Goal: Task Accomplishment & Management: Manage account settings

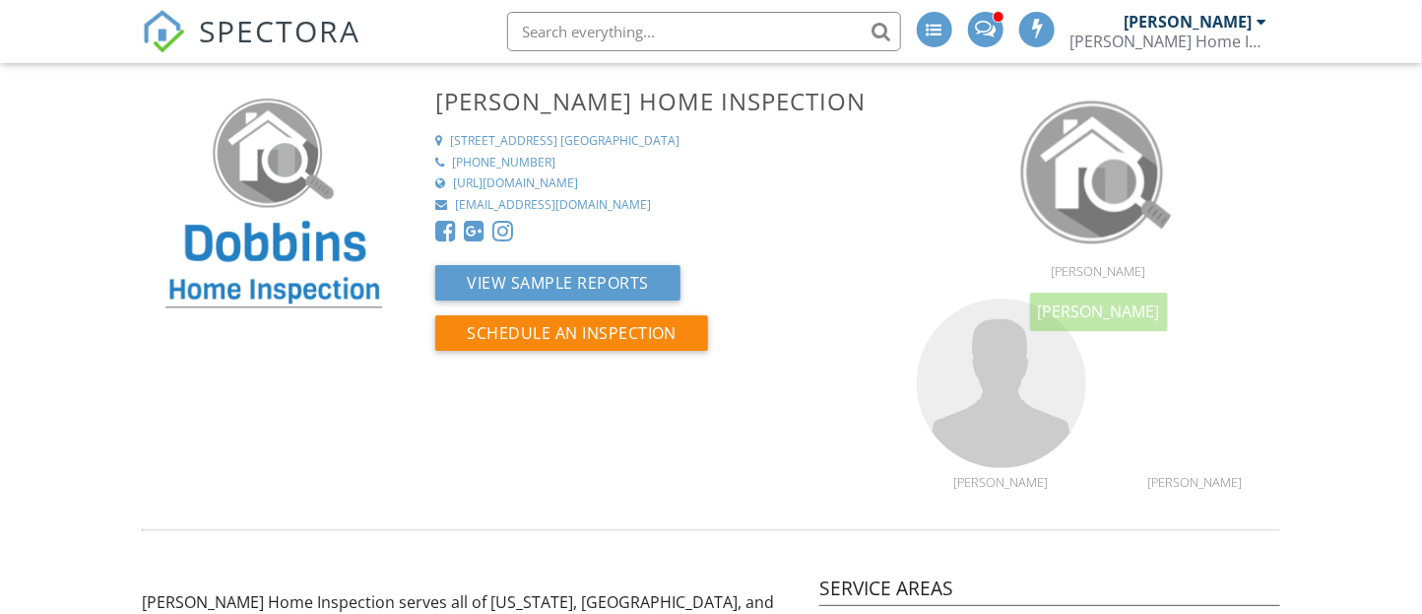
click at [1189, 26] on div "[PERSON_NAME]" at bounding box center [1189, 22] width 128 height 20
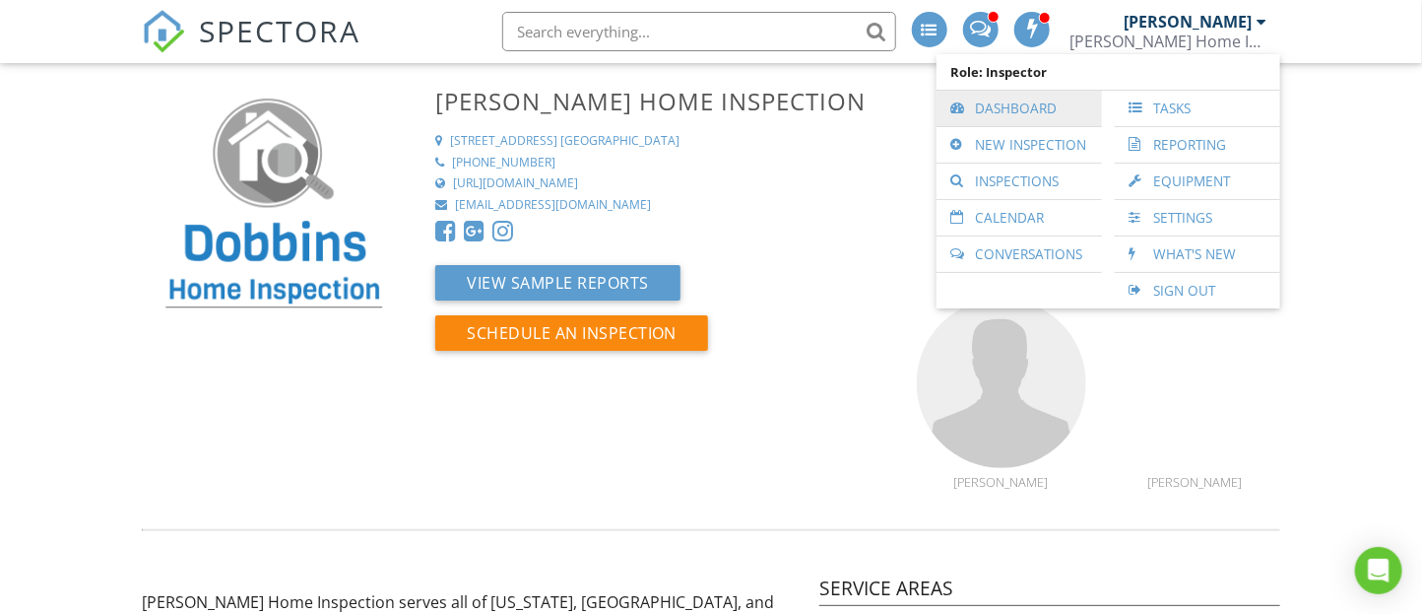
click at [992, 107] on link "Dashboard" at bounding box center [1020, 108] width 146 height 35
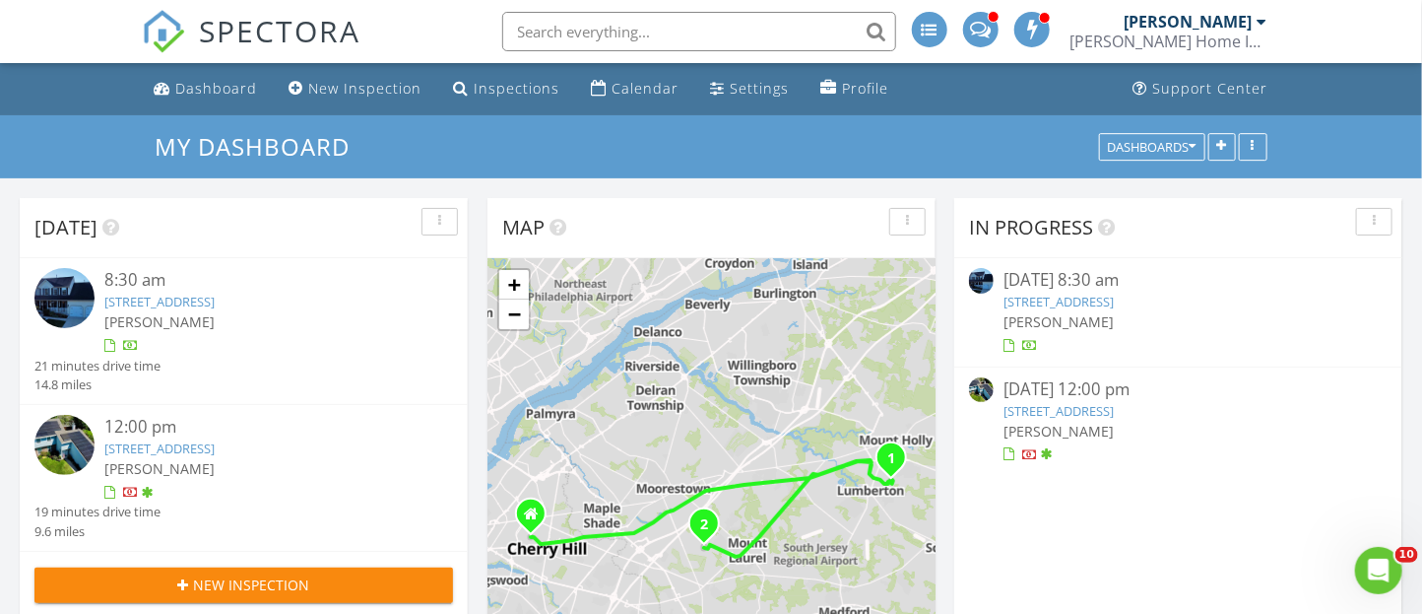
click at [53, 305] on img at bounding box center [64, 298] width 60 height 60
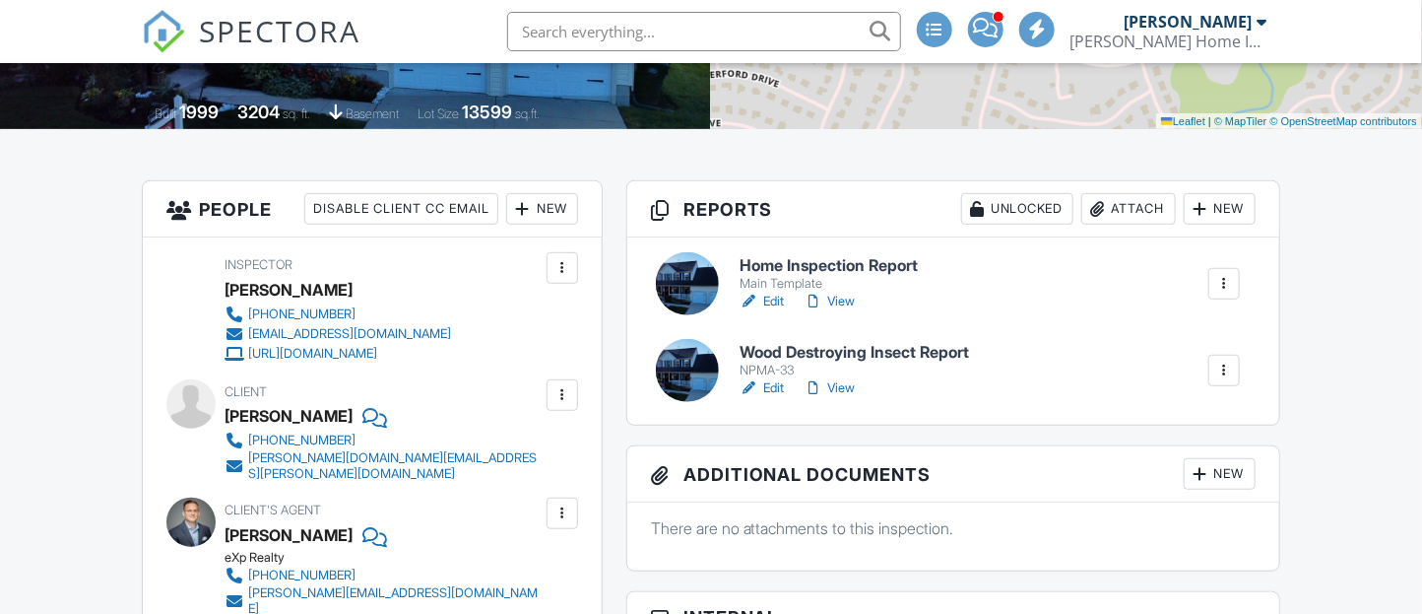
scroll to position [396, 0]
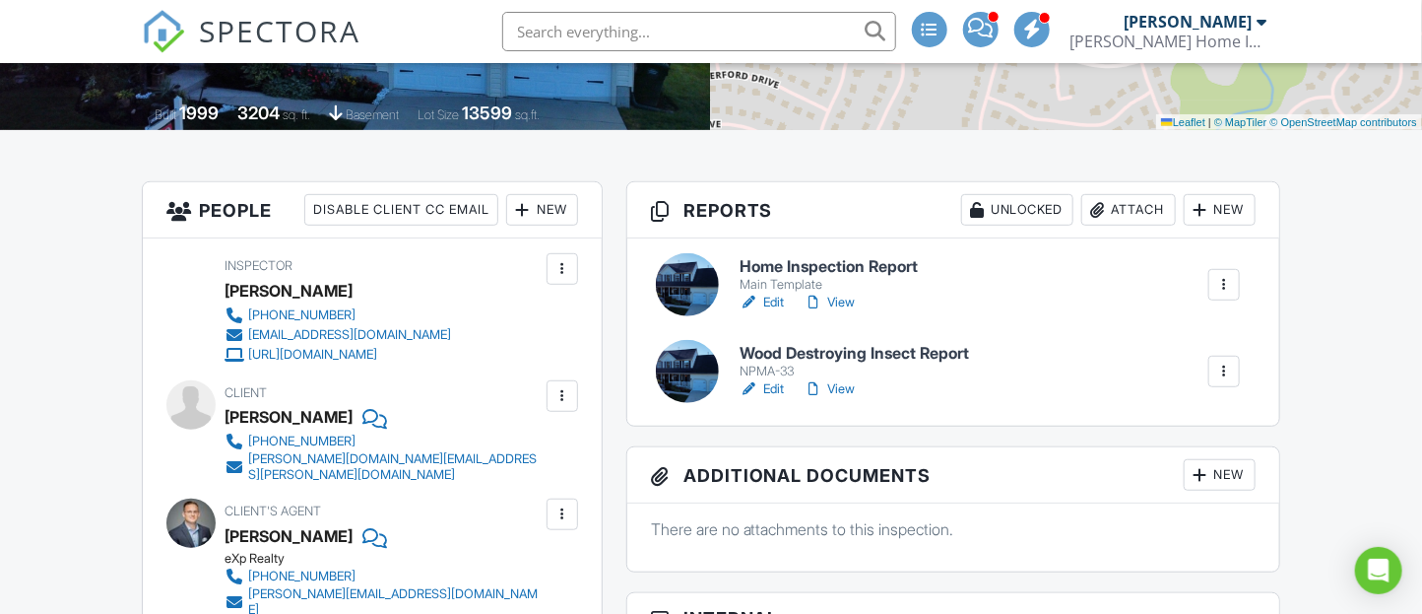
click at [665, 273] on div at bounding box center [687, 284] width 63 height 63
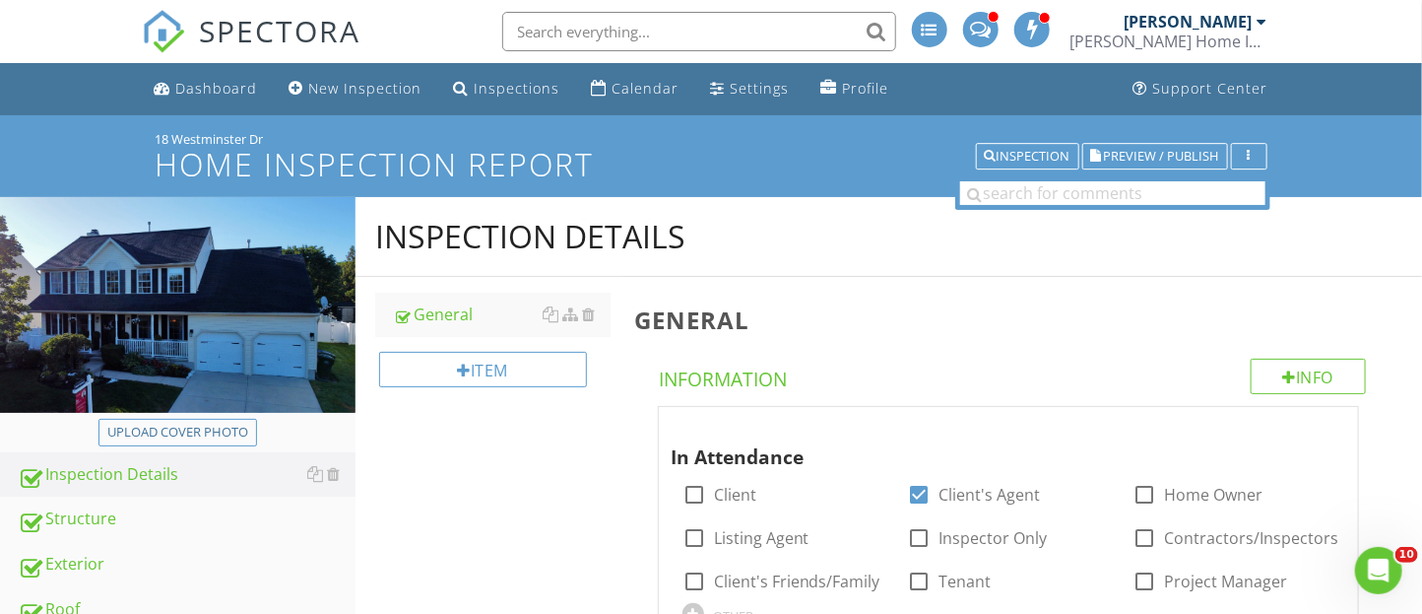
click at [665, 273] on div "Inspection Details" at bounding box center [889, 237] width 1067 height 80
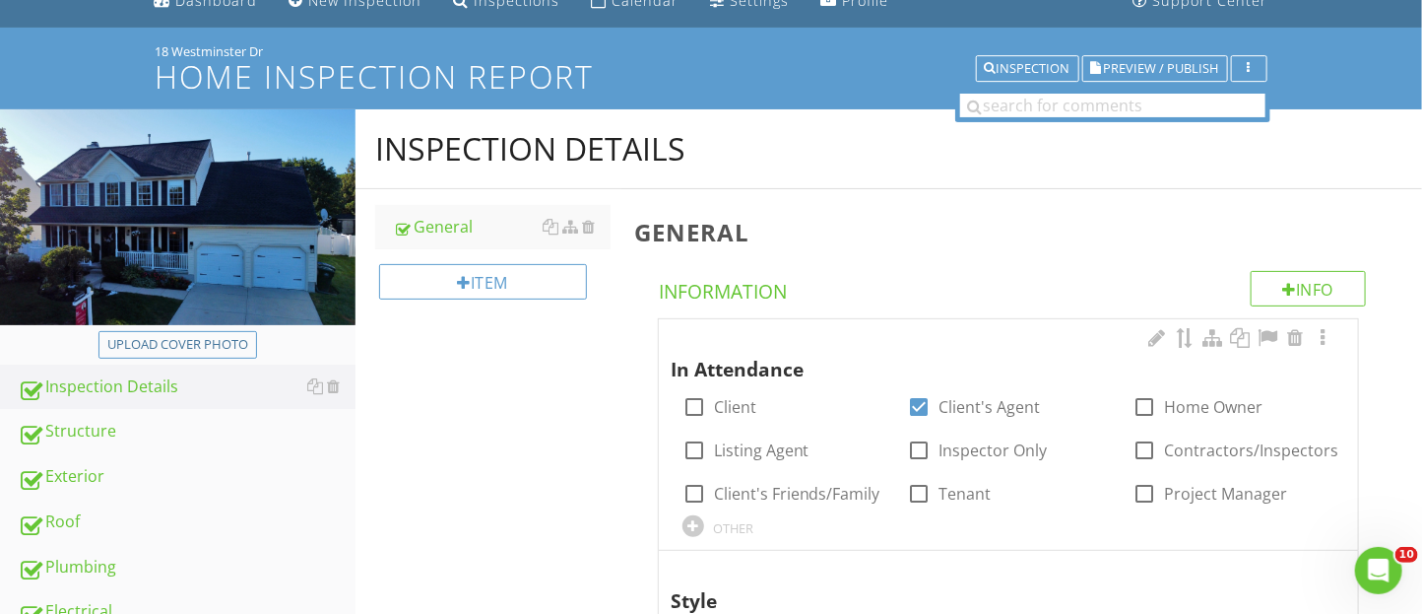
scroll to position [87, 0]
click at [1135, 75] on span "Preview / Publish" at bounding box center [1161, 69] width 115 height 13
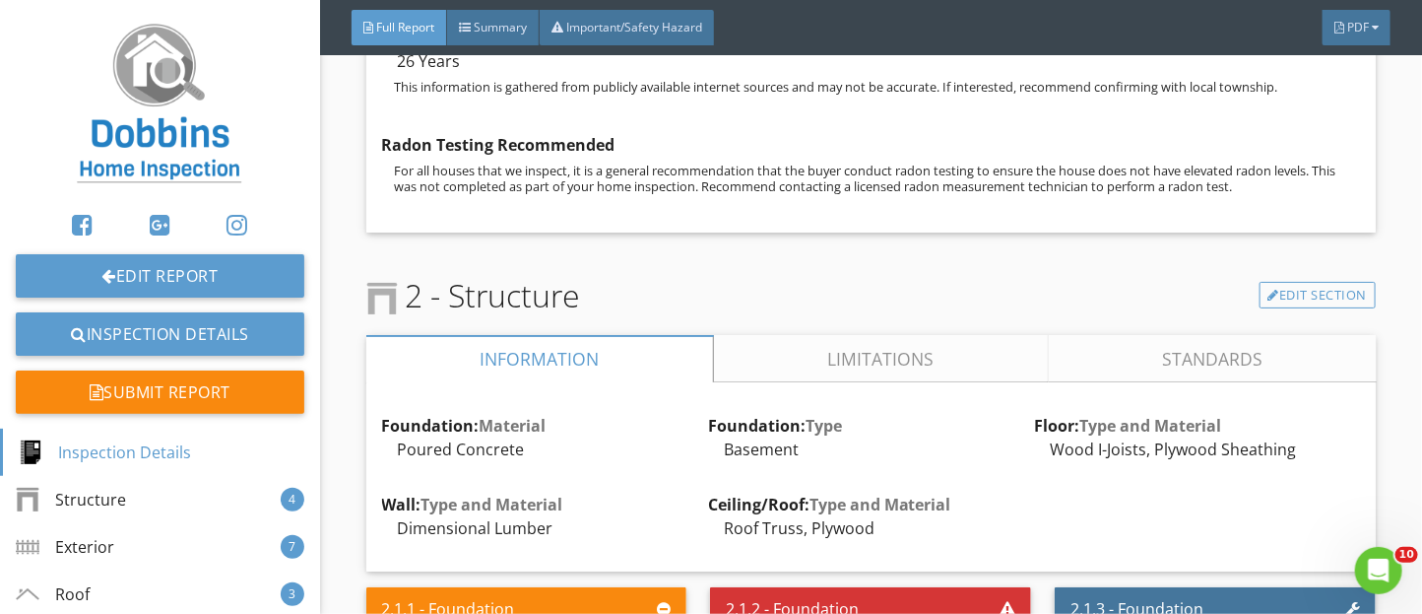
scroll to position [2554, 0]
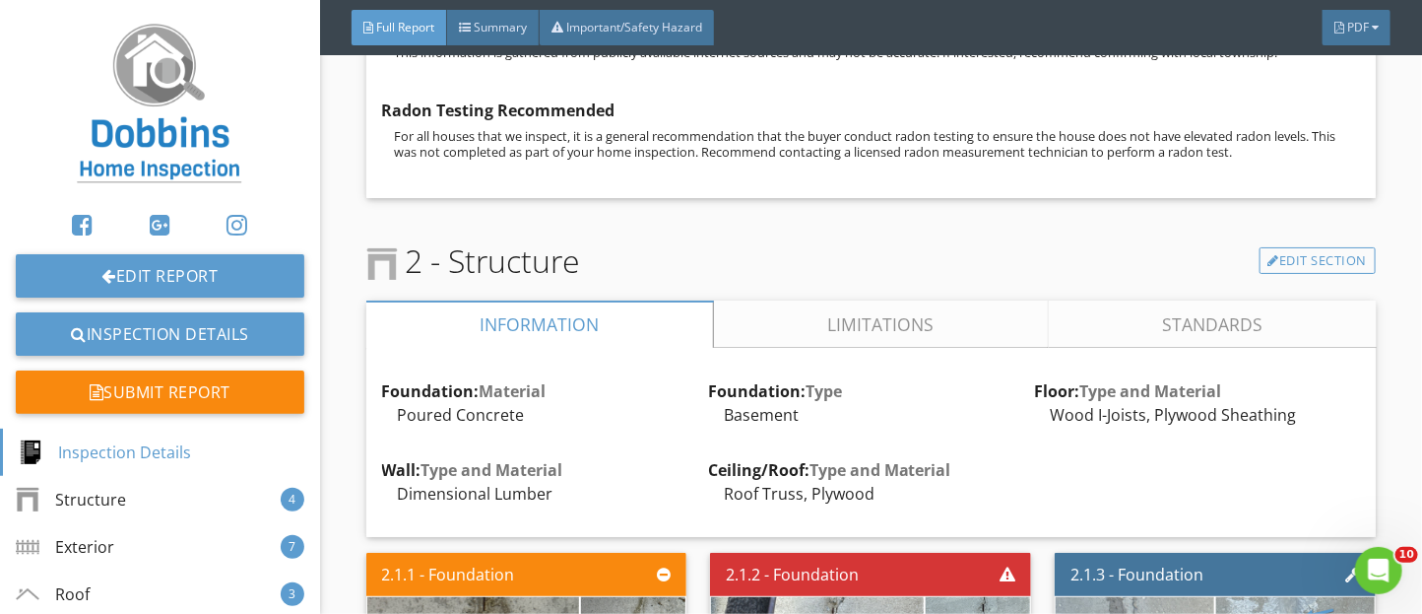
click at [871, 348] on link "Limitations" at bounding box center [880, 323] width 335 height 47
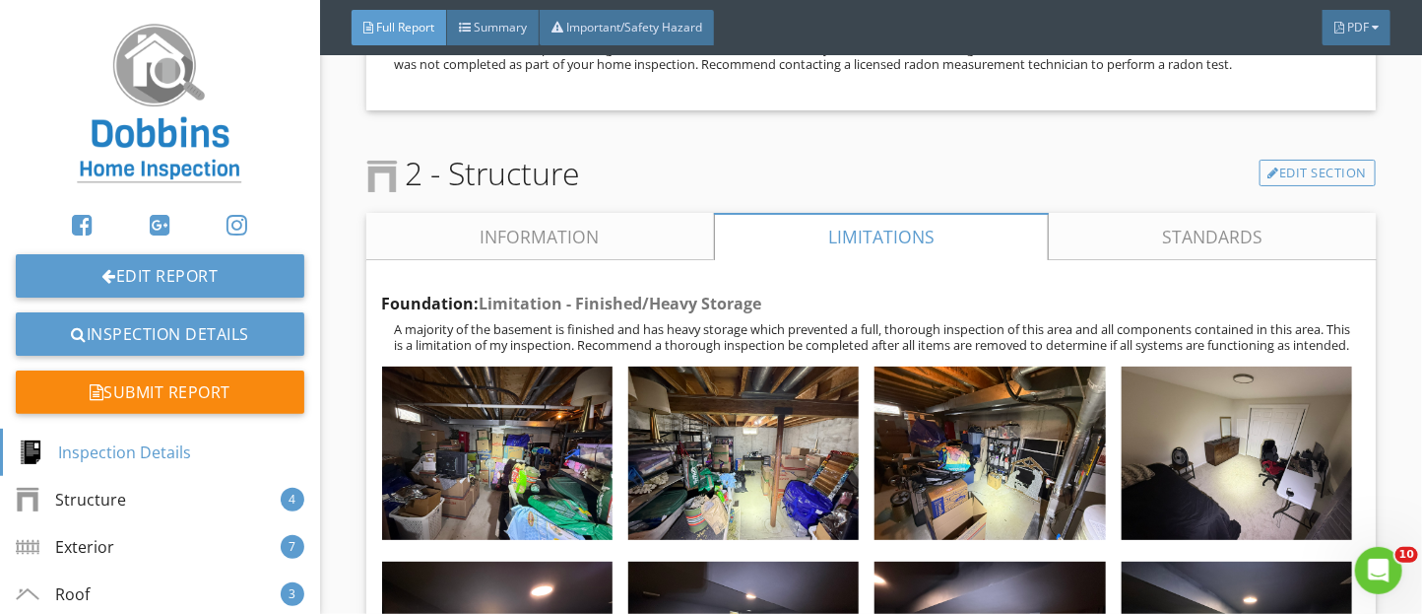
scroll to position [2639, 0]
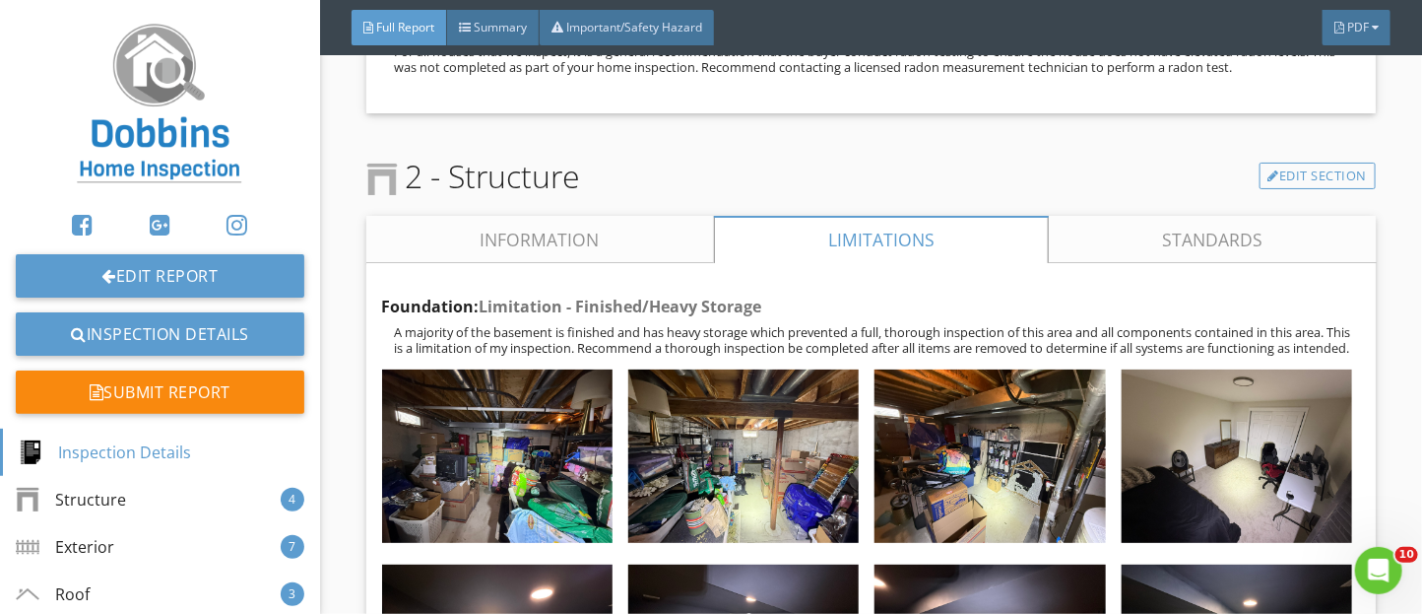
click at [675, 263] on link "Information" at bounding box center [540, 239] width 348 height 47
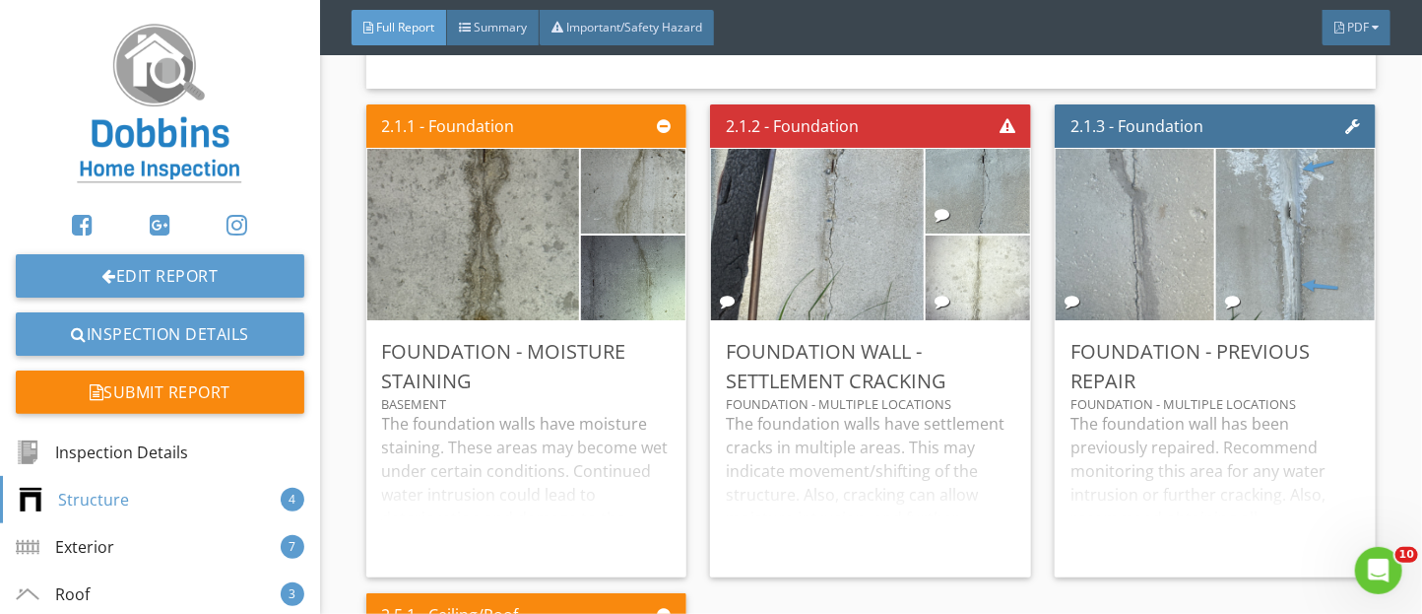
scroll to position [3003, 0]
click at [675, 277] on img at bounding box center [634, 276] width 159 height 212
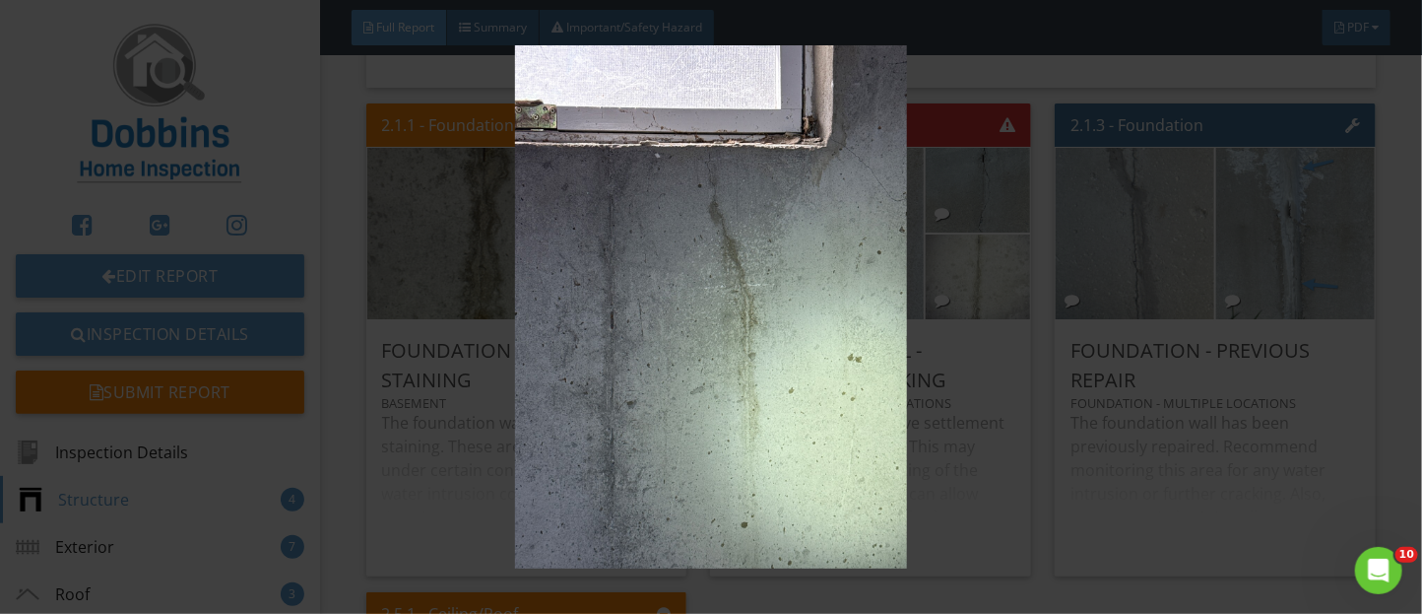
click at [1004, 375] on img at bounding box center [711, 306] width 1291 height 523
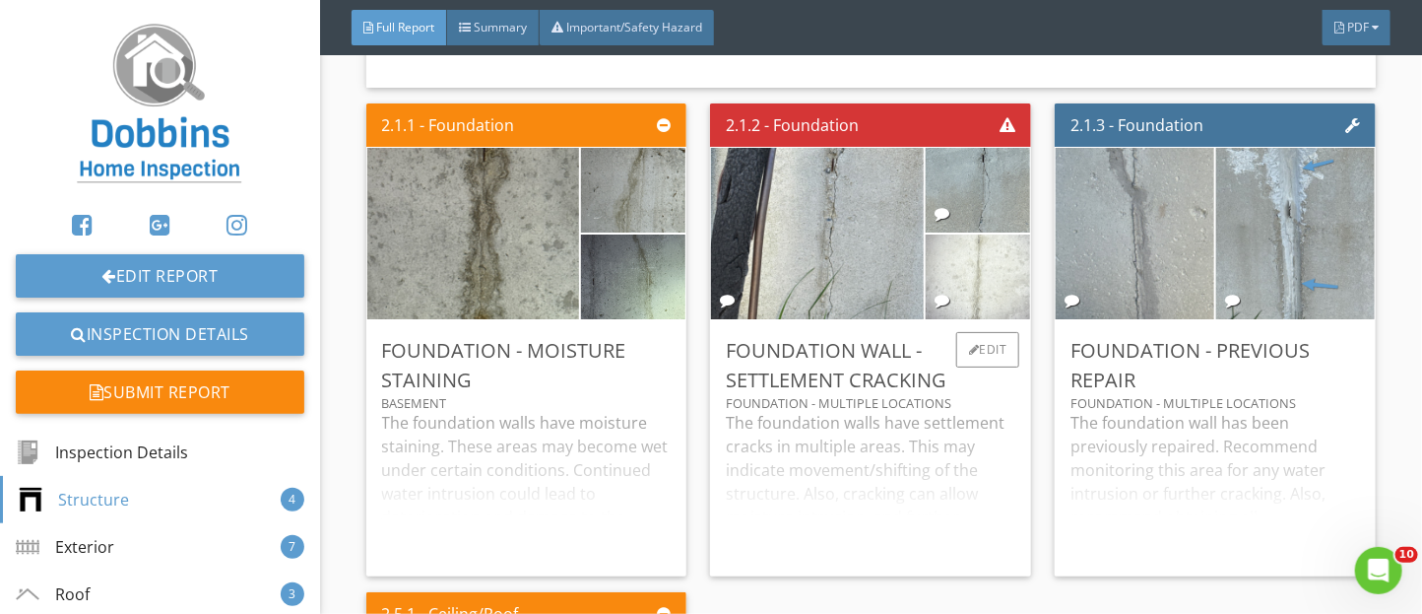
click at [1023, 317] on img at bounding box center [978, 276] width 159 height 212
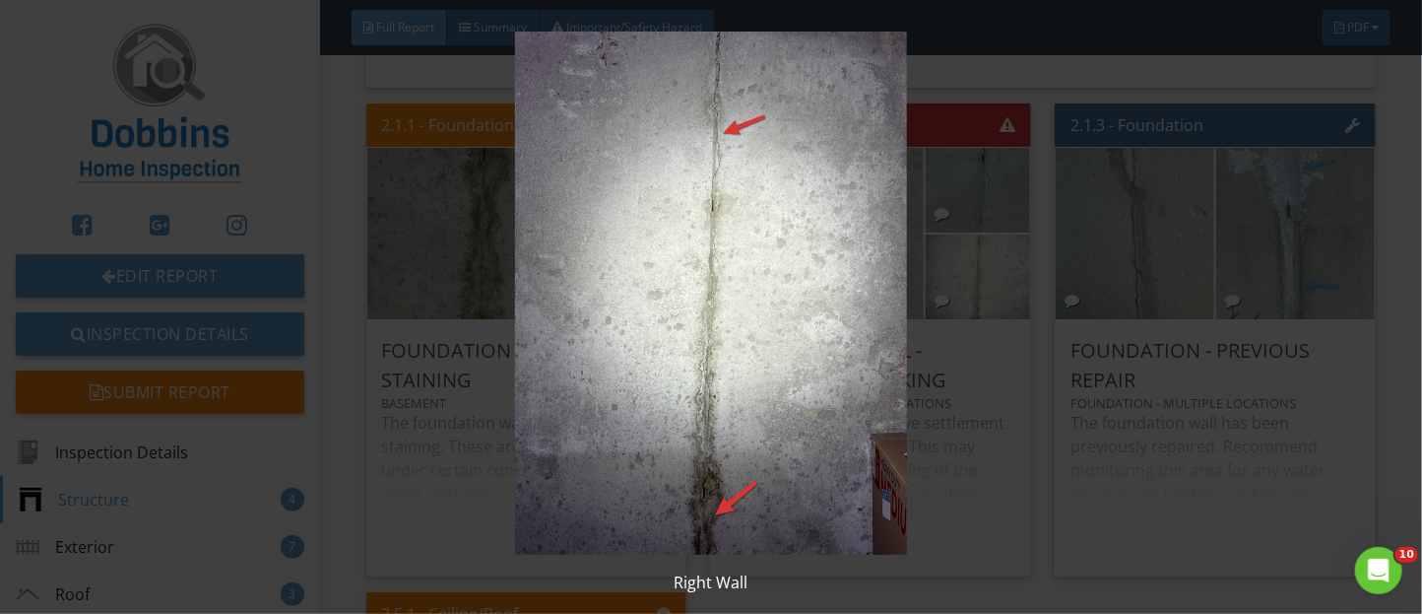
click at [1002, 418] on img at bounding box center [711, 293] width 1291 height 523
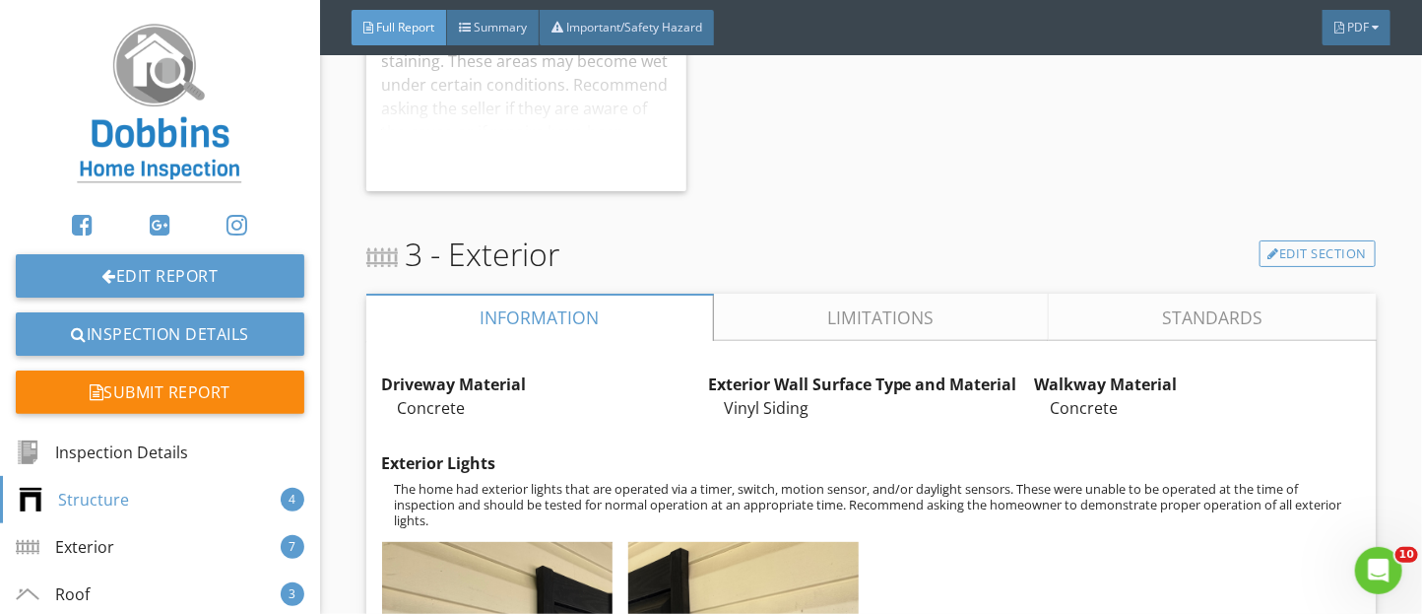
scroll to position [3910, 0]
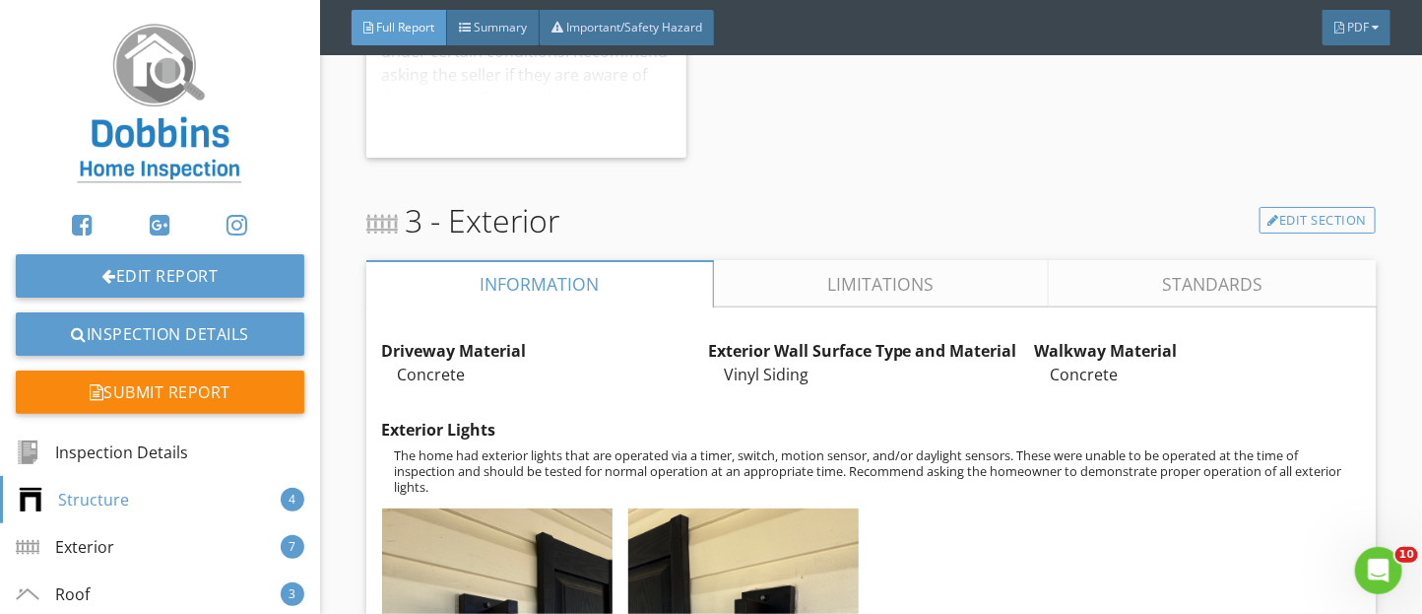
click at [809, 307] on link "Limitations" at bounding box center [880, 283] width 335 height 47
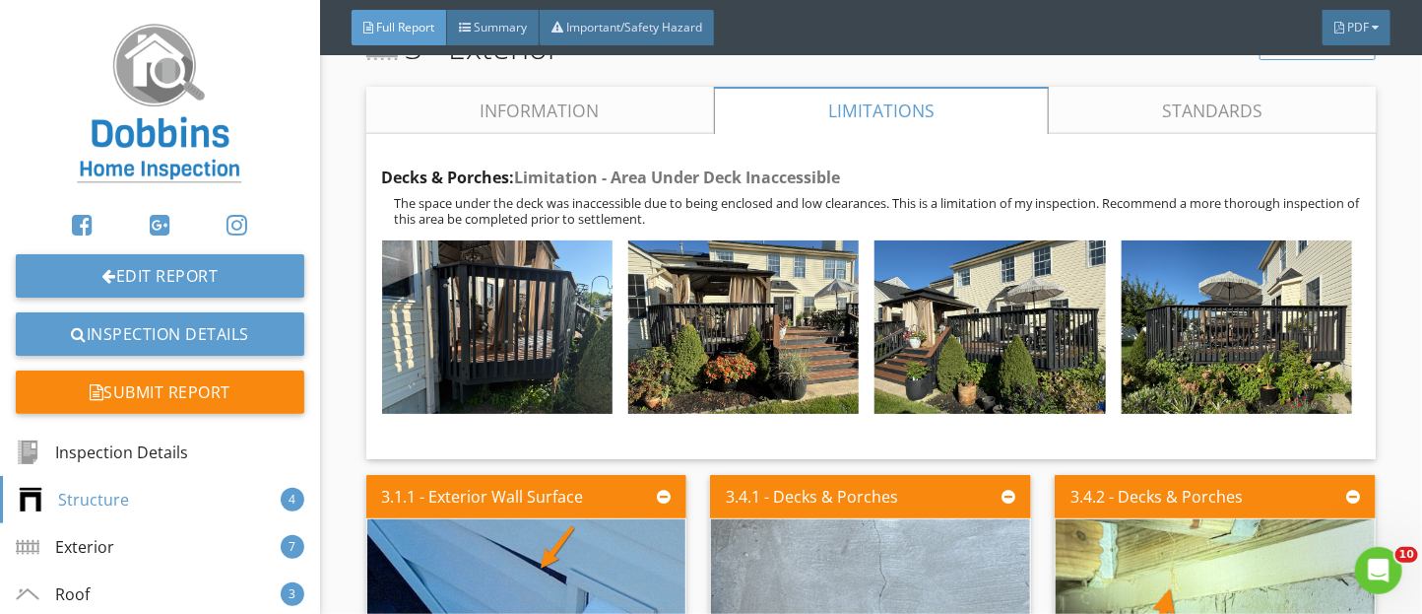
scroll to position [4063, 0]
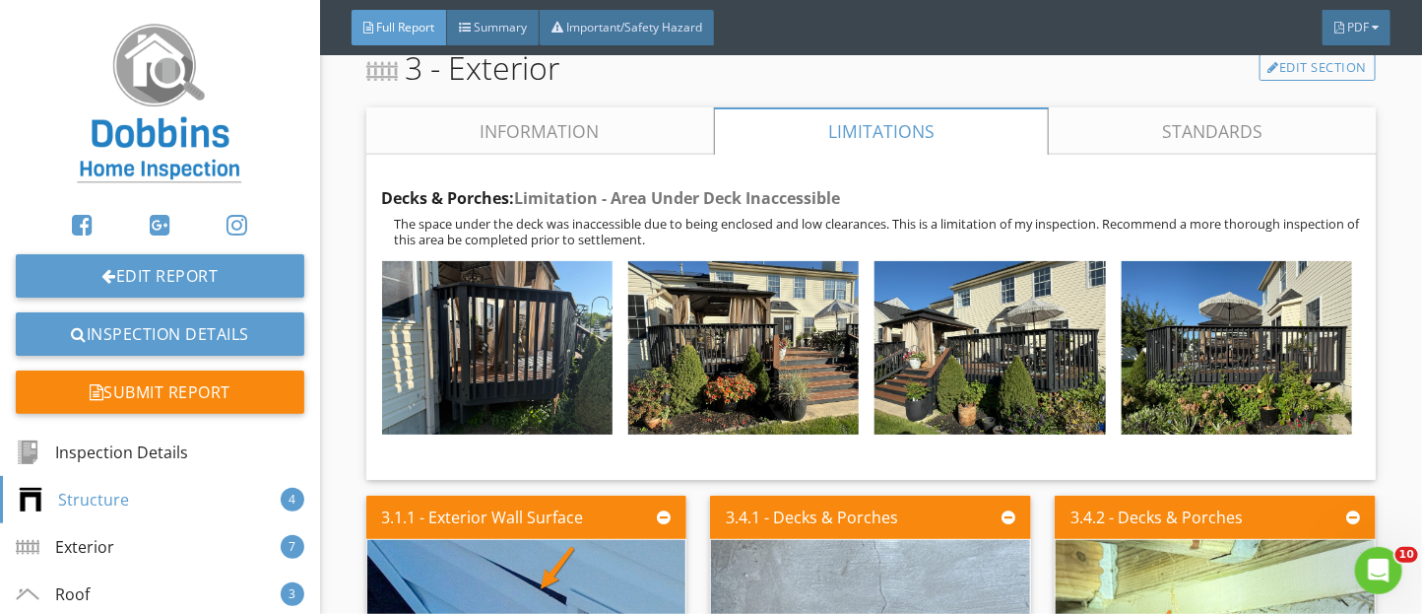
click at [659, 155] on link "Information" at bounding box center [540, 130] width 348 height 47
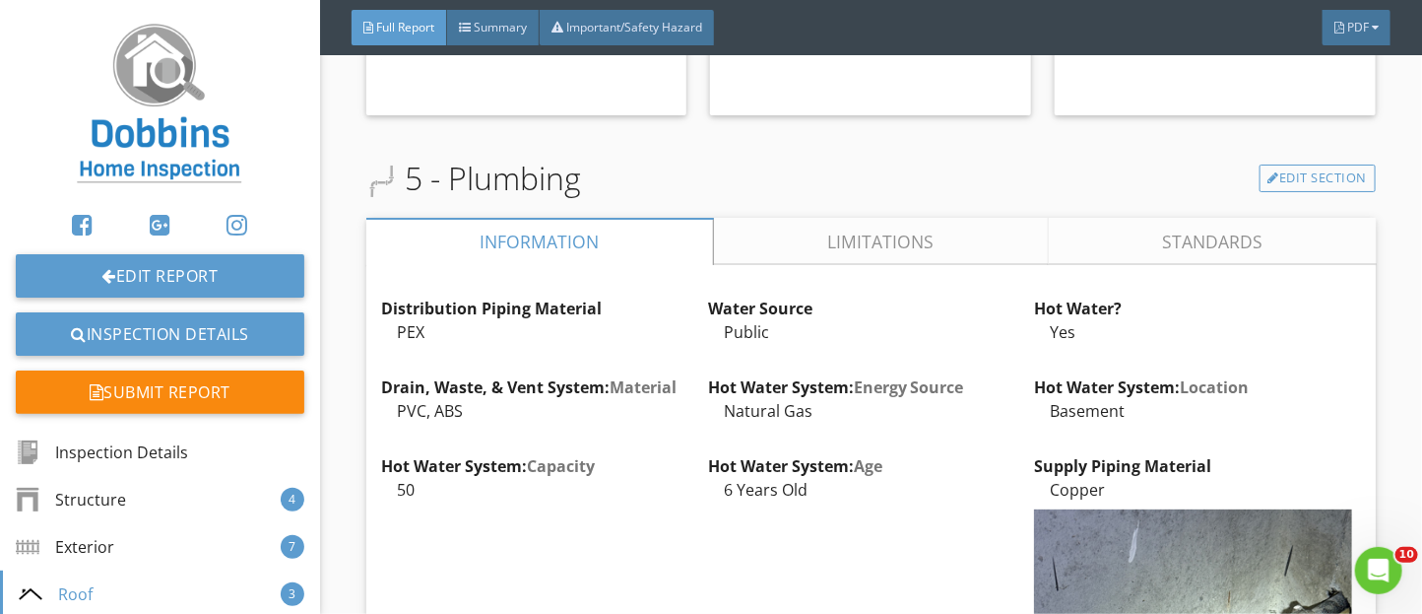
scroll to position [7704, 0]
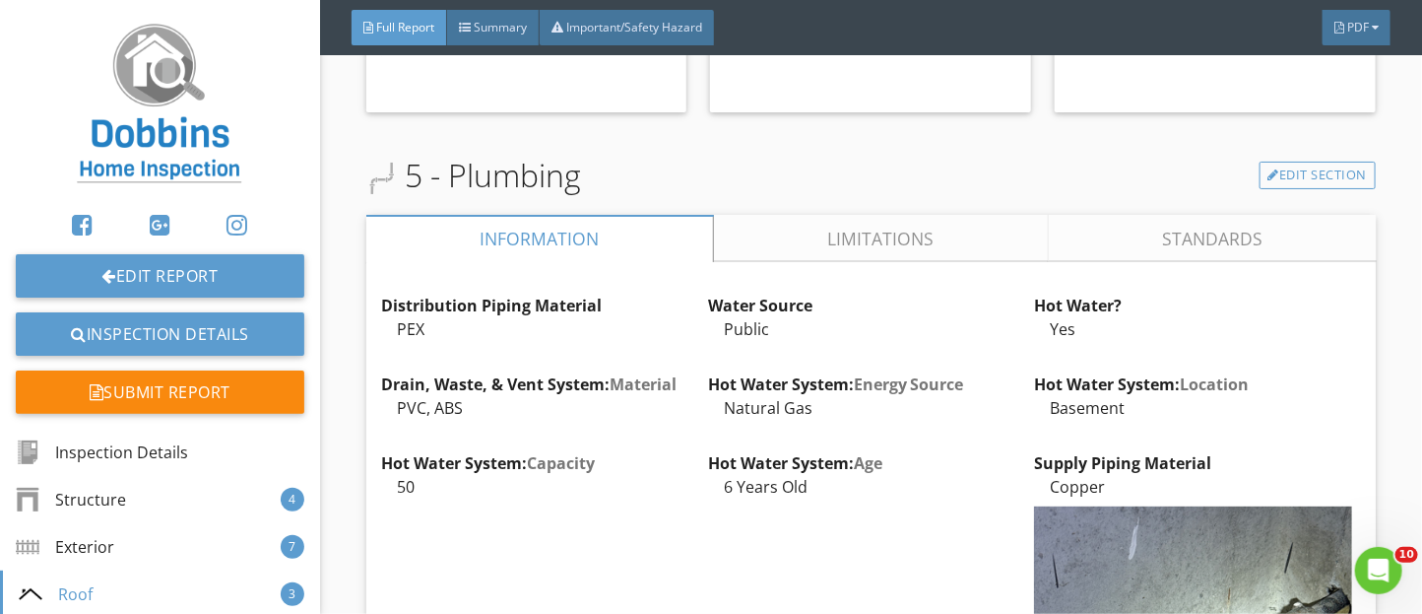
click at [785, 262] on link "Limitations" at bounding box center [880, 238] width 335 height 47
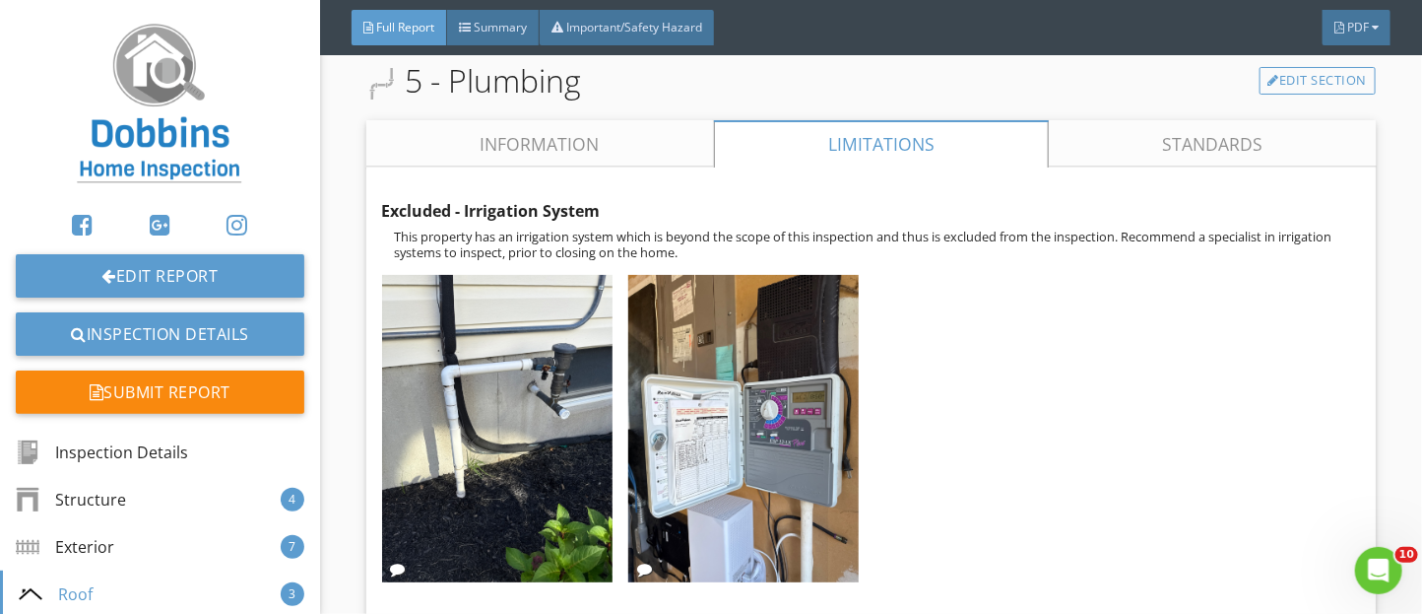
scroll to position [7791, 0]
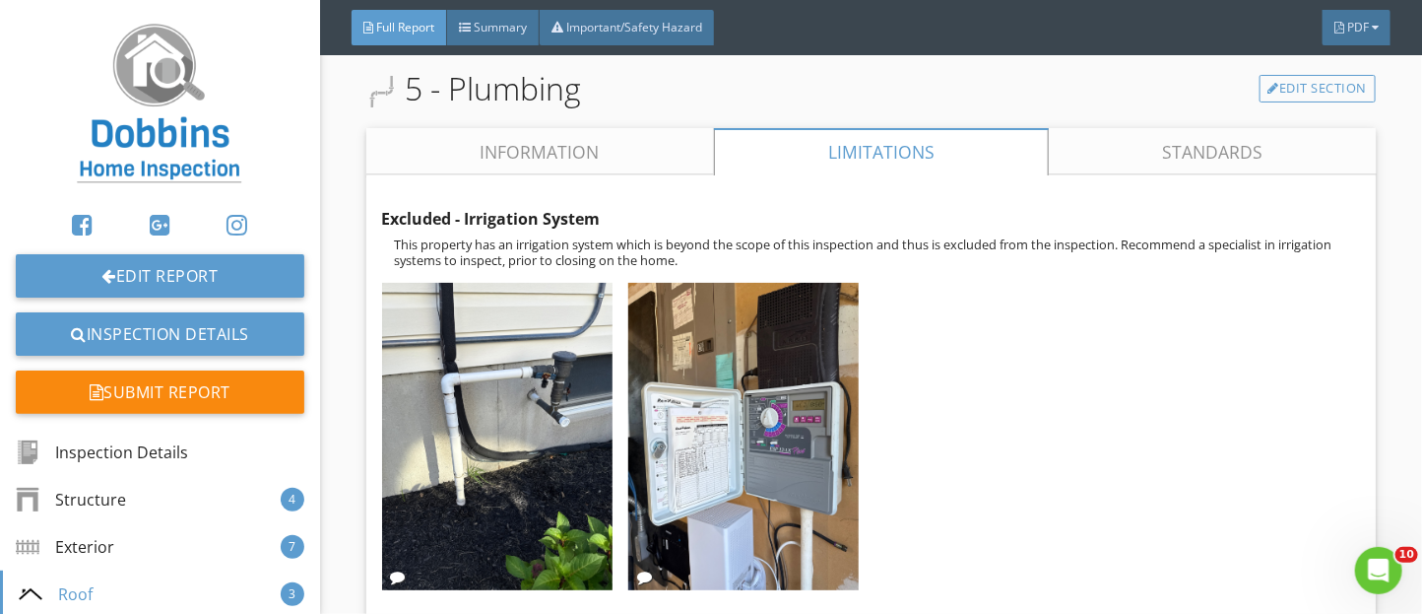
click at [505, 174] on link "Information" at bounding box center [540, 151] width 348 height 47
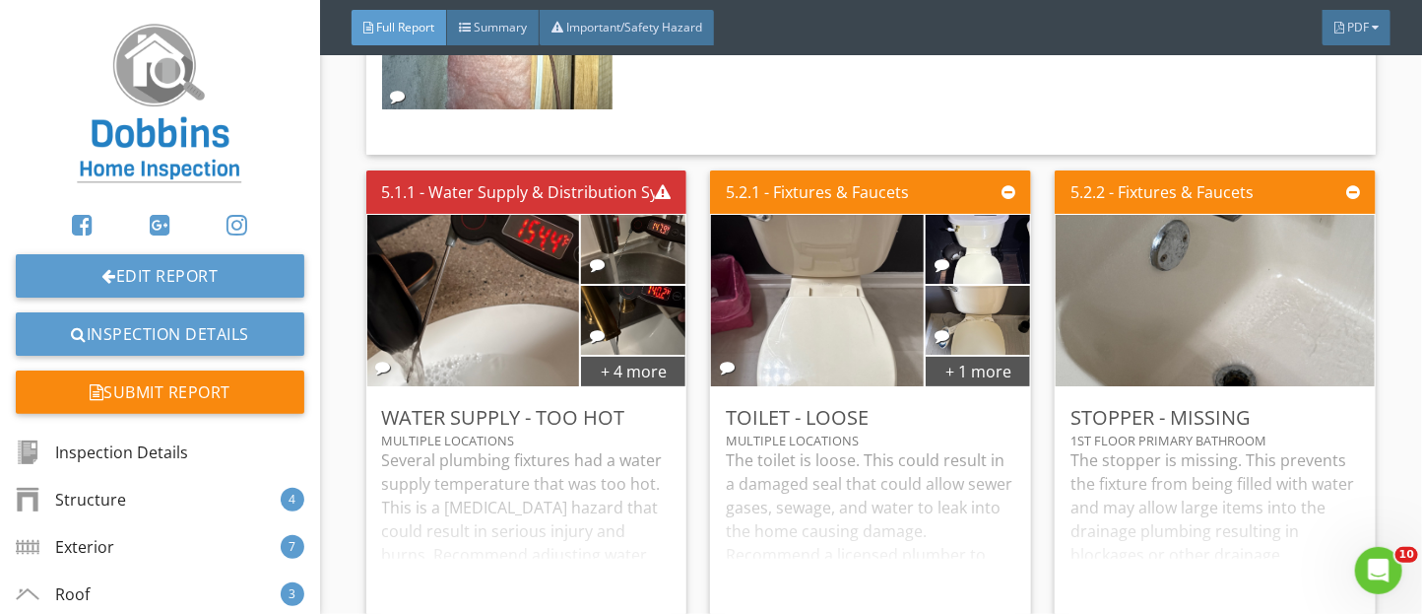
scroll to position [9520, 0]
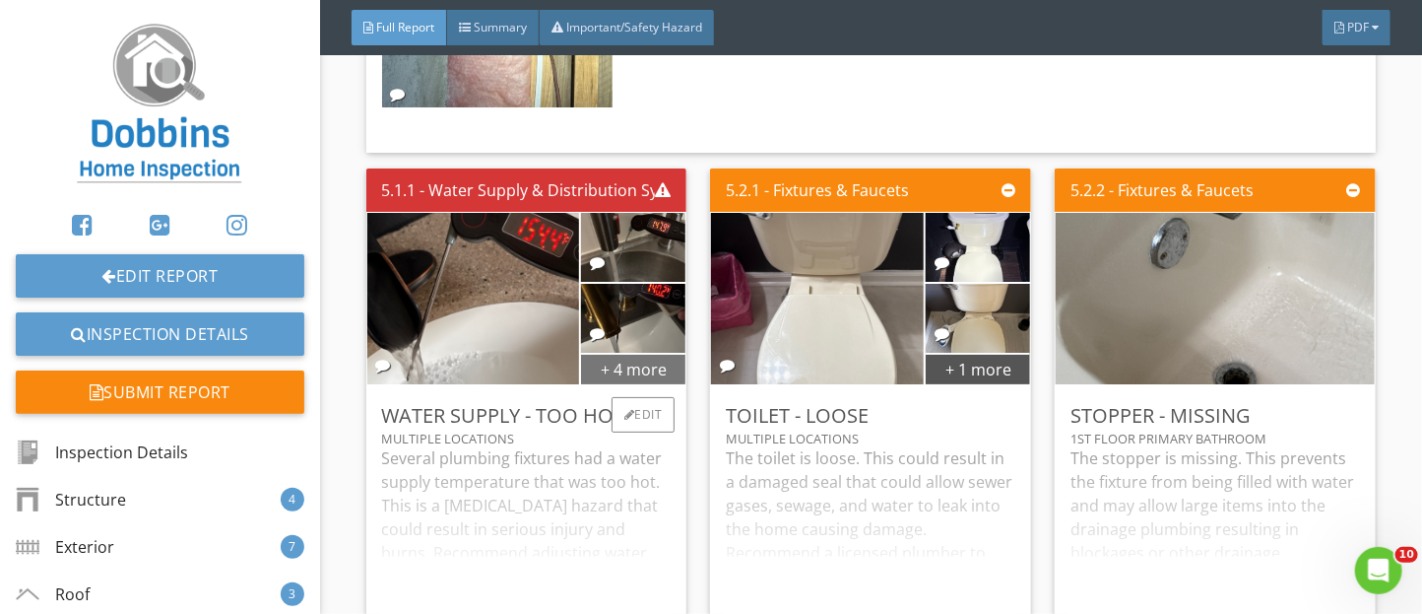
click at [643, 384] on div "+ 4 more" at bounding box center [633, 369] width 104 height 32
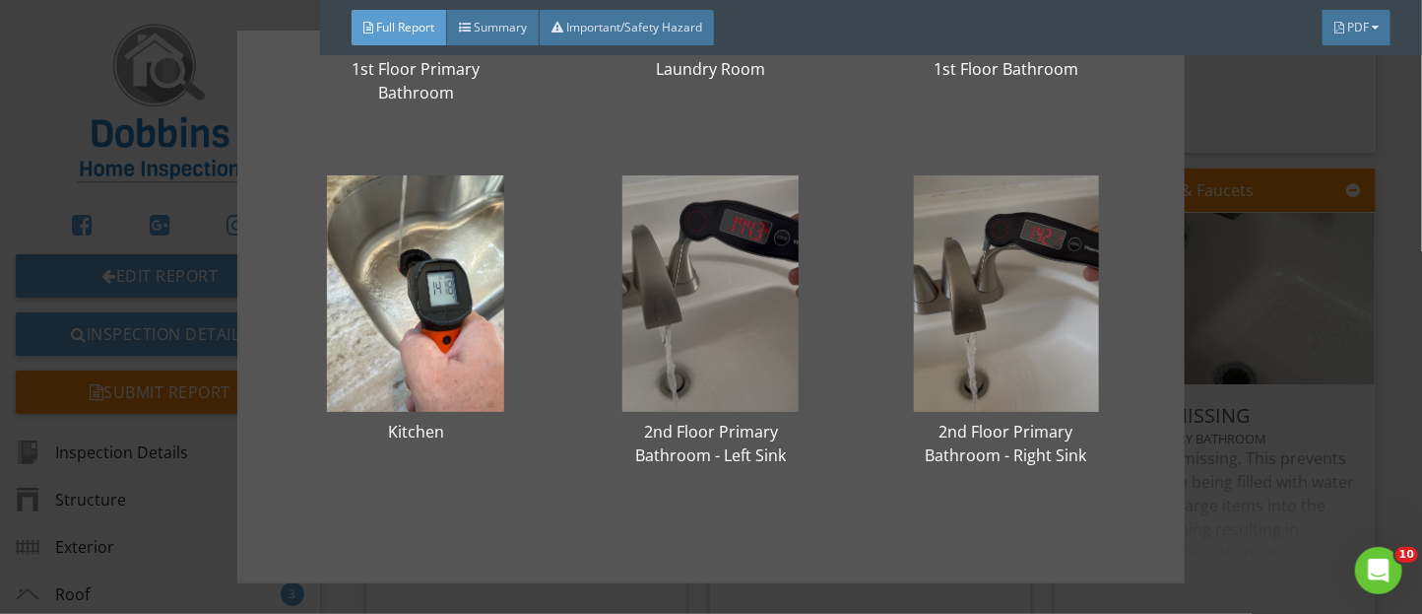
scroll to position [0, 0]
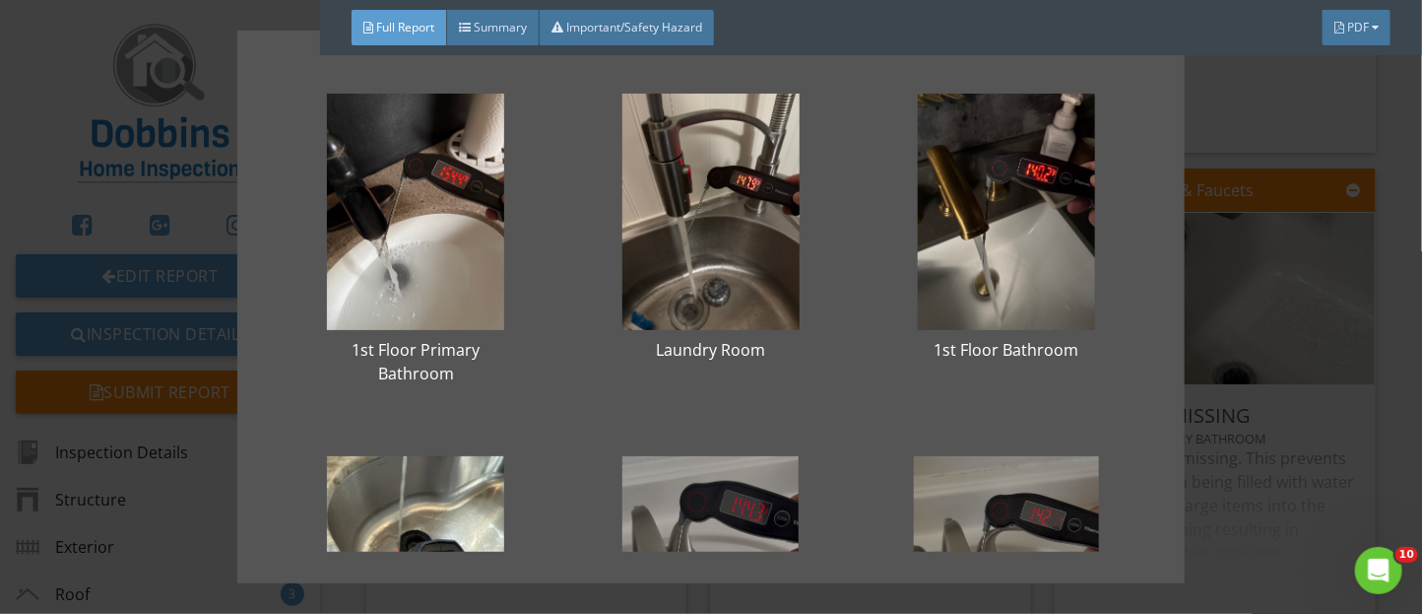
click at [1236, 466] on div "1st Floor Primary Bathroom Laundry Room 1st Floor Bathroom Kitchen 2nd Floor Pr…" at bounding box center [711, 307] width 1422 height 614
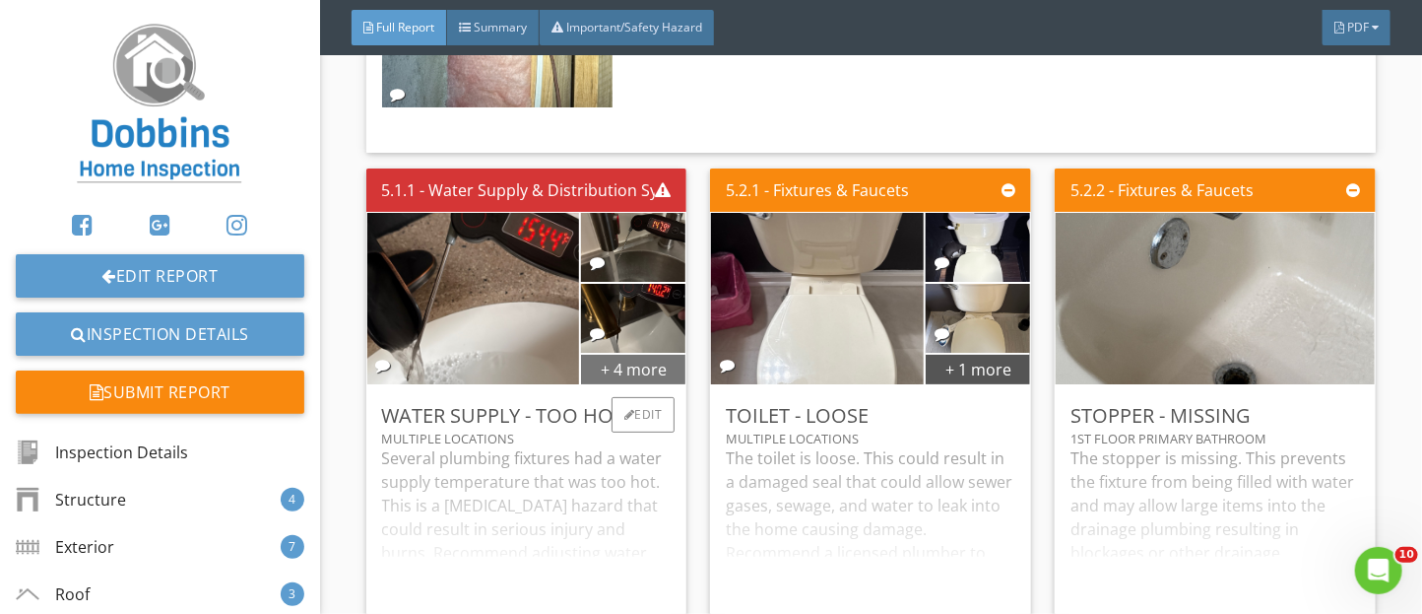
click at [645, 384] on div "+ 4 more" at bounding box center [633, 369] width 104 height 32
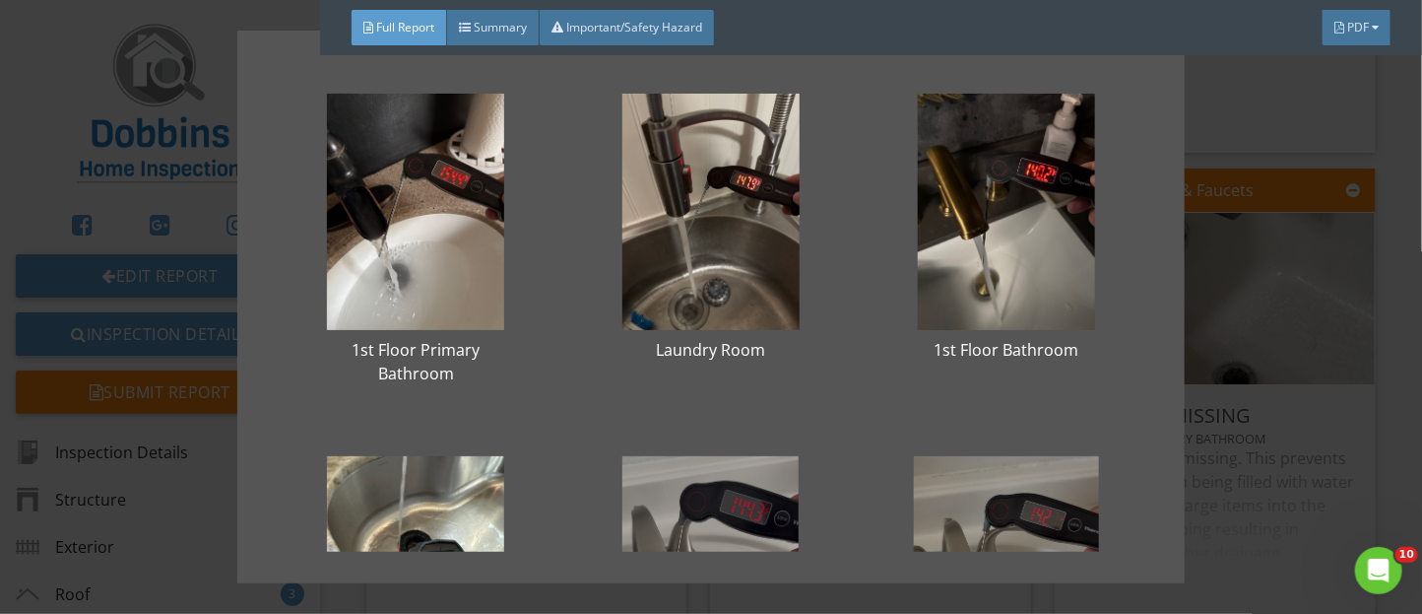
click at [1277, 447] on div "1st Floor Primary Bathroom Laundry Room 1st Floor Bathroom Kitchen 2nd Floor Pr…" at bounding box center [711, 307] width 1422 height 614
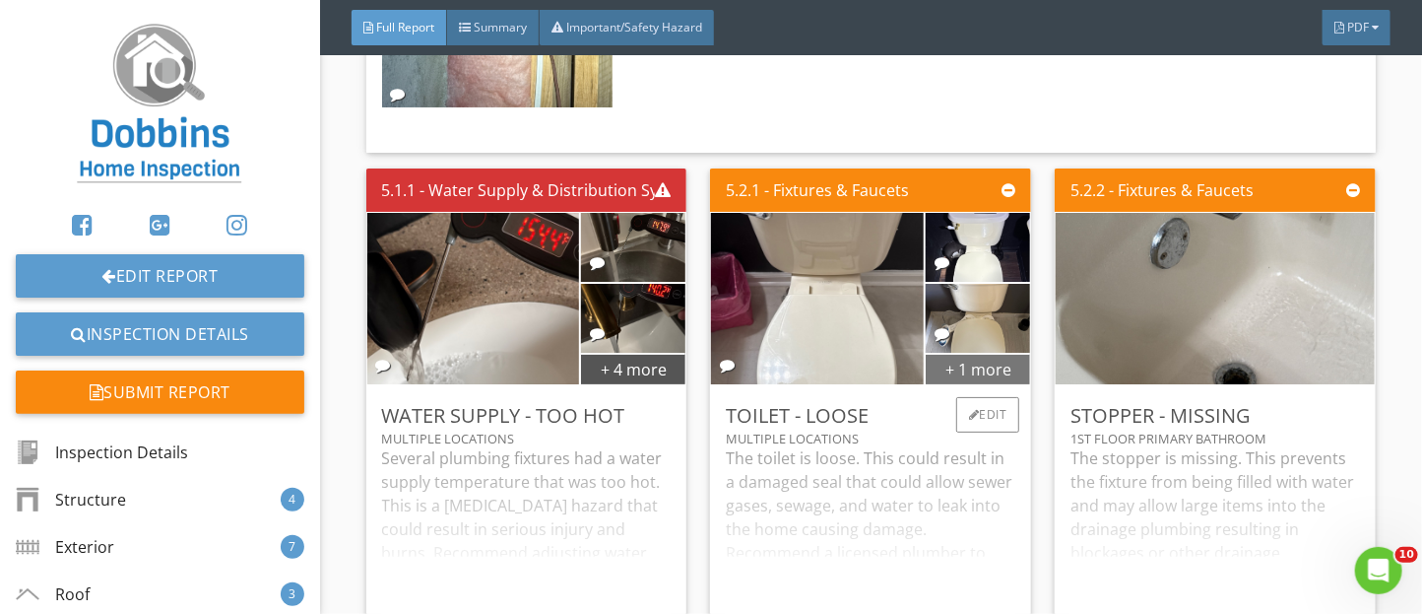
click at [978, 384] on div "+ 1 more" at bounding box center [978, 369] width 104 height 32
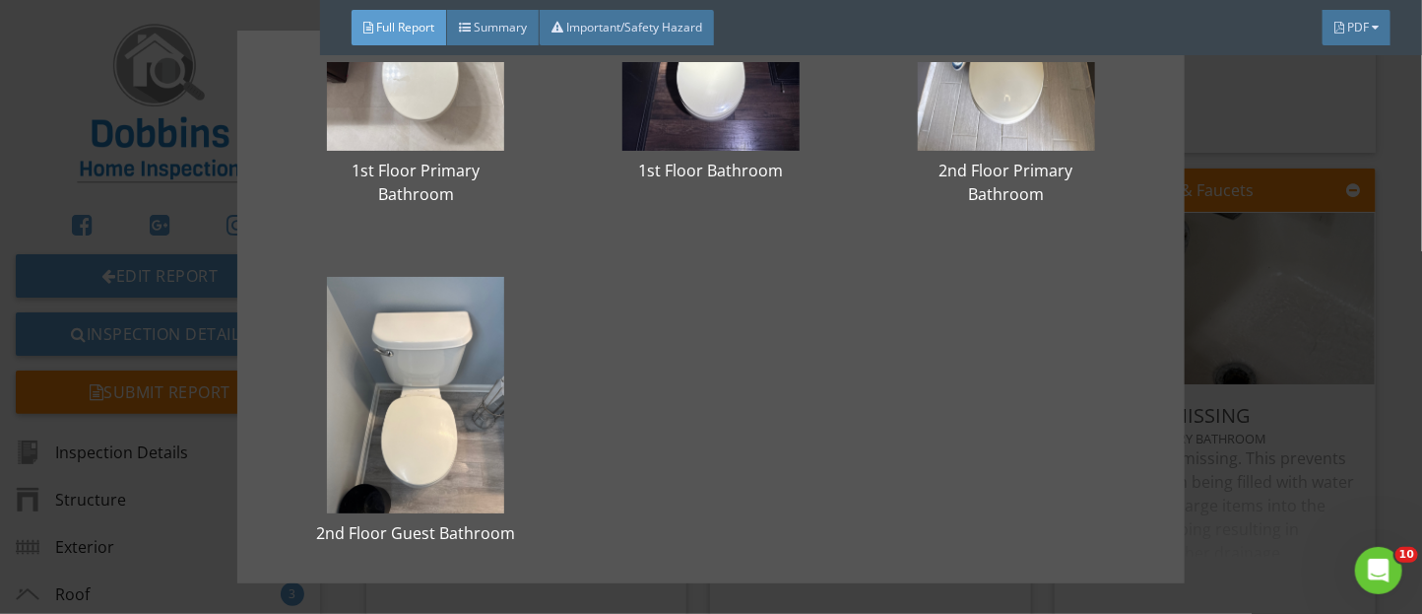
scroll to position [210, 0]
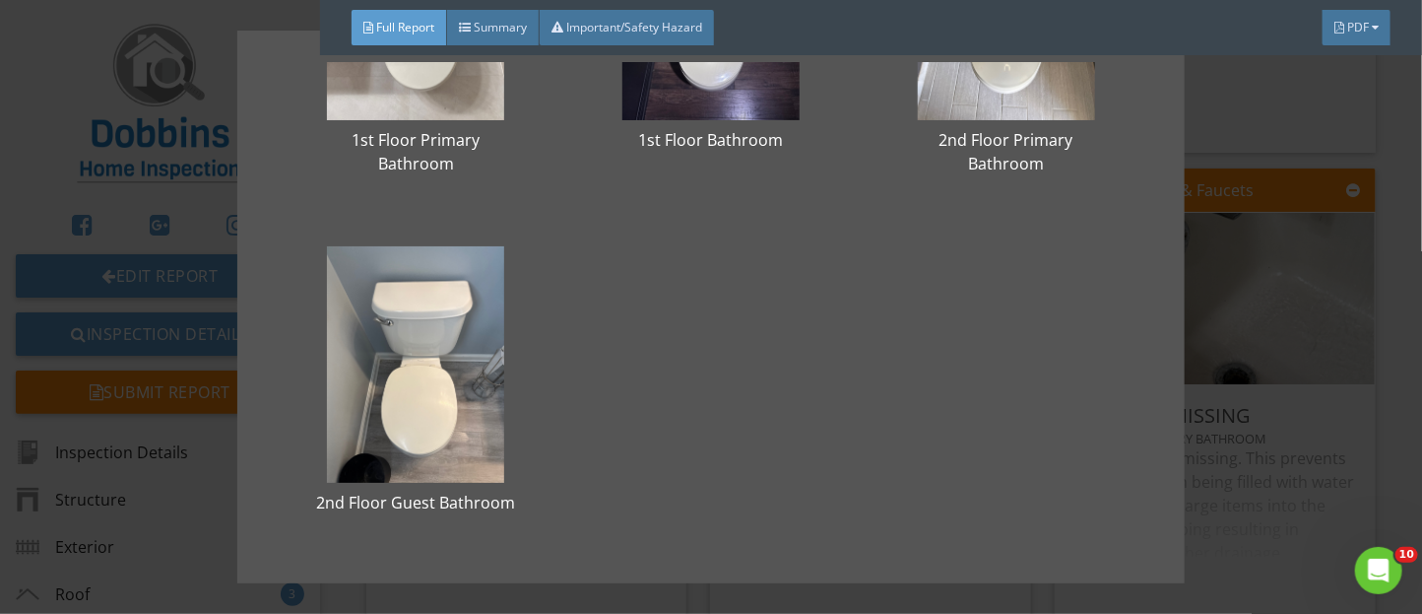
click at [1252, 454] on div "1st Floor Primary Bathroom 1st Floor Bathroom 2nd Floor Primary Bathroom 2nd Fl…" at bounding box center [711, 307] width 1422 height 614
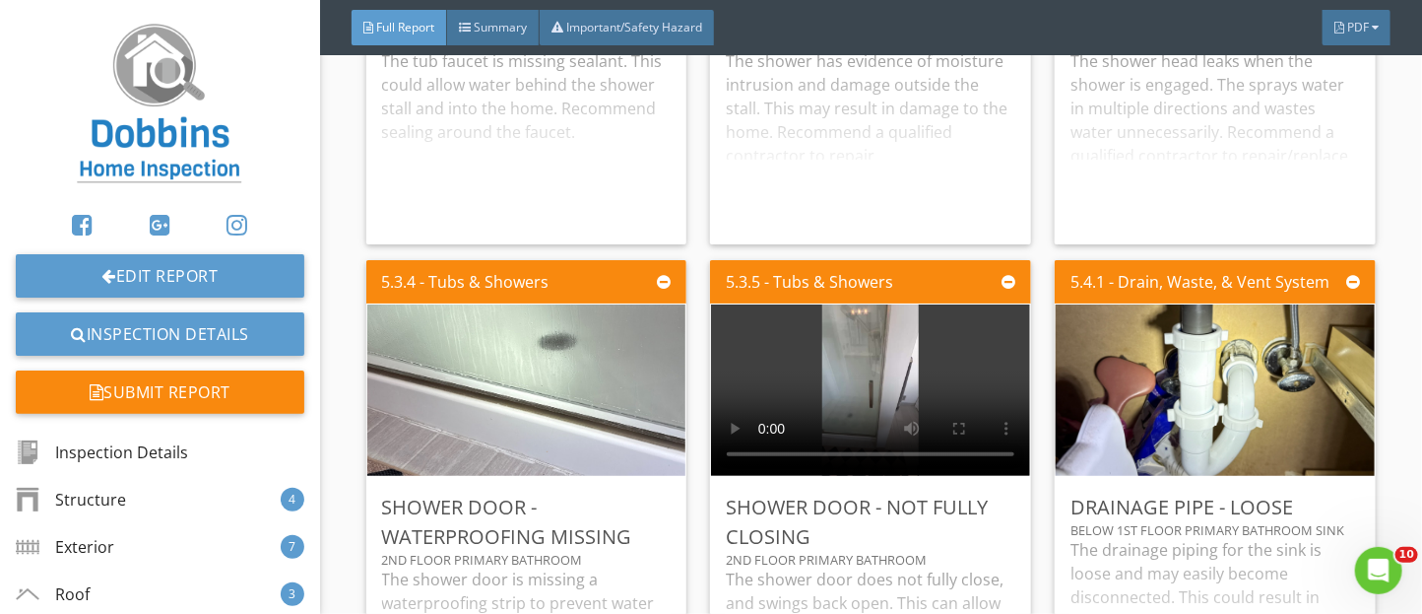
scroll to position [10408, 0]
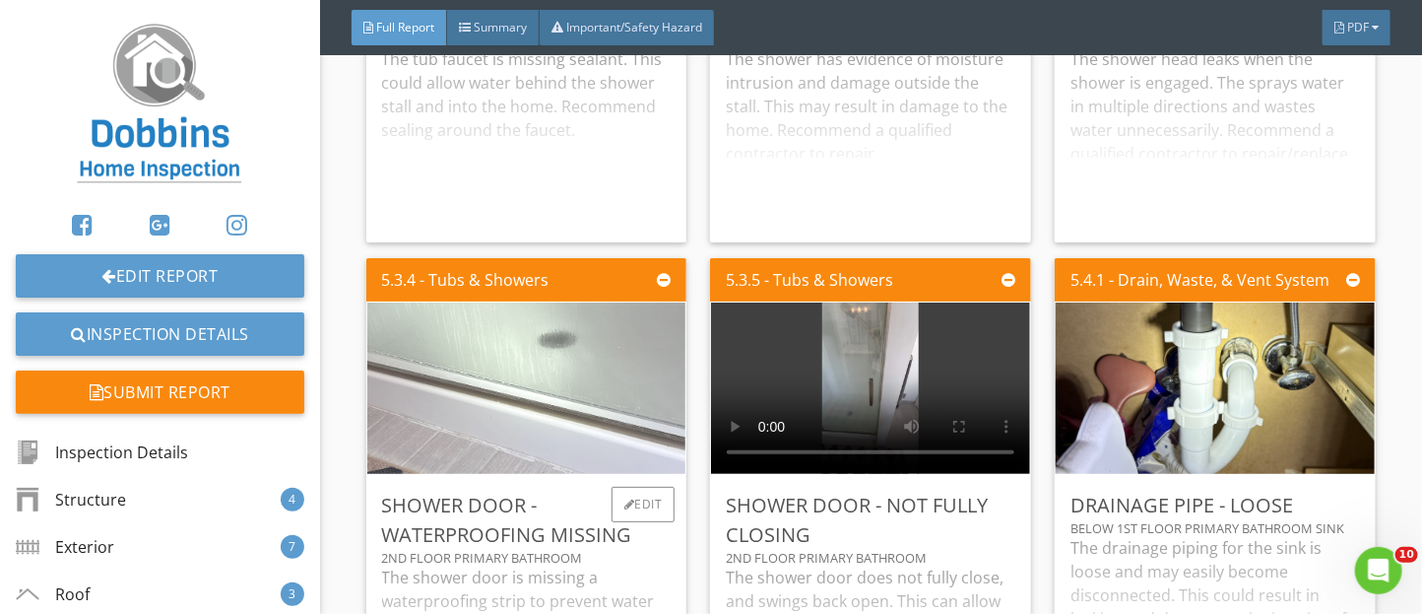
click at [593, 405] on img at bounding box center [525, 388] width 571 height 428
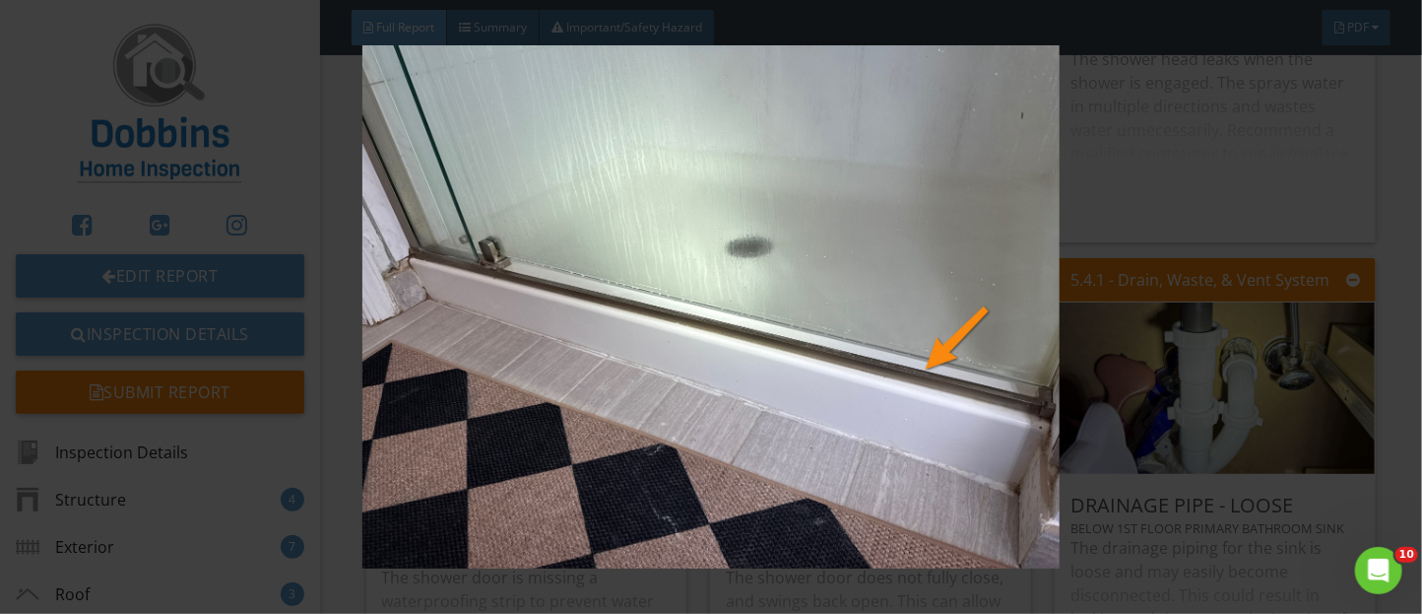
click at [1227, 479] on img at bounding box center [711, 306] width 1291 height 523
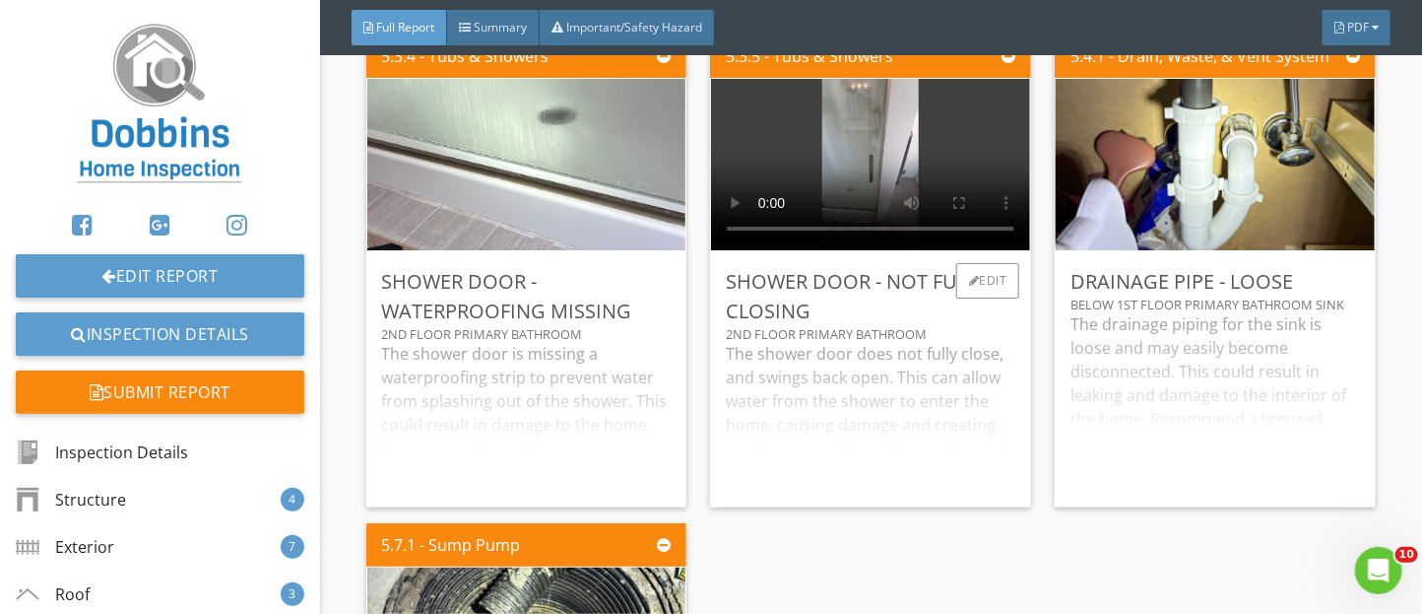
scroll to position [10632, 0]
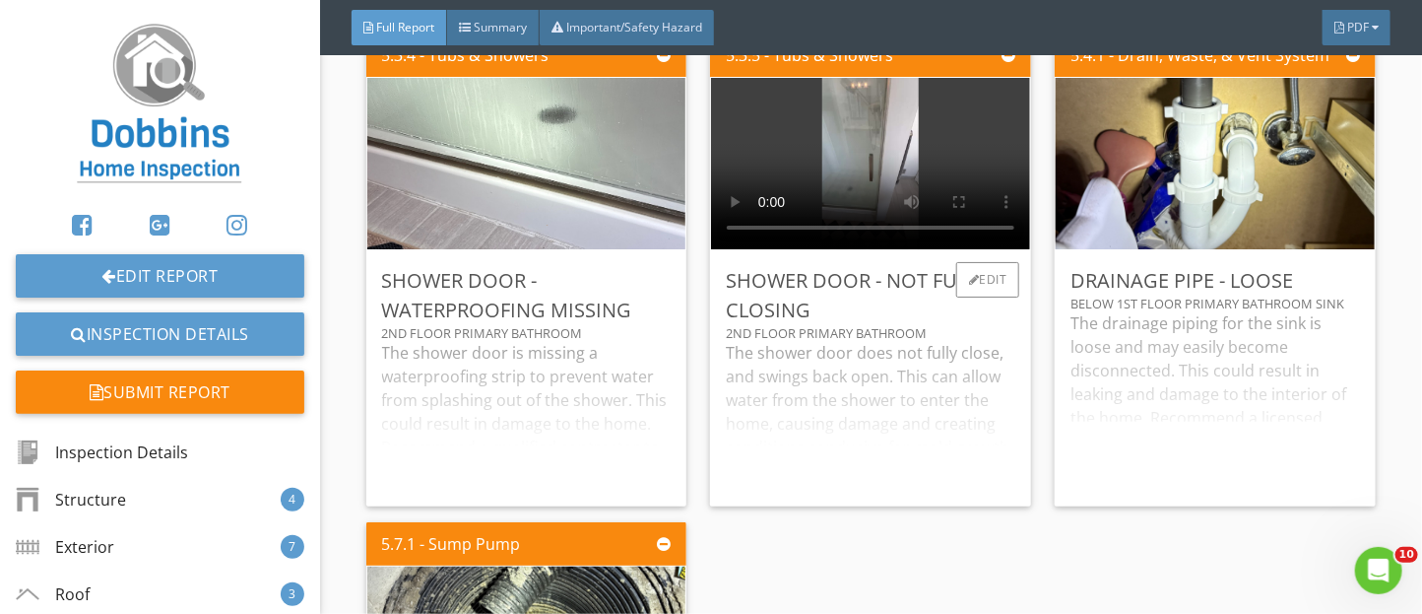
click at [829, 392] on div "The shower door does not fully close, and swings back open. This can allow wate…" at bounding box center [871, 416] width 290 height 150
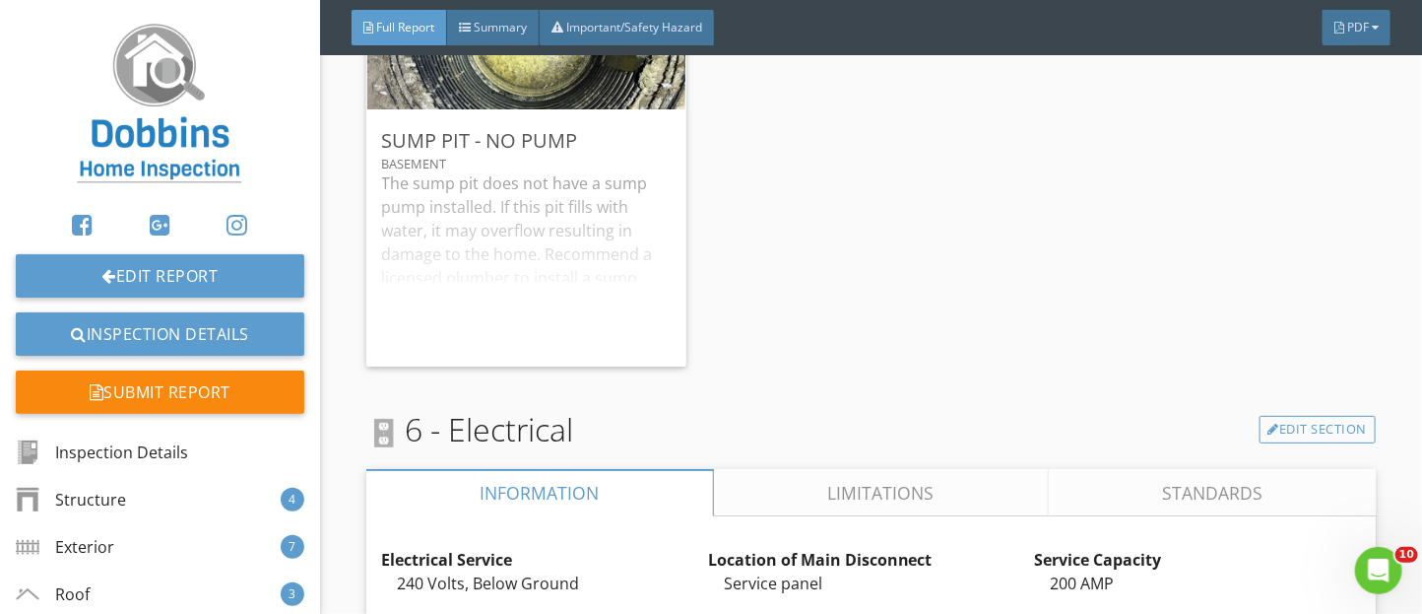
scroll to position [11585, 0]
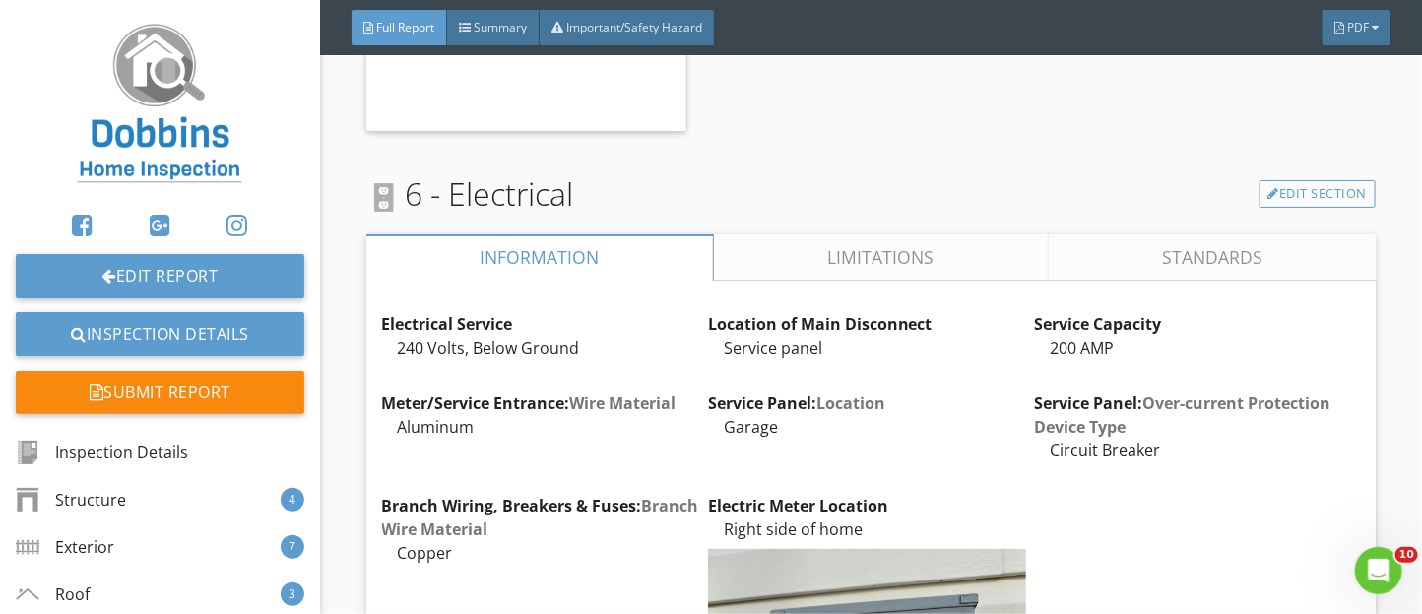
click at [800, 267] on link "Limitations" at bounding box center [880, 256] width 335 height 47
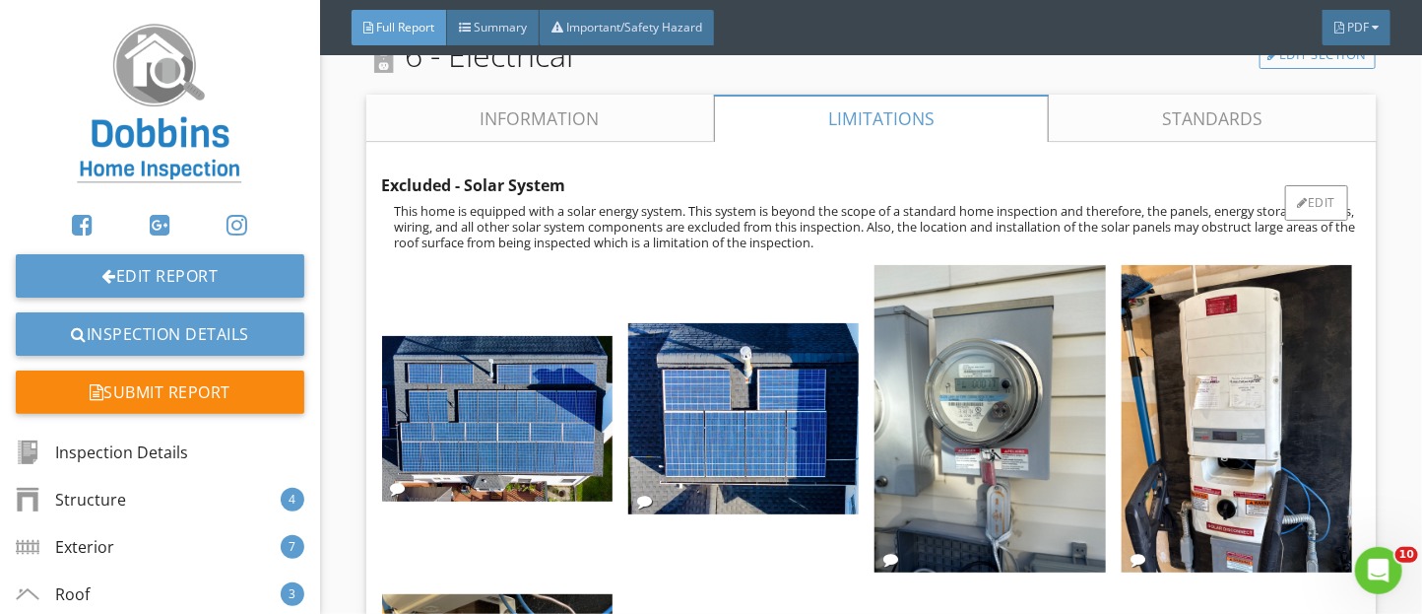
scroll to position [11717, 0]
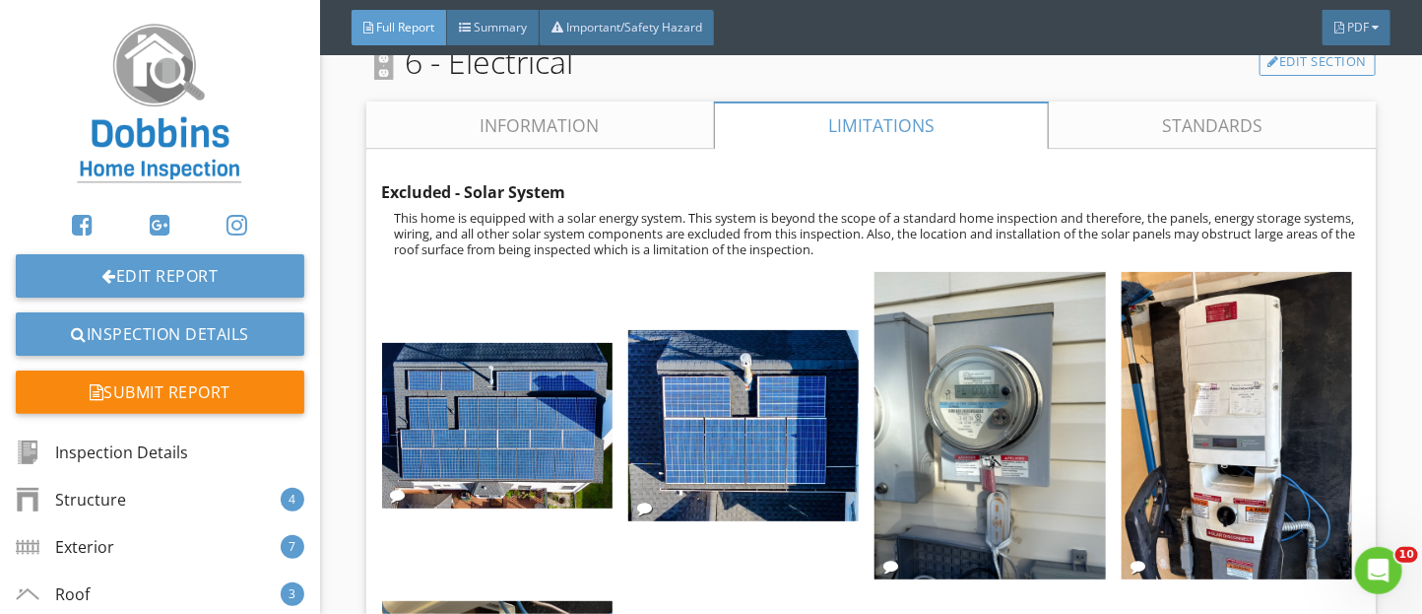
click at [677, 149] on link "Information" at bounding box center [540, 124] width 348 height 47
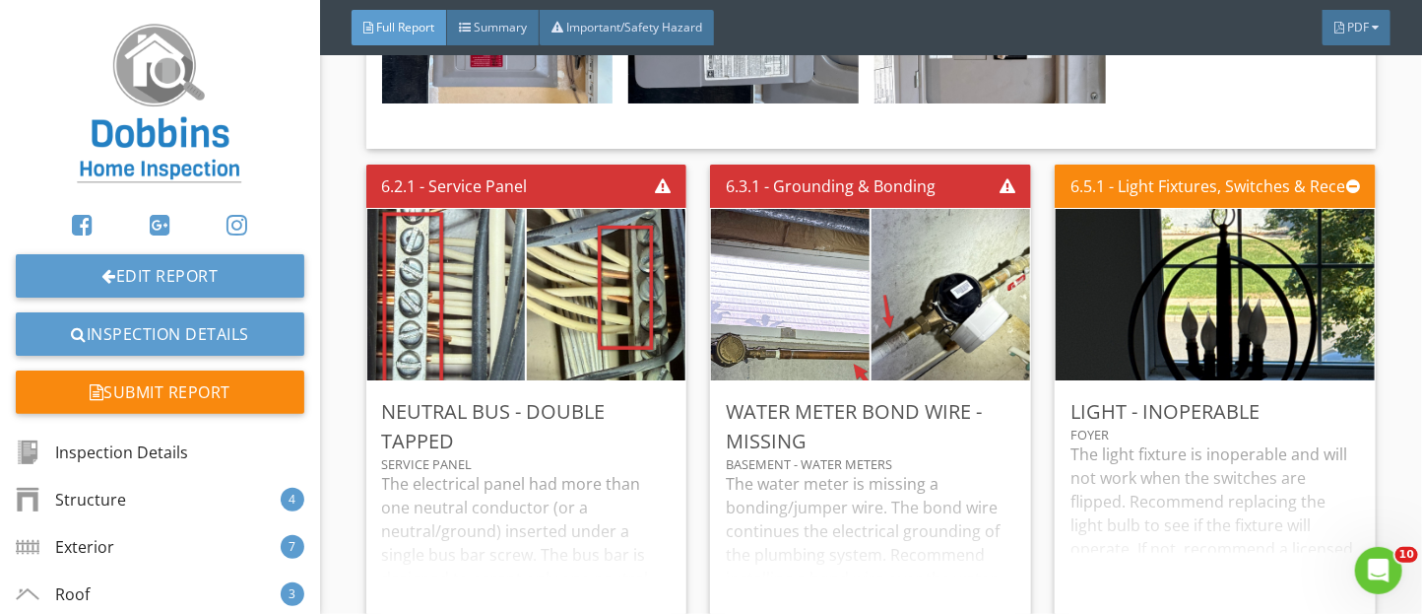
scroll to position [12864, 0]
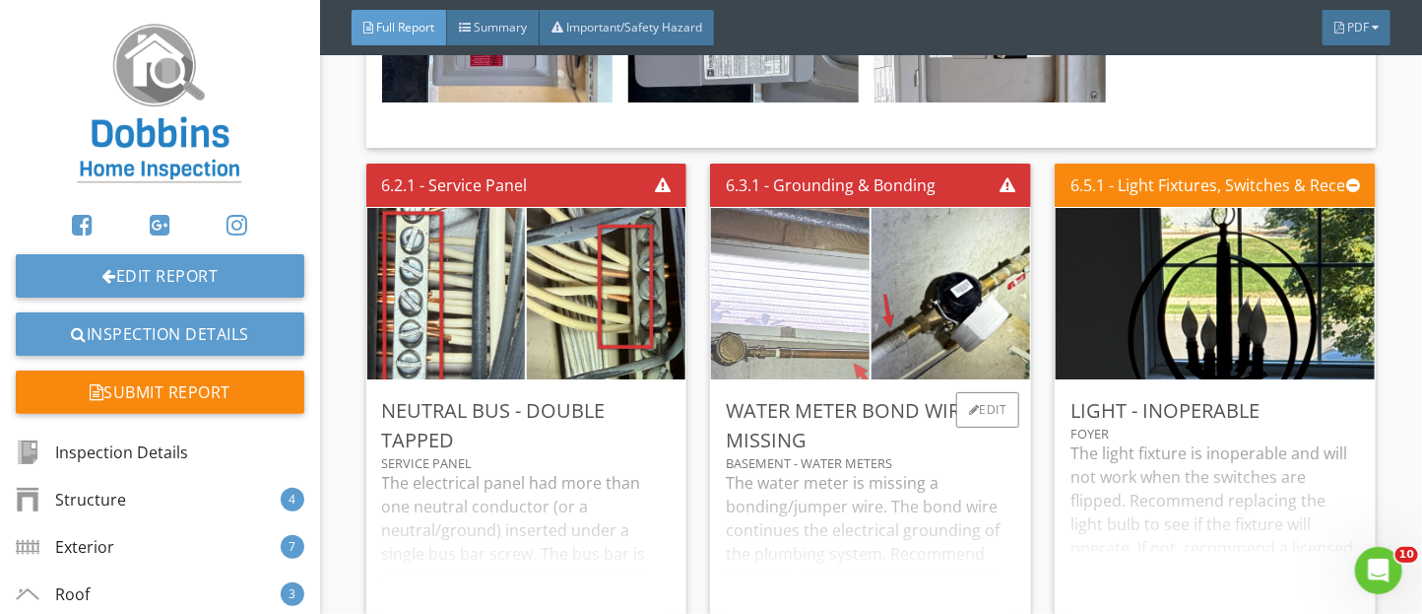
click at [812, 303] on img at bounding box center [791, 293] width 396 height 297
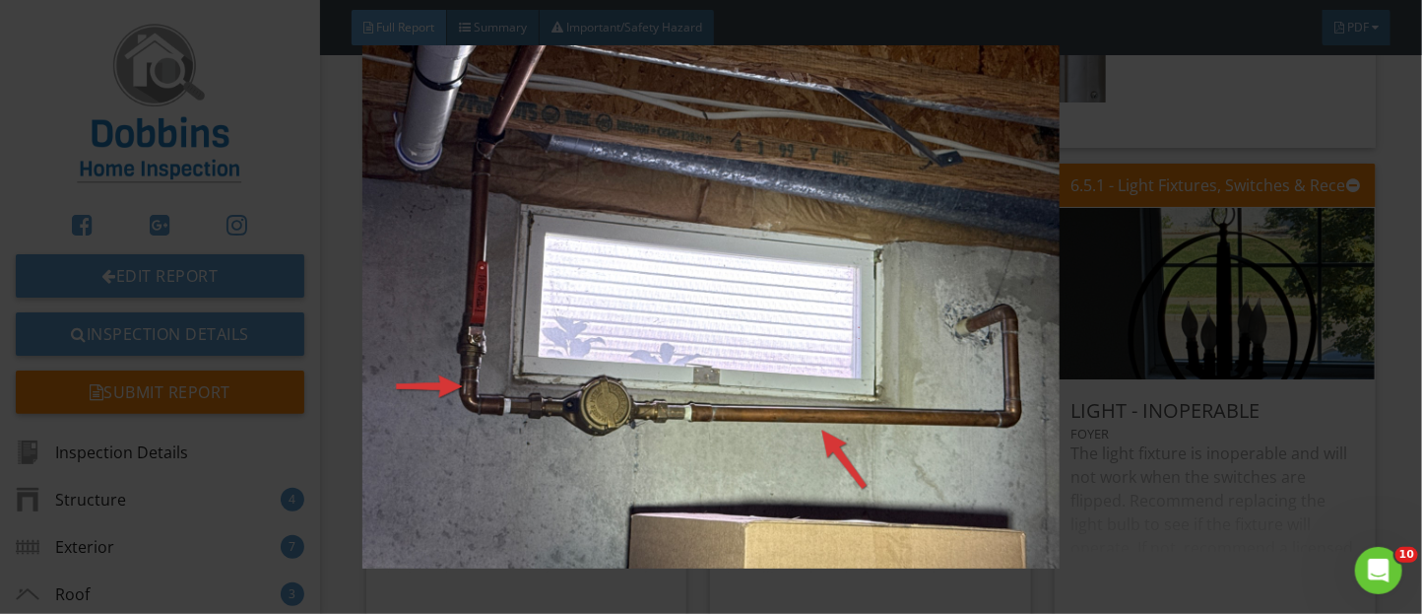
click at [1320, 535] on img at bounding box center [711, 306] width 1291 height 523
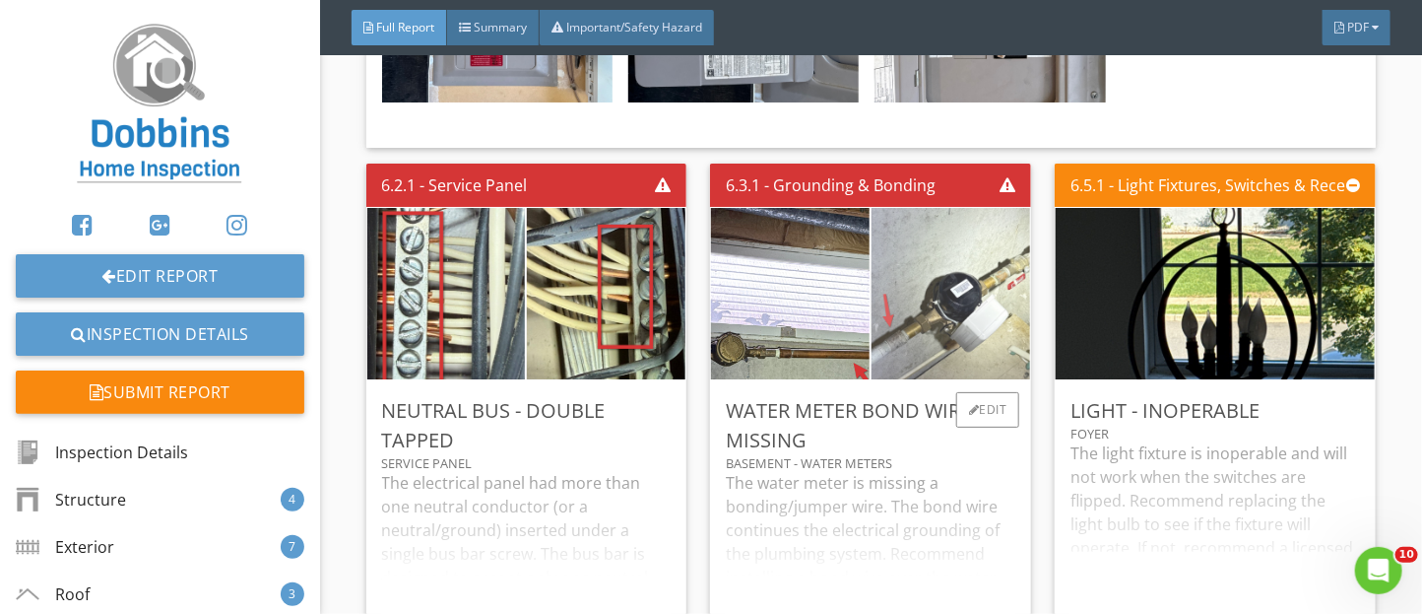
click at [1004, 358] on img at bounding box center [951, 293] width 321 height 428
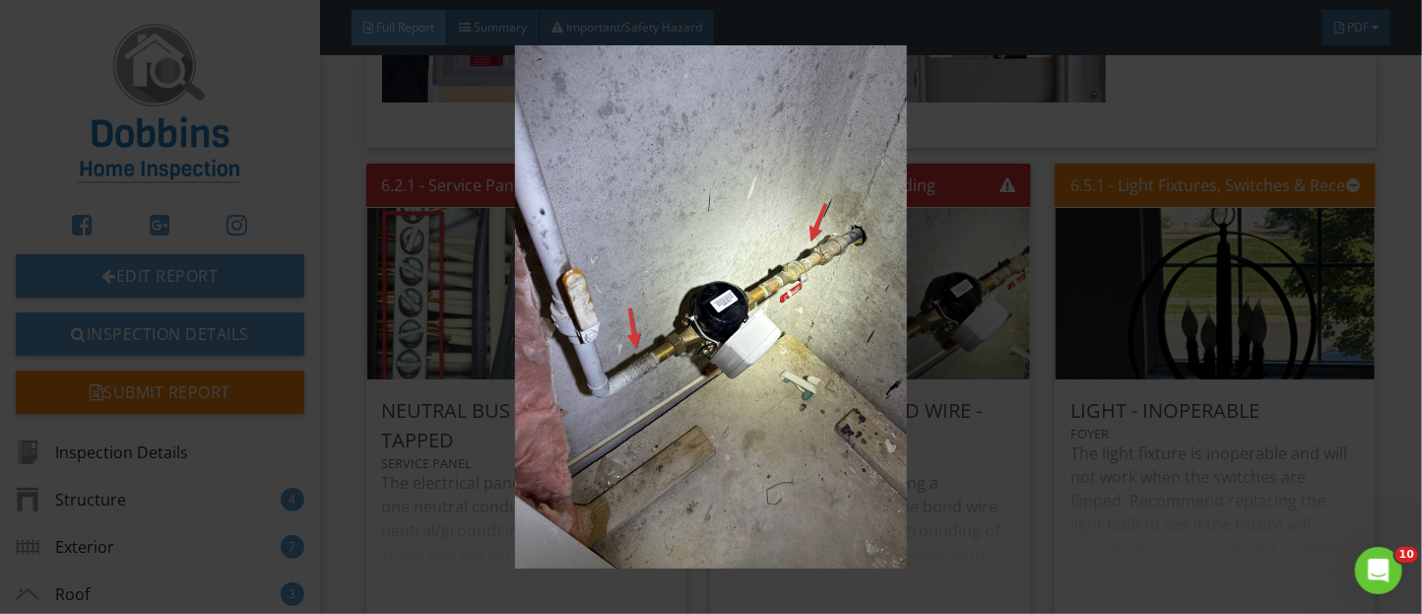
click at [1153, 490] on img at bounding box center [711, 306] width 1291 height 523
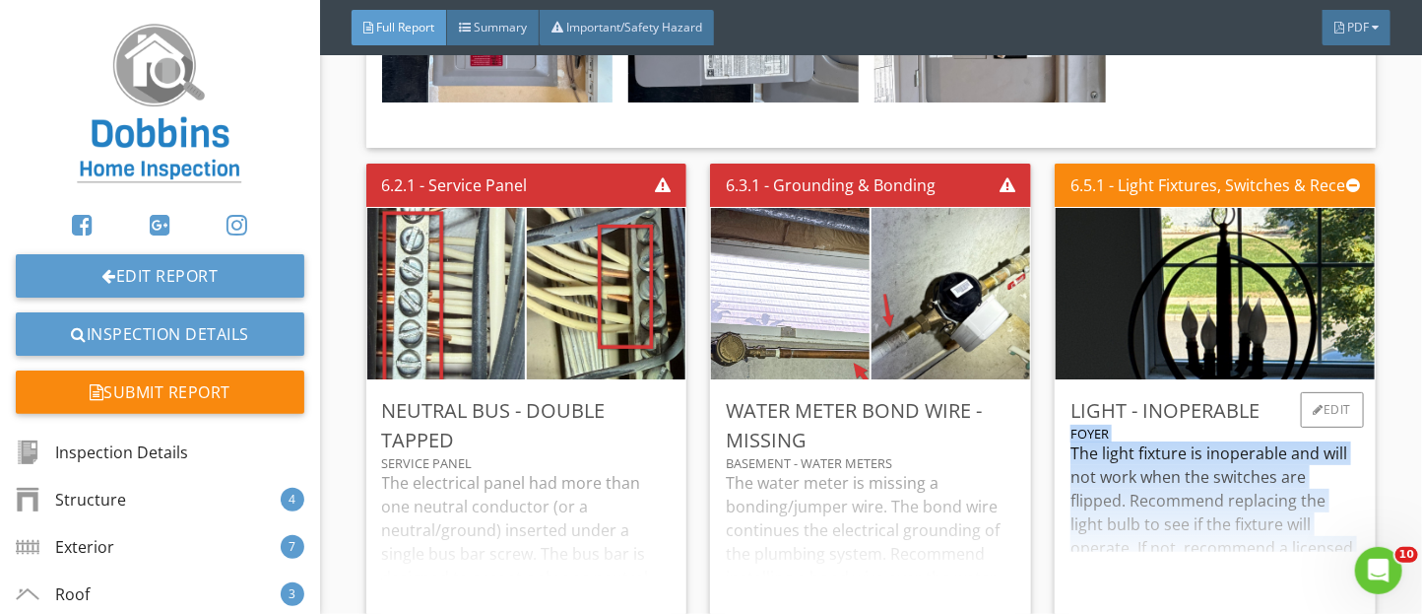
drag, startPoint x: 1153, startPoint y: 490, endPoint x: 1058, endPoint y: 470, distance: 97.5
click at [1058, 470] on div "Light - Inoperable Foyer The light fixture is inoperable and will not work when…" at bounding box center [1215, 508] width 321 height 256
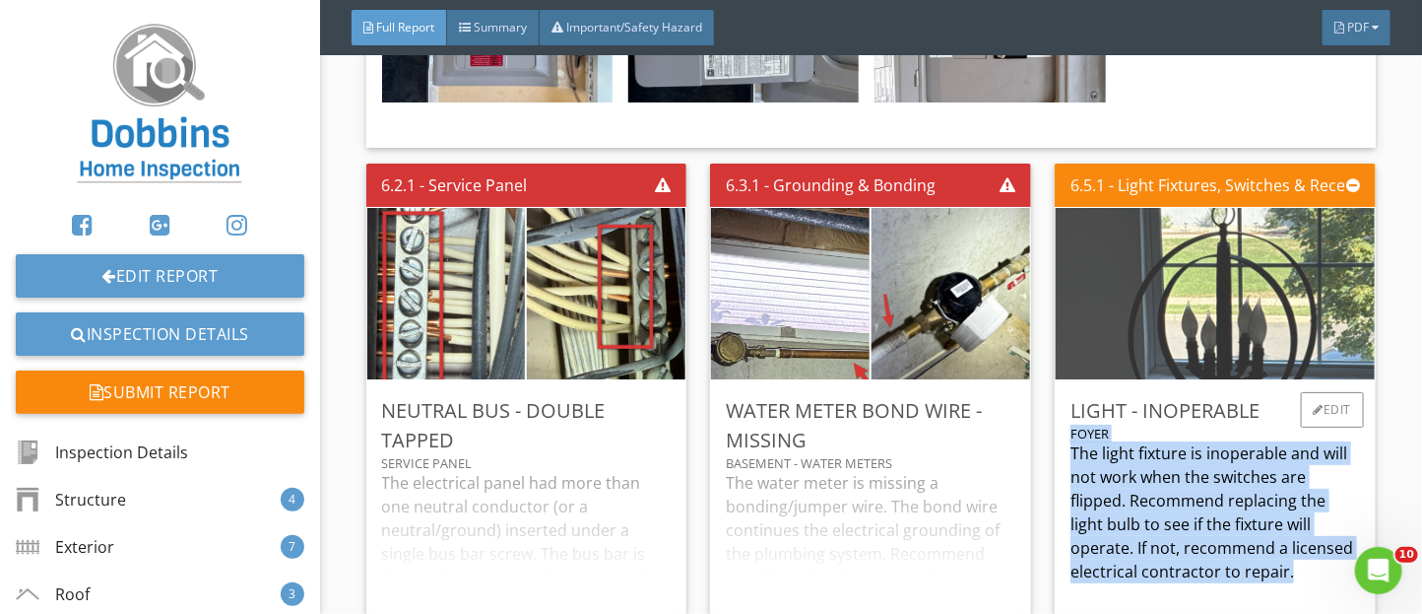
click at [1099, 404] on img at bounding box center [1215, 293] width 321 height 428
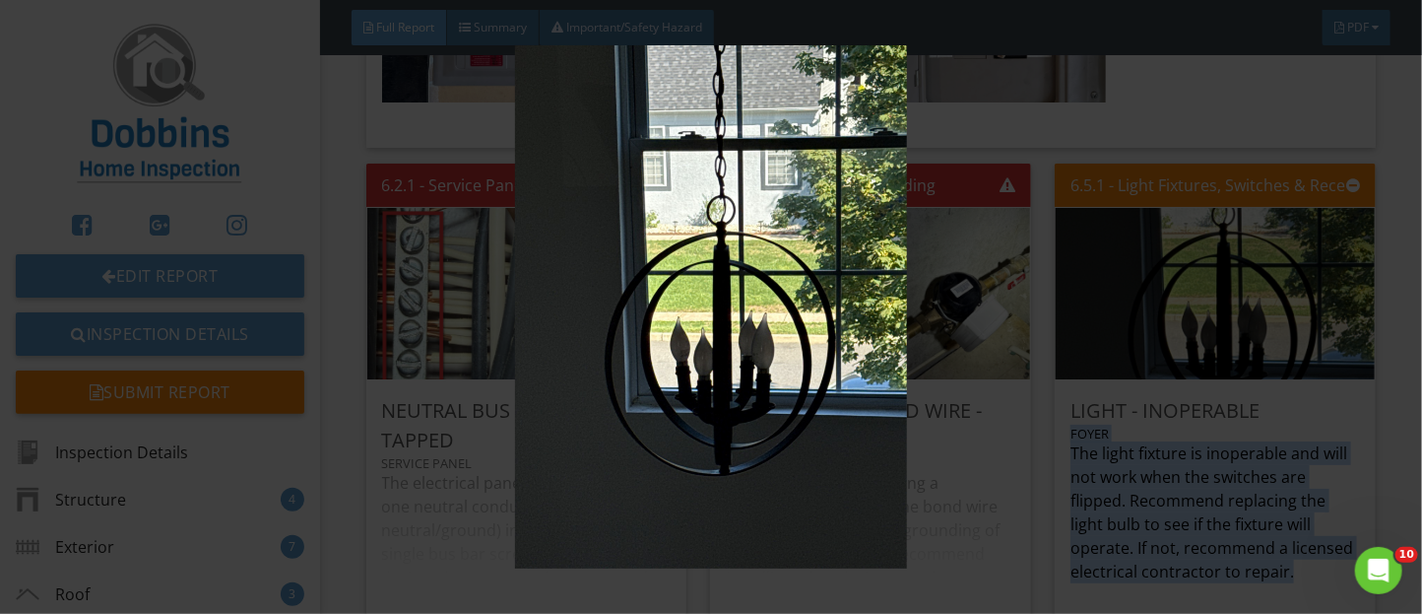
click at [1138, 580] on div at bounding box center [711, 307] width 1422 height 614
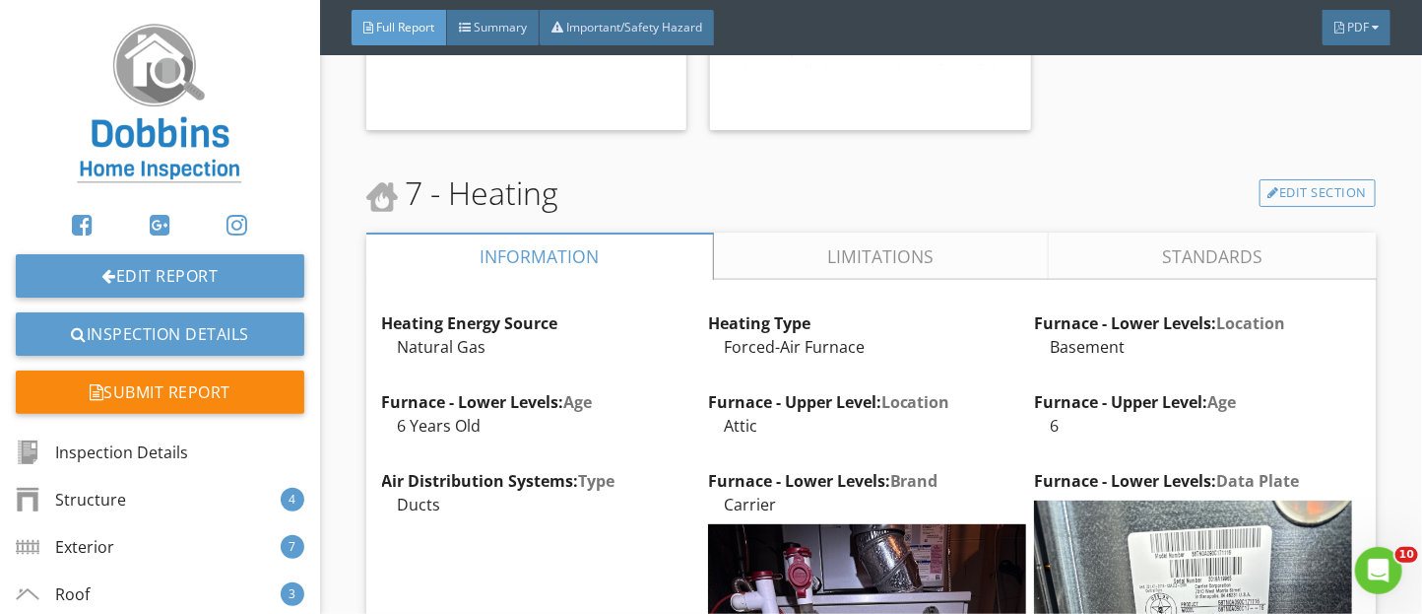
scroll to position [13961, 0]
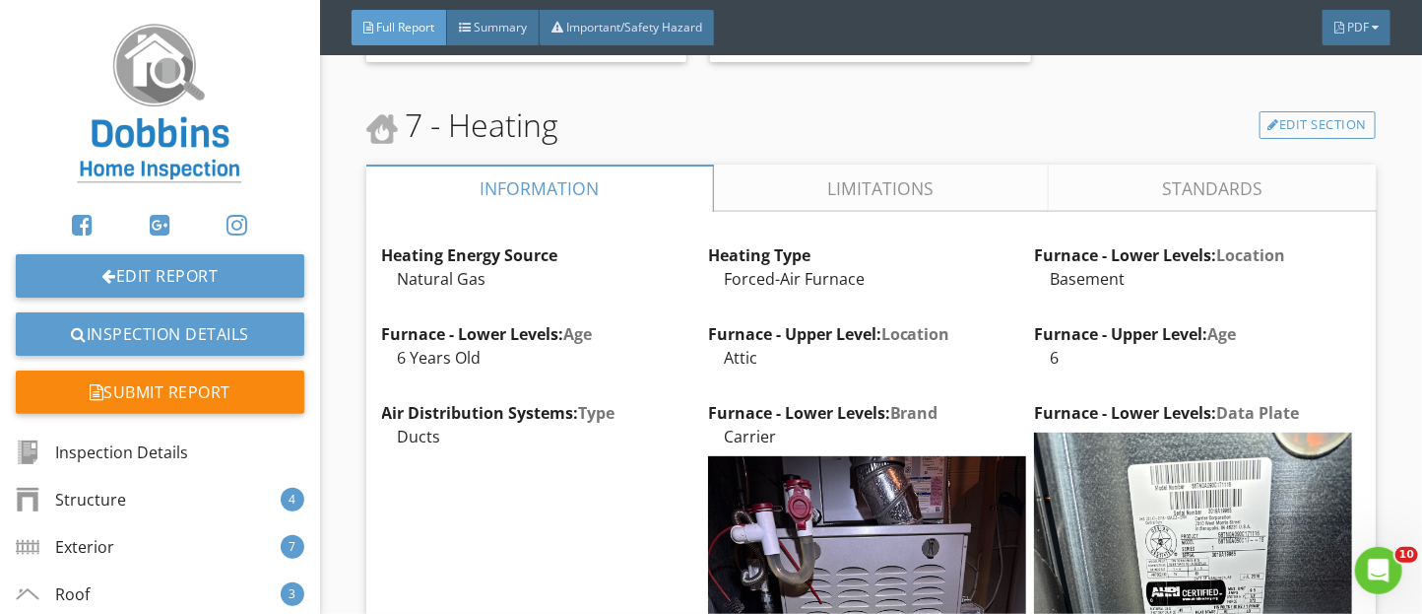
click at [781, 203] on link "Limitations" at bounding box center [880, 187] width 335 height 47
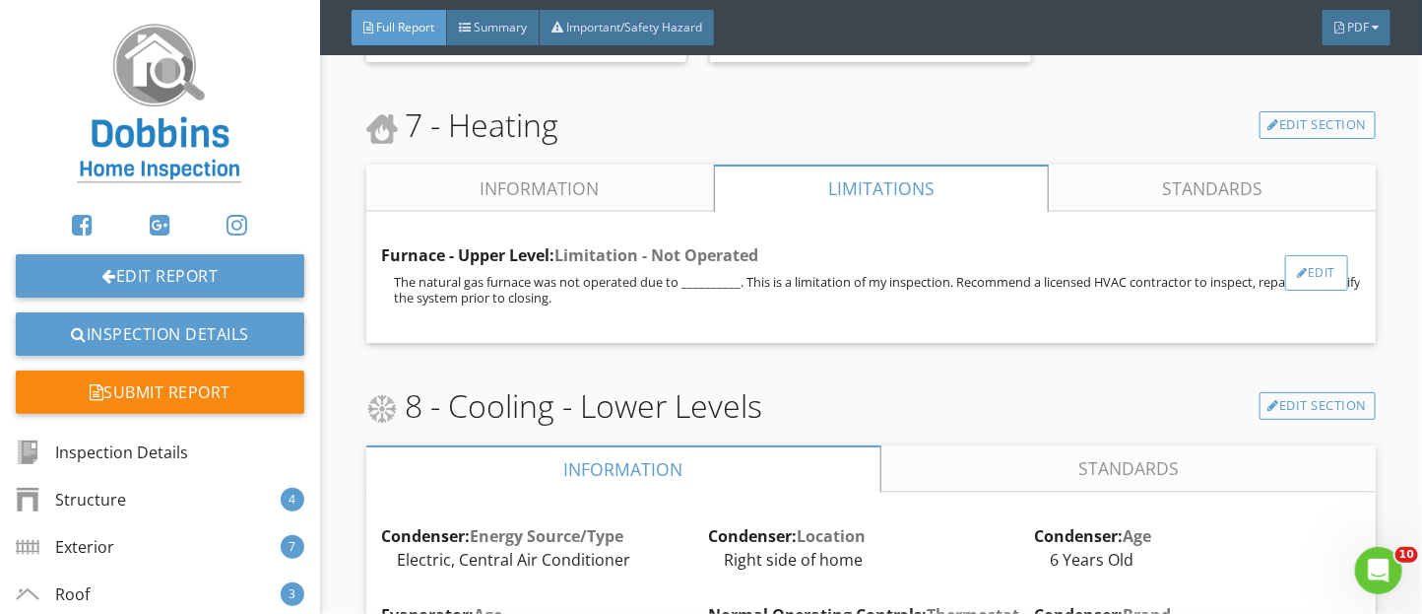
click at [1298, 279] on div at bounding box center [1303, 273] width 11 height 12
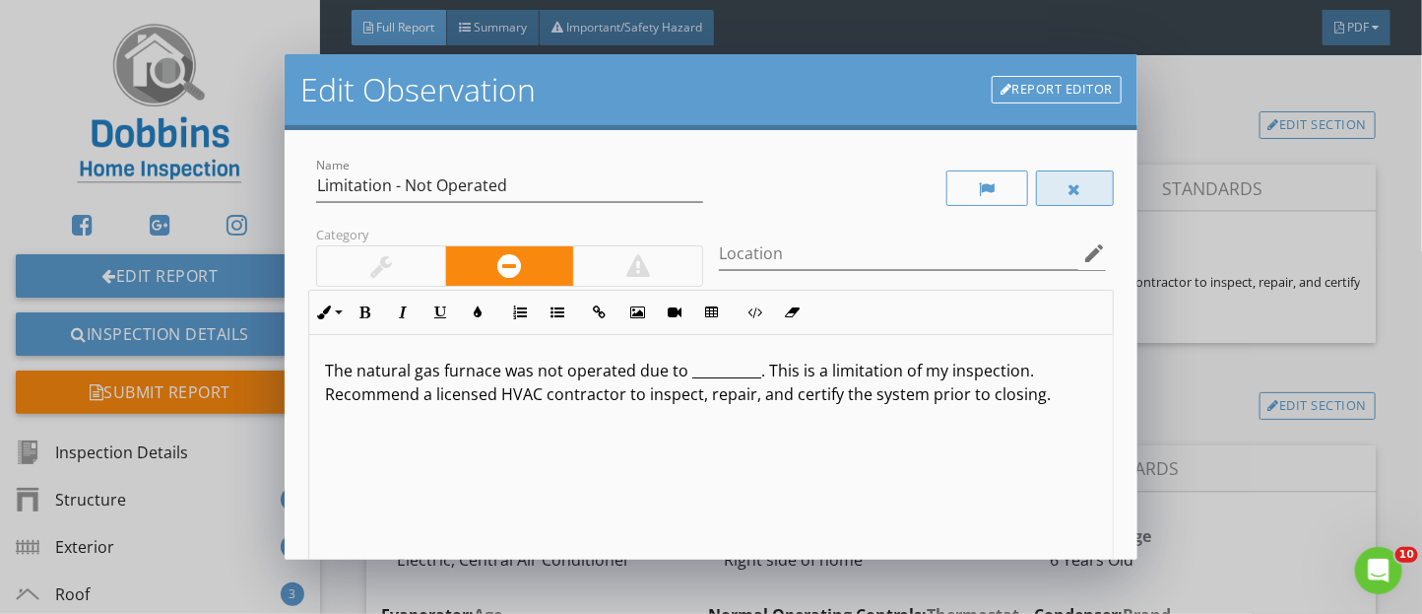
click at [1056, 174] on div at bounding box center [1075, 187] width 79 height 35
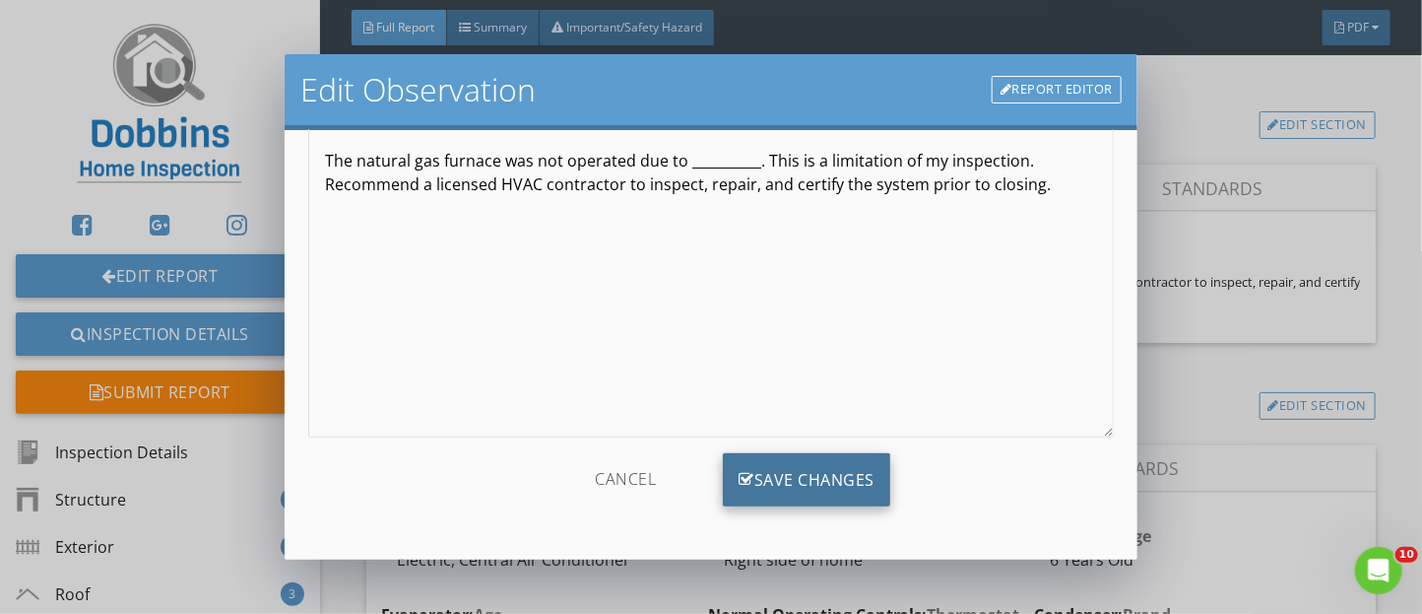
click at [865, 458] on div "Save Changes" at bounding box center [806, 479] width 167 height 53
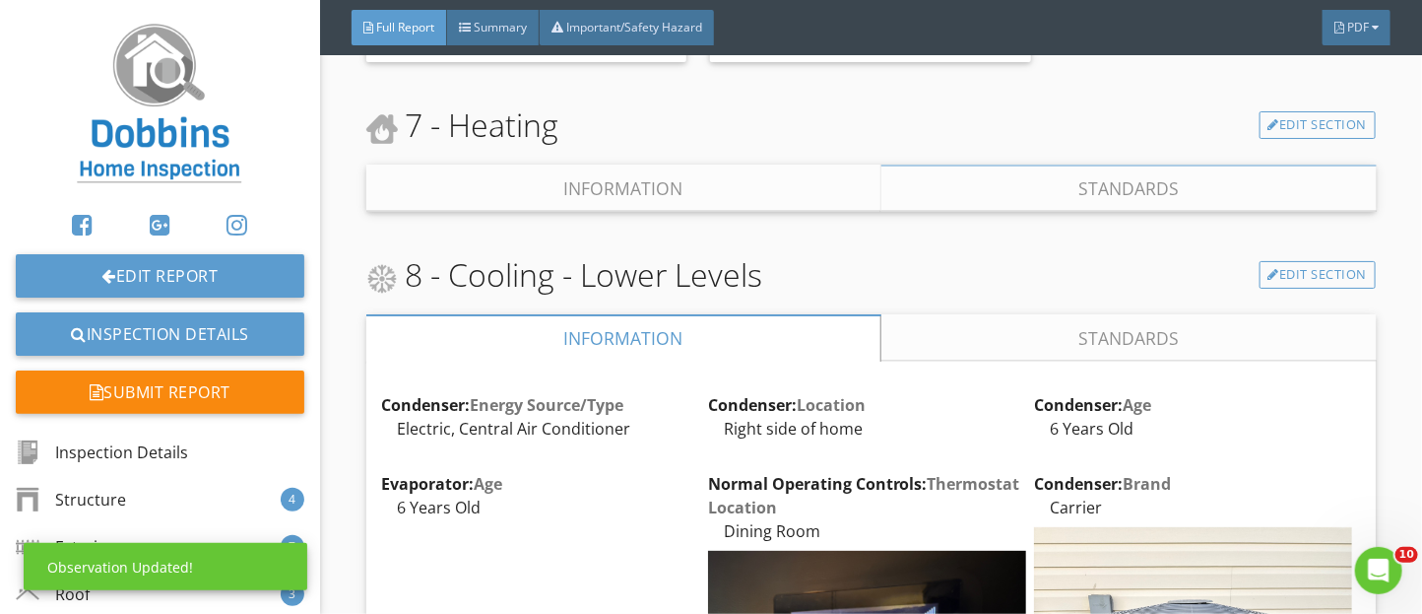
scroll to position [0, 0]
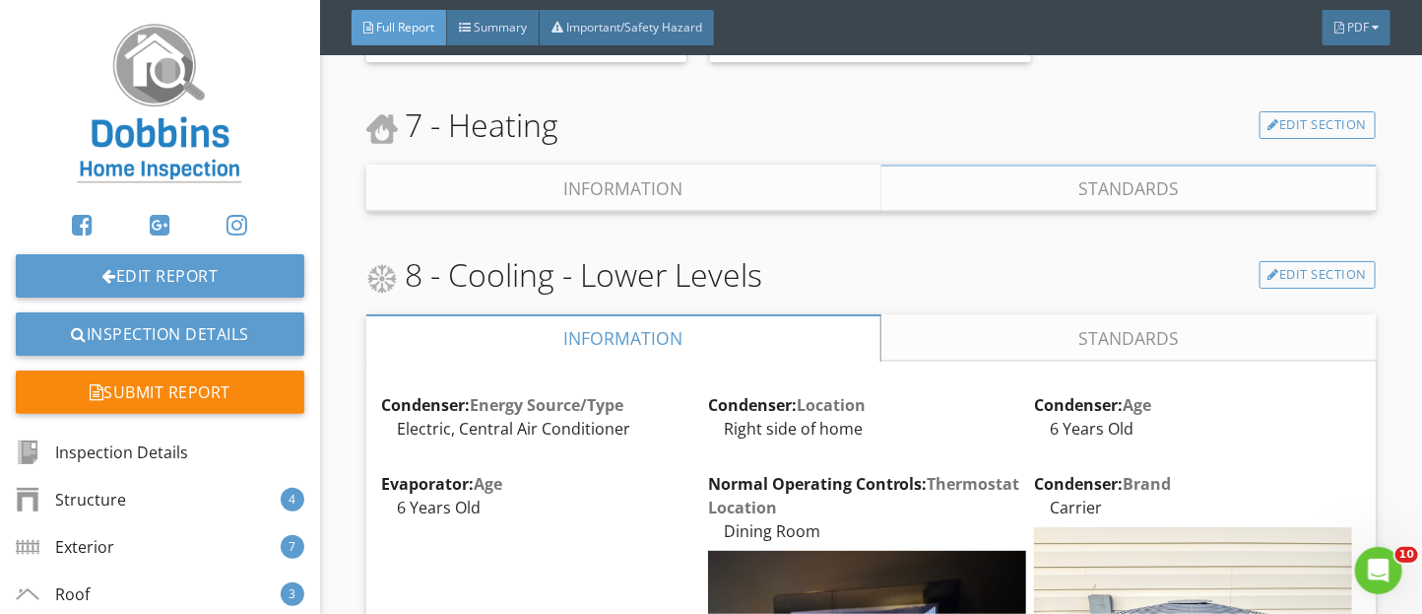
click at [641, 212] on link "Information" at bounding box center [623, 187] width 515 height 47
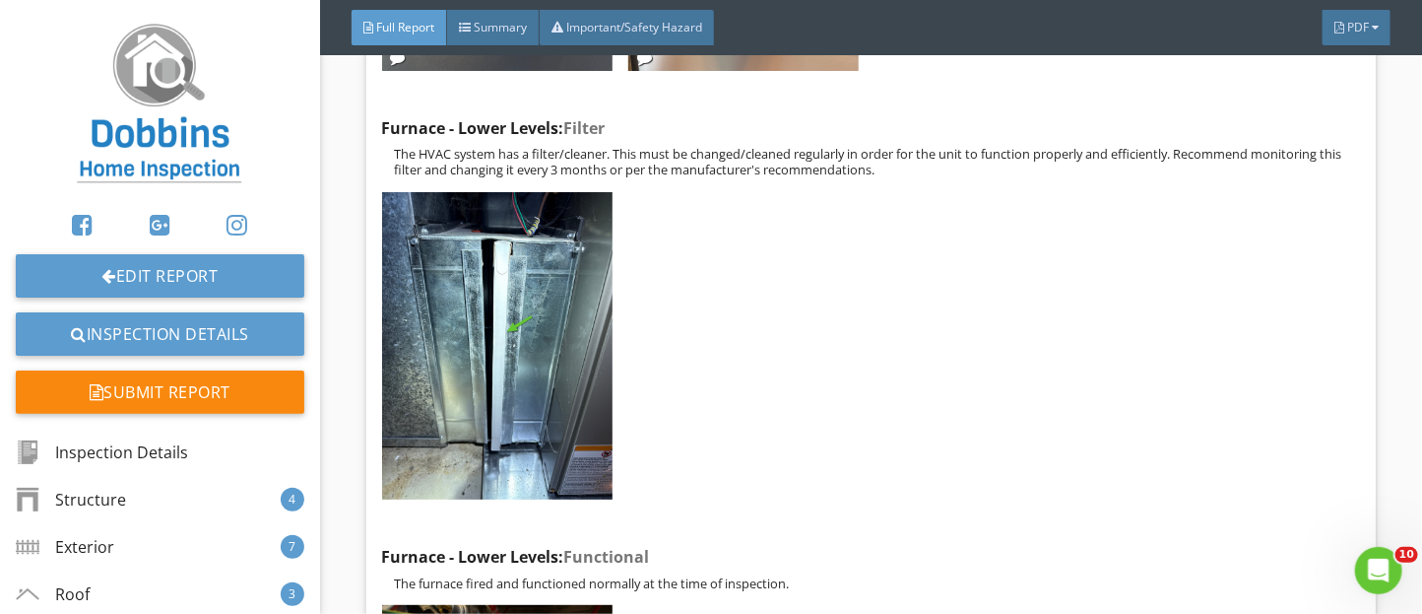
scroll to position [15574, 0]
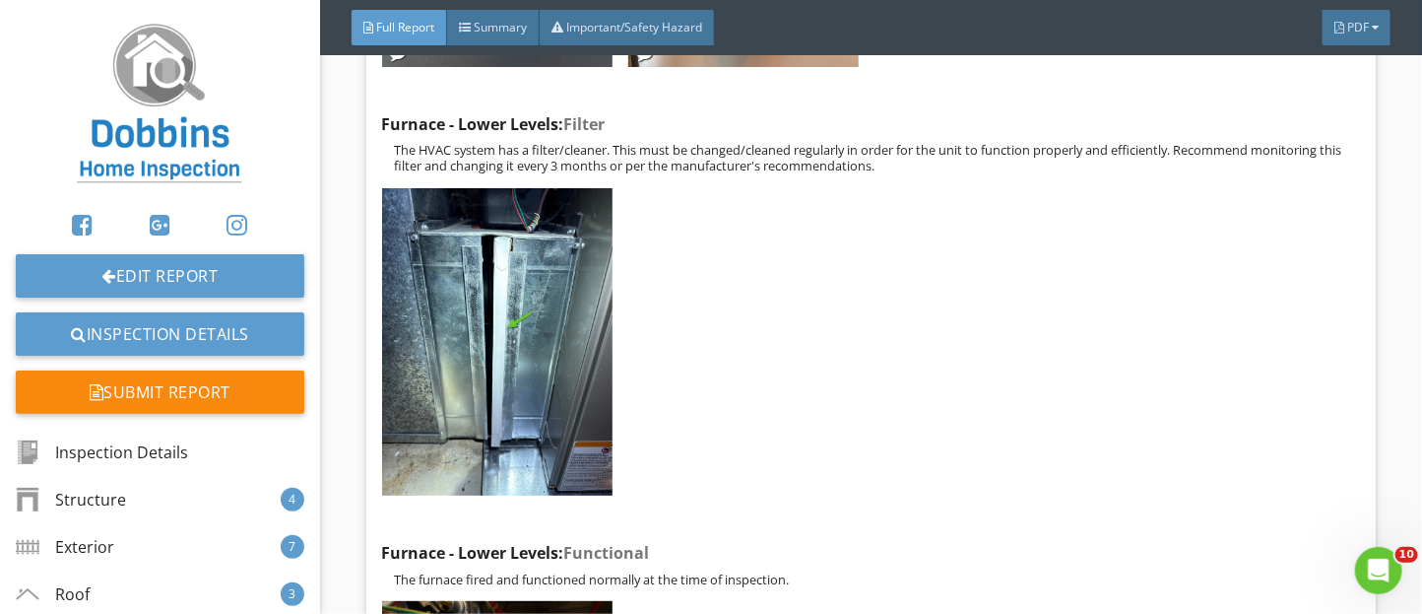
click at [533, 395] on img at bounding box center [497, 342] width 230 height 308
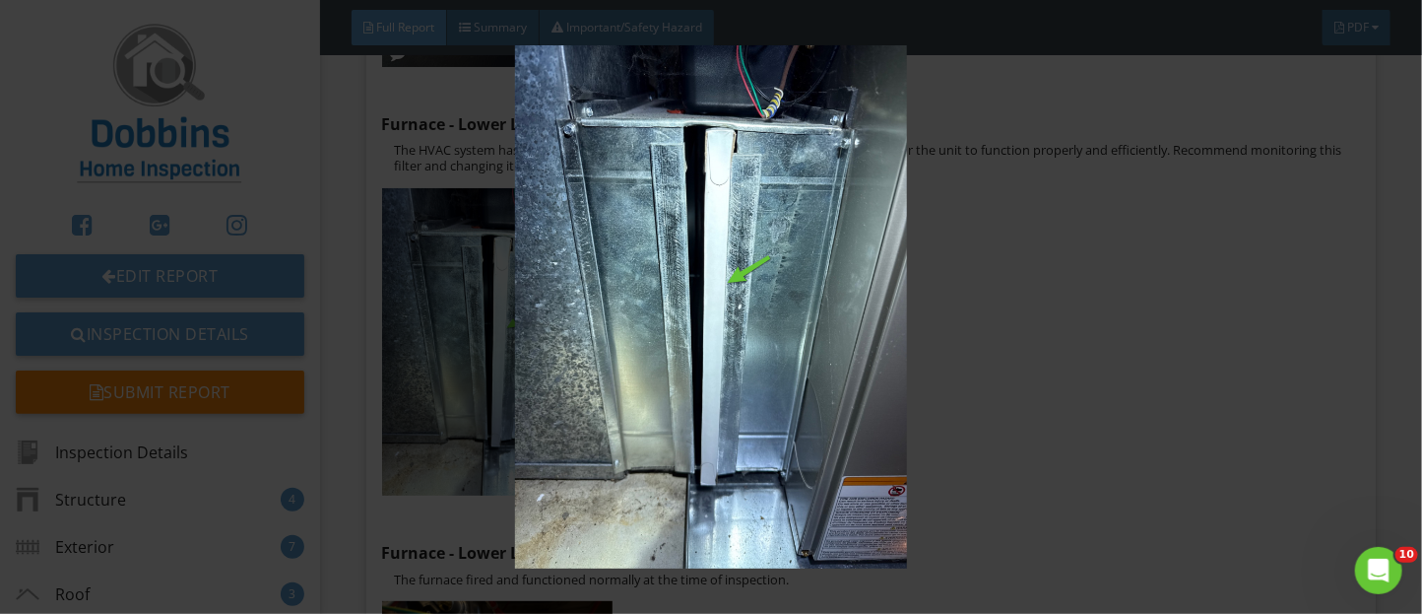
click at [1134, 419] on img at bounding box center [711, 306] width 1291 height 523
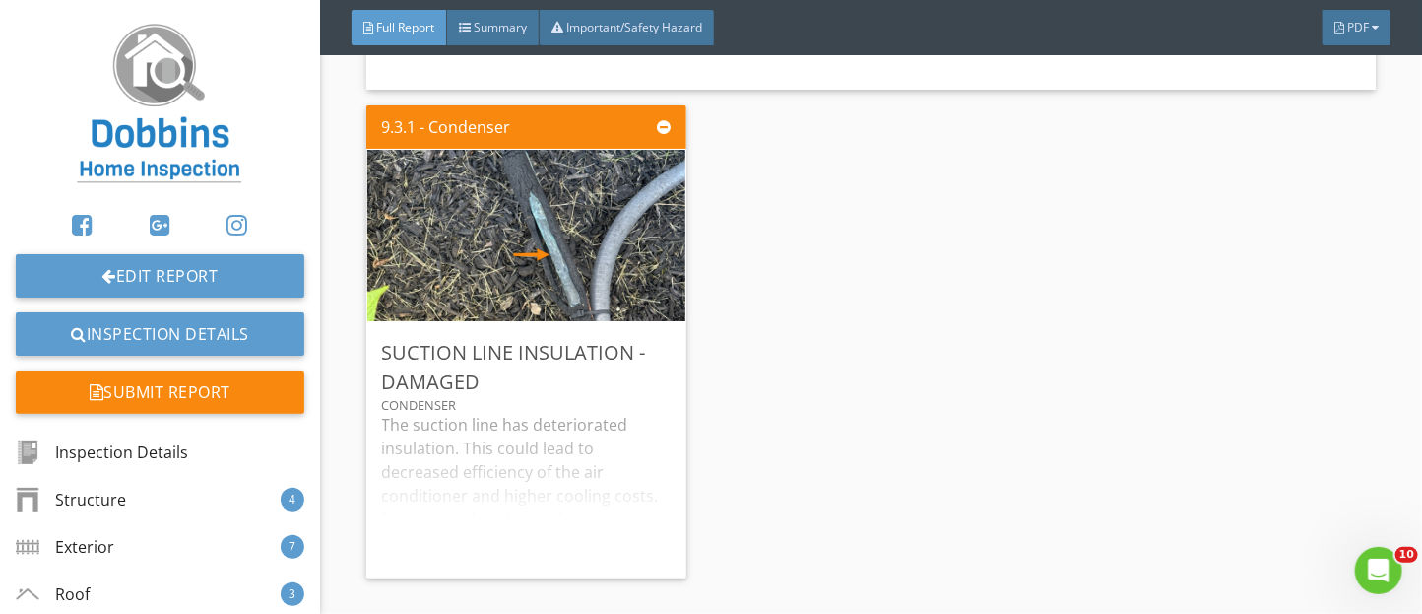
scroll to position [21353, 0]
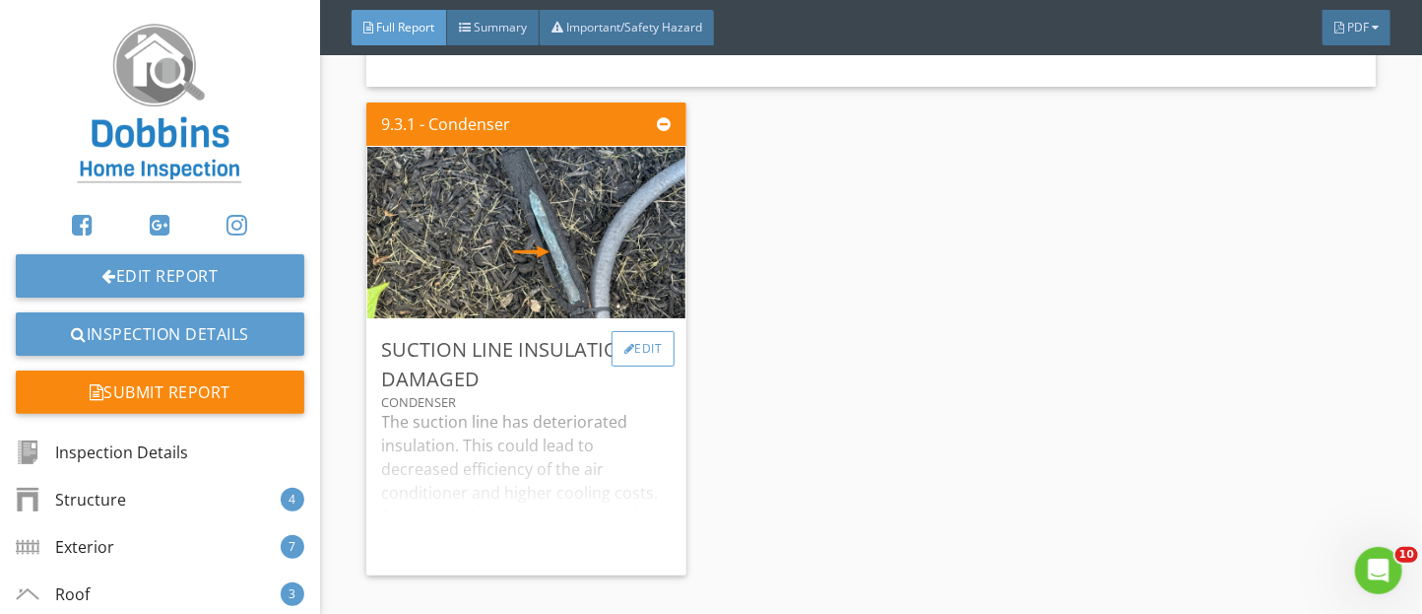
click at [617, 366] on div "Edit" at bounding box center [644, 348] width 64 height 35
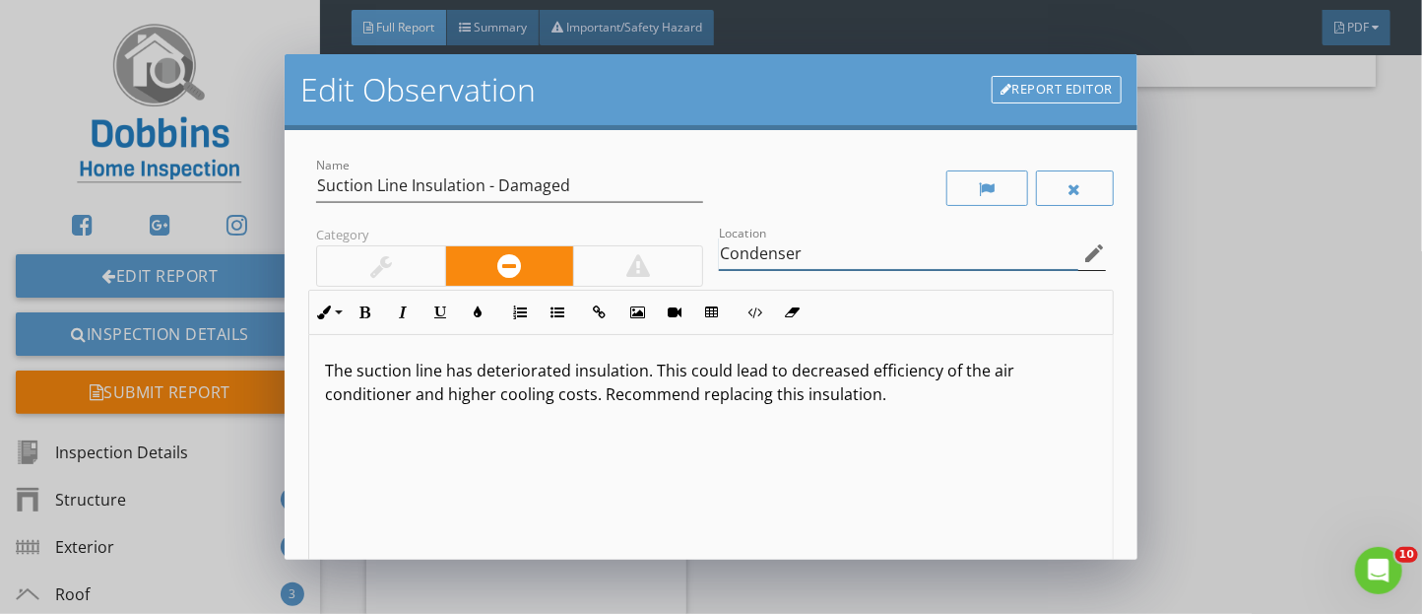
click at [820, 266] on input "Condenser" at bounding box center [898, 253] width 359 height 33
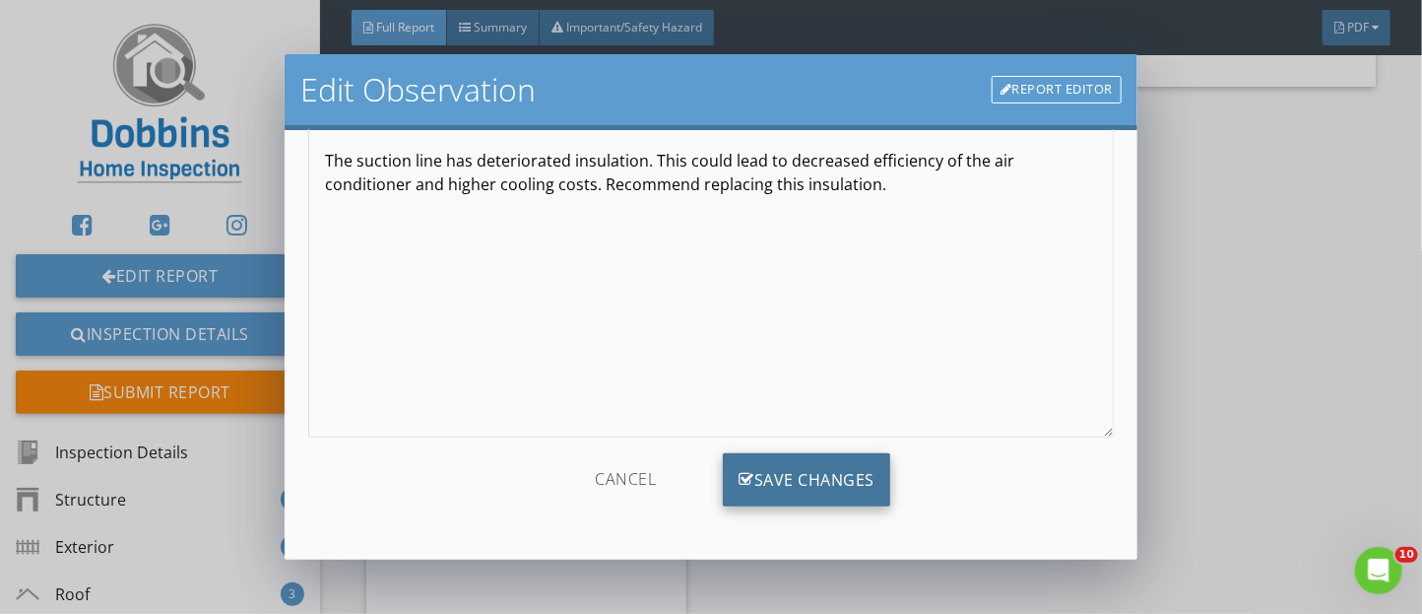
type input "Condenser Unit"
click at [883, 490] on div "Save Changes" at bounding box center [806, 479] width 167 height 53
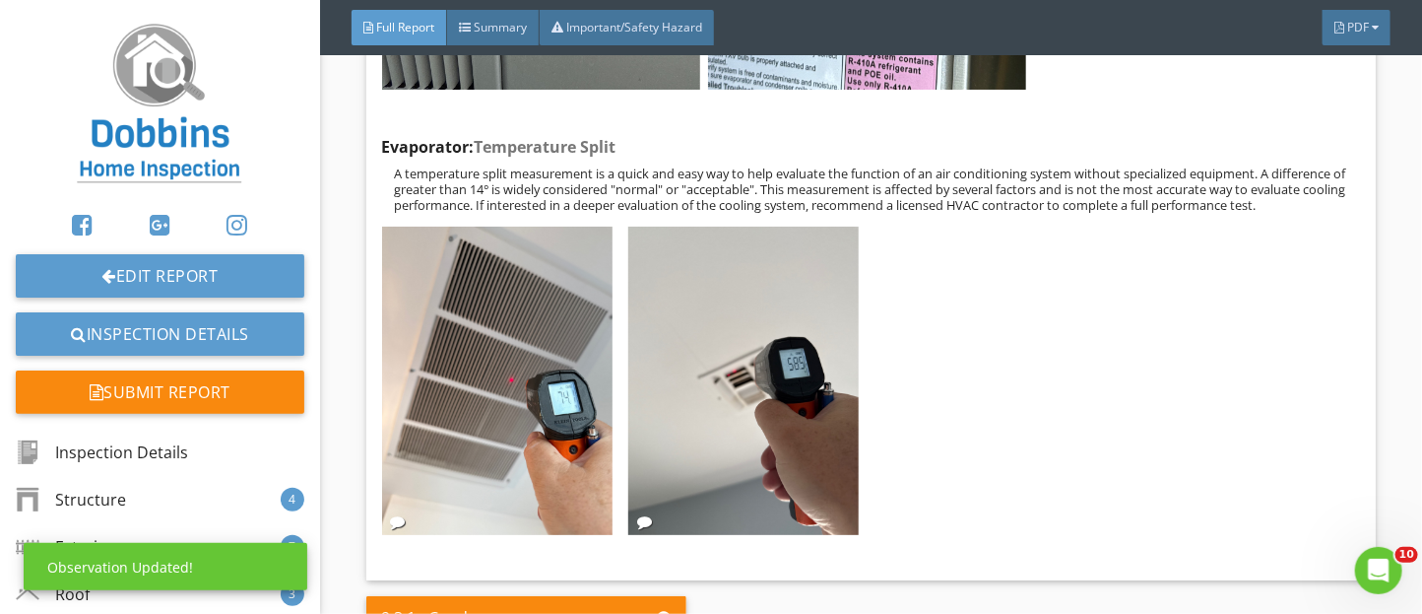
scroll to position [20837, 0]
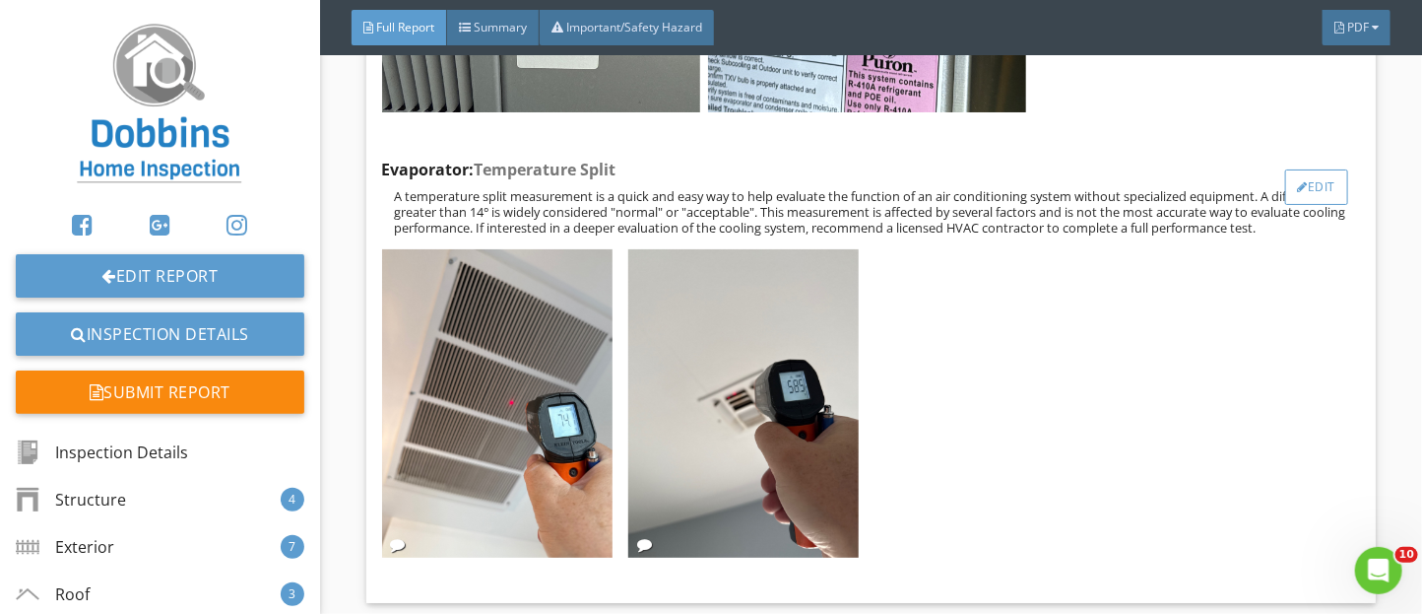
click at [1307, 205] on div "Edit" at bounding box center [1317, 186] width 64 height 35
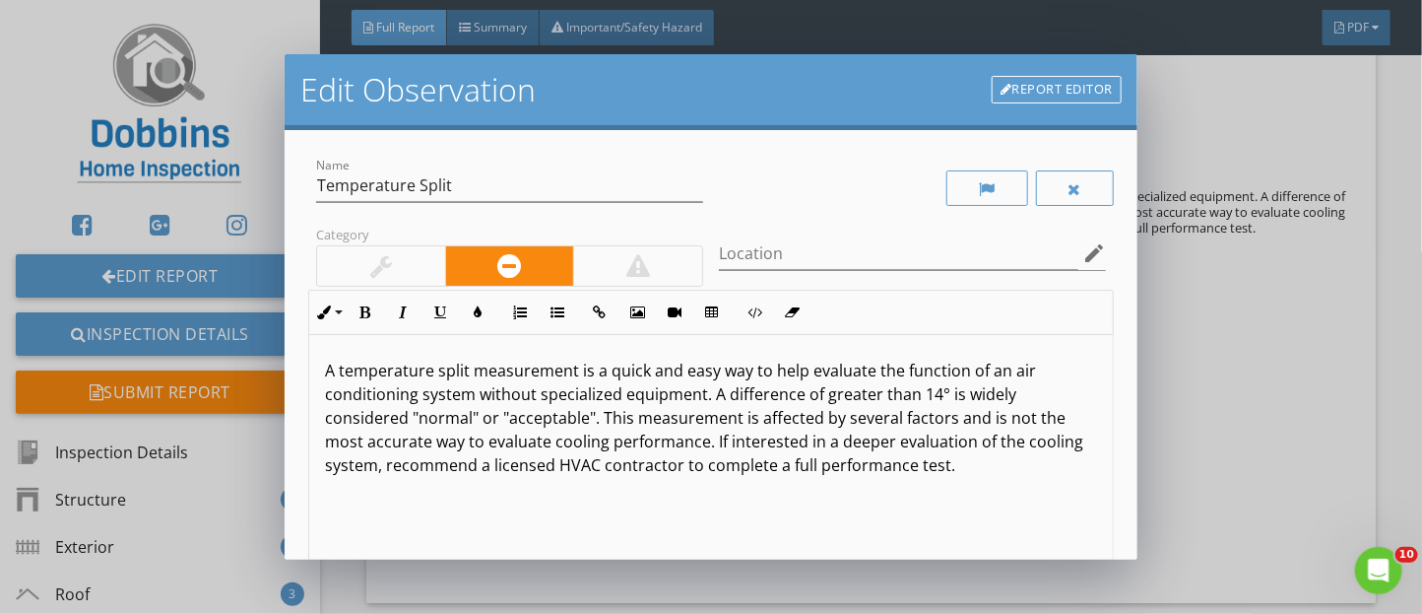
click at [1026, 83] on link "Report Editor" at bounding box center [1057, 90] width 130 height 28
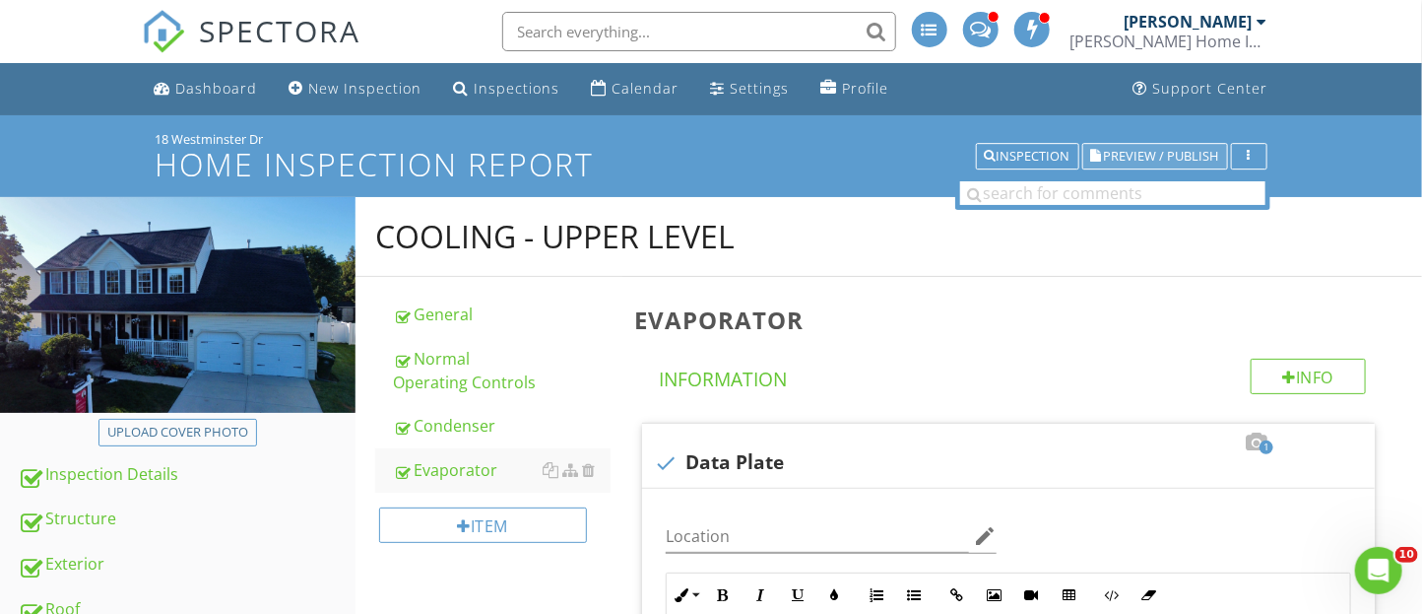
click at [1142, 145] on button "Preview / Publish" at bounding box center [1155, 157] width 146 height 28
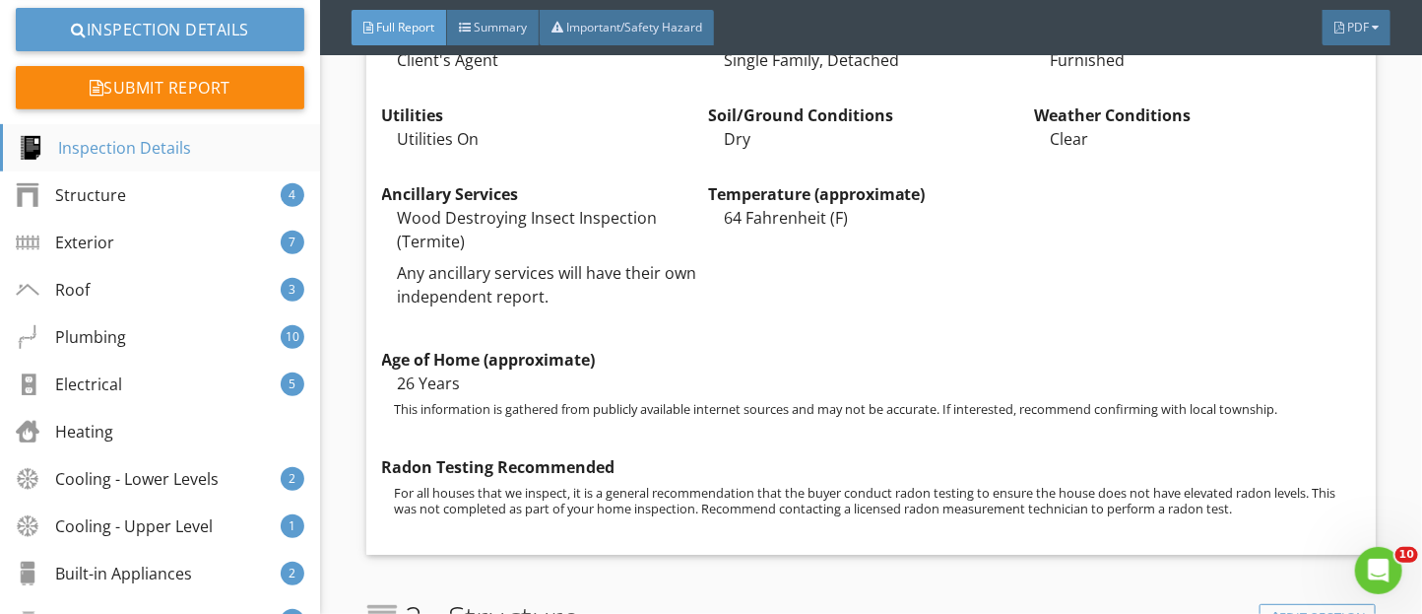
scroll to position [307, 0]
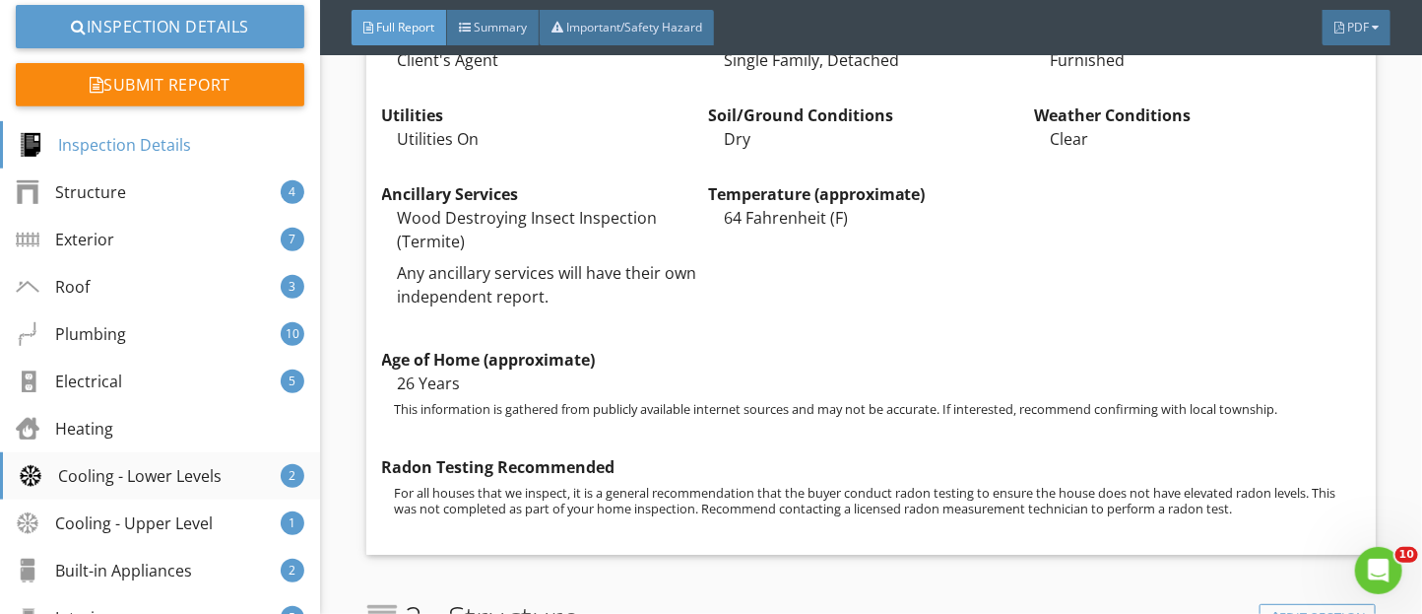
click at [172, 479] on div "Cooling - Lower Levels" at bounding box center [120, 476] width 203 height 24
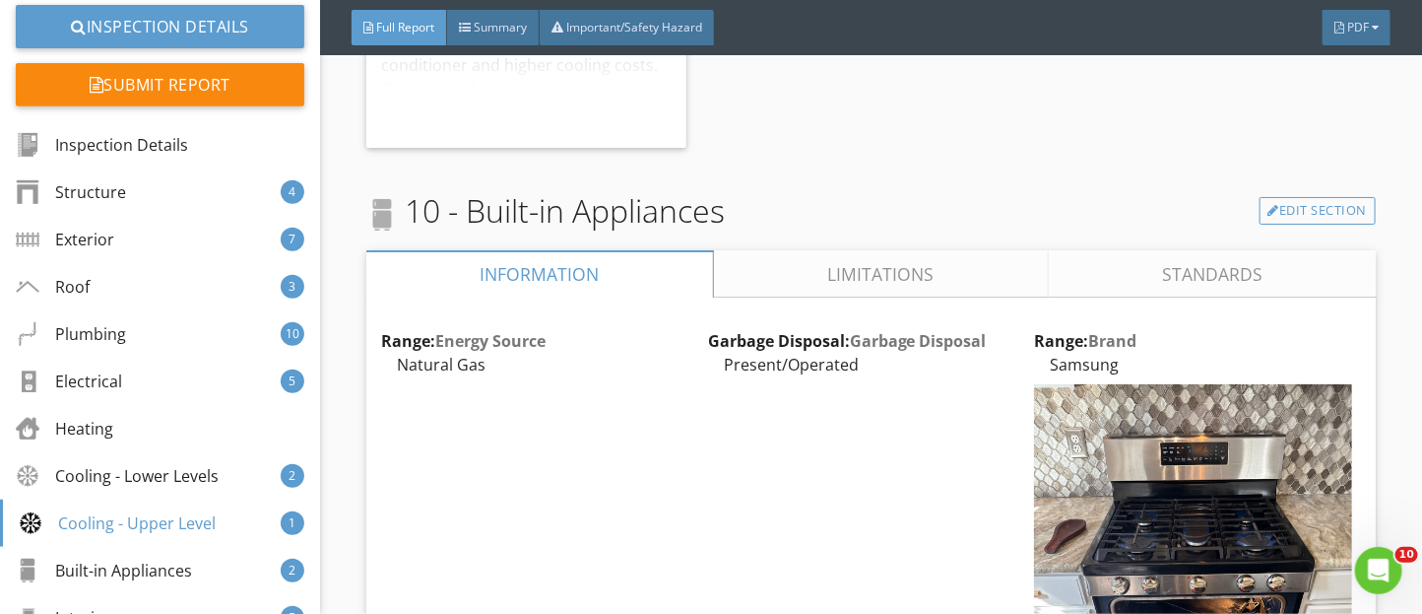
scroll to position [21655, 0]
click at [756, 298] on link "Limitations" at bounding box center [880, 274] width 335 height 47
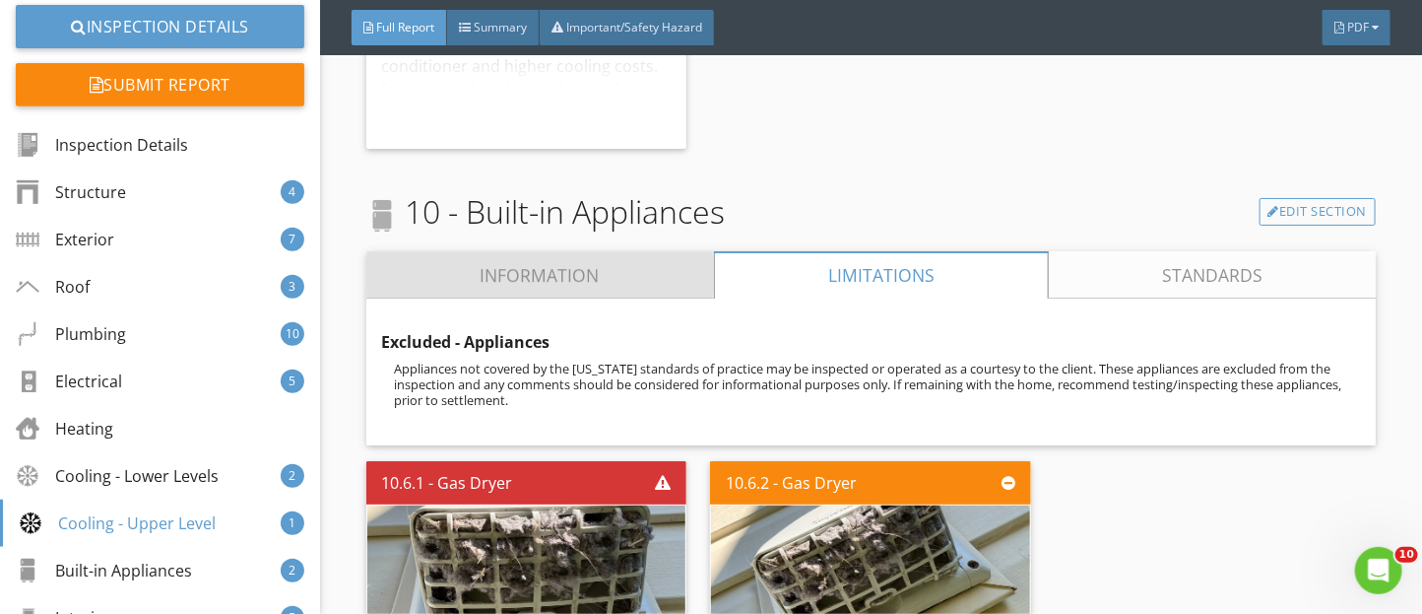
click at [534, 298] on link "Information" at bounding box center [540, 274] width 348 height 47
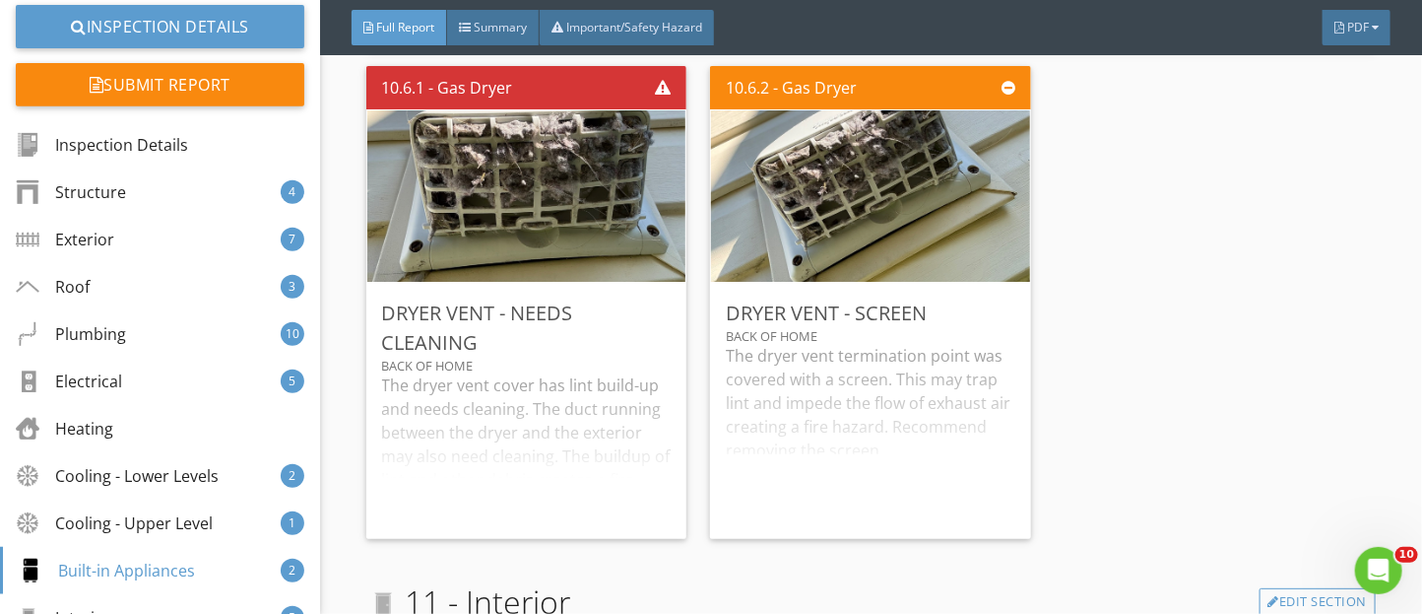
scroll to position [24415, 0]
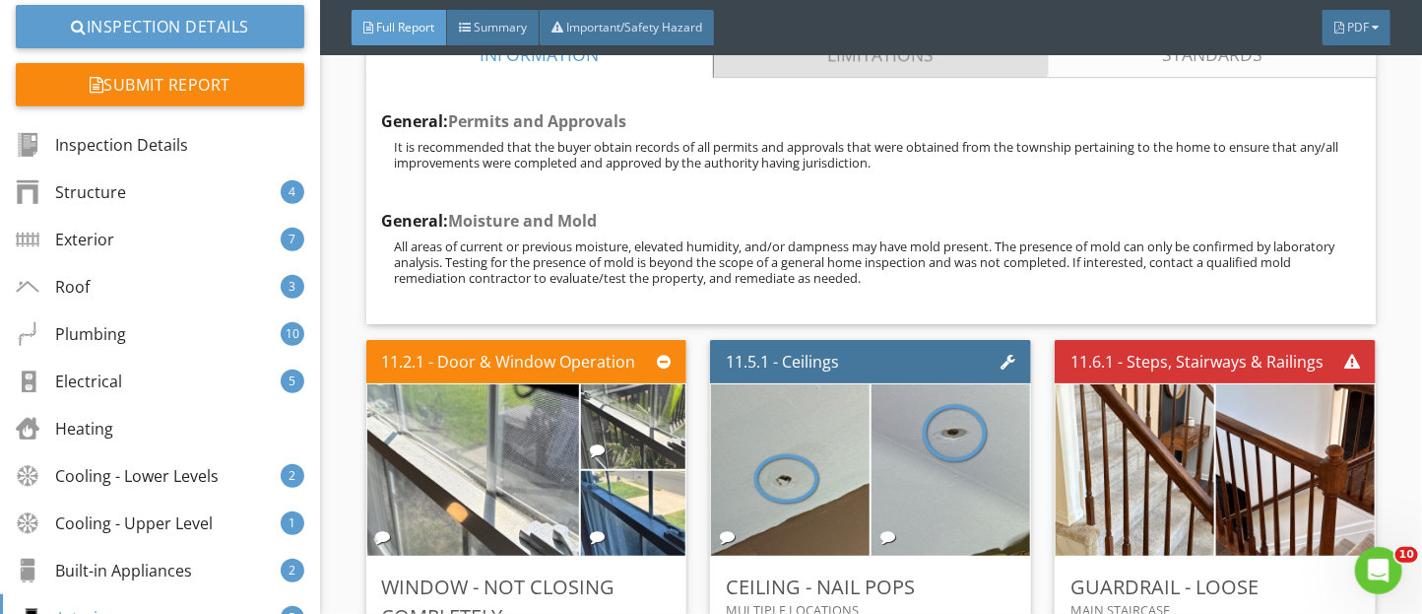
click at [814, 78] on link "Limitations" at bounding box center [880, 54] width 335 height 47
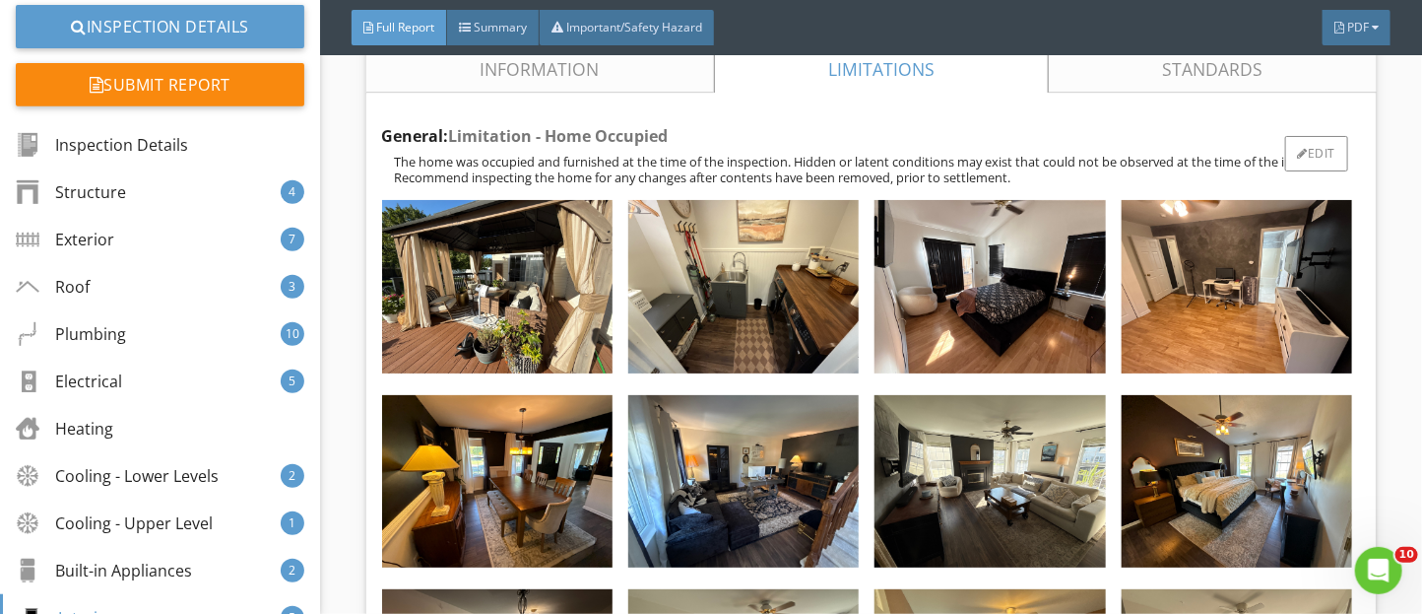
scroll to position [24397, 0]
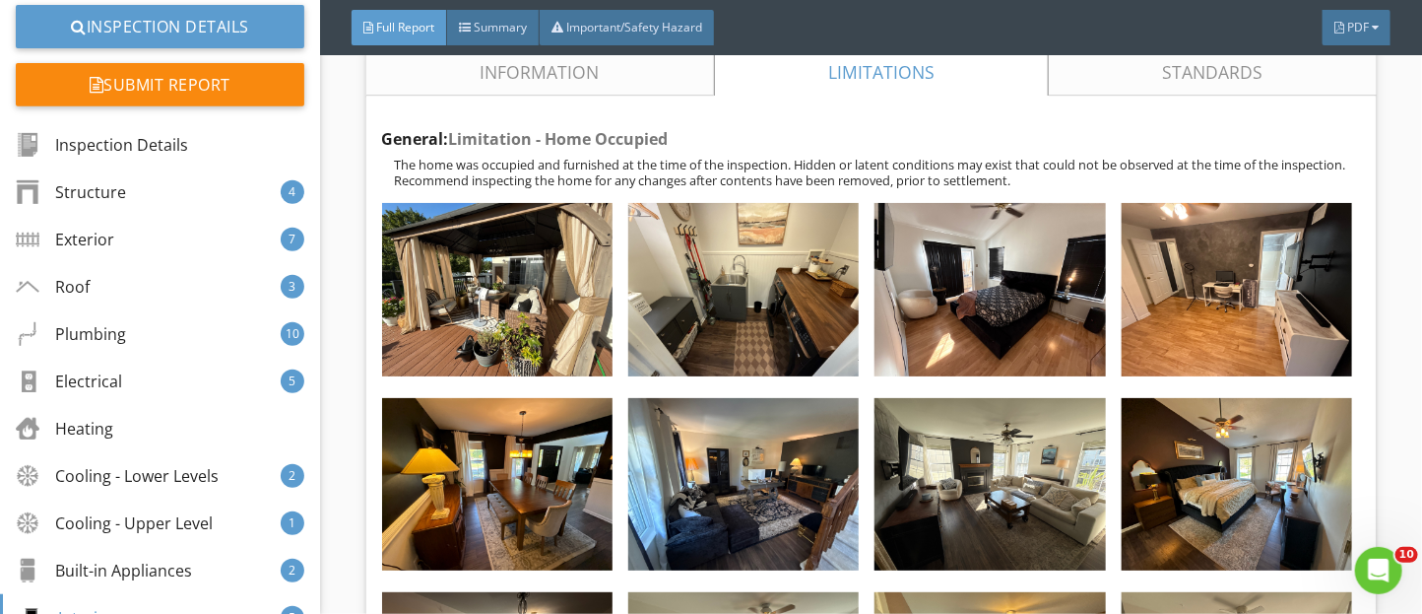
click at [501, 96] on link "Information" at bounding box center [540, 71] width 348 height 47
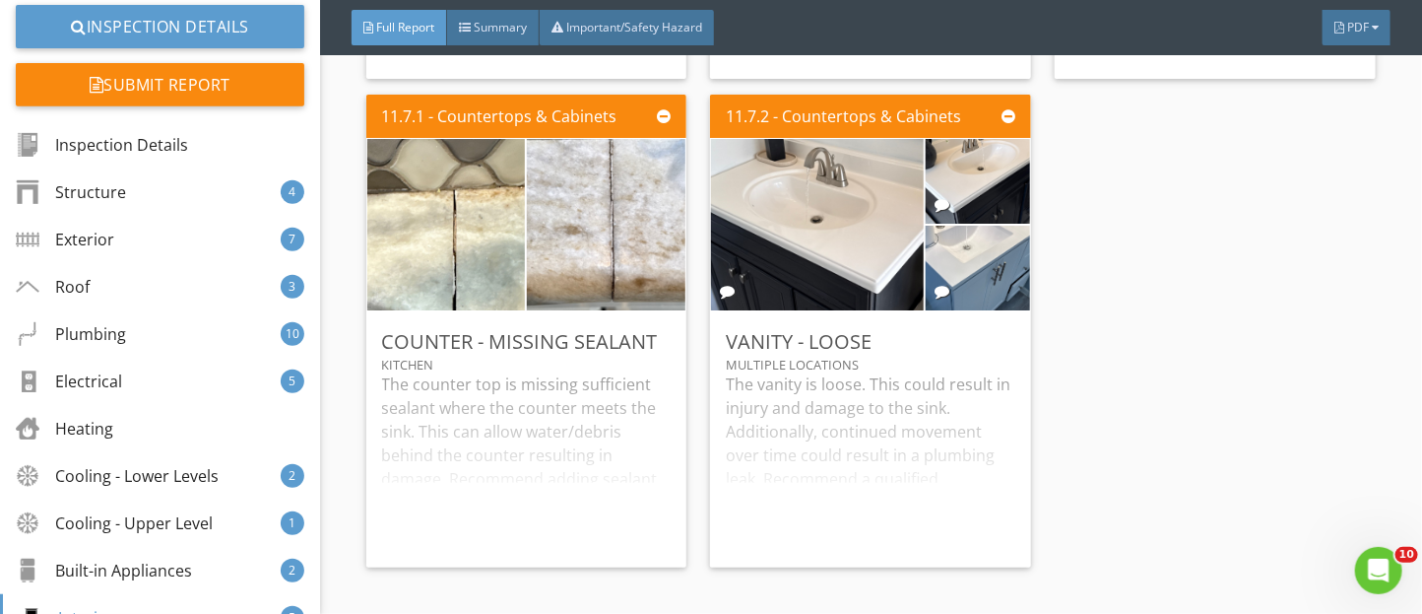
scroll to position [25201, 0]
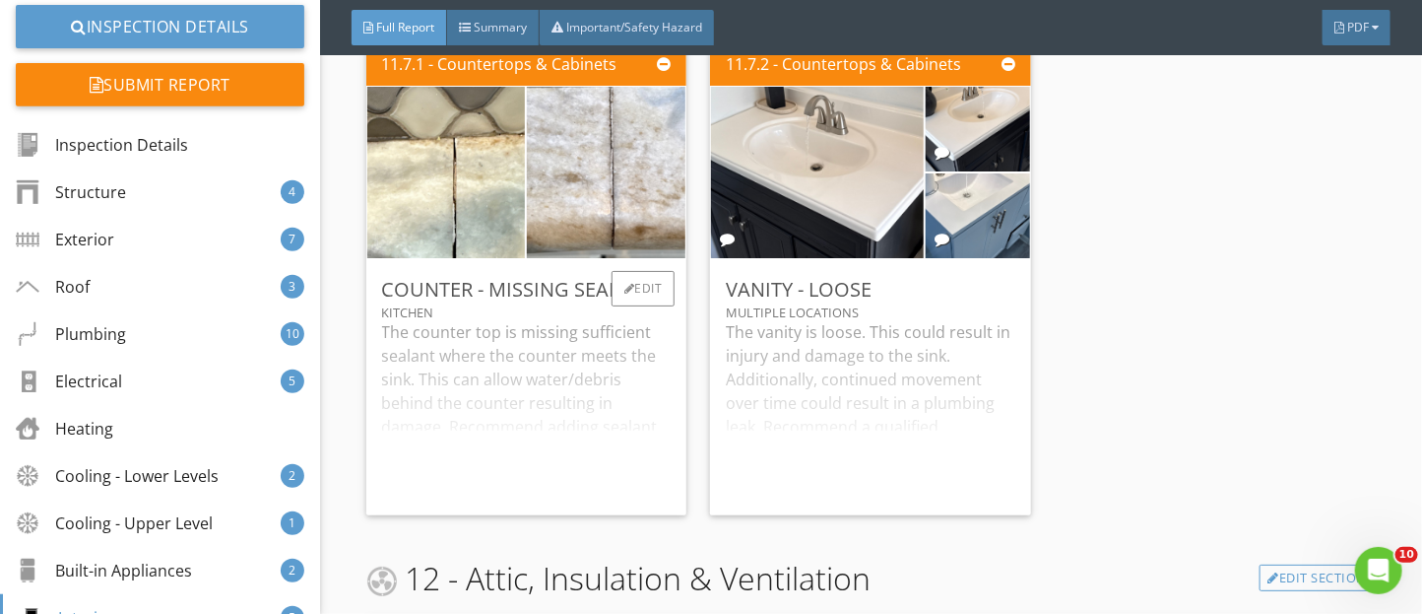
click at [616, 413] on div "The counter top is missing sufficient sealant where the counter meets the sink.…" at bounding box center [527, 409] width 290 height 179
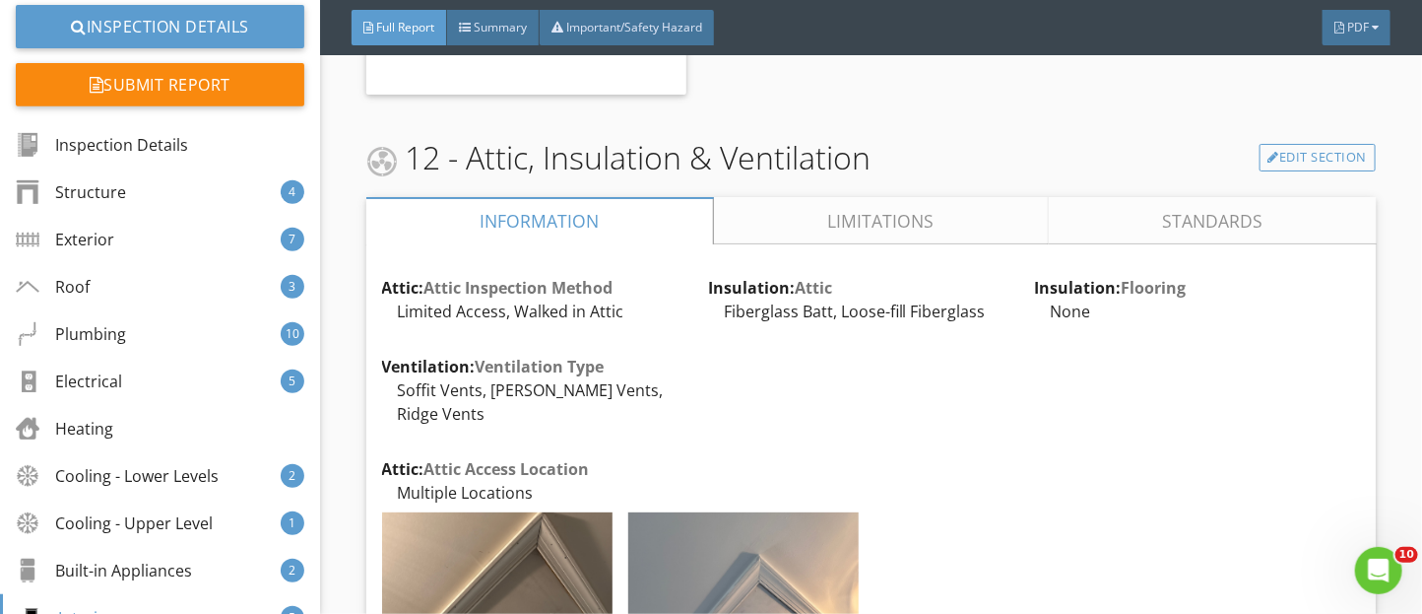
scroll to position [25697, 0]
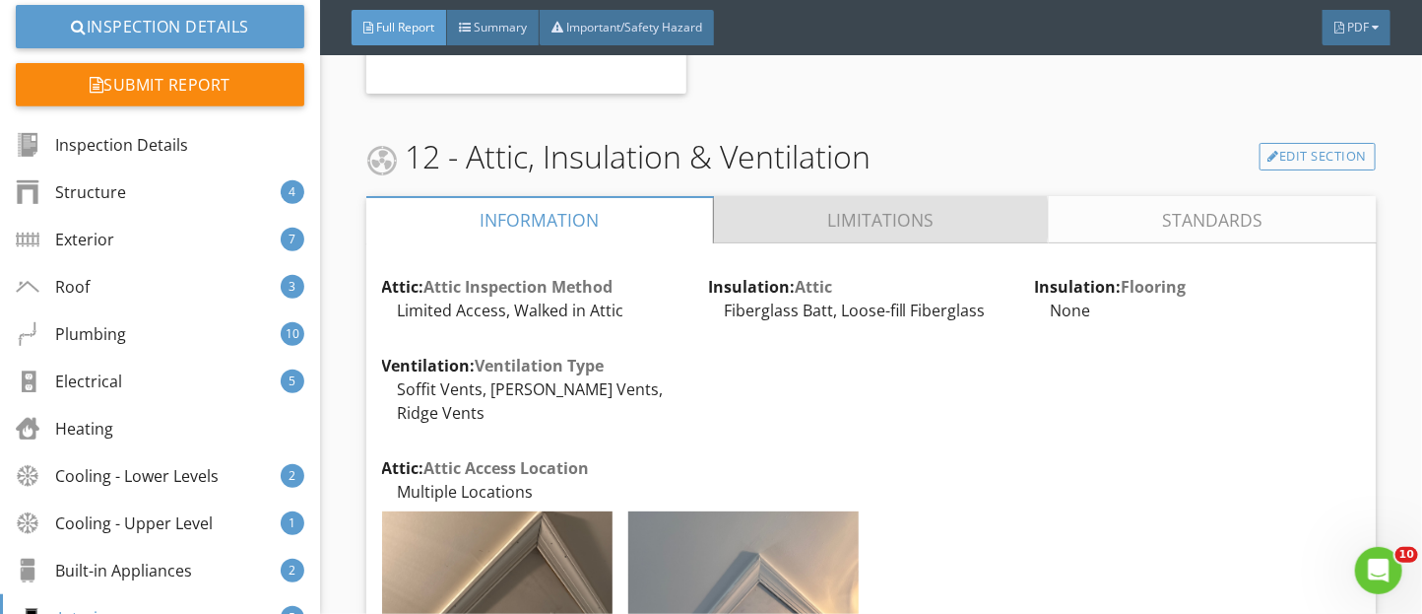
click at [737, 243] on link "Limitations" at bounding box center [880, 219] width 335 height 47
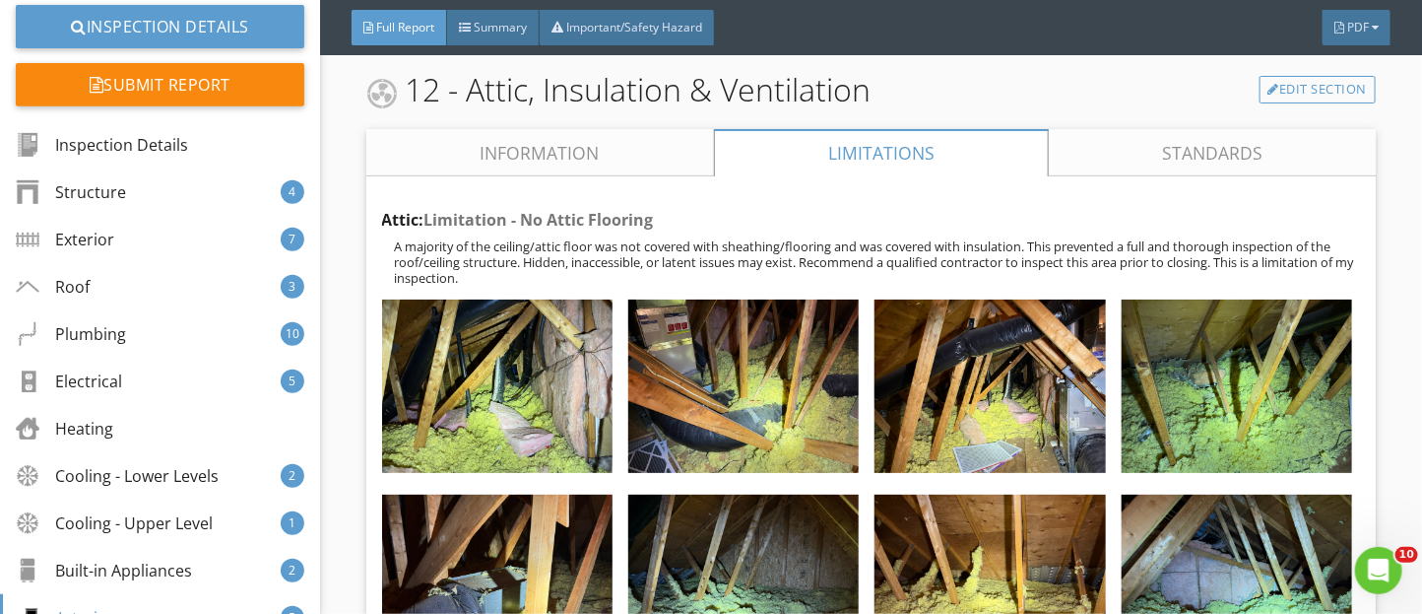
scroll to position [25762, 0]
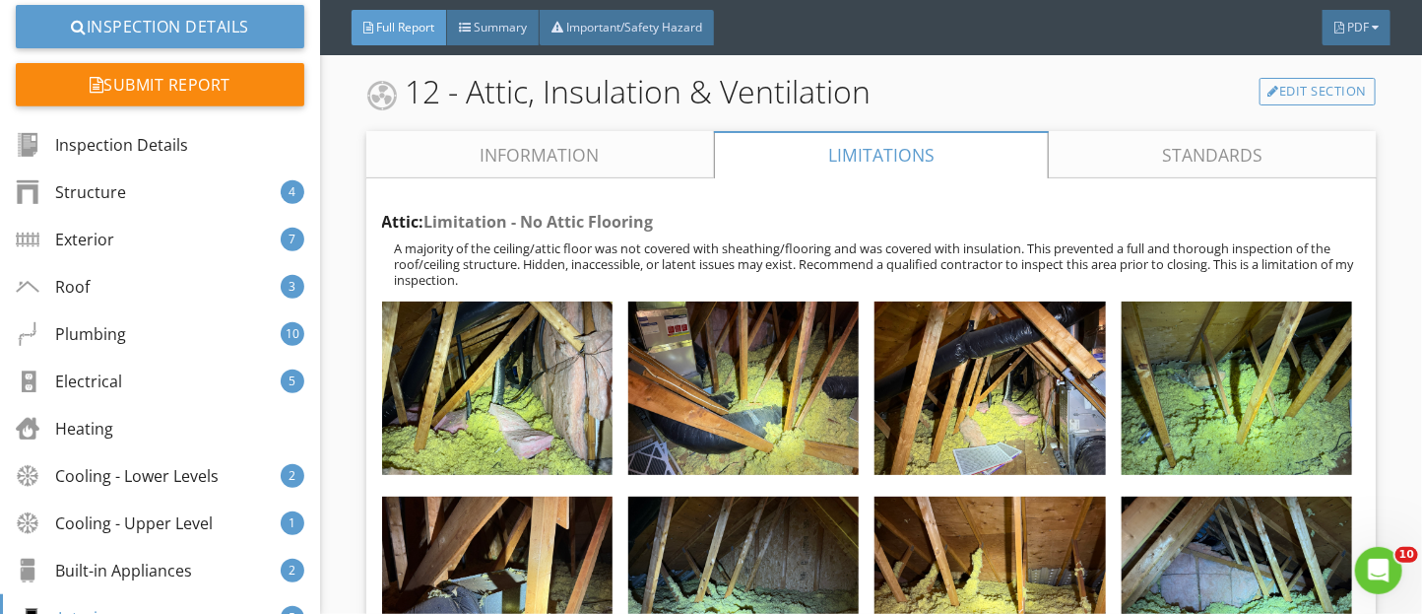
click at [534, 178] on link "Information" at bounding box center [540, 154] width 348 height 47
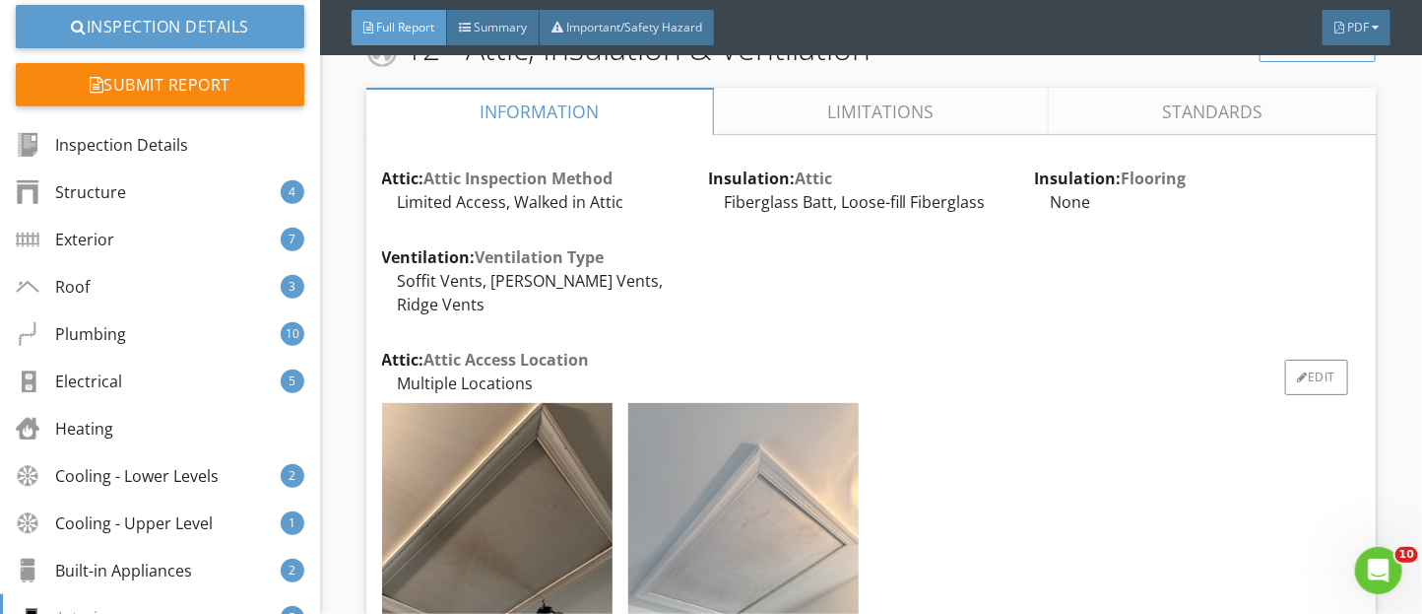
scroll to position [25801, 0]
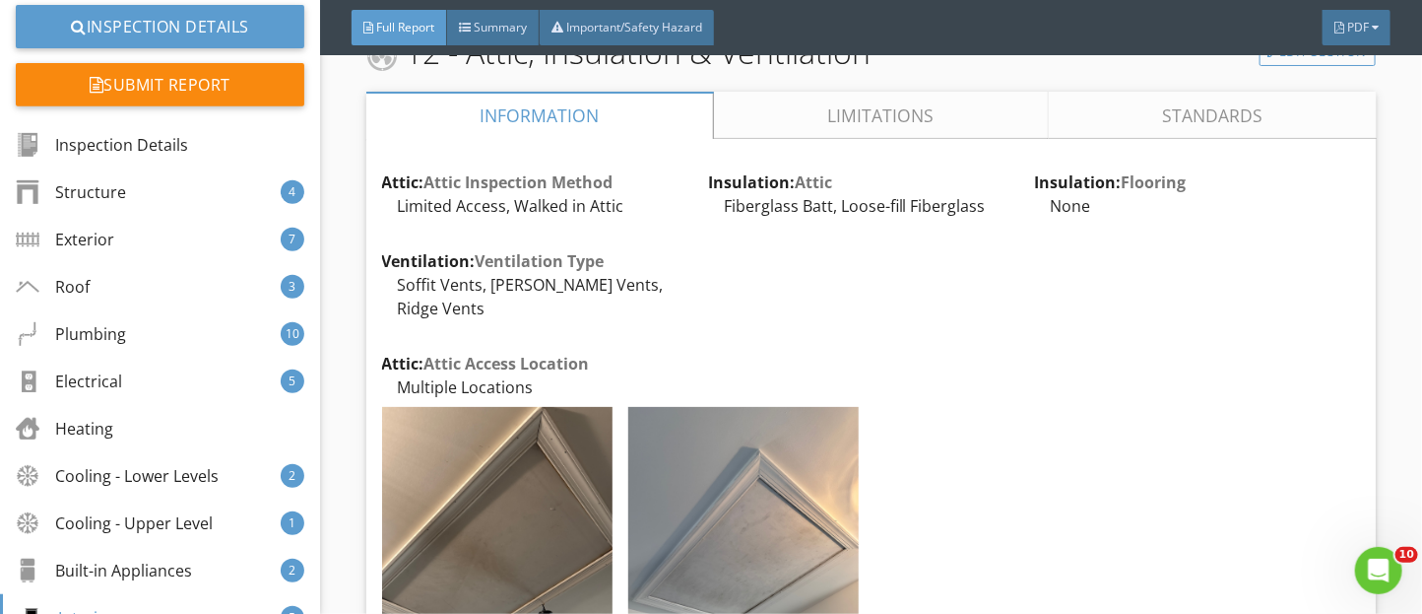
click at [827, 139] on link "Limitations" at bounding box center [880, 115] width 335 height 47
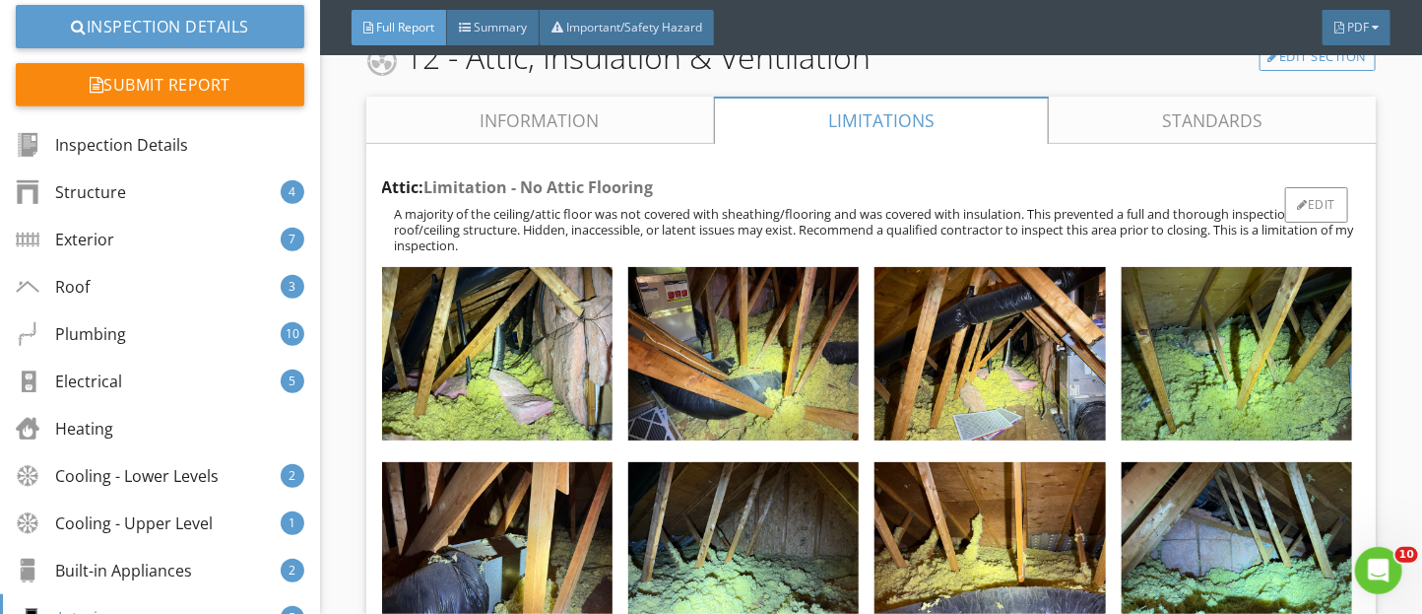
scroll to position [25791, 0]
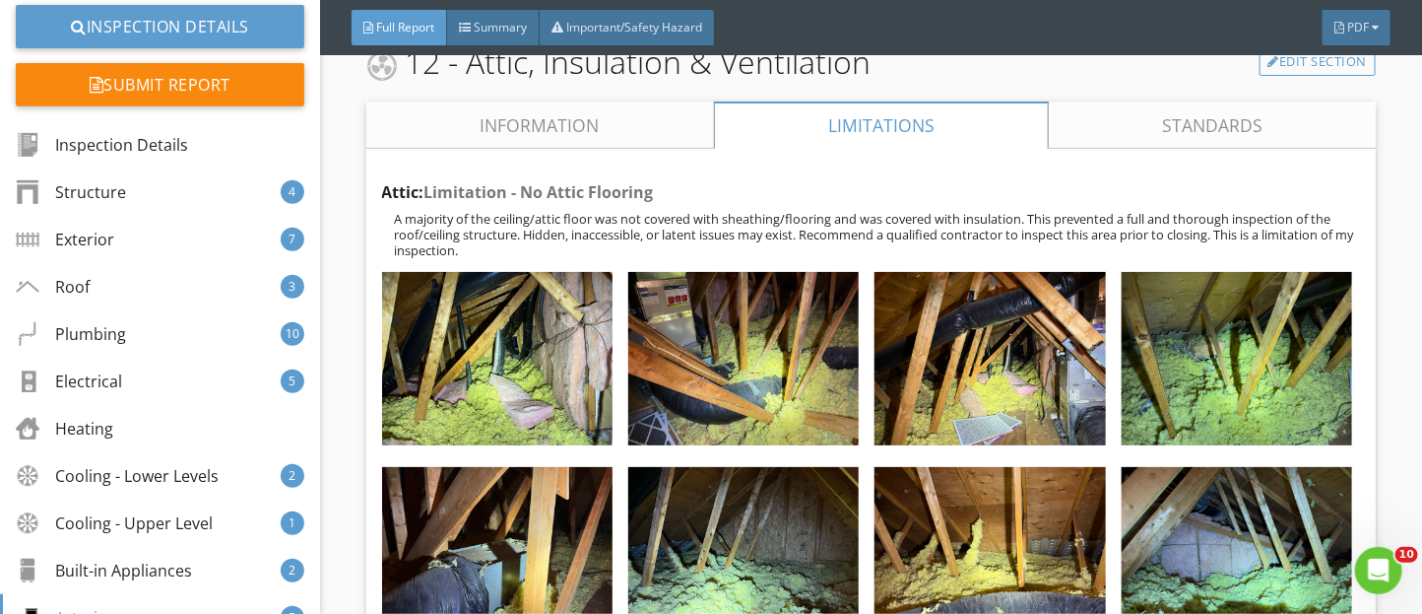
click at [605, 204] on div "Attic: Limitation - No Attic Flooring A majority of the ceiling/attic floor was…" at bounding box center [871, 417] width 1011 height 537
click at [605, 203] on div "Attic: Limitation - No Attic Flooring A majority of the ceiling/attic floor was…" at bounding box center [871, 417] width 1011 height 537
click at [609, 149] on link "Information" at bounding box center [540, 124] width 348 height 47
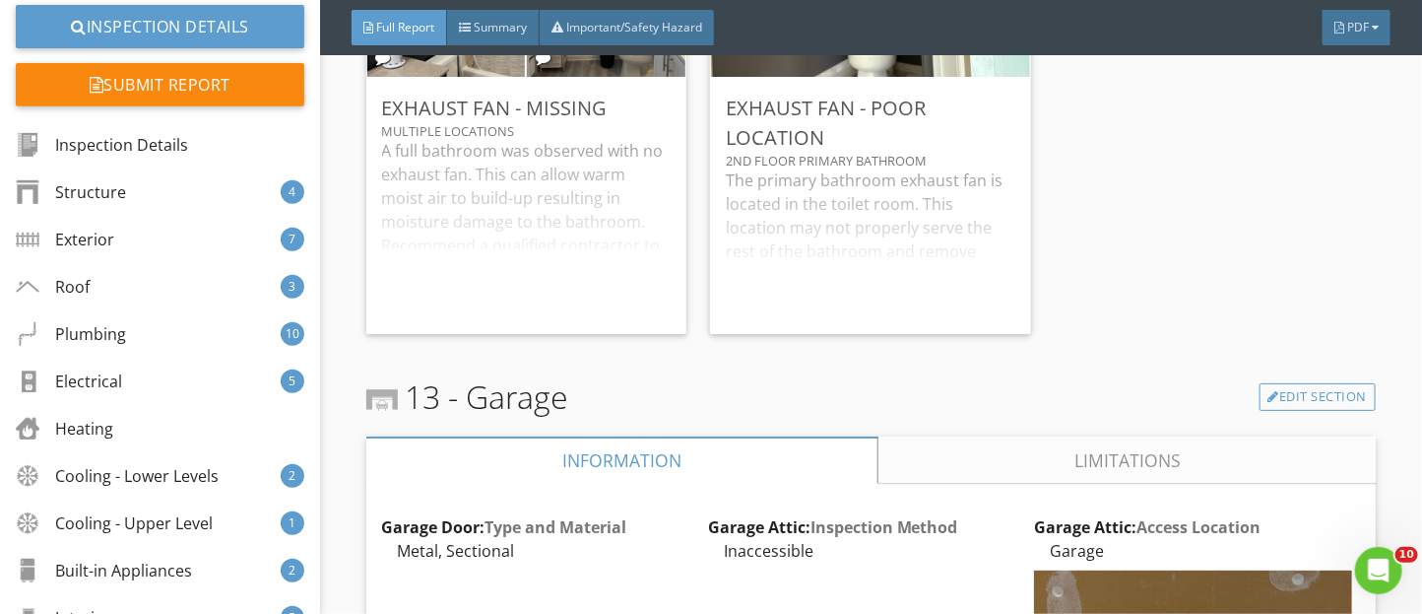
scroll to position [27444, 0]
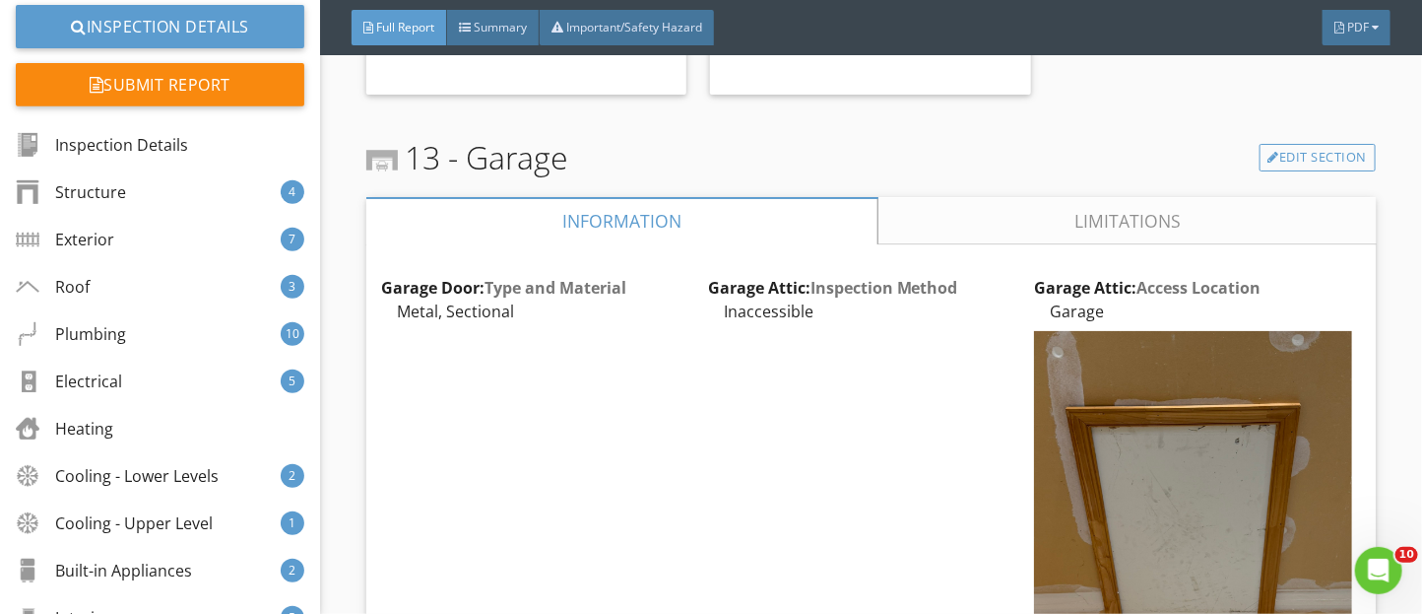
click at [934, 231] on link "Limitations" at bounding box center [1127, 220] width 498 height 47
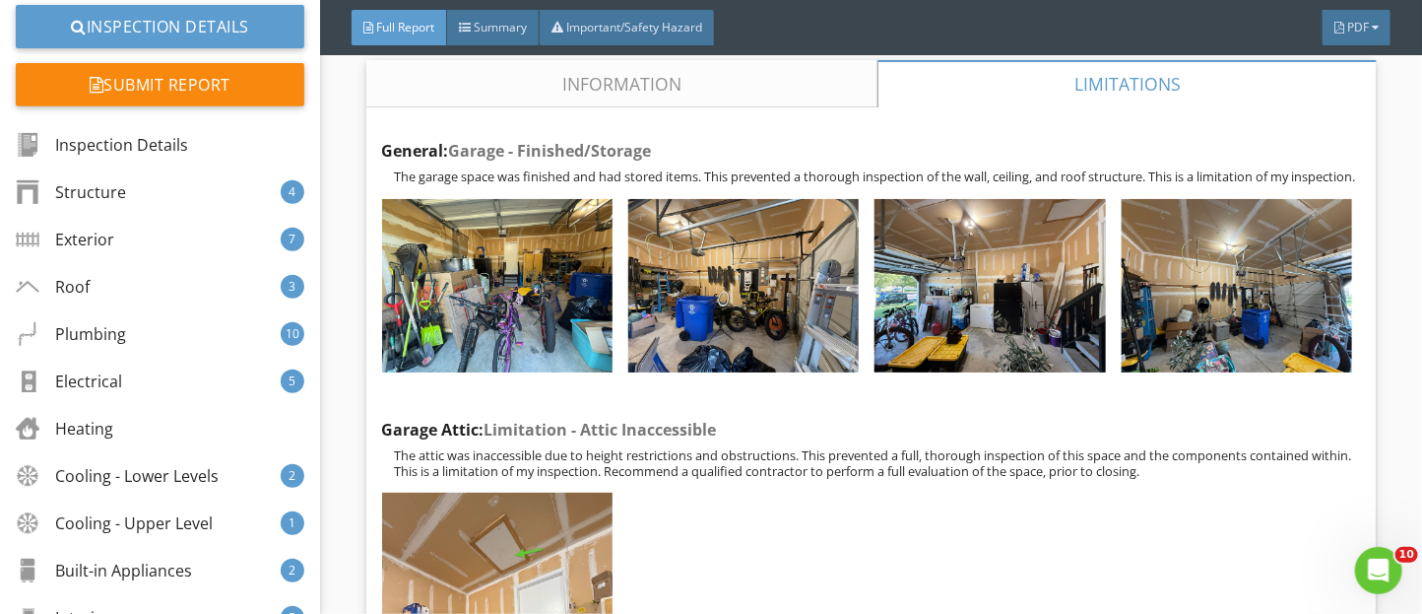
scroll to position [27580, 0]
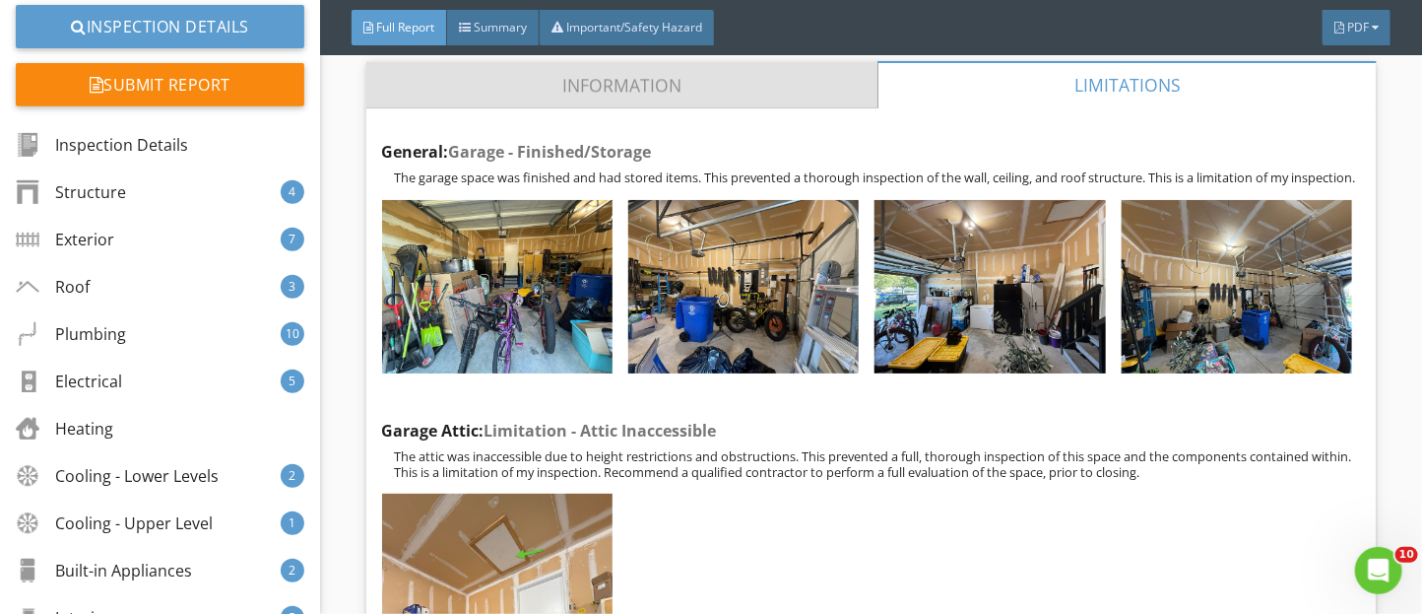
click at [582, 108] on link "Information" at bounding box center [621, 84] width 511 height 47
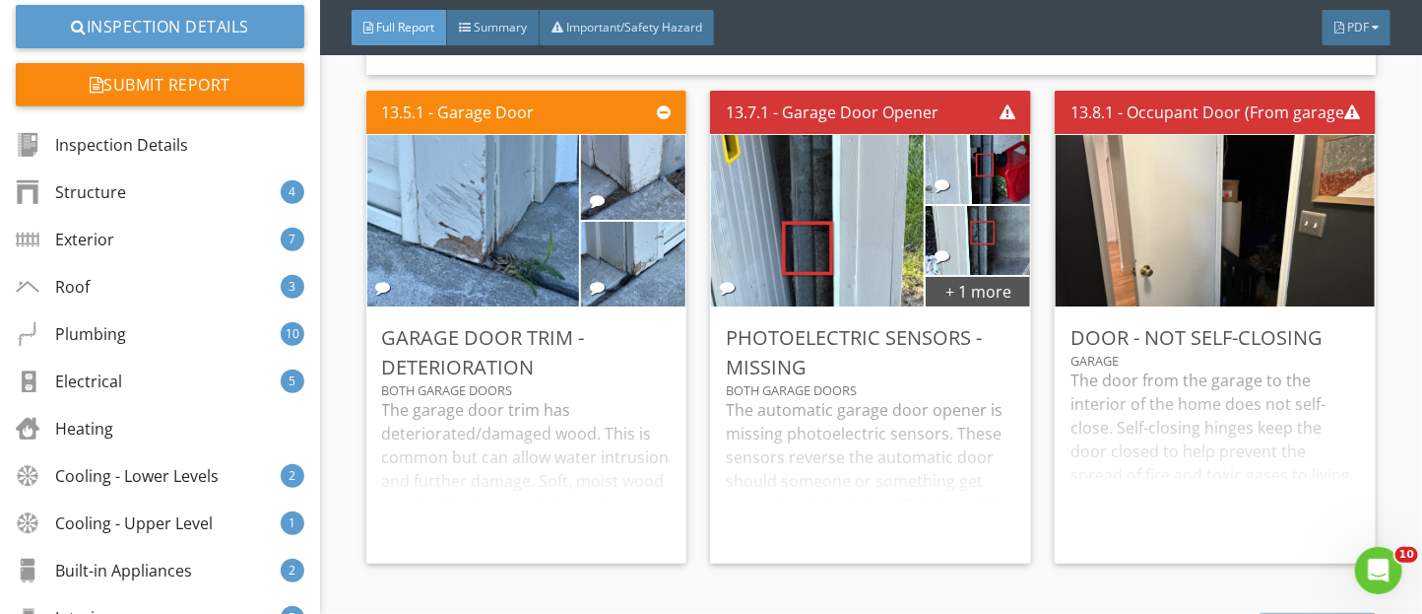
scroll to position [28612, 0]
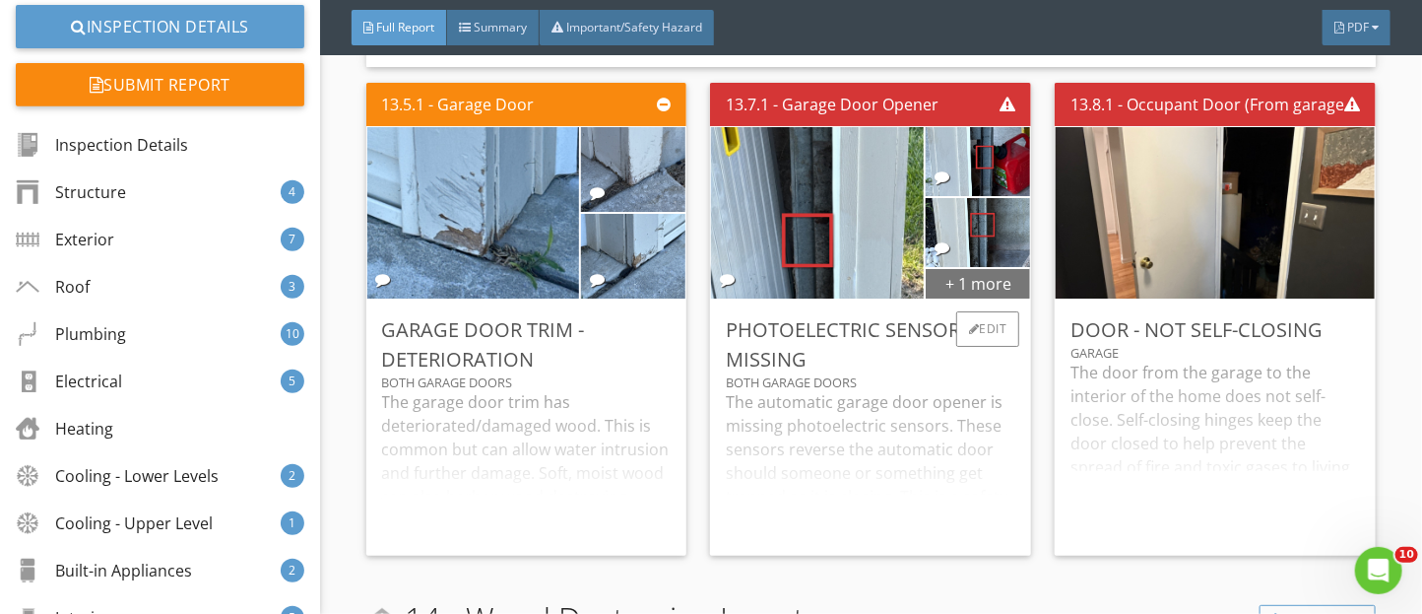
click at [965, 298] on div "+ 1 more" at bounding box center [978, 283] width 104 height 32
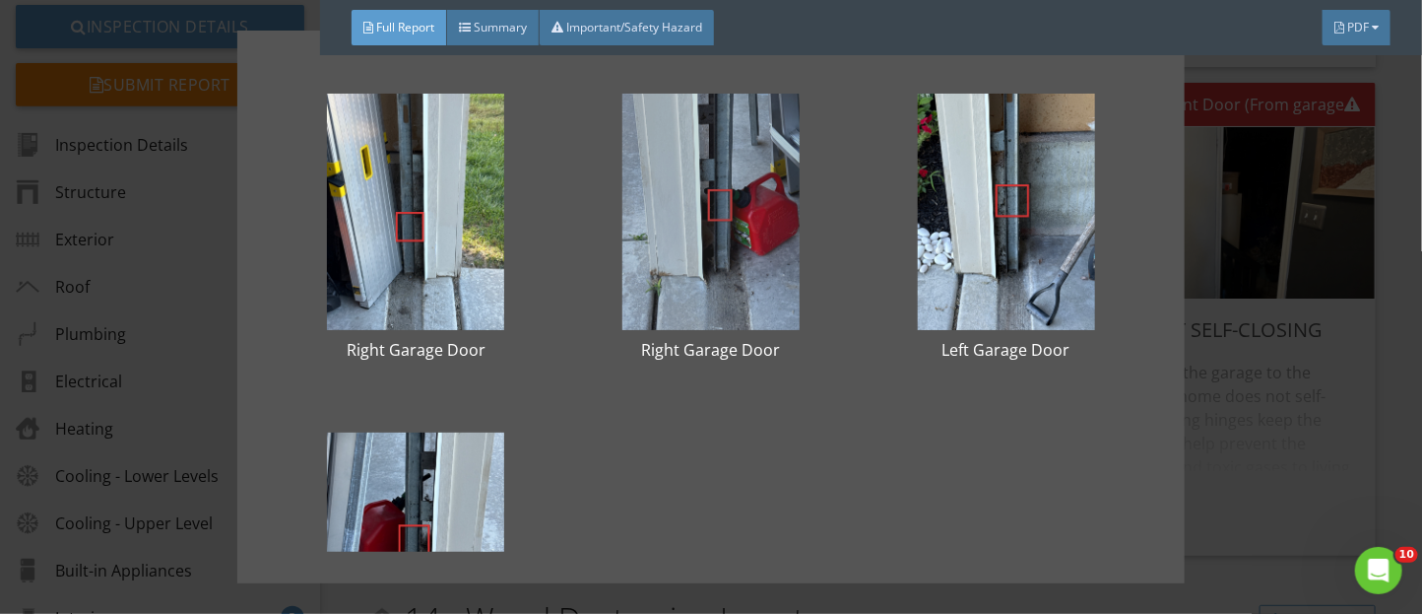
scroll to position [187, 0]
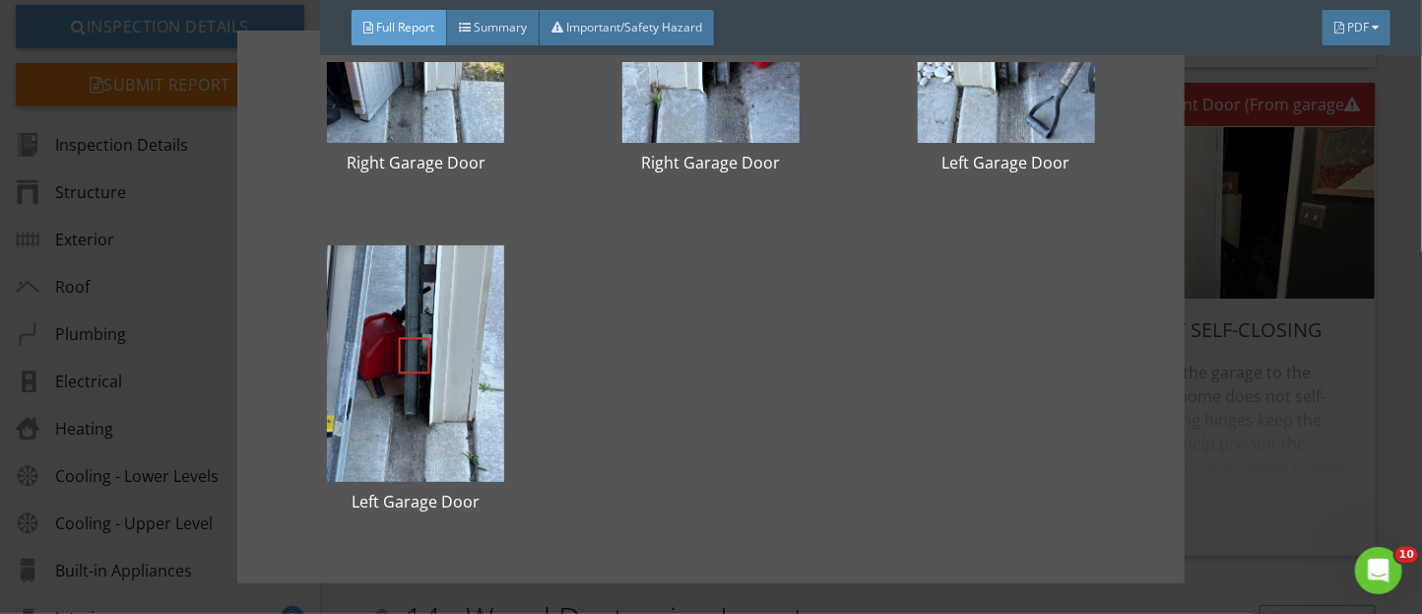
click at [1251, 391] on div "Right Garage Door Right Garage Door Left Garage Door Left Garage Door" at bounding box center [711, 307] width 1422 height 614
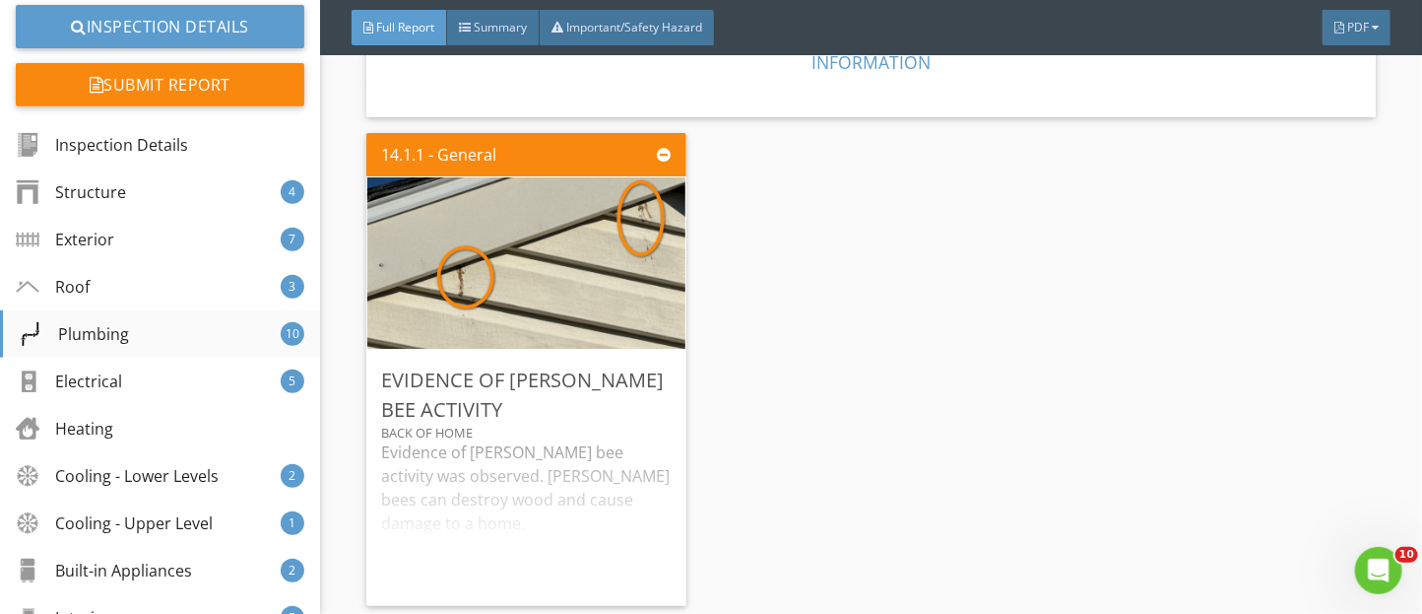
scroll to position [257, 0]
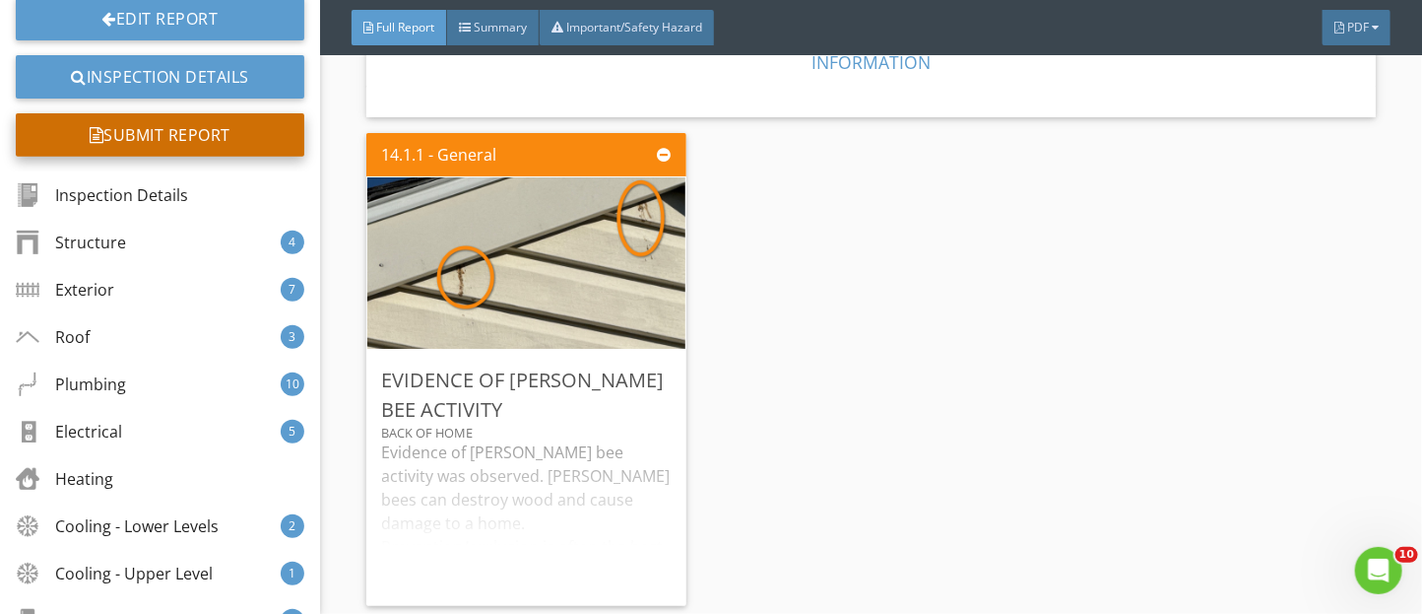
click at [236, 144] on div "Submit Report" at bounding box center [160, 134] width 289 height 43
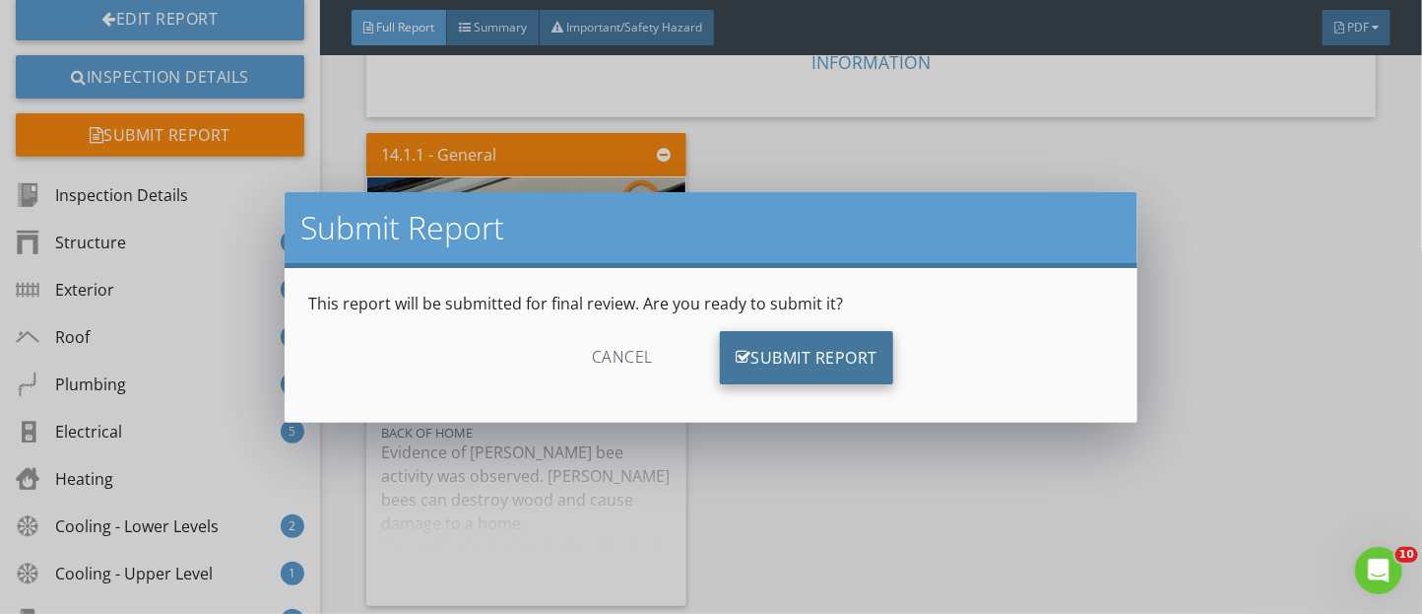
click at [837, 344] on div "Submit Report" at bounding box center [806, 357] width 173 height 53
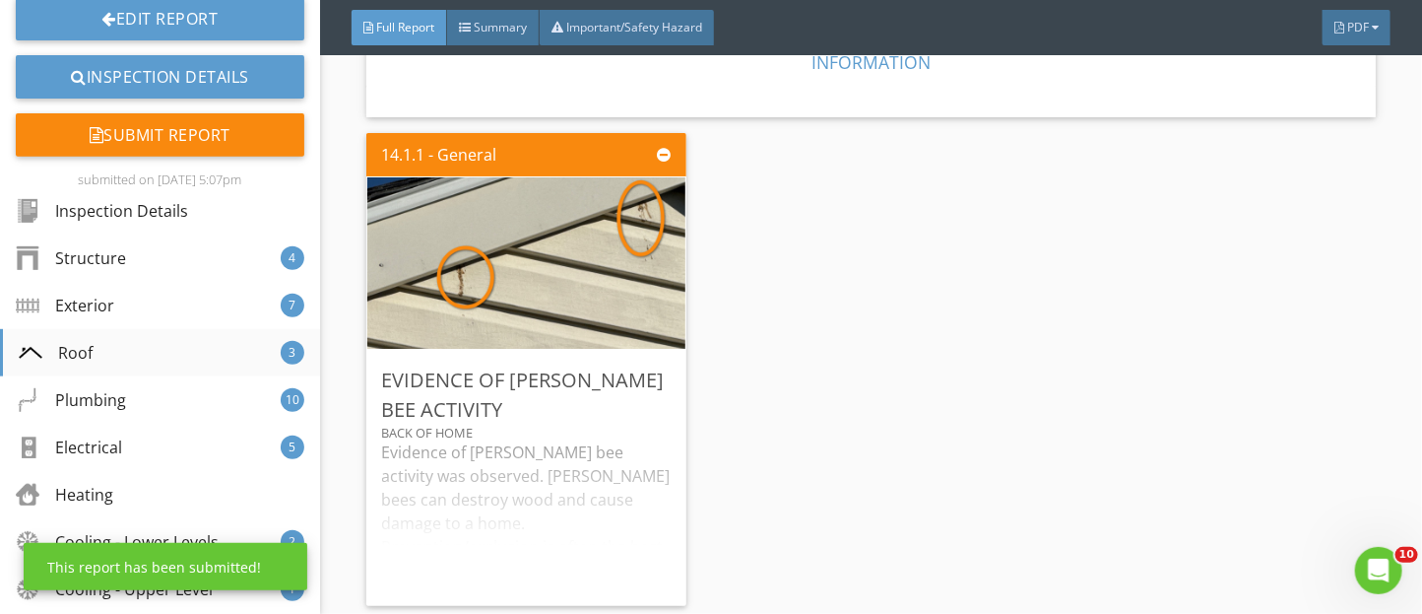
scroll to position [0, 0]
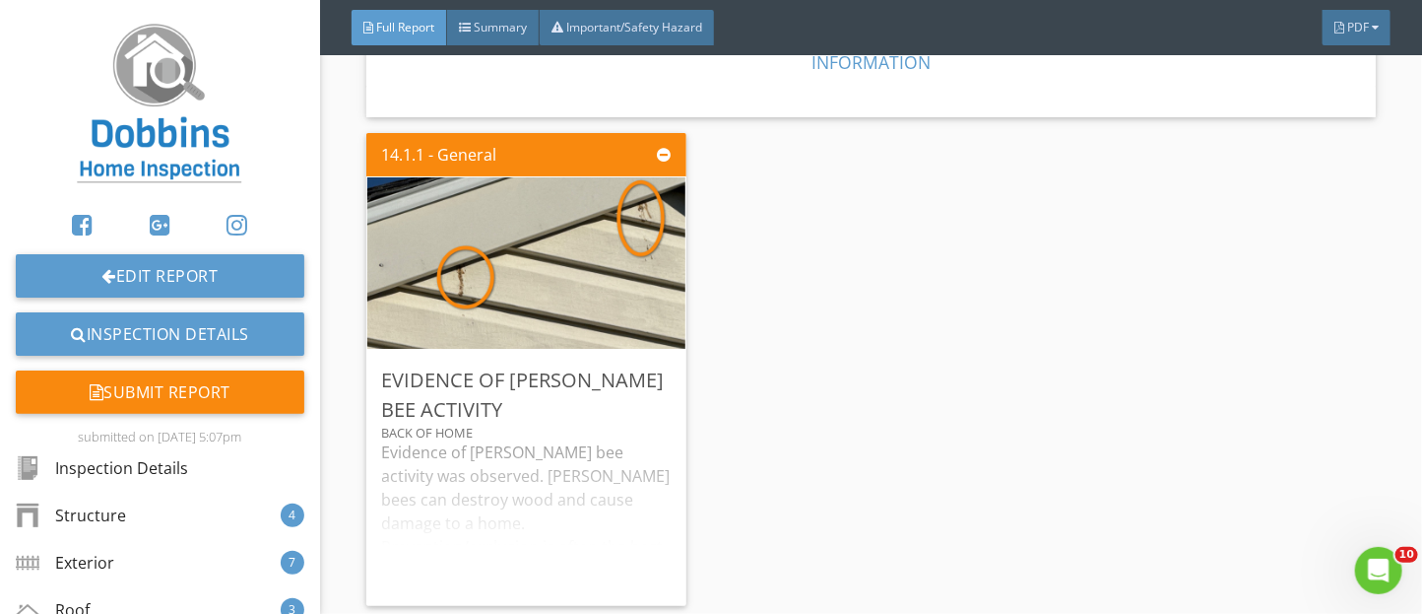
click at [209, 174] on img at bounding box center [159, 105] width 189 height 179
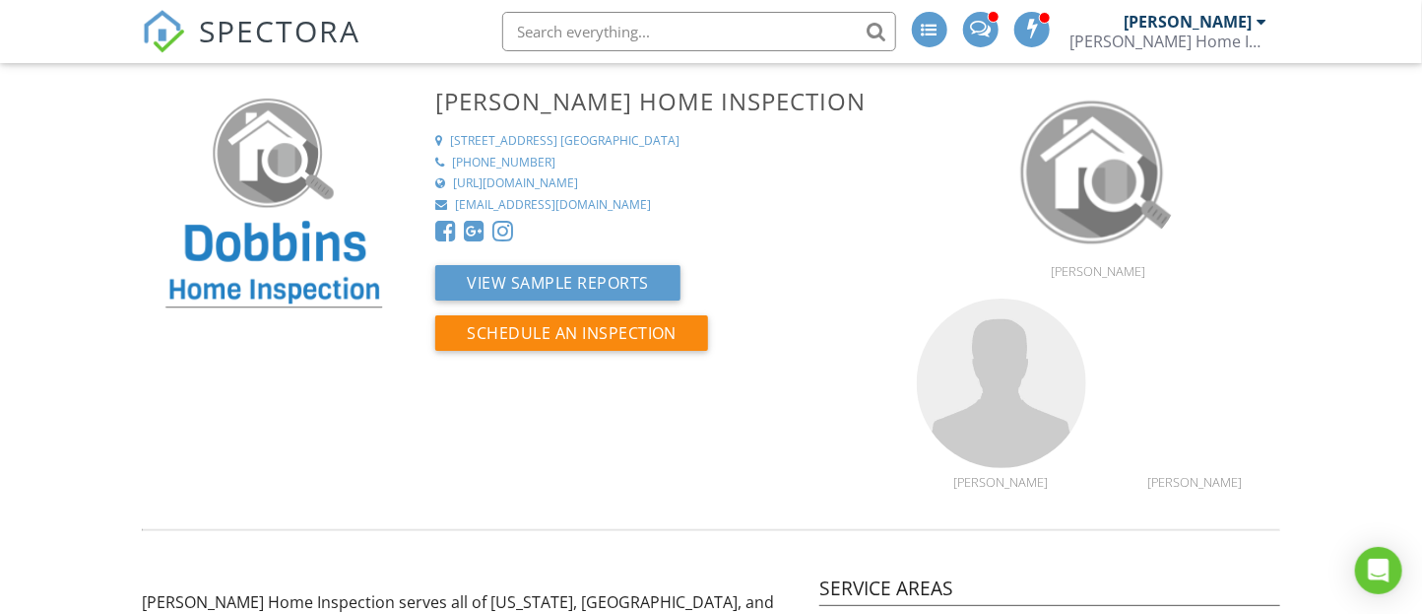
click at [1237, 15] on div "[PERSON_NAME]" at bounding box center [1189, 22] width 128 height 20
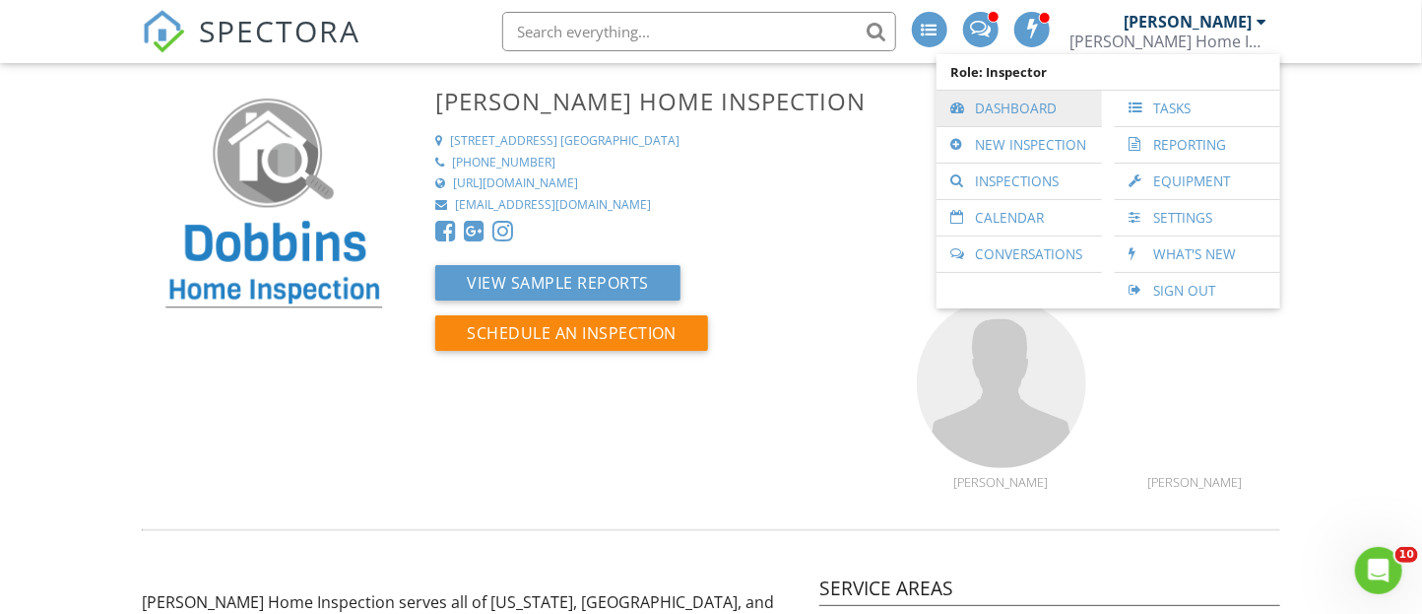
click at [995, 114] on link "Dashboard" at bounding box center [1020, 108] width 146 height 35
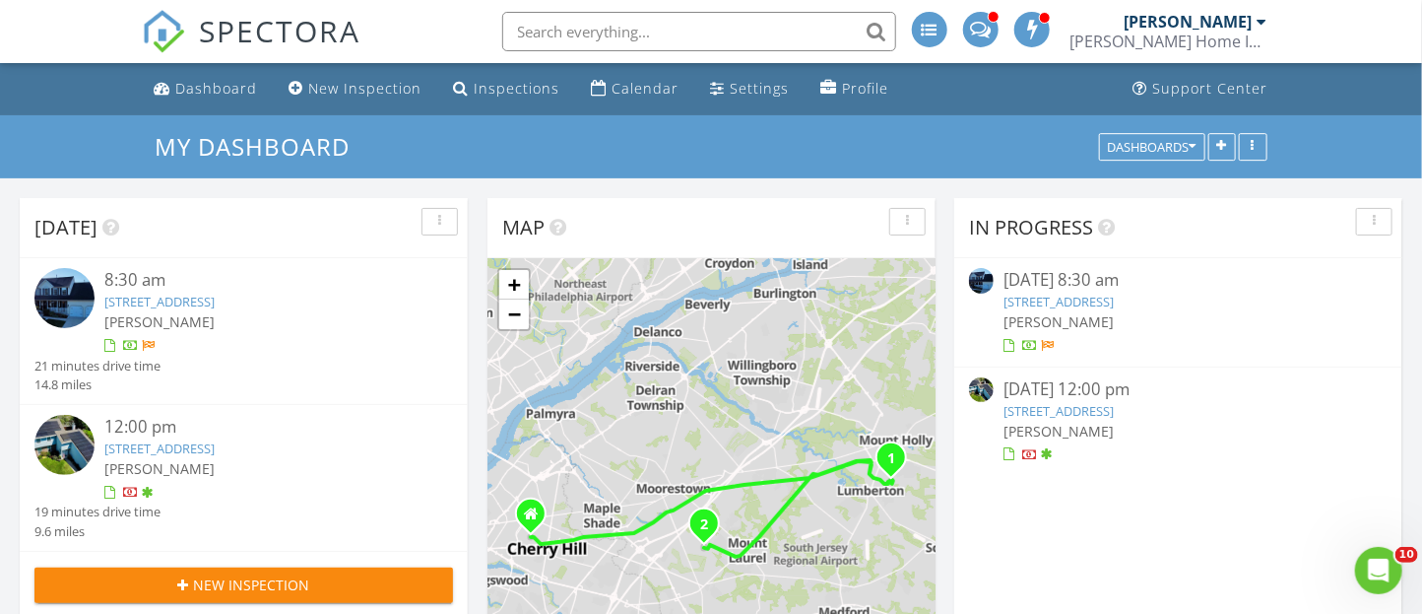
click at [63, 426] on img at bounding box center [64, 445] width 60 height 60
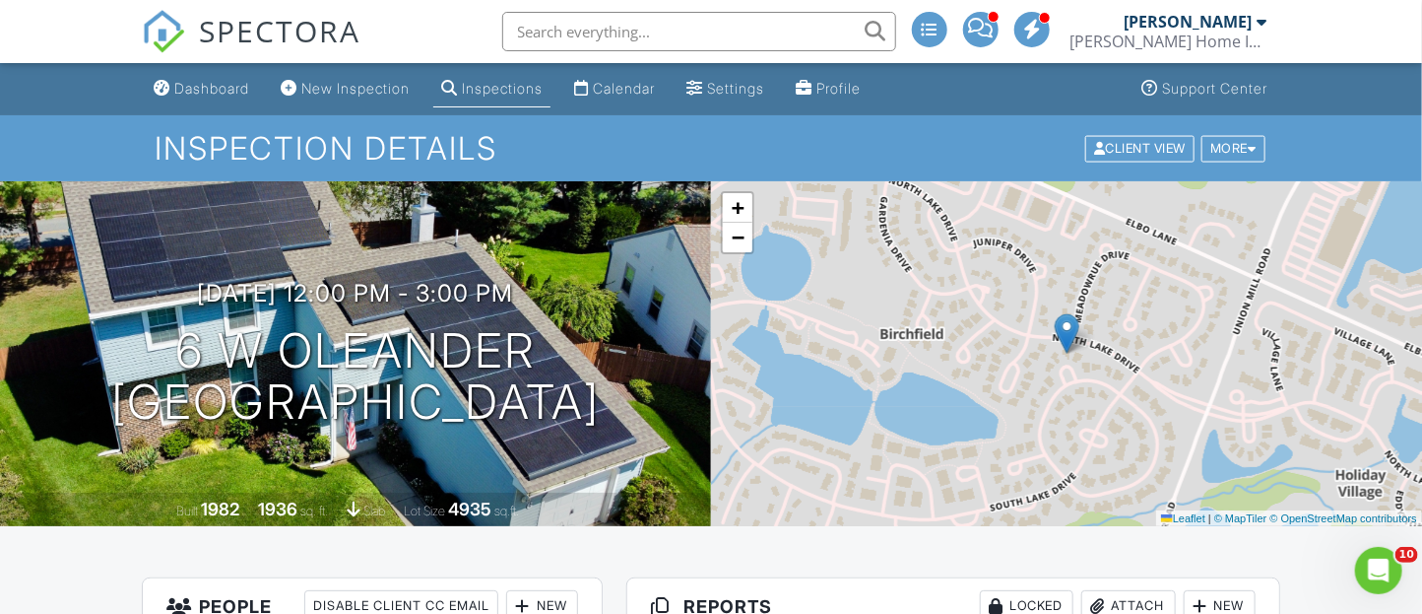
click at [1180, 12] on div "[PERSON_NAME]" at bounding box center [1189, 22] width 128 height 20
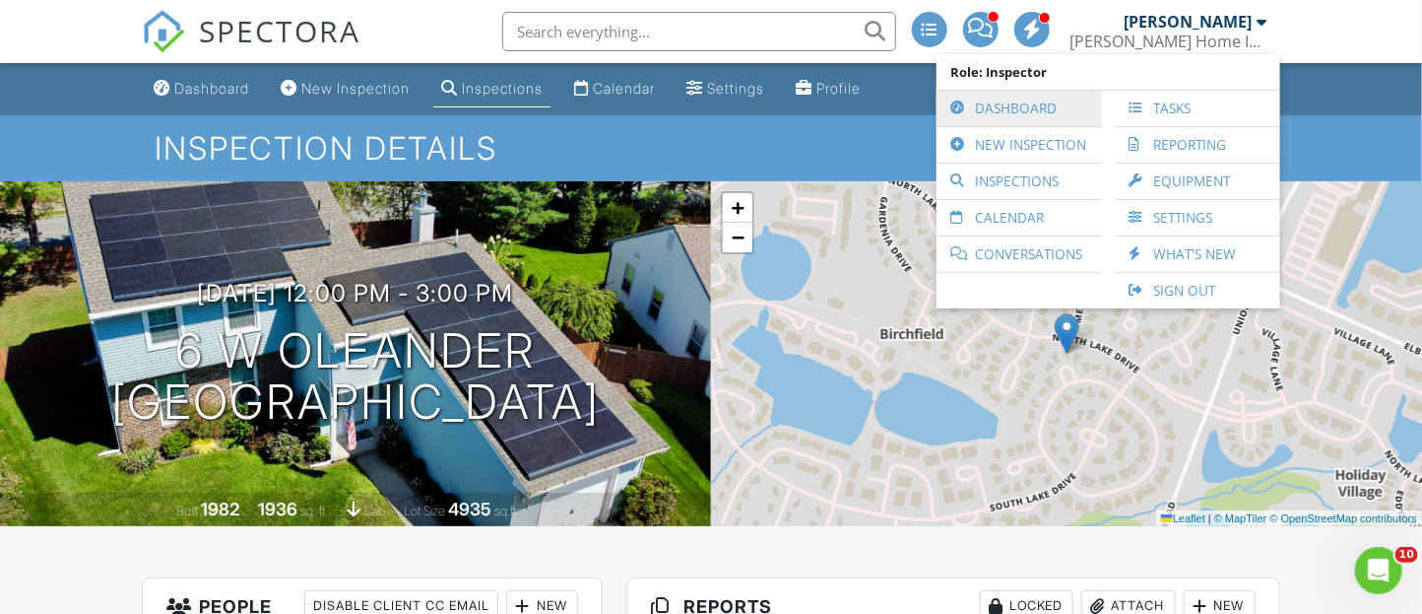
click at [1039, 101] on link "Dashboard" at bounding box center [1020, 108] width 146 height 35
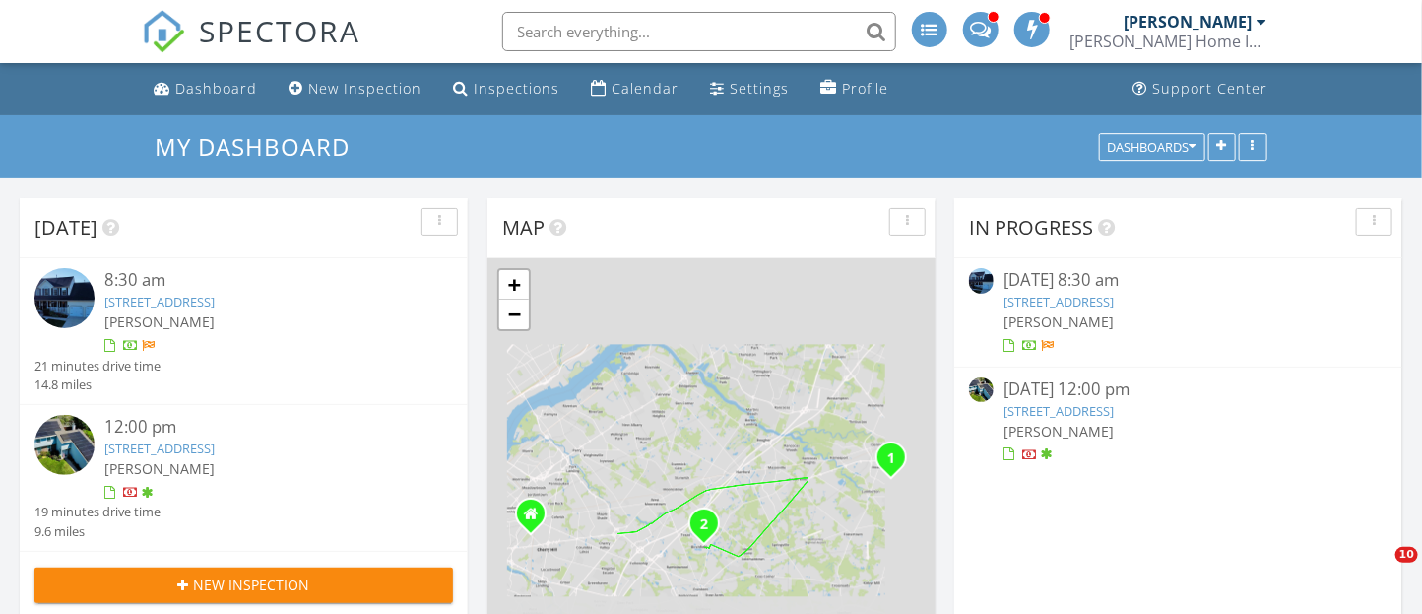
scroll to position [1597, 1423]
click at [45, 306] on img at bounding box center [64, 298] width 60 height 60
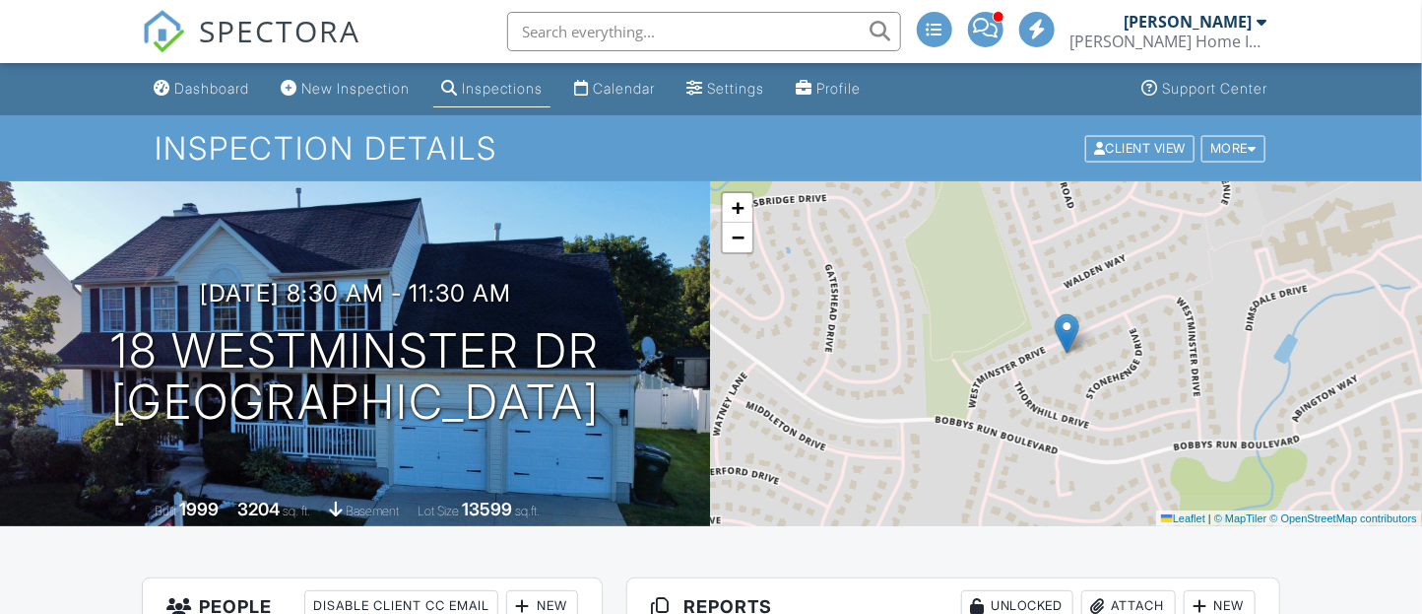
scroll to position [514, 0]
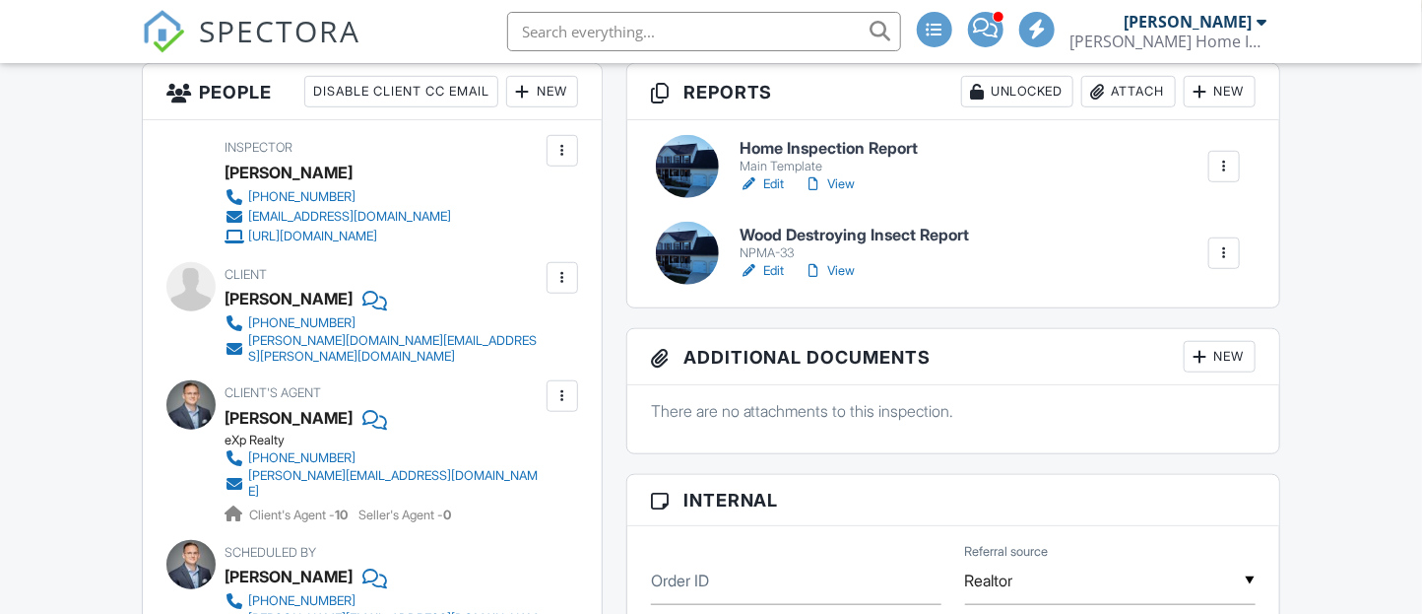
click at [843, 269] on link "View" at bounding box center [829, 271] width 51 height 20
click at [676, 154] on div at bounding box center [687, 166] width 63 height 63
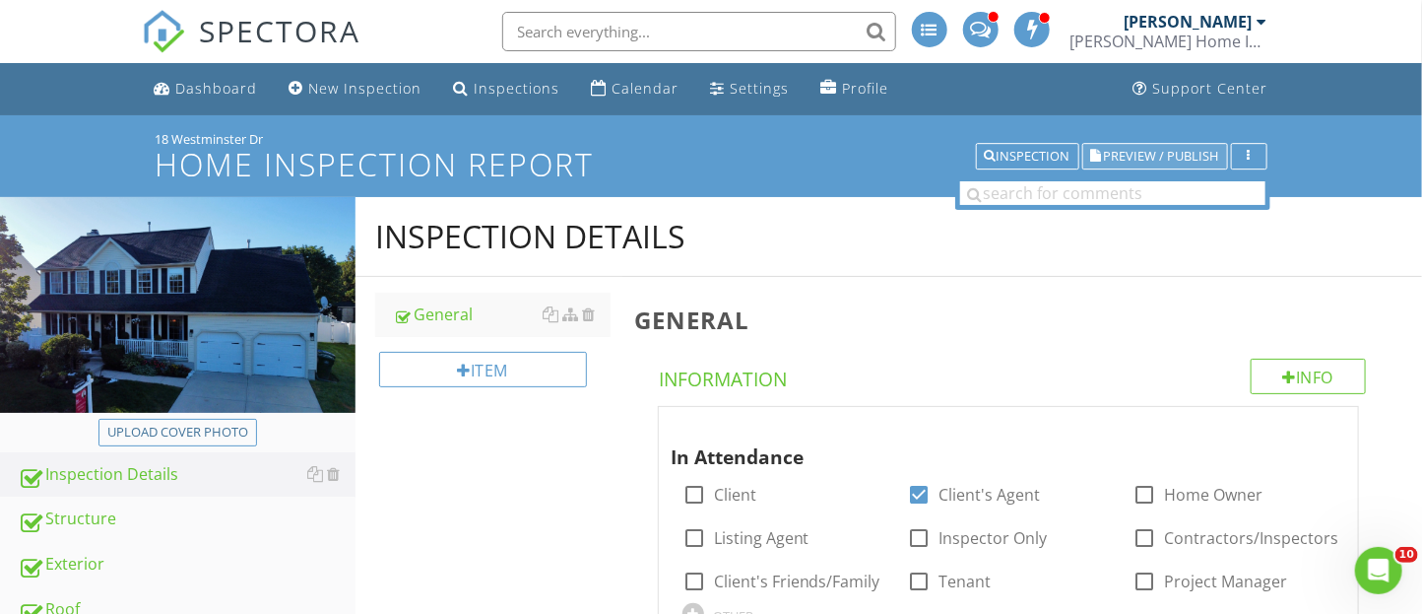
click at [1160, 150] on span "Preview / Publish" at bounding box center [1161, 156] width 115 height 13
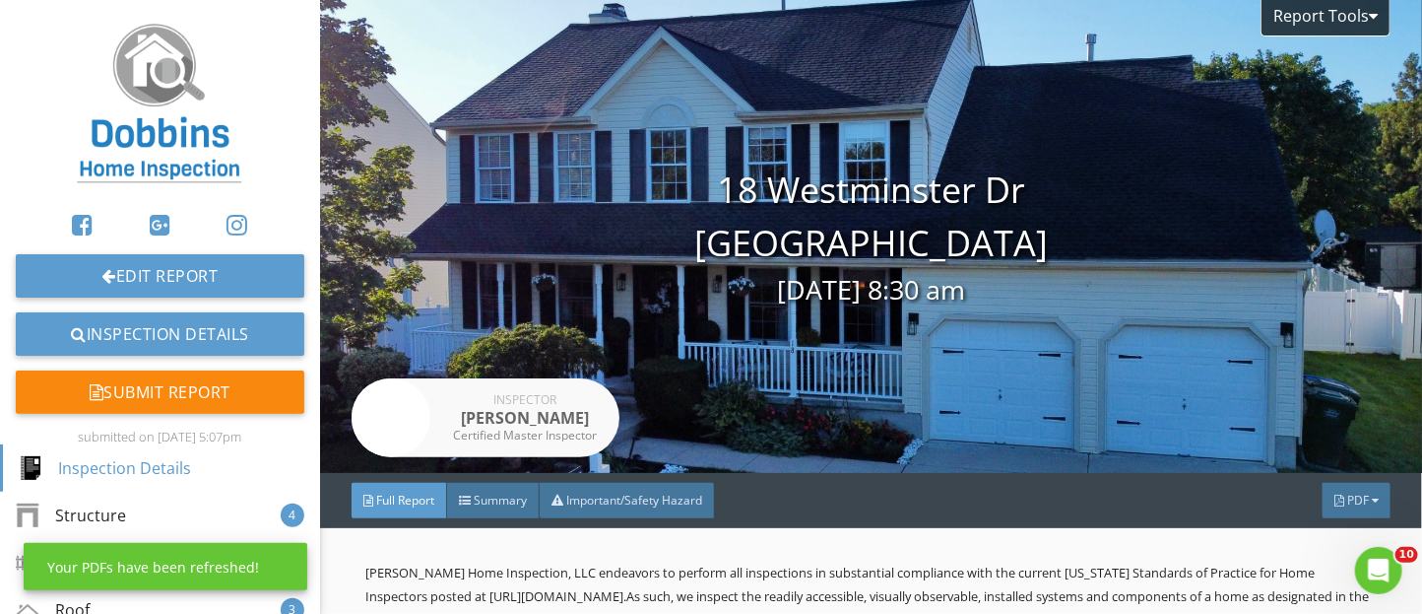
click at [142, 158] on img at bounding box center [159, 105] width 189 height 179
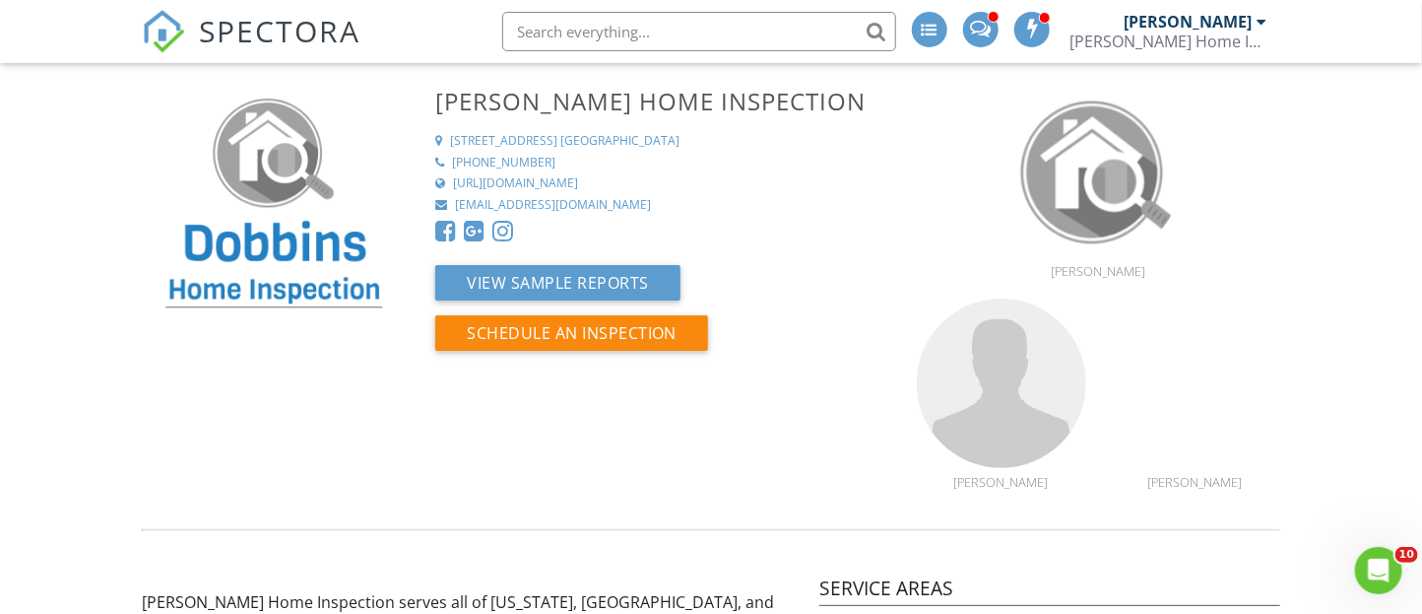
click at [1199, 18] on div "[PERSON_NAME]" at bounding box center [1189, 22] width 128 height 20
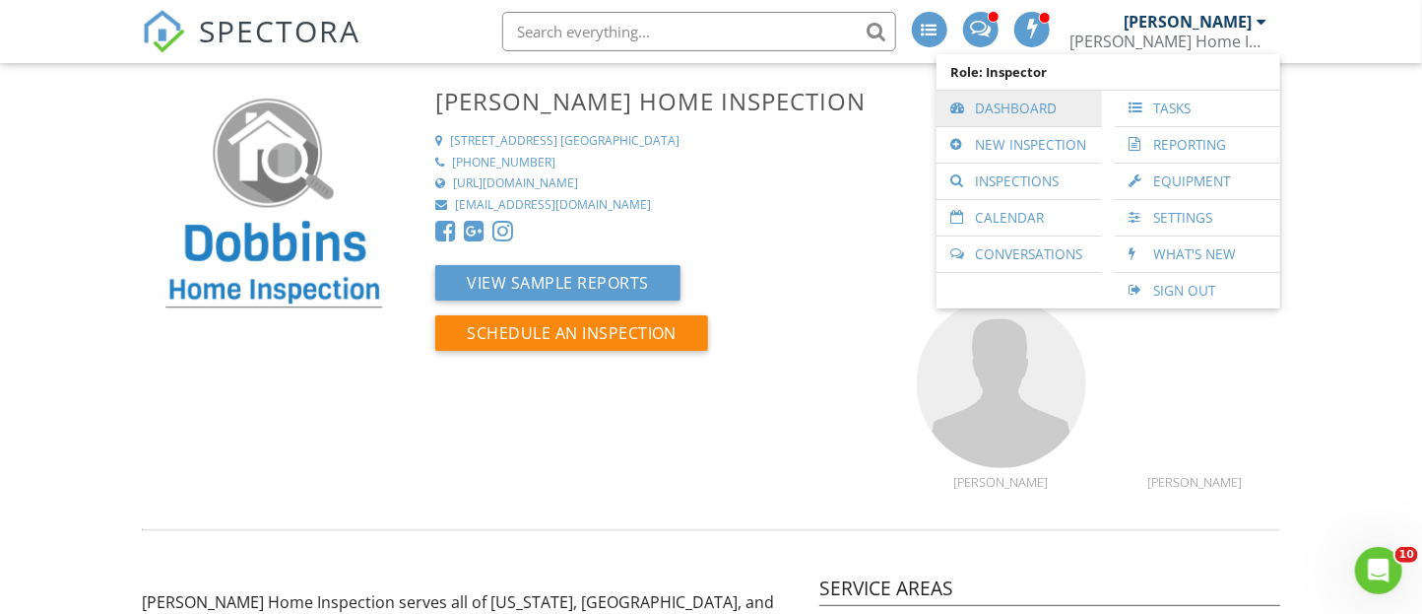
click at [1023, 107] on link "Dashboard" at bounding box center [1020, 108] width 146 height 35
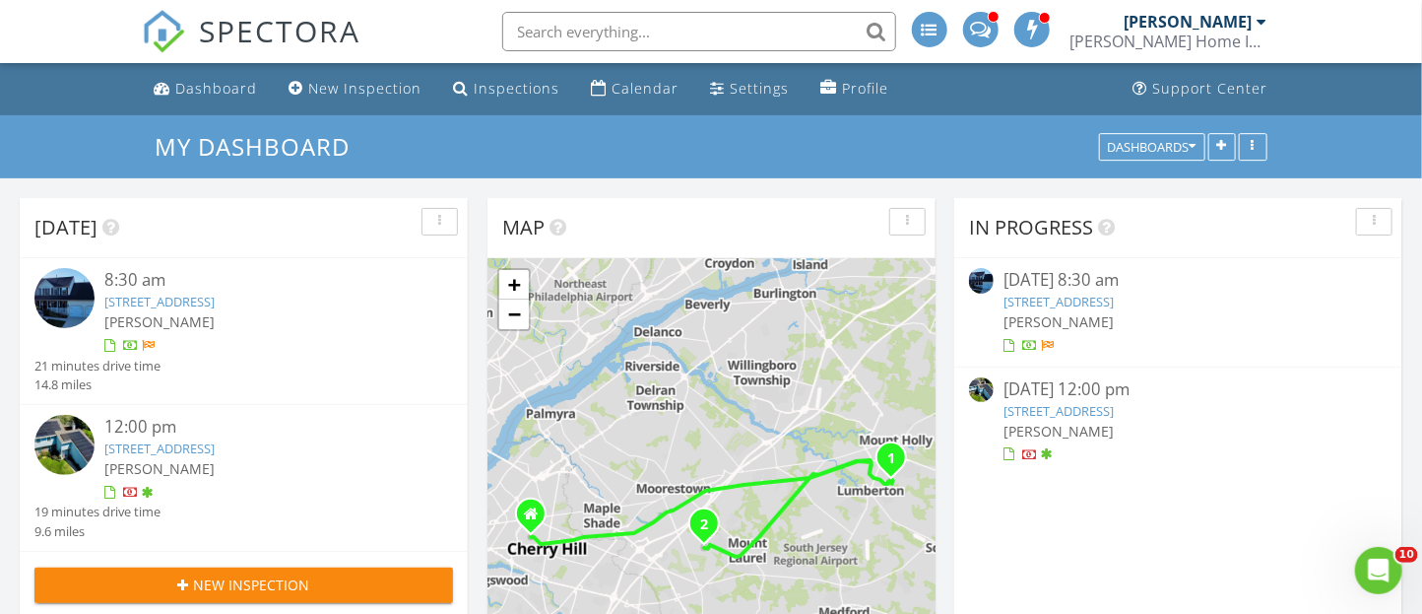
click at [70, 437] on img at bounding box center [64, 445] width 60 height 60
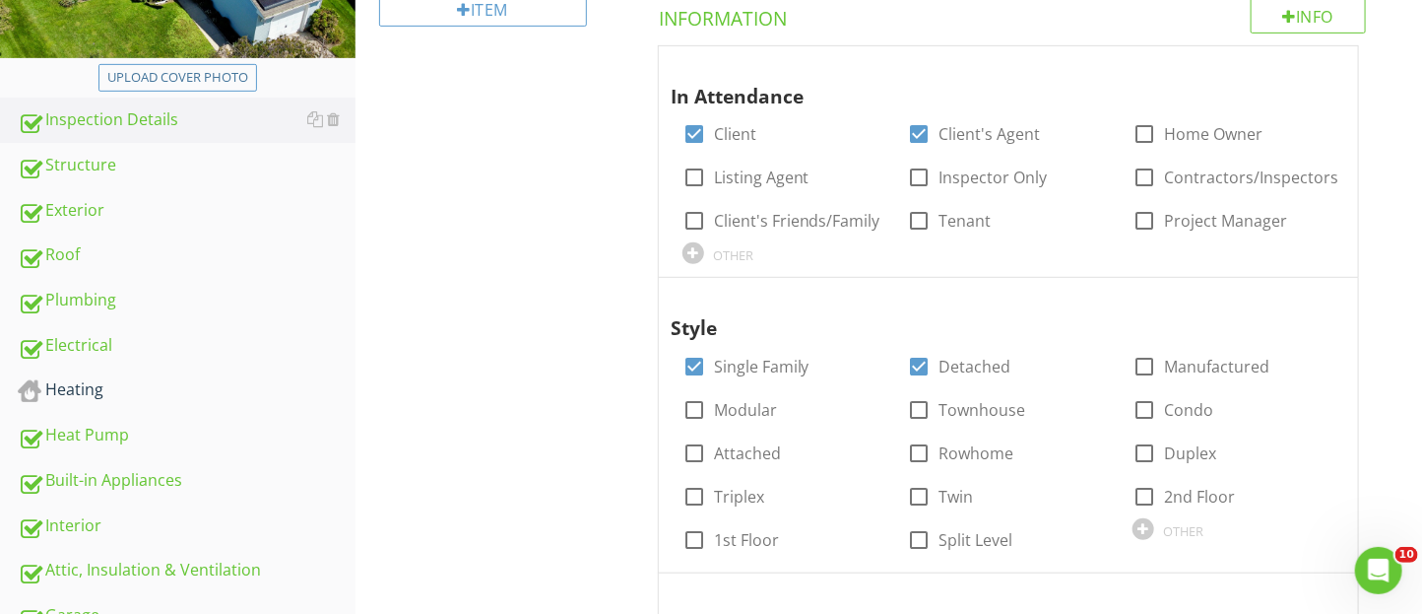
scroll to position [363, 0]
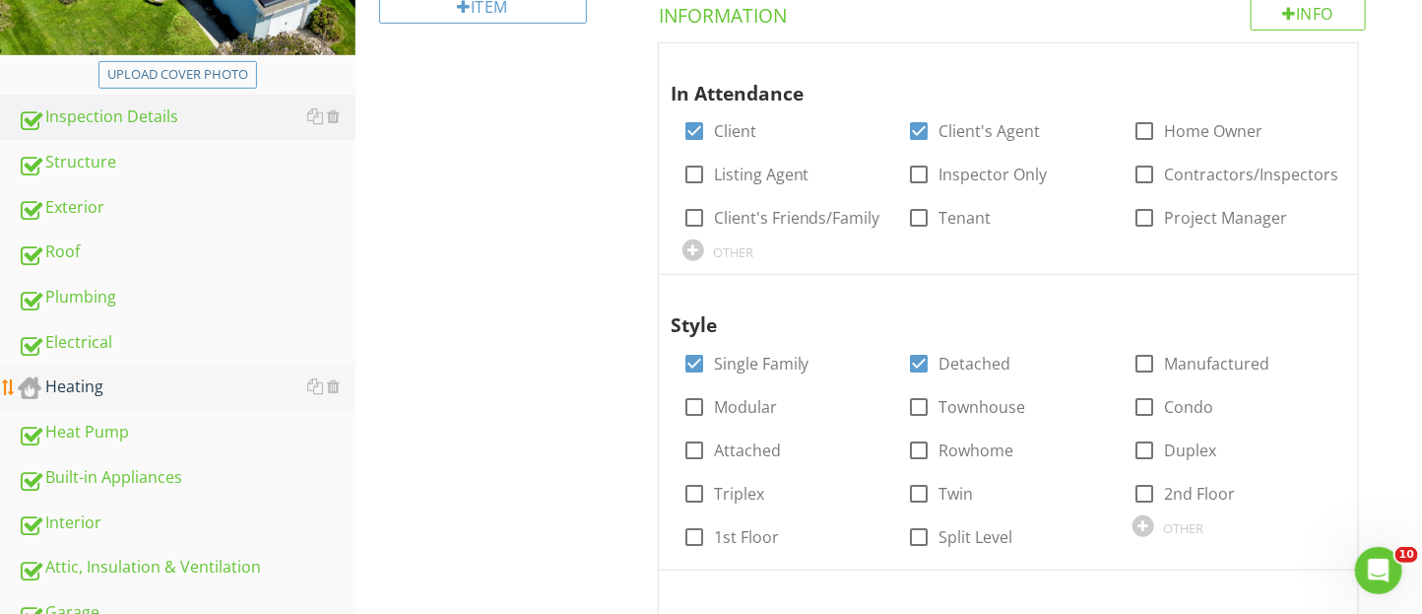
click at [64, 385] on div "Heating" at bounding box center [187, 387] width 338 height 26
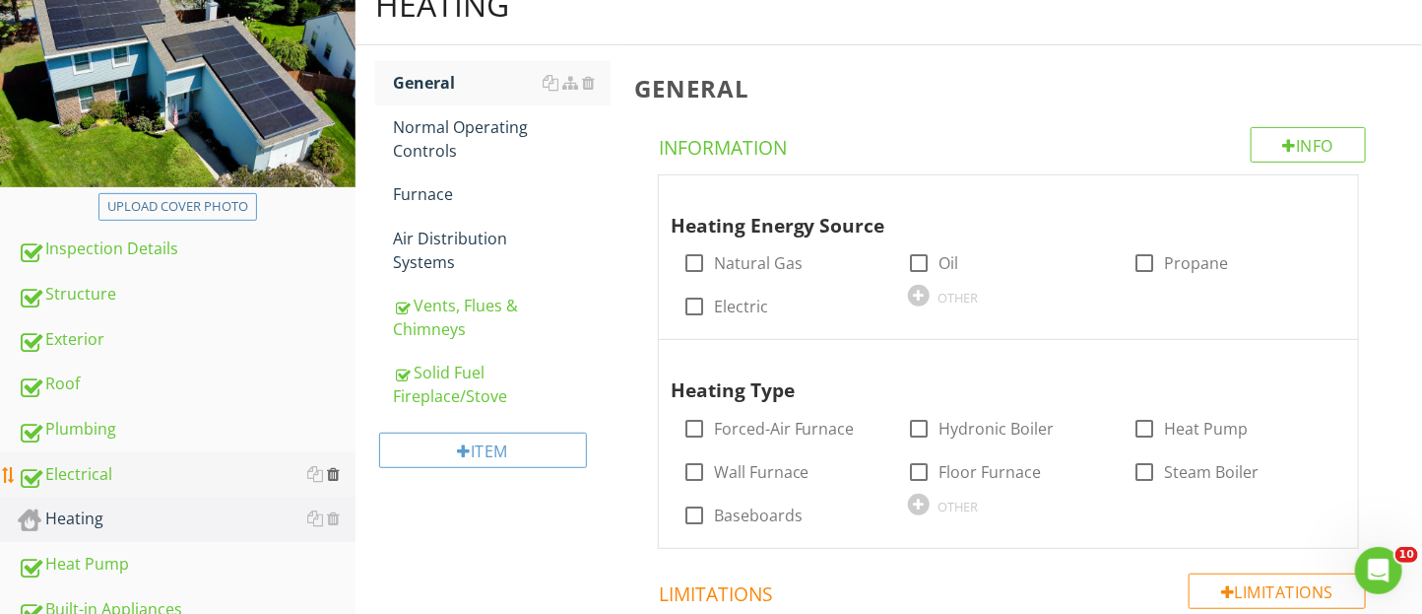
scroll to position [212, 0]
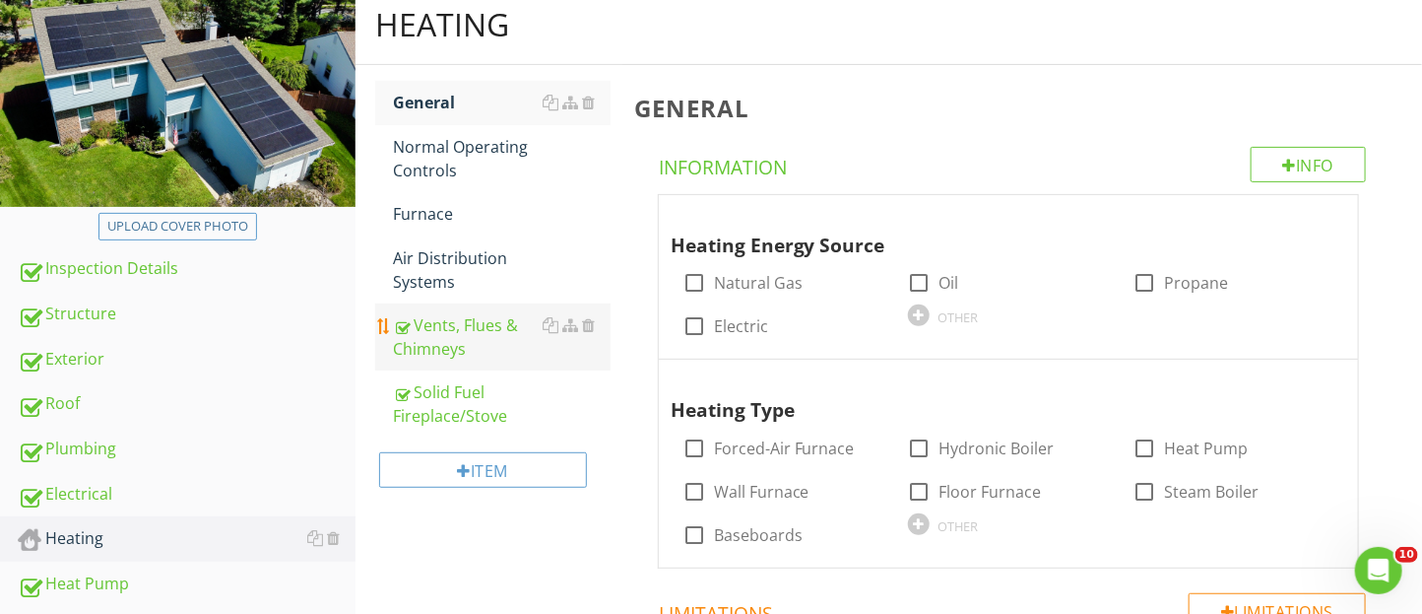
click at [412, 361] on link "Vents, Flues & Chimneys" at bounding box center [502, 336] width 218 height 67
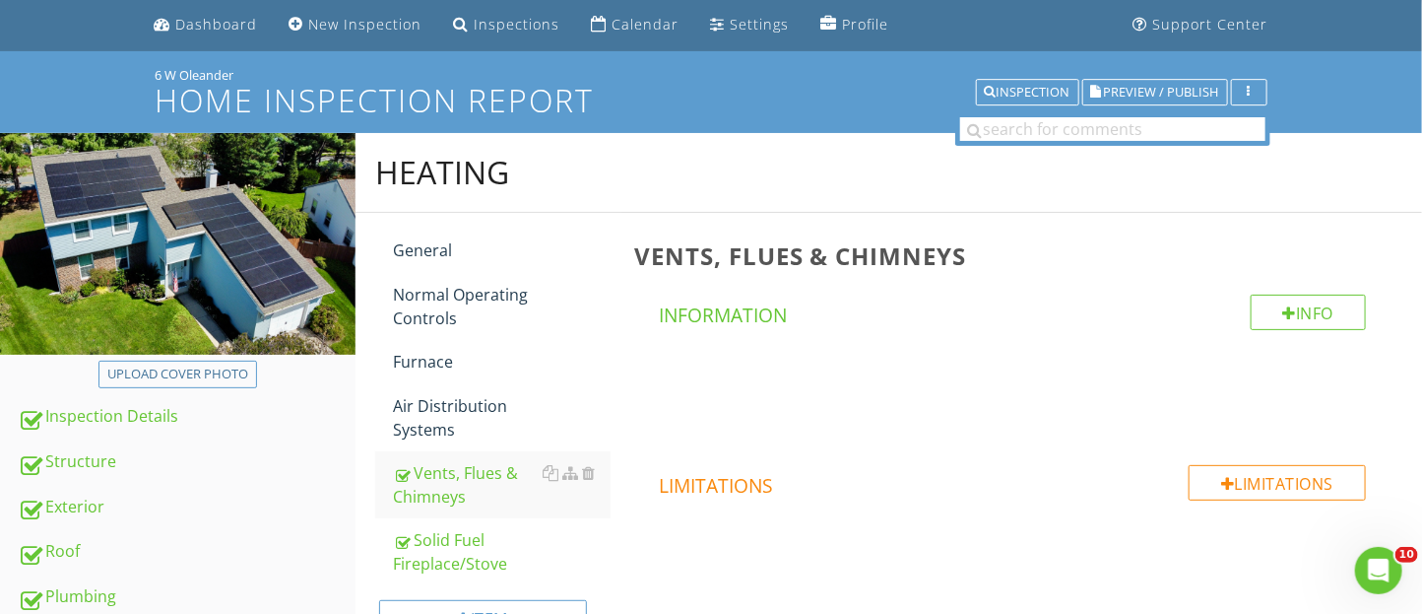
scroll to position [61, 0]
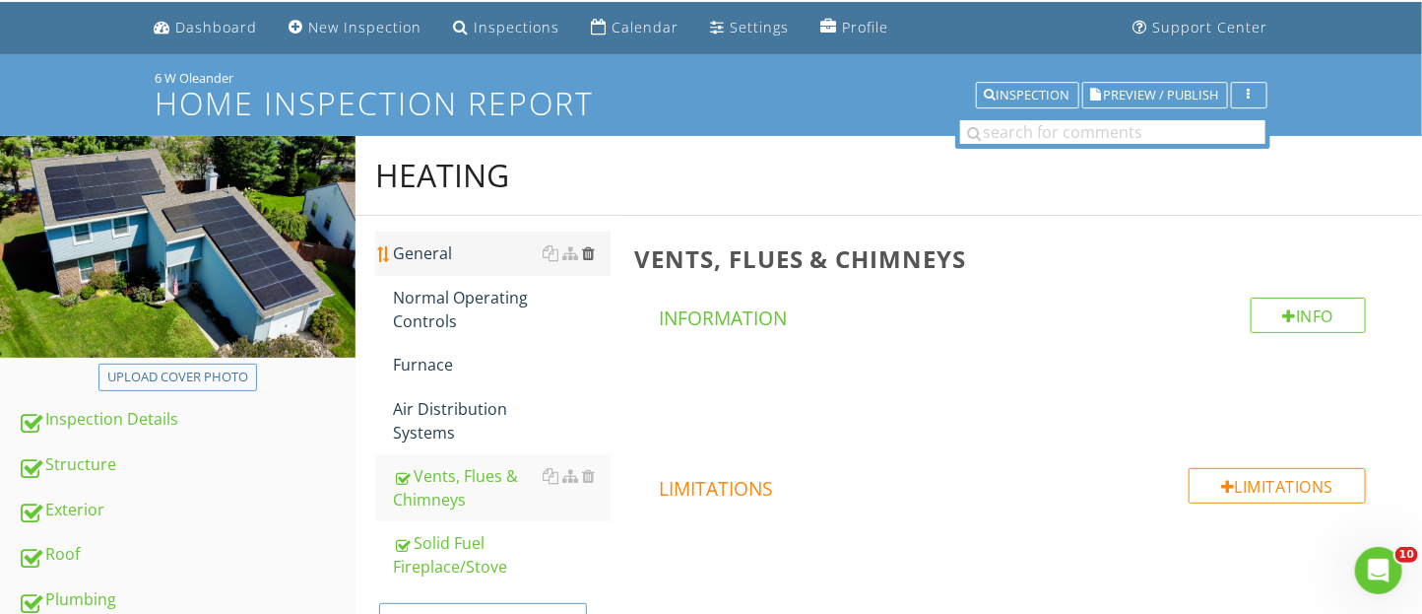
click at [589, 253] on div at bounding box center [588, 253] width 13 height 16
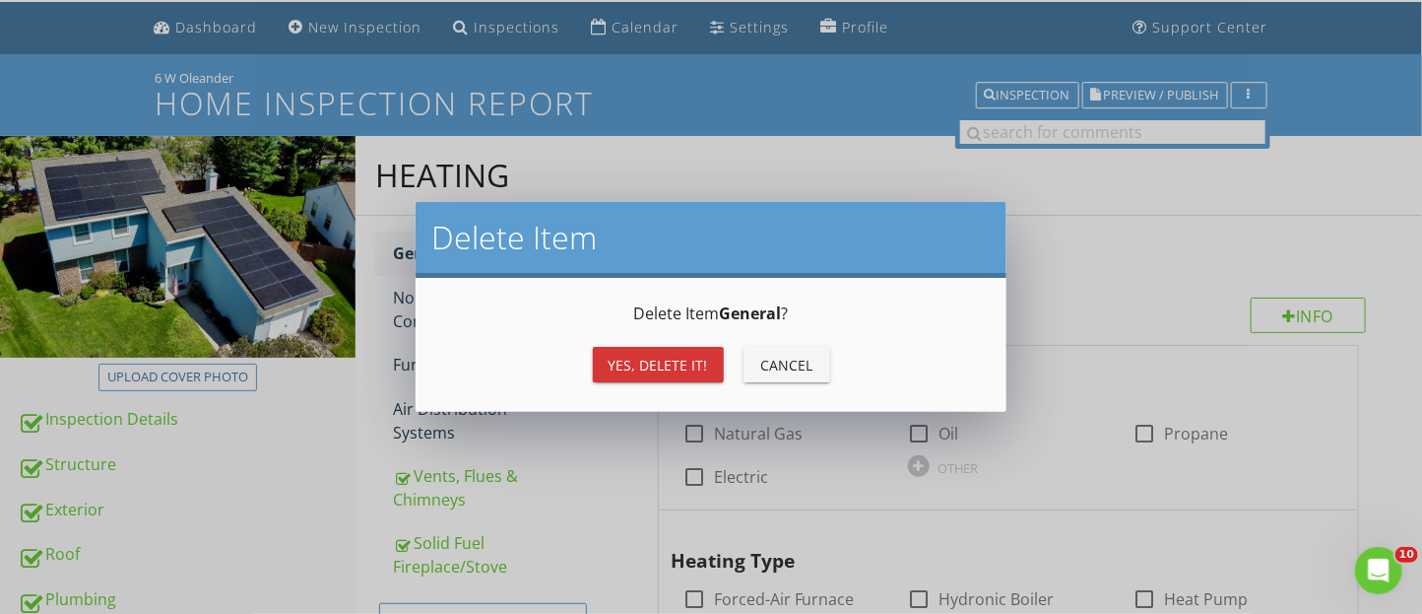
click at [634, 356] on div "Yes, Delete it!" at bounding box center [658, 365] width 99 height 21
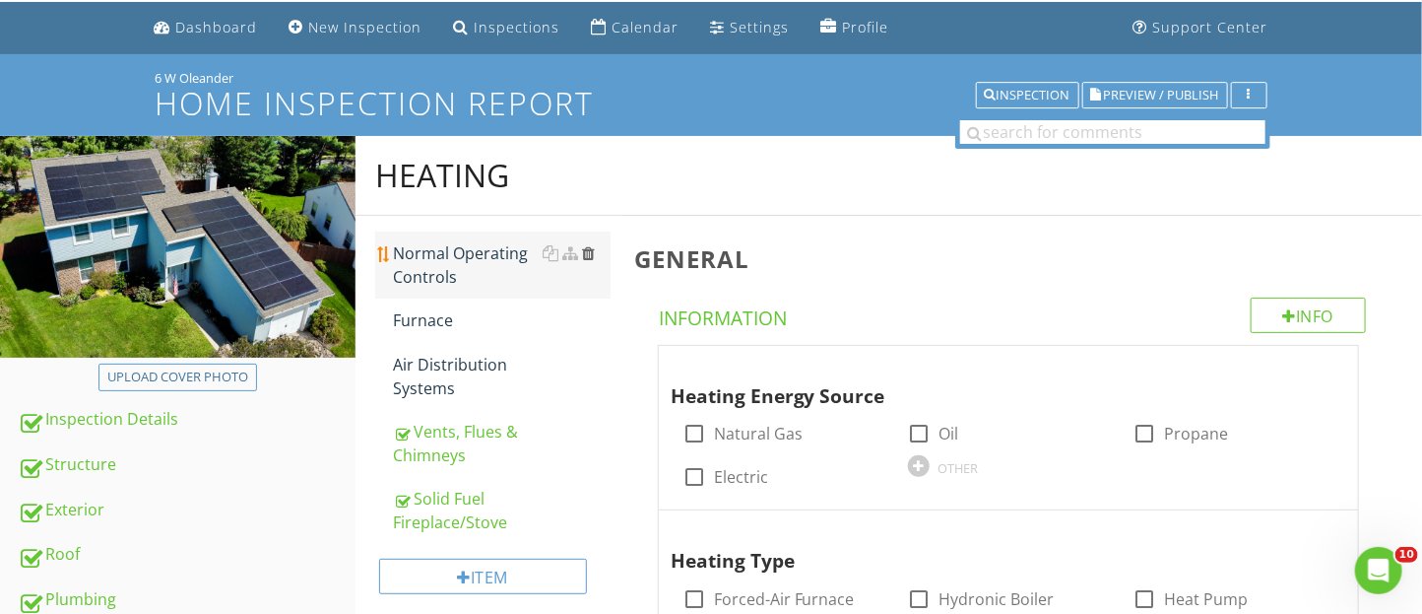
click at [593, 249] on div at bounding box center [588, 253] width 13 height 16
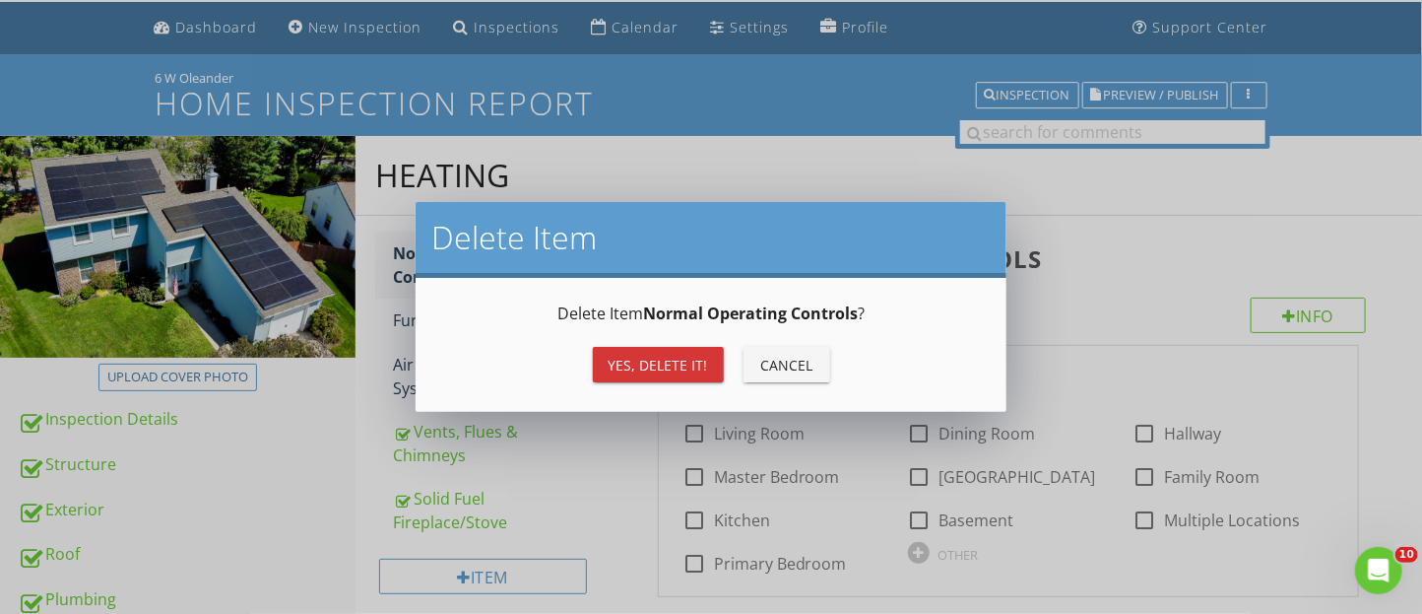
click at [615, 358] on div "Yes, Delete it!" at bounding box center [658, 365] width 99 height 21
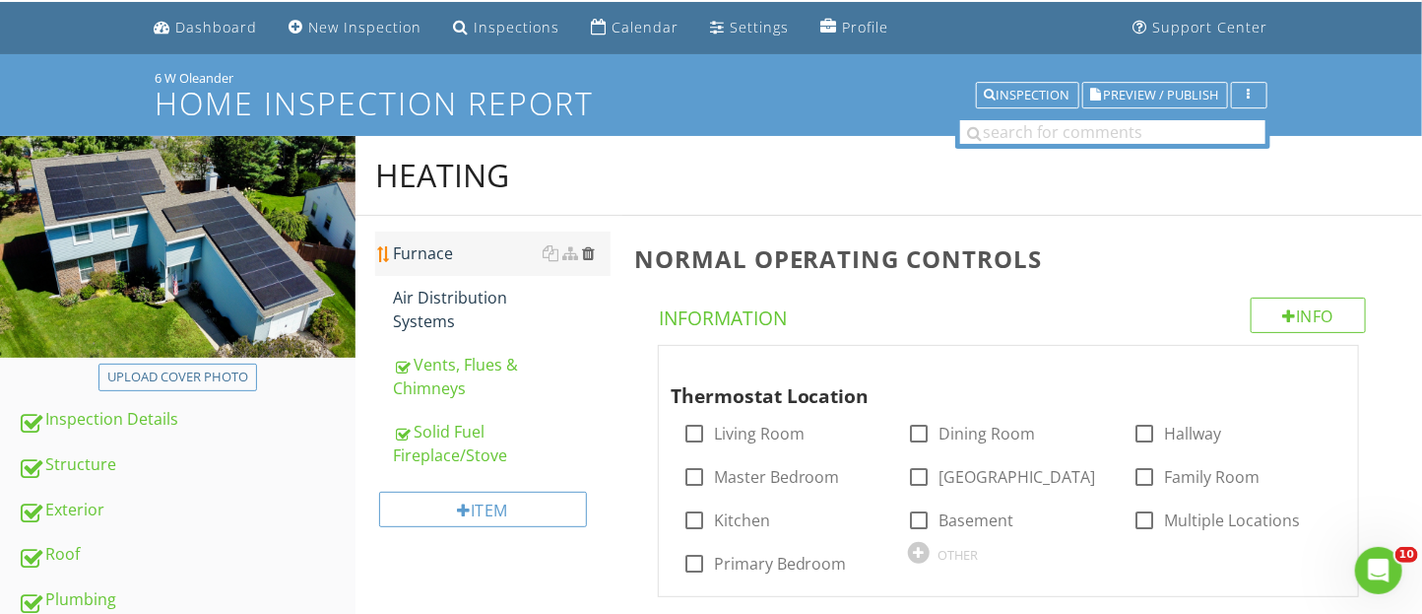
click at [591, 249] on div at bounding box center [588, 253] width 13 height 16
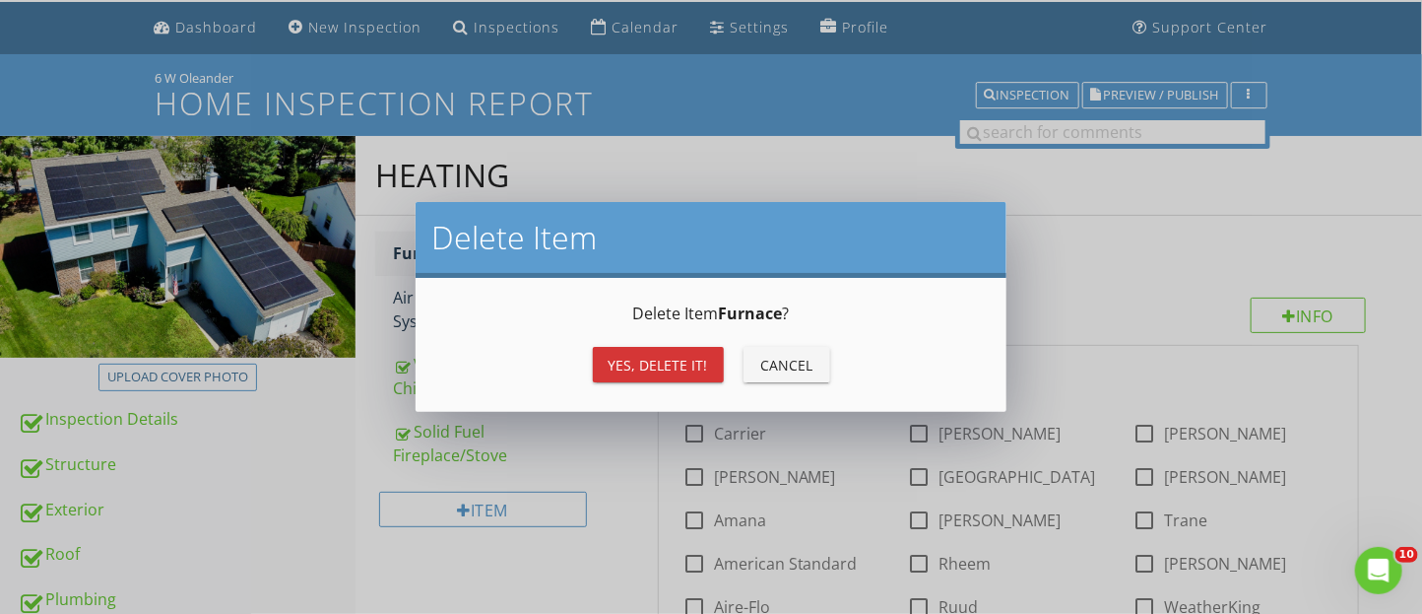
click at [621, 361] on div "Yes, Delete it!" at bounding box center [658, 365] width 99 height 21
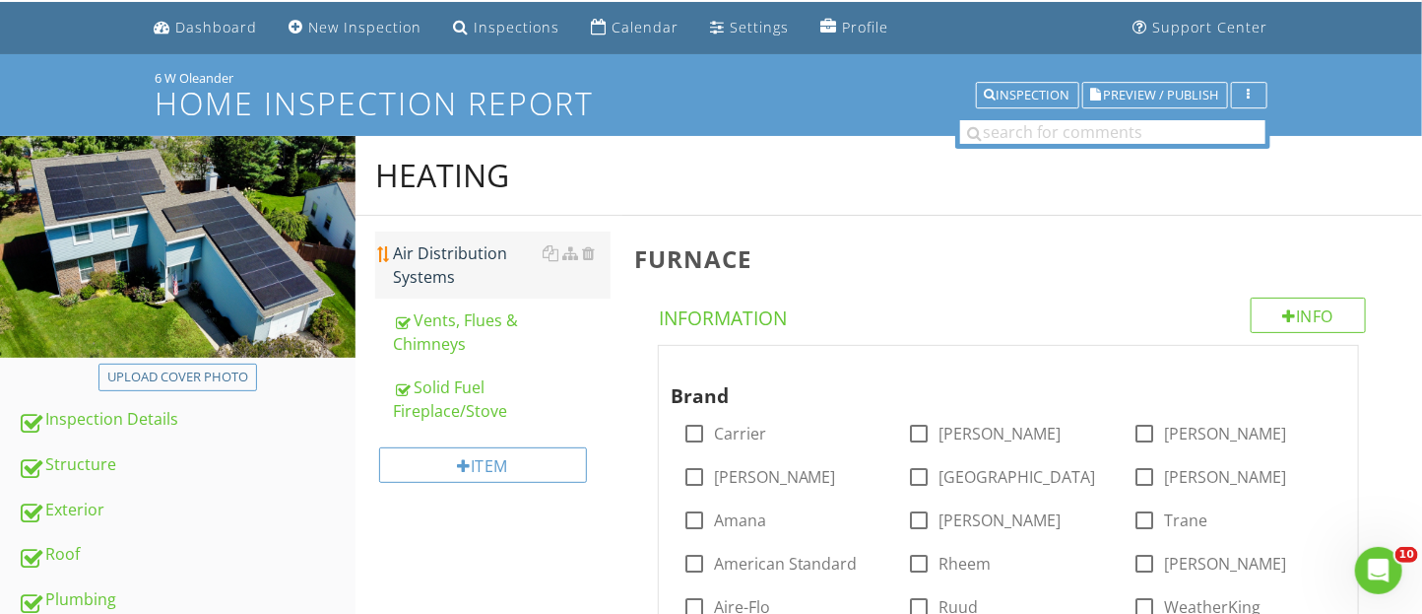
click at [421, 263] on div "Air Distribution Systems" at bounding box center [502, 264] width 218 height 47
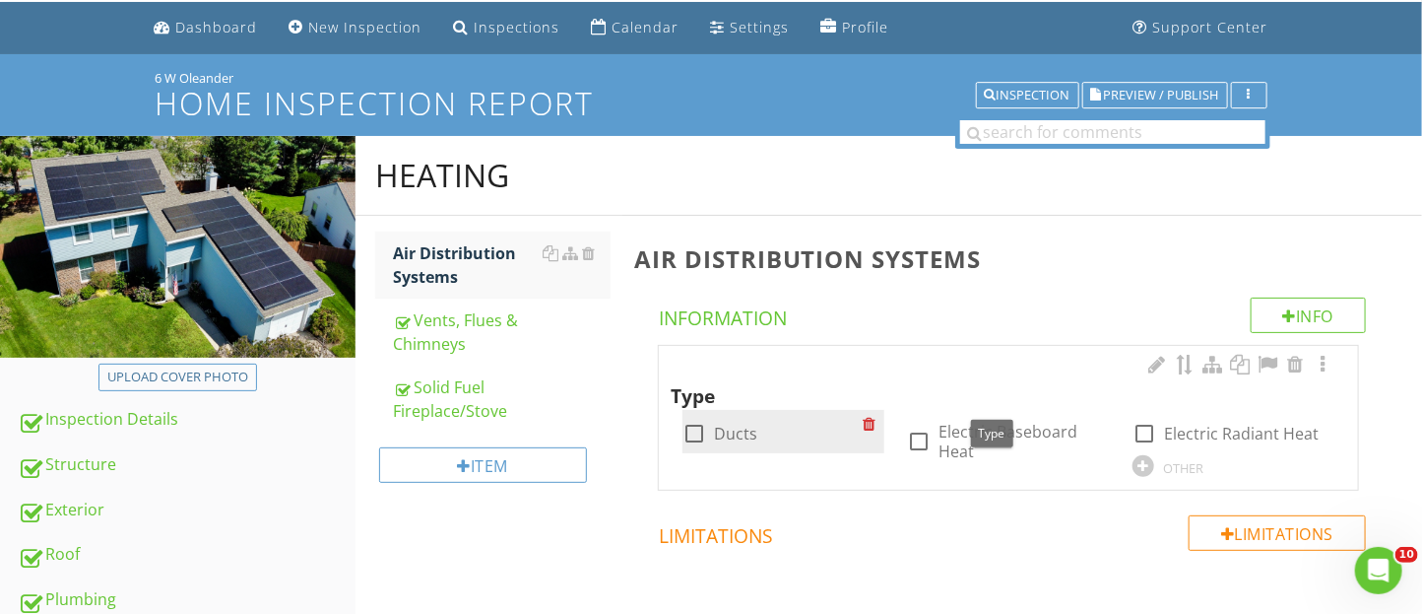
click at [695, 426] on div at bounding box center [694, 433] width 33 height 33
checkbox input "true"
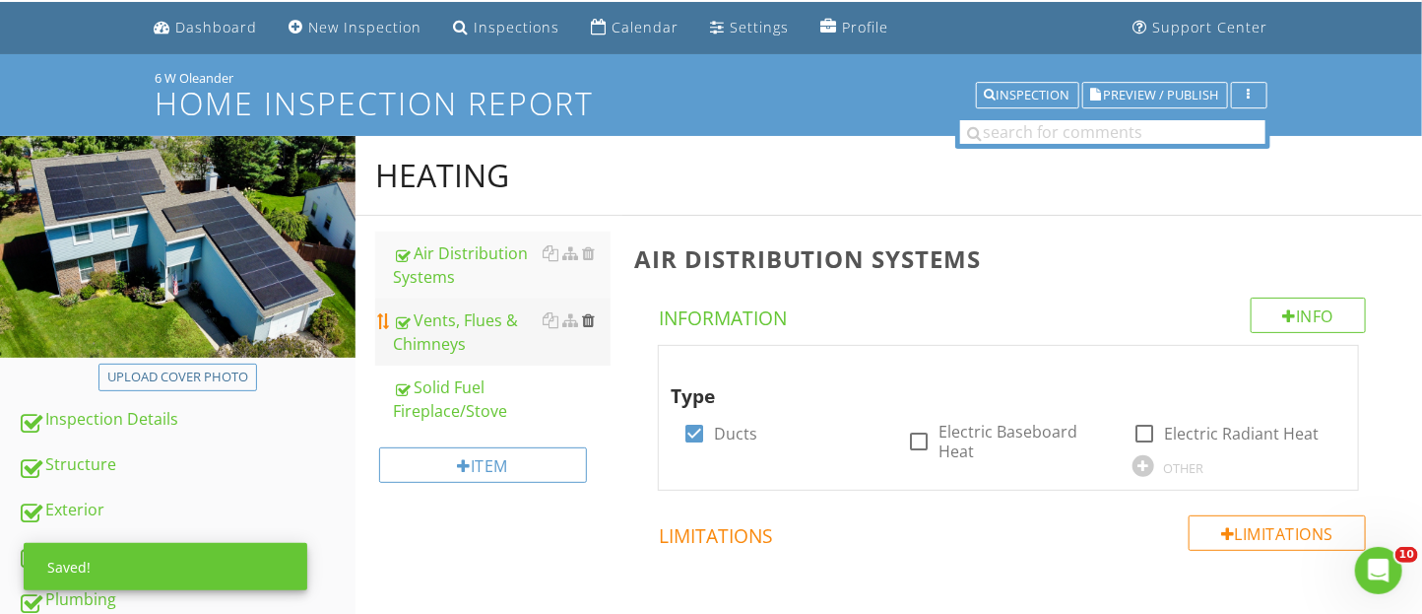
click at [586, 320] on div at bounding box center [588, 320] width 13 height 16
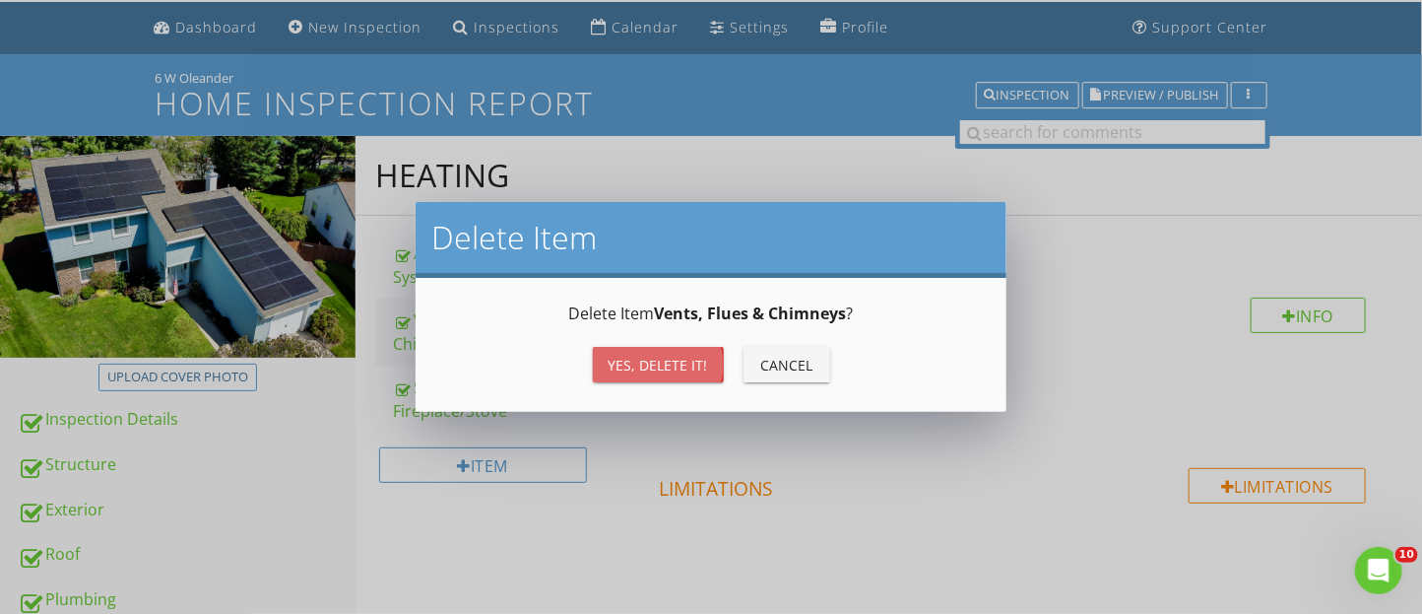
click at [686, 365] on div "Yes, Delete it!" at bounding box center [658, 365] width 99 height 21
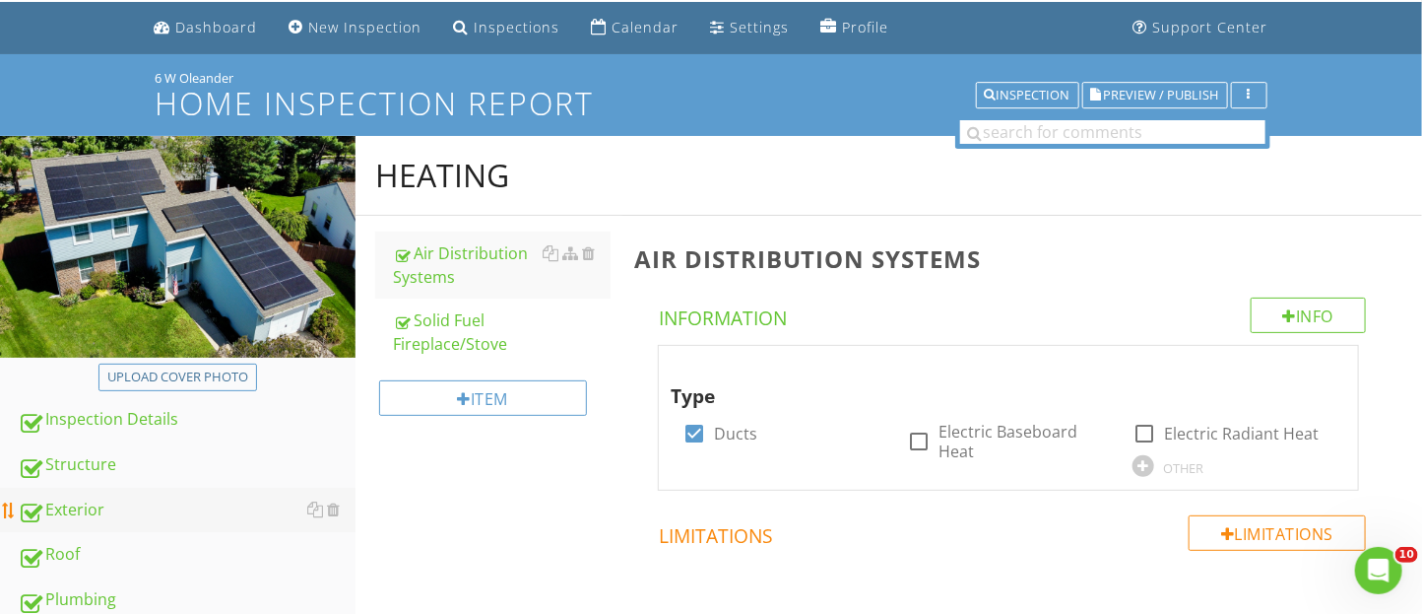
scroll to position [330, 0]
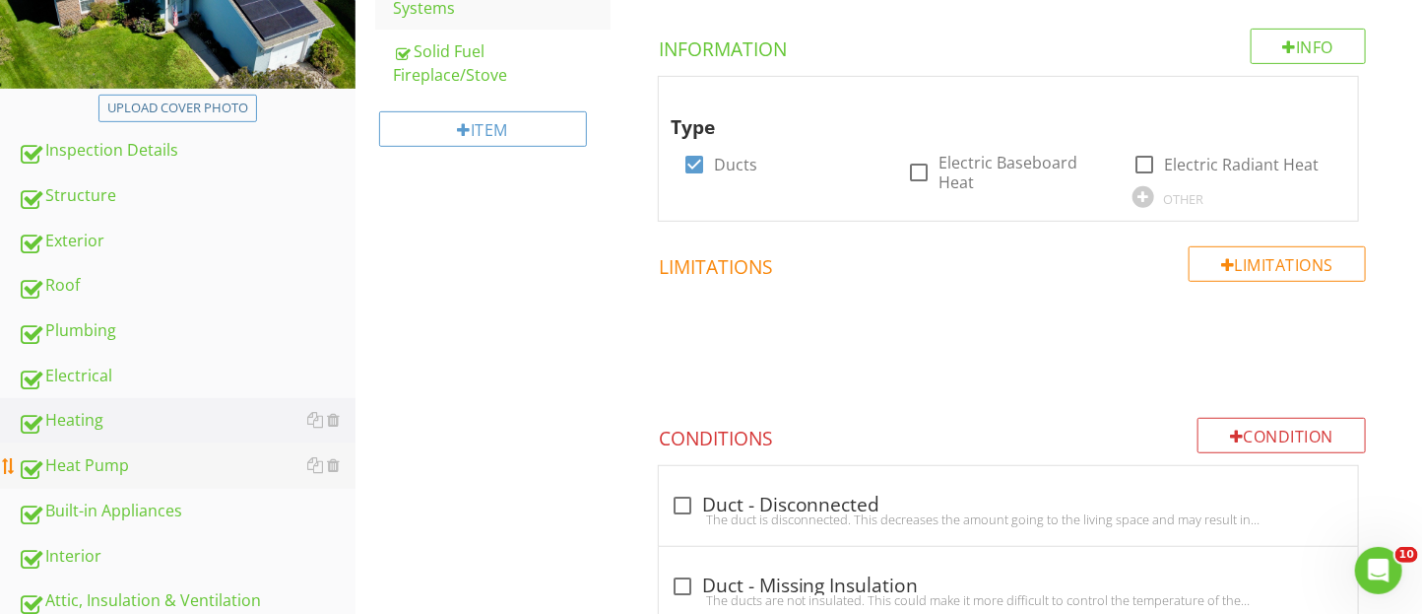
click at [162, 453] on div "Heat Pump" at bounding box center [187, 466] width 338 height 26
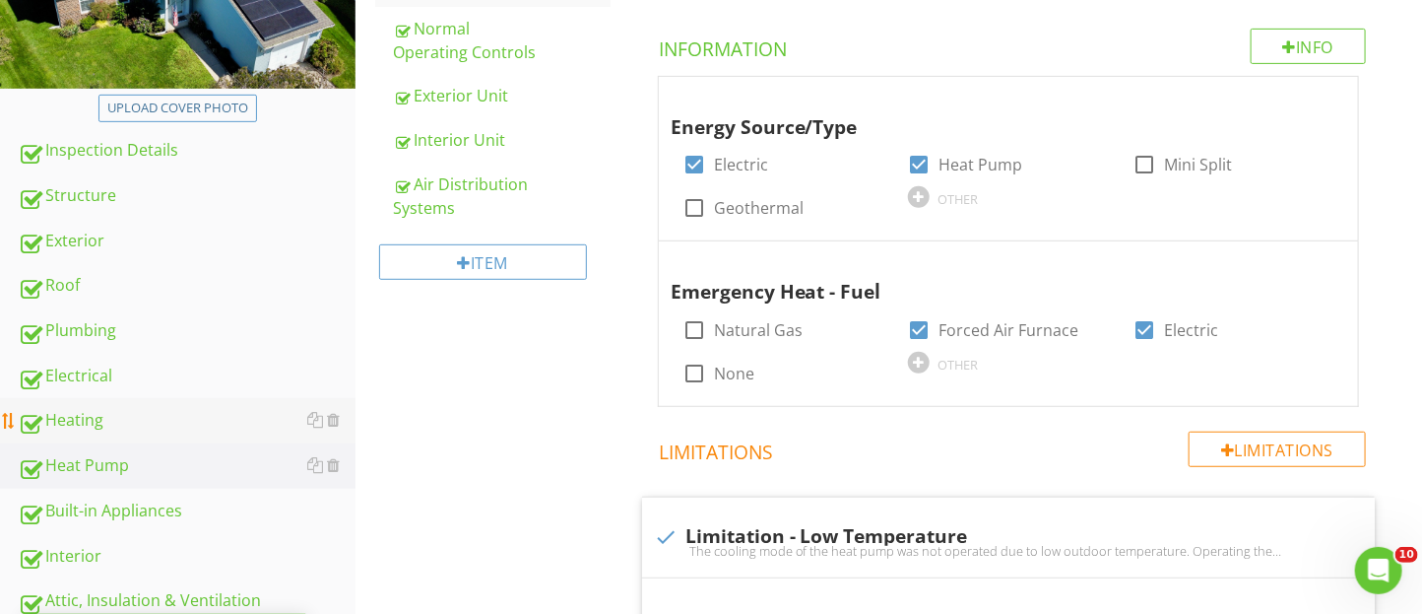
click at [118, 423] on div "Heating" at bounding box center [187, 421] width 338 height 26
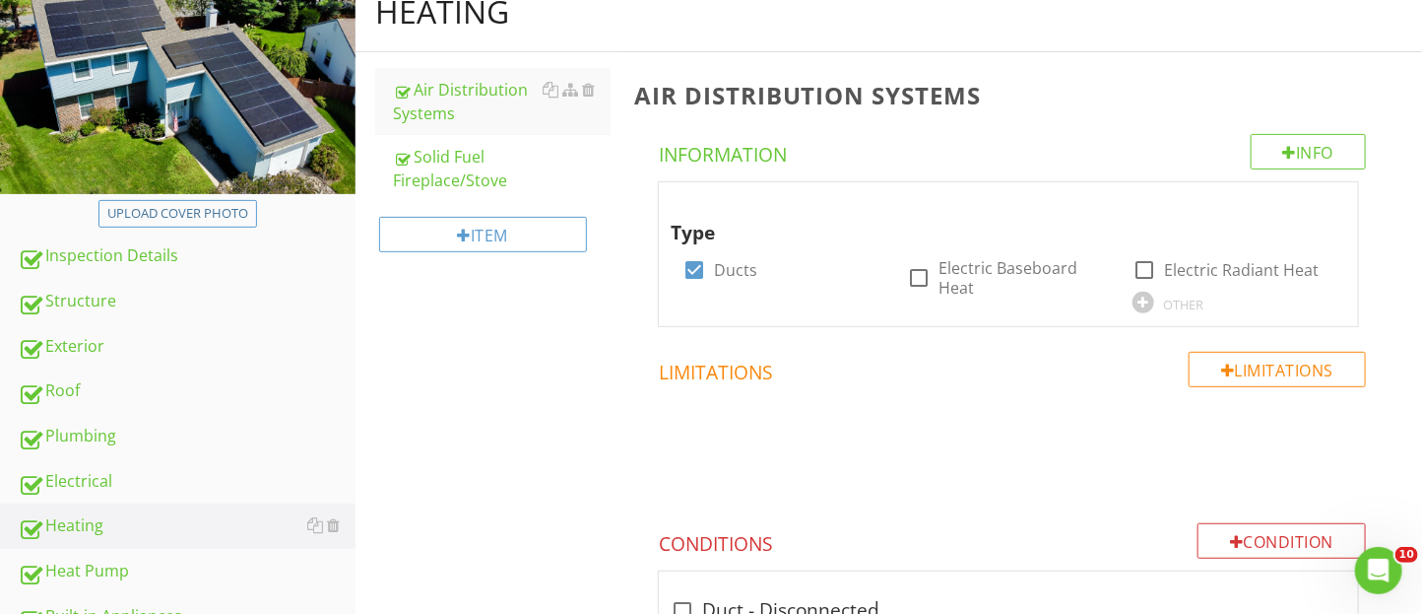
scroll to position [207, 0]
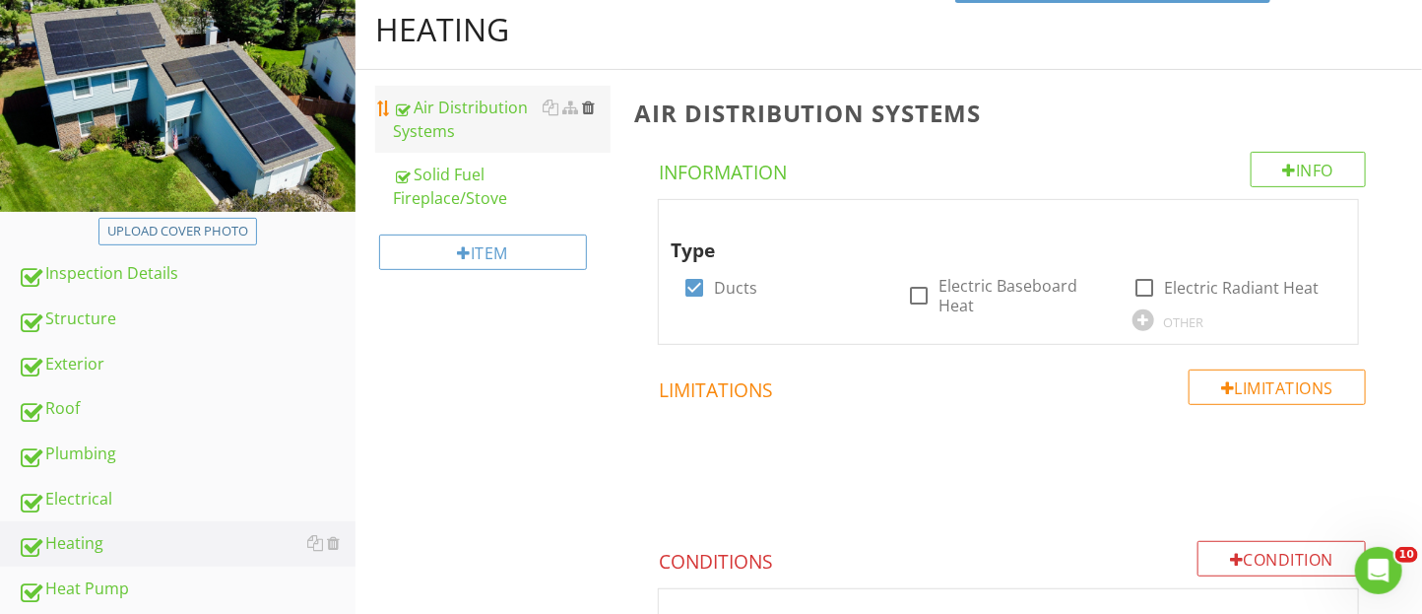
click at [589, 108] on div at bounding box center [588, 107] width 13 height 16
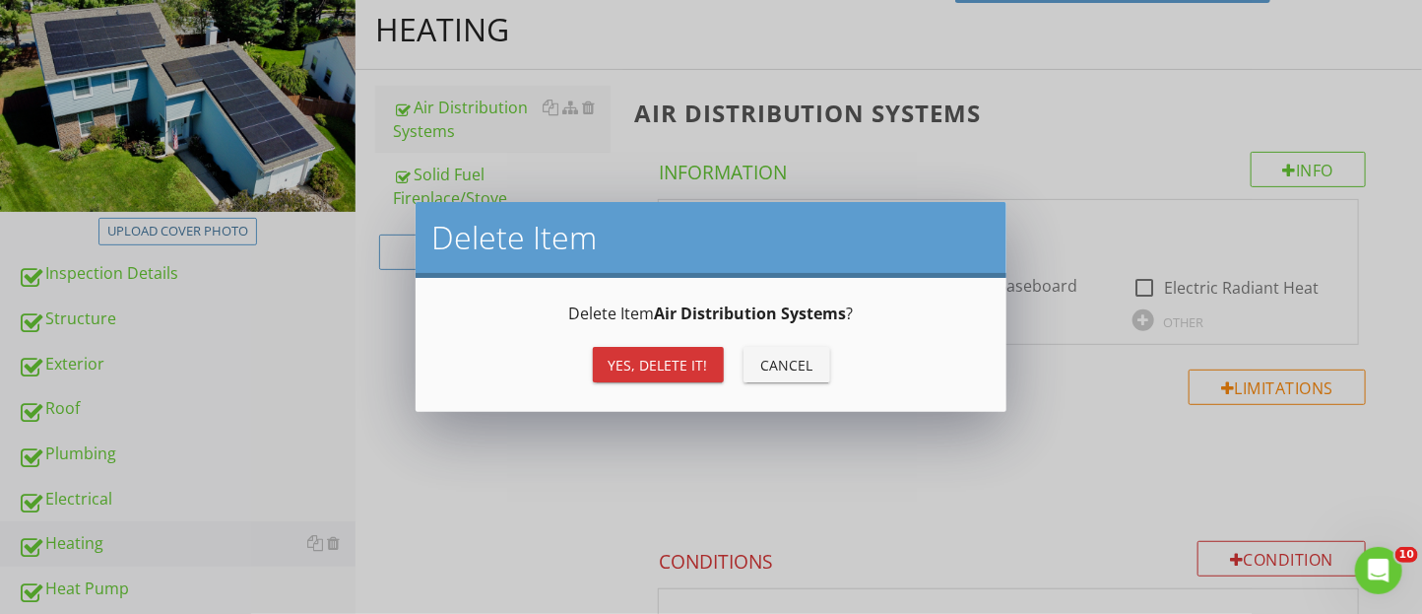
click at [643, 345] on div "Yes, Delete it! Cancel" at bounding box center [711, 364] width 544 height 47
click at [643, 359] on div "Yes, Delete it!" at bounding box center [658, 365] width 99 height 21
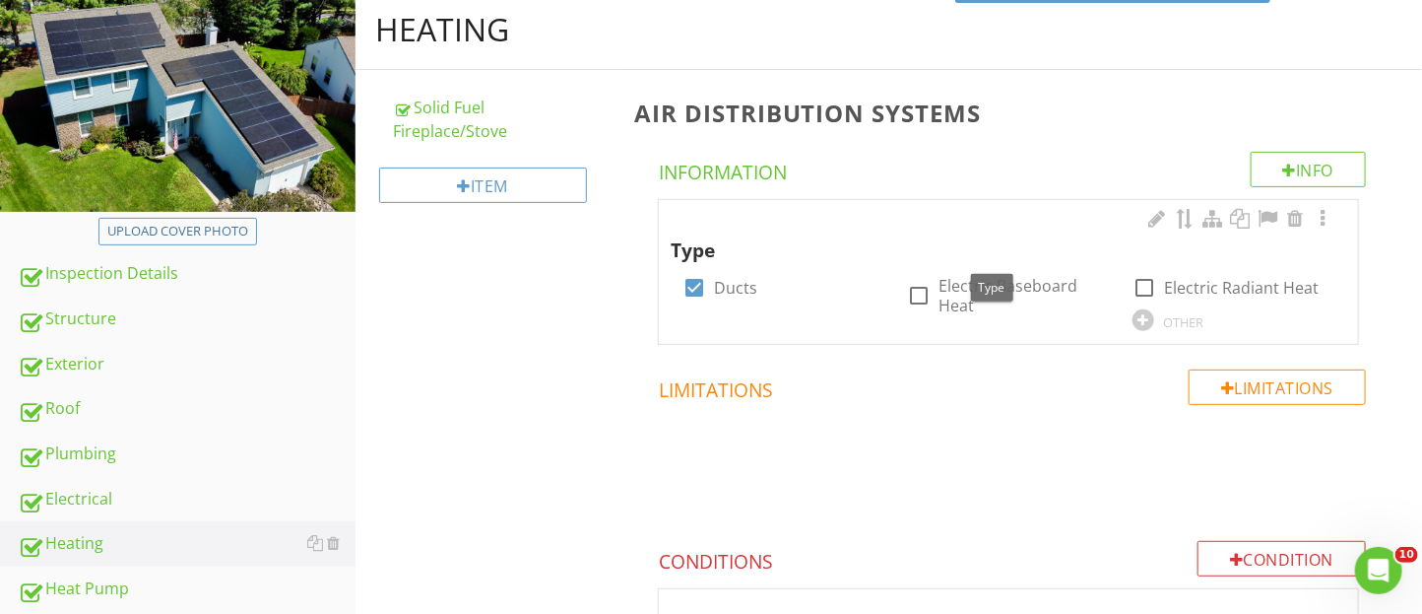
scroll to position [0, 0]
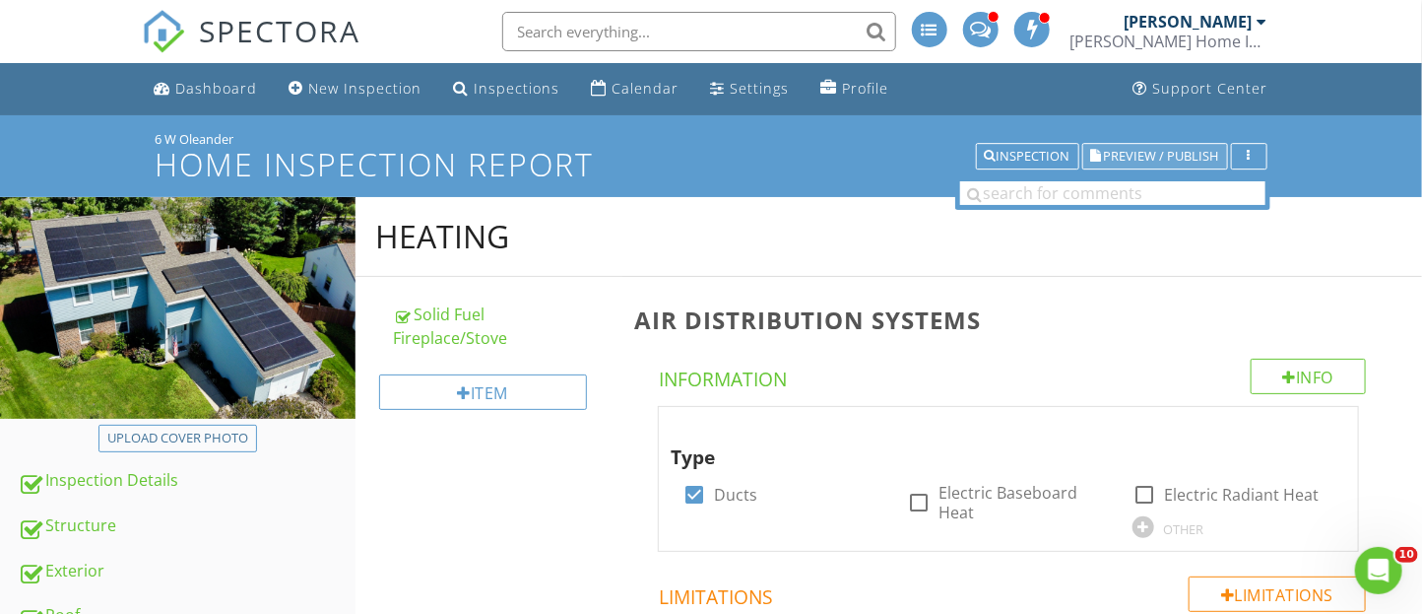
click at [1174, 157] on span "Preview / Publish" at bounding box center [1161, 156] width 115 height 13
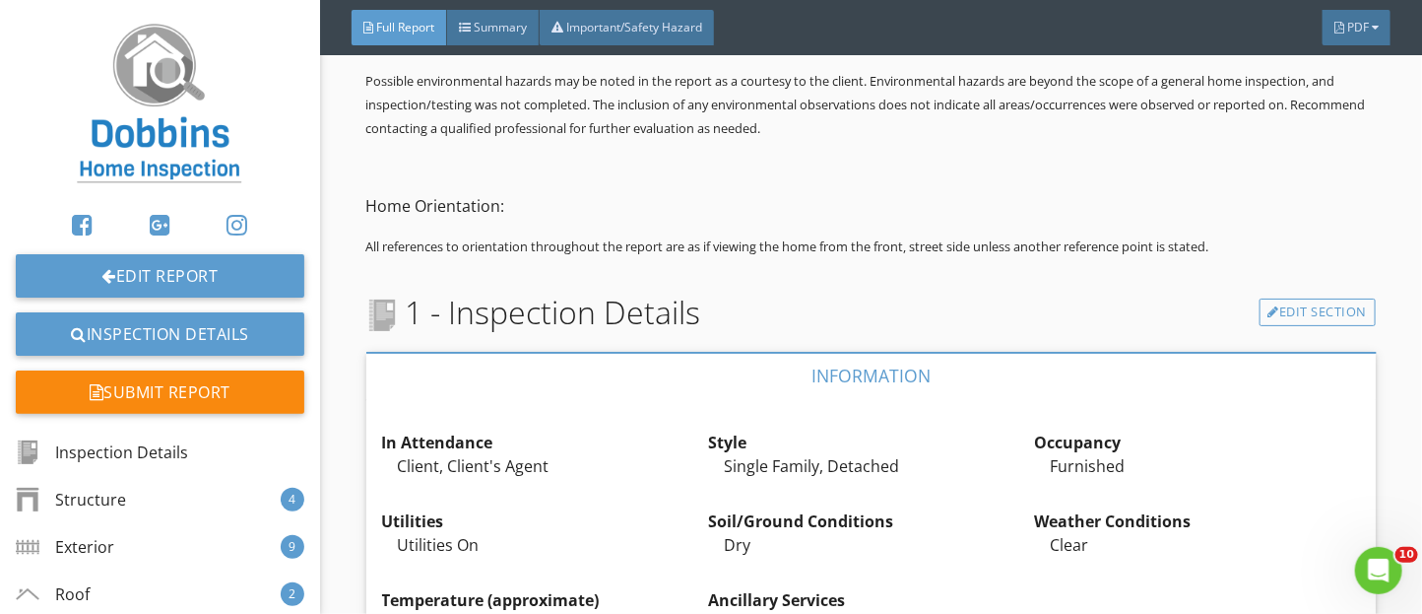
scroll to position [2008, 0]
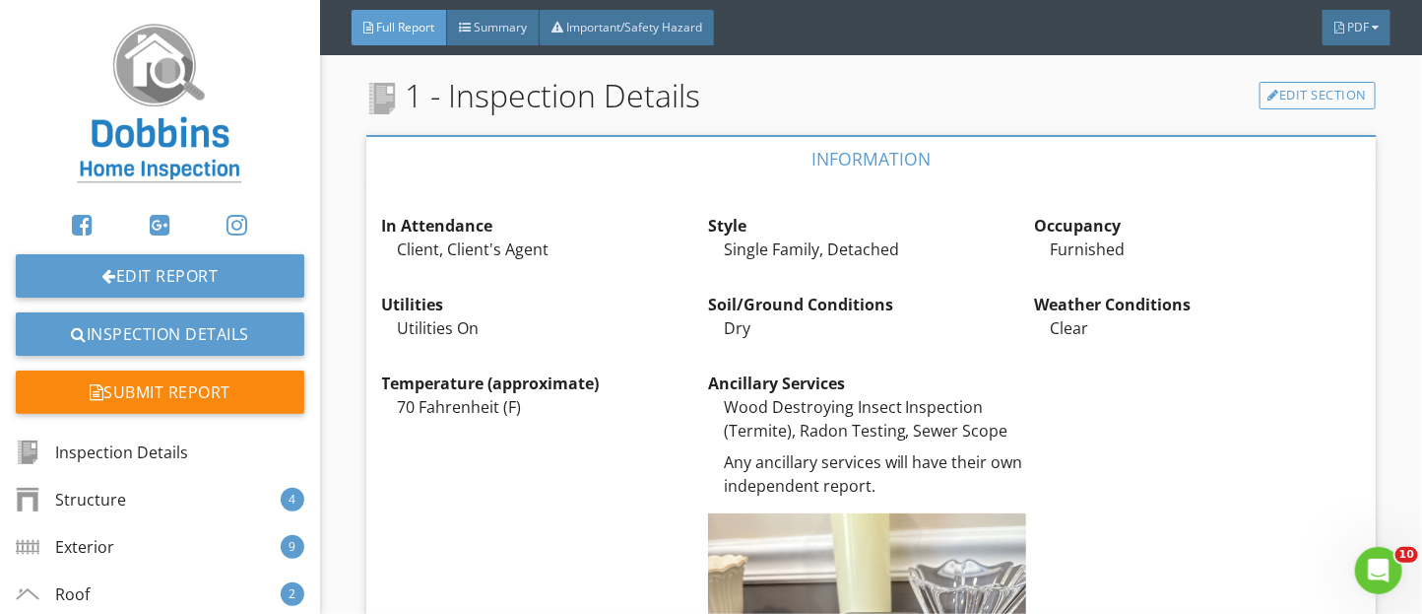
click at [177, 168] on img at bounding box center [159, 105] width 189 height 179
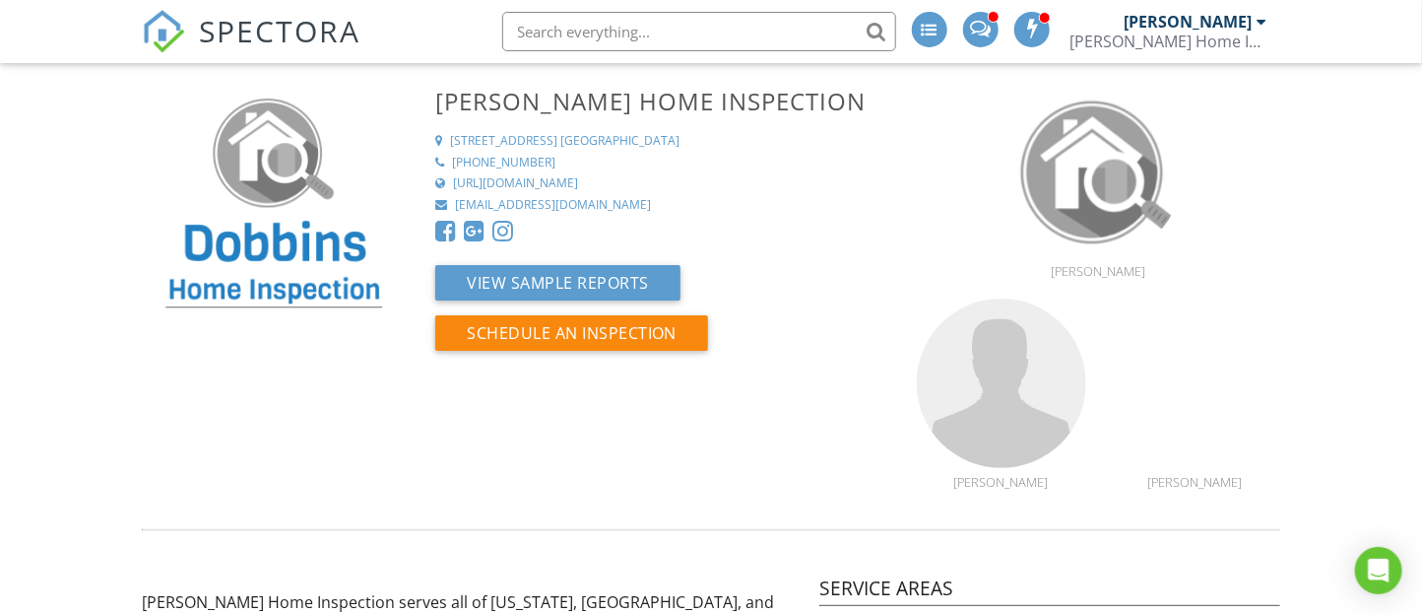
click at [1260, 18] on div at bounding box center [1263, 22] width 10 height 16
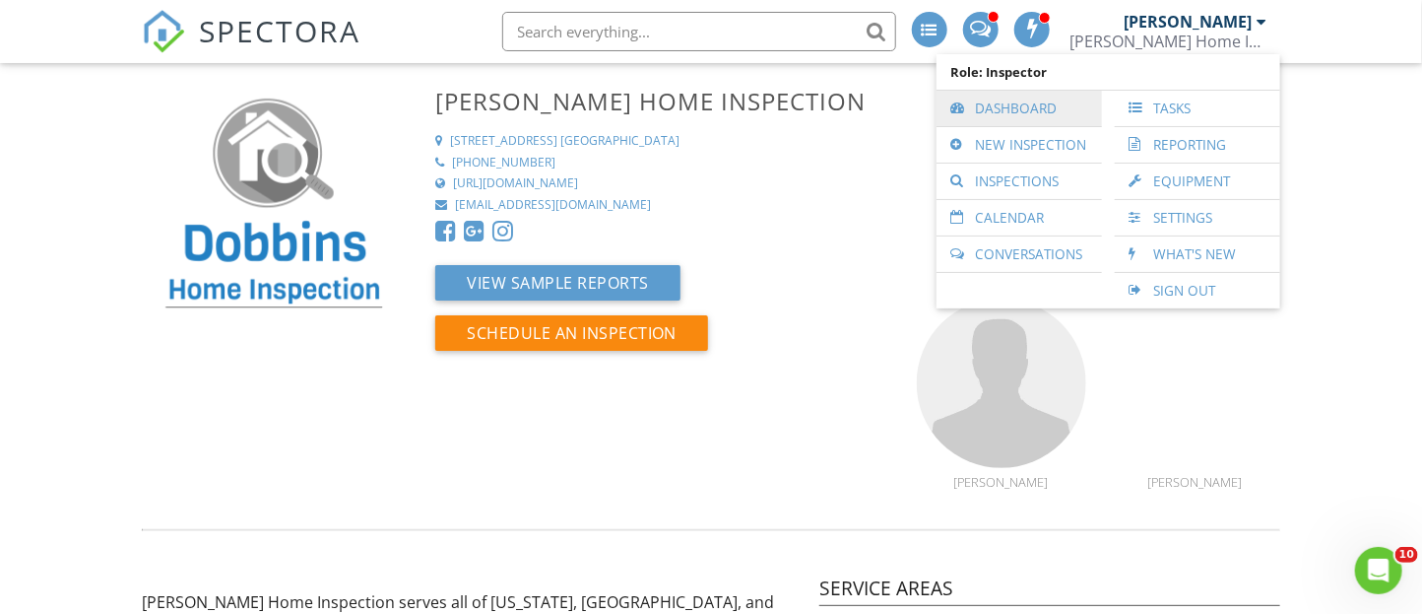
click at [1020, 107] on link "Dashboard" at bounding box center [1020, 108] width 146 height 35
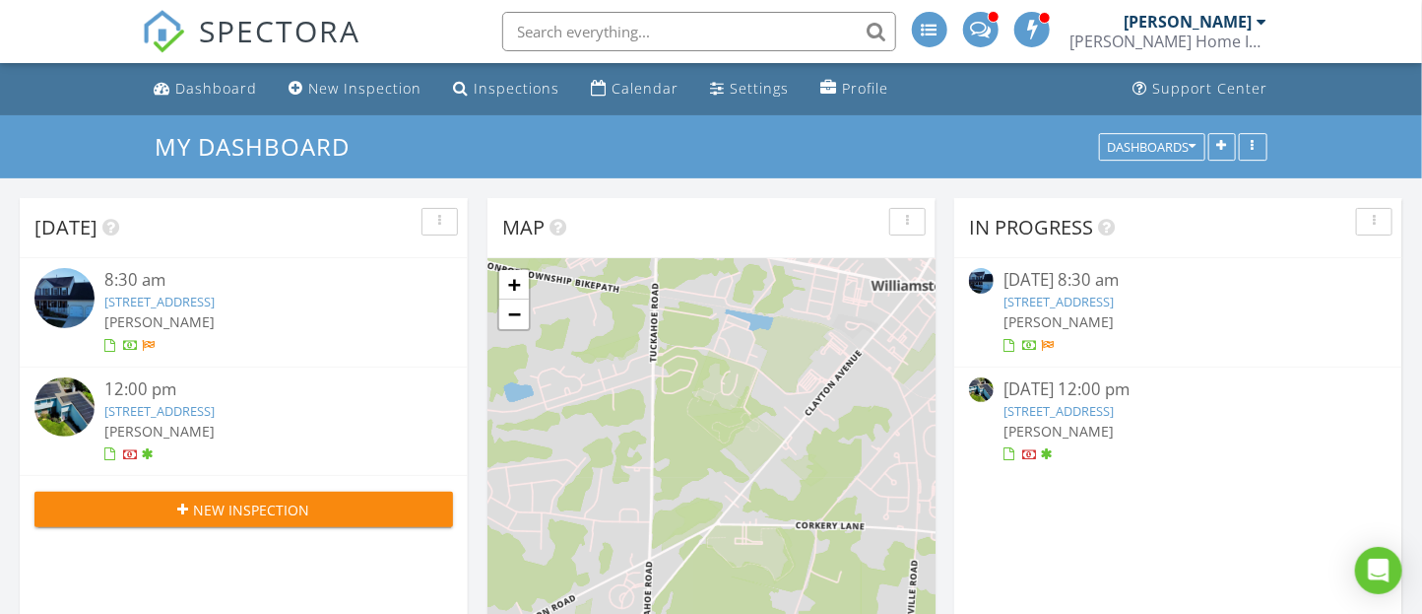
scroll to position [1597, 1423]
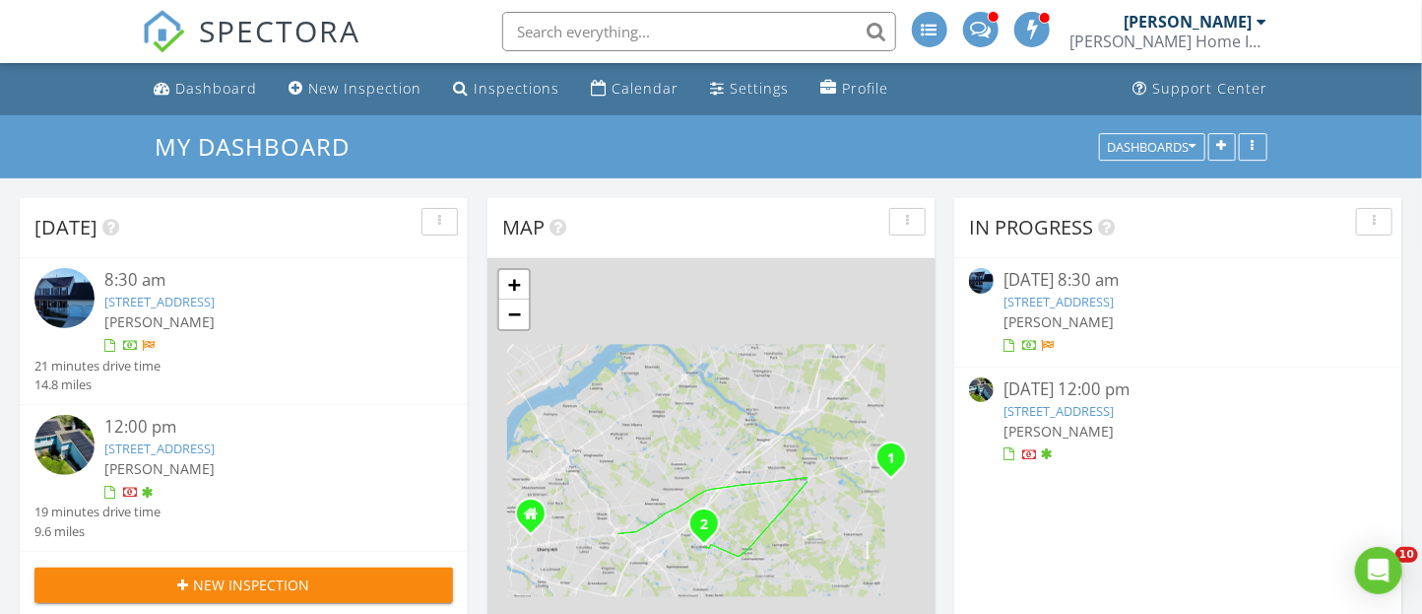
click at [56, 309] on img at bounding box center [64, 298] width 60 height 60
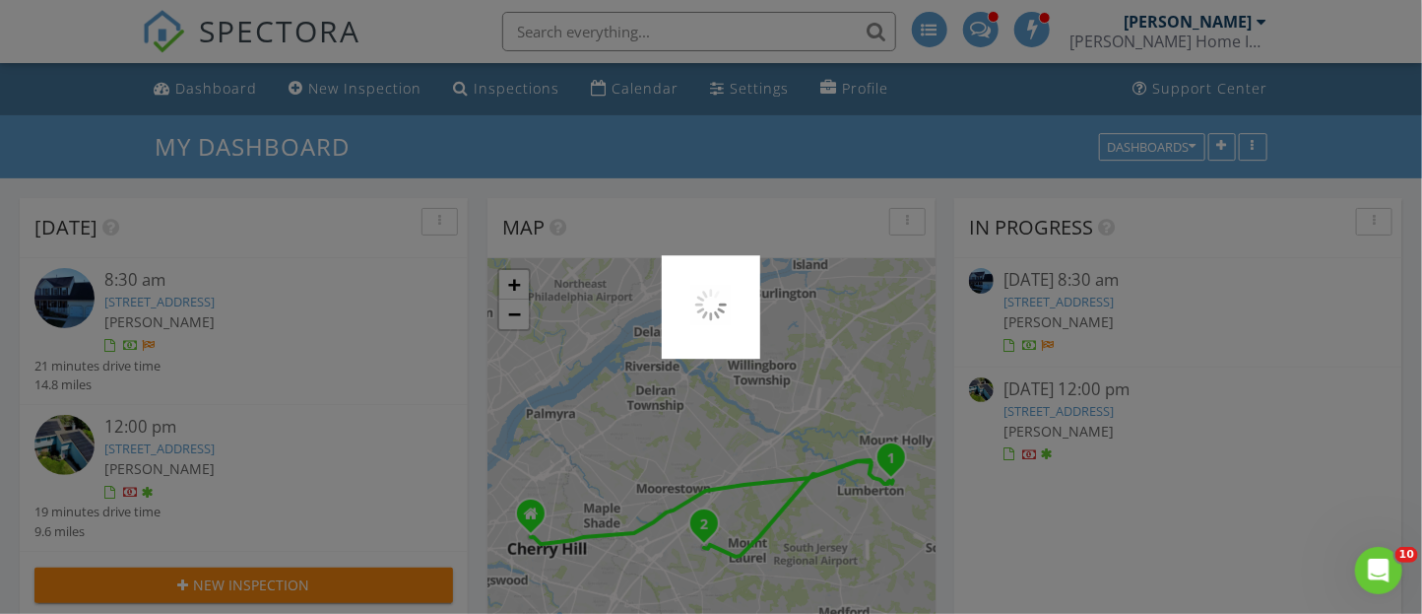
scroll to position [0, 0]
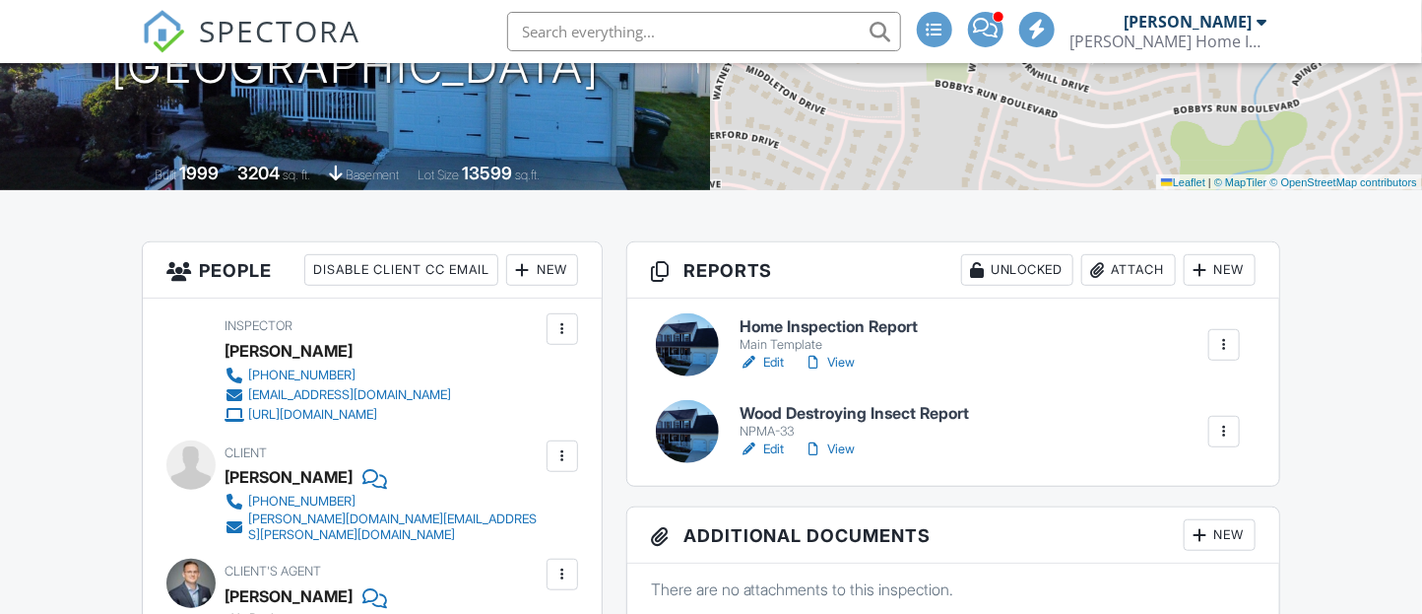
scroll to position [336, 0]
click at [703, 337] on div at bounding box center [687, 344] width 63 height 63
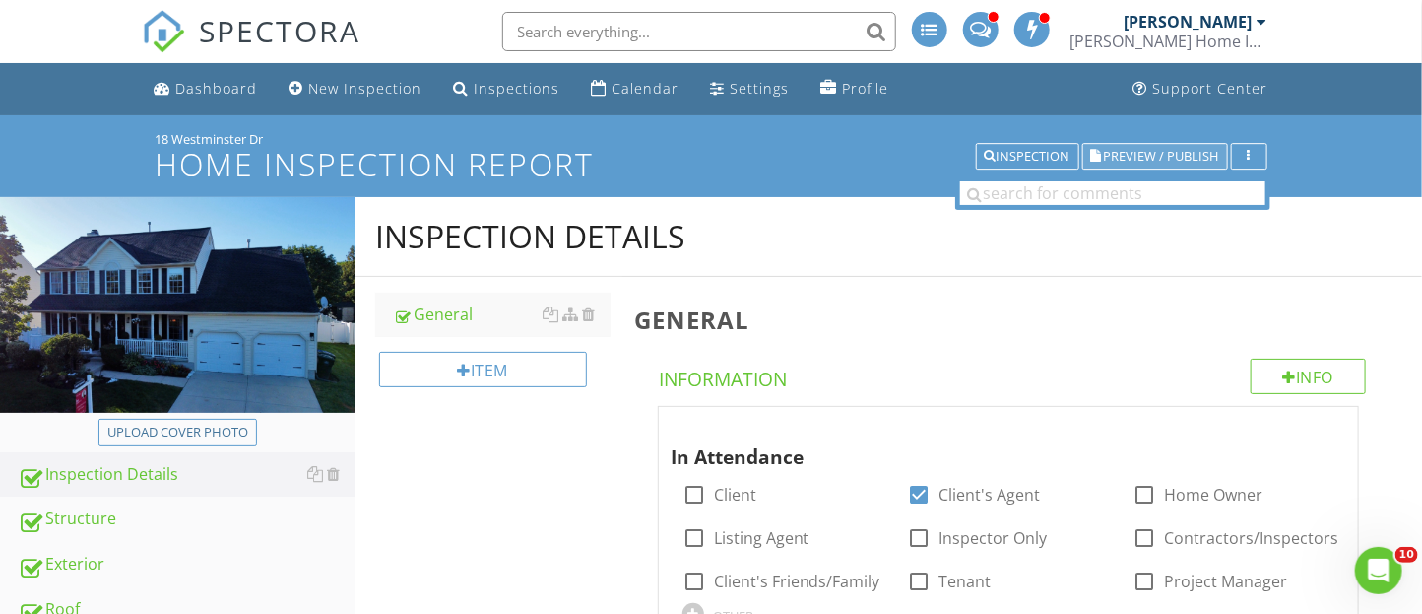
click at [1173, 150] on span "Preview / Publish" at bounding box center [1161, 156] width 115 height 13
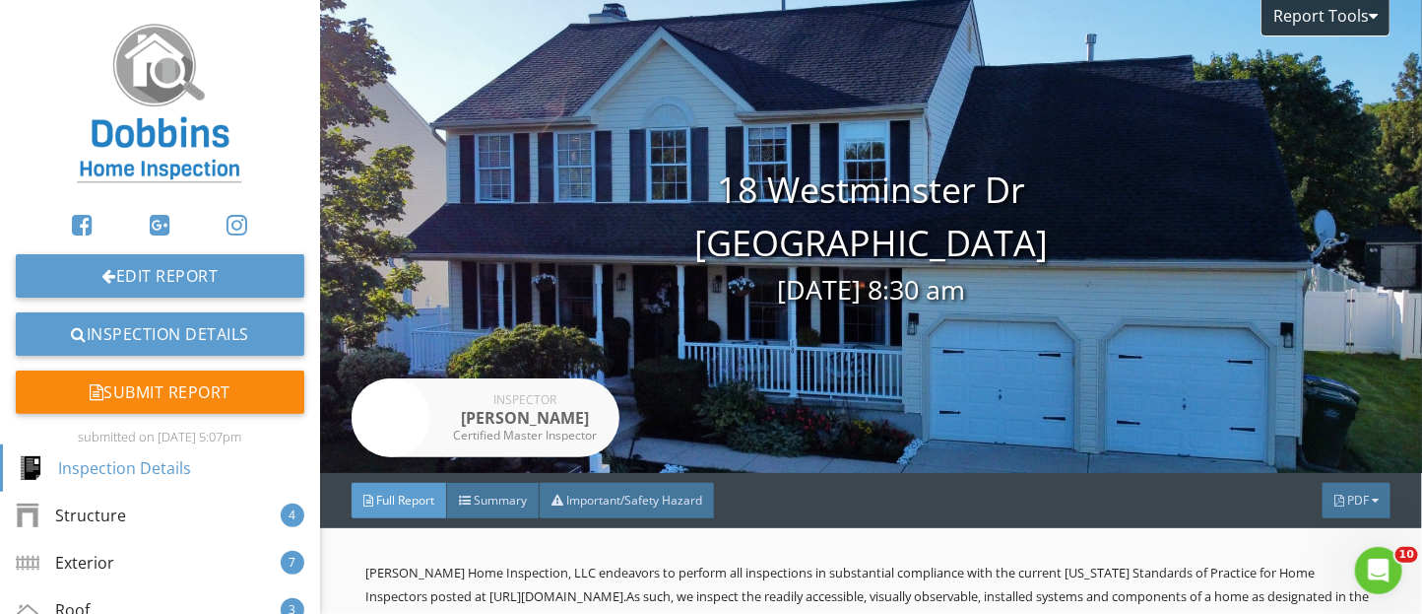
click at [182, 154] on img at bounding box center [159, 105] width 189 height 179
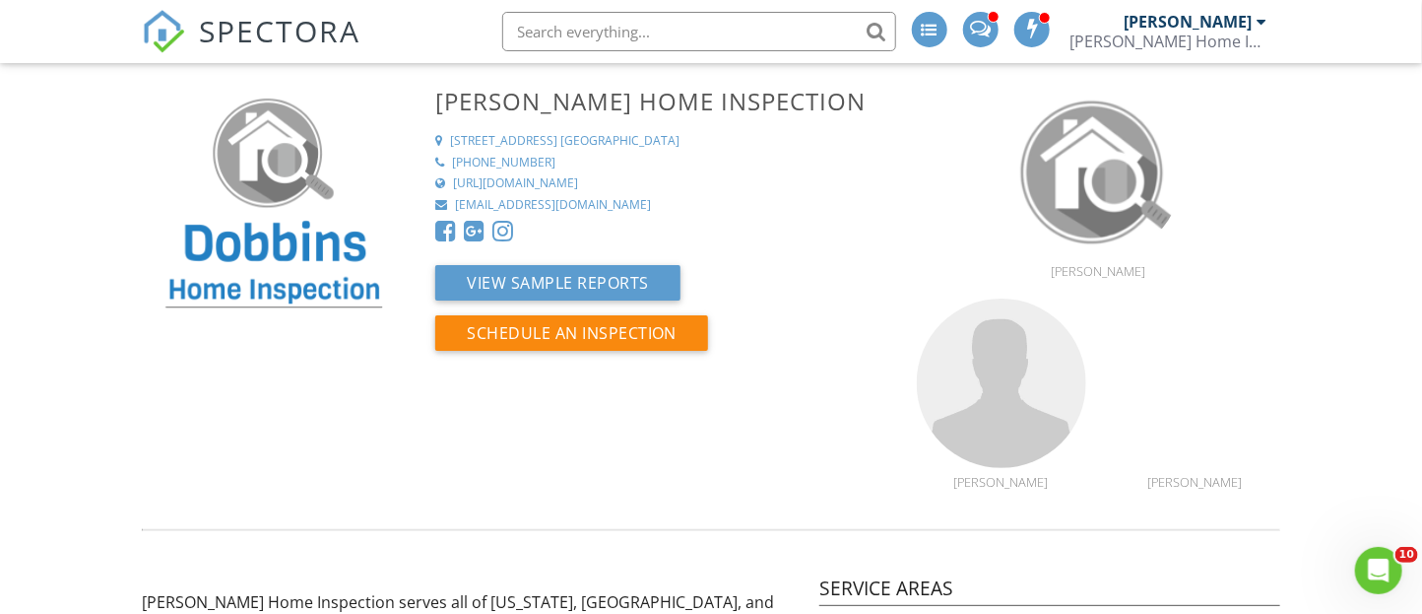
click at [1180, 44] on div "[PERSON_NAME] Home Inspection" at bounding box center [1169, 42] width 197 height 20
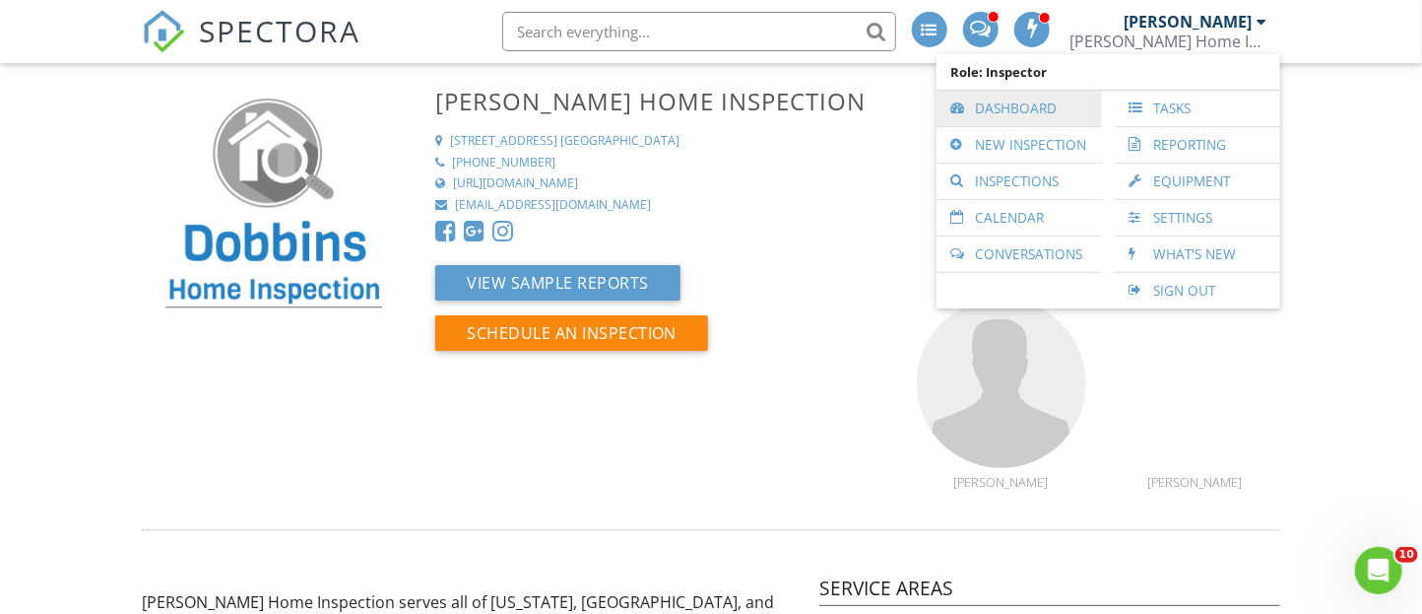
click at [1005, 116] on link "Dashboard" at bounding box center [1020, 108] width 146 height 35
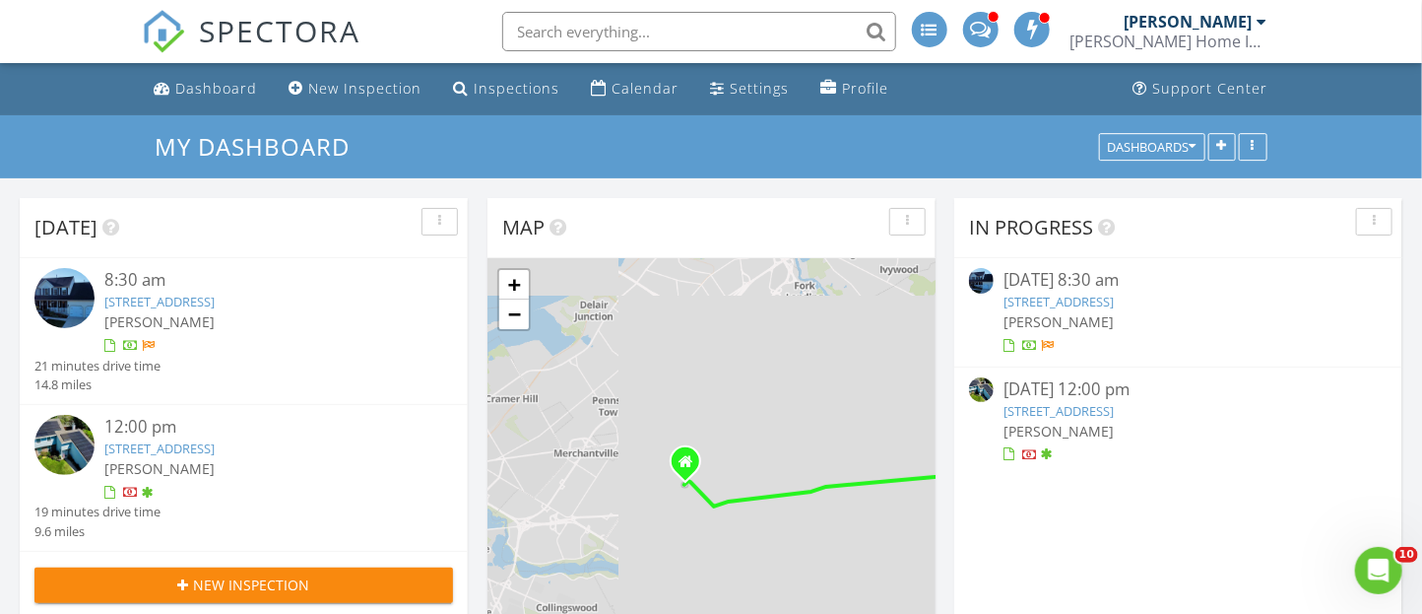
click at [76, 428] on img at bounding box center [64, 445] width 60 height 60
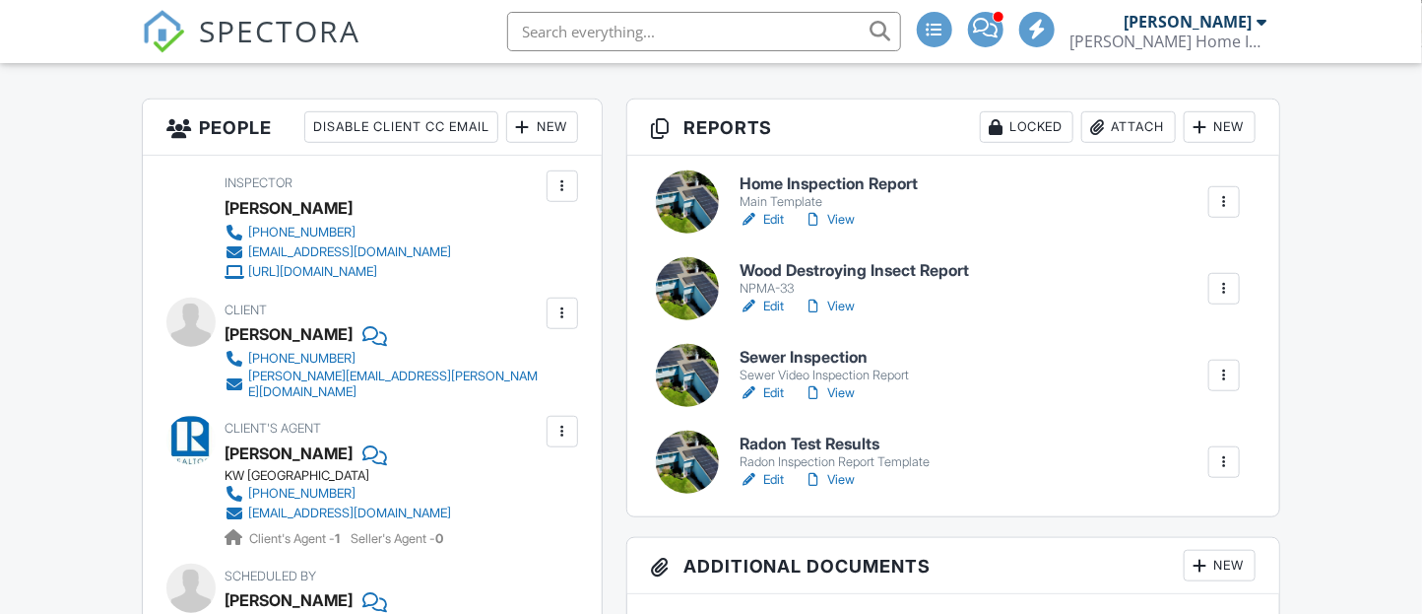
click at [676, 202] on div at bounding box center [687, 201] width 63 height 63
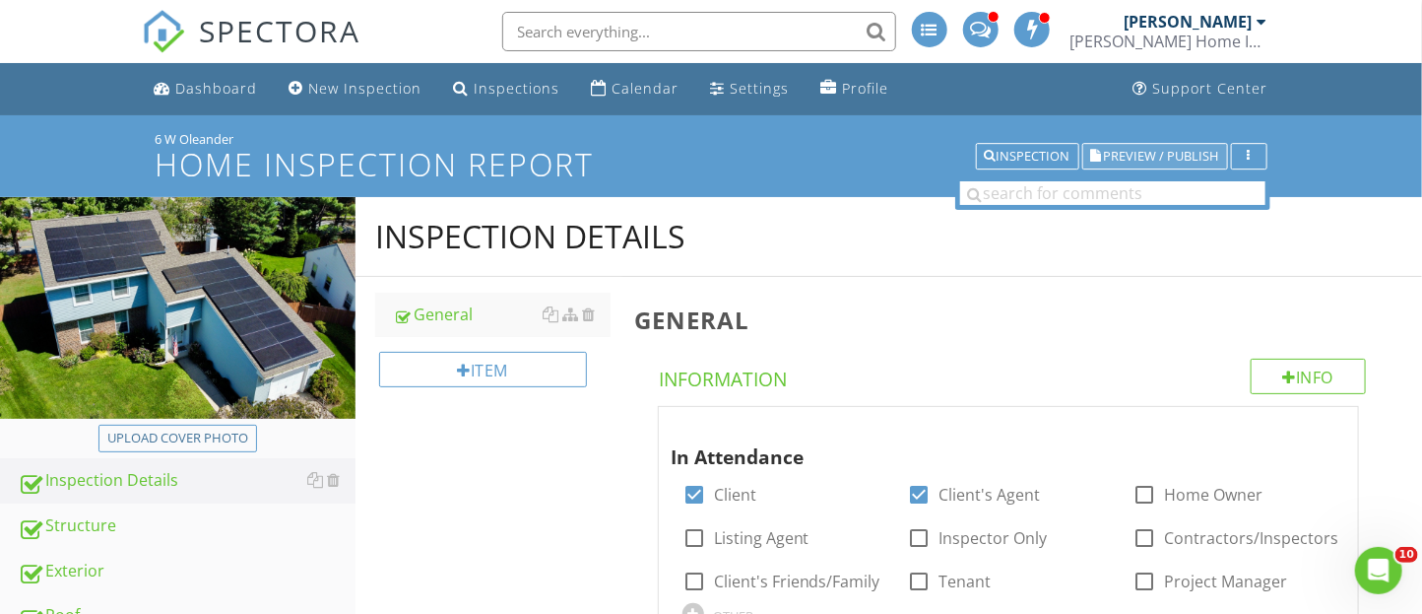
click at [1156, 158] on span "Preview / Publish" at bounding box center [1161, 156] width 115 height 13
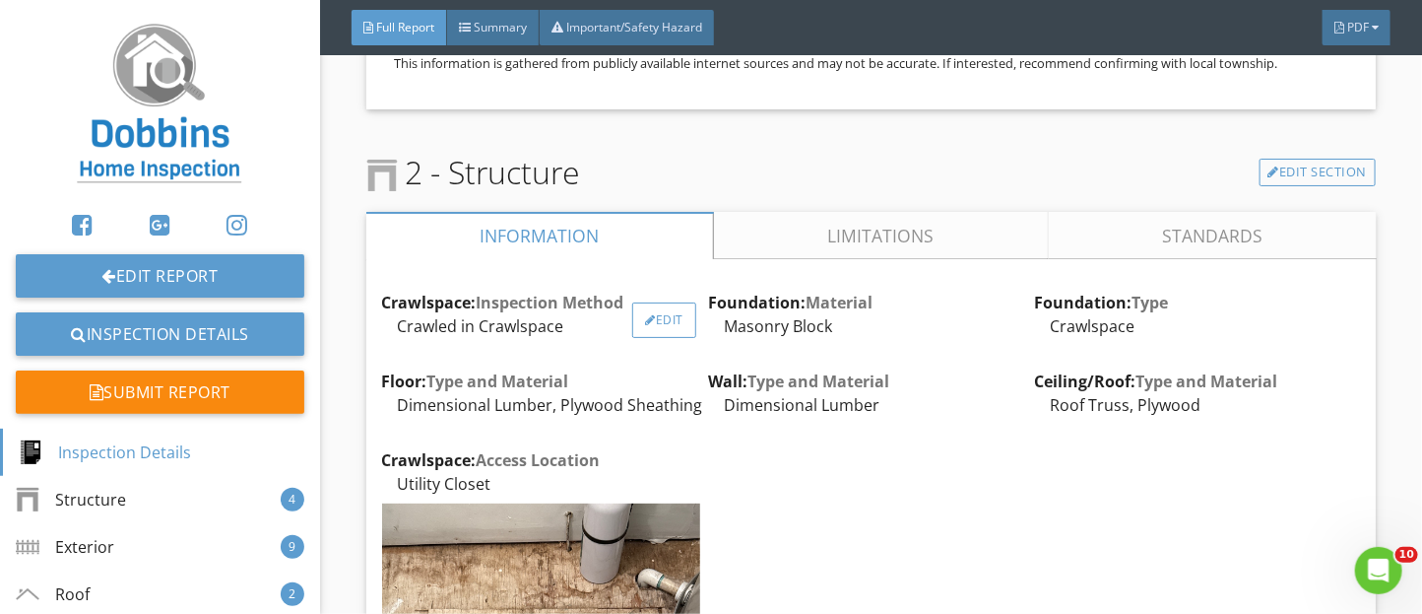
scroll to position [2985, 0]
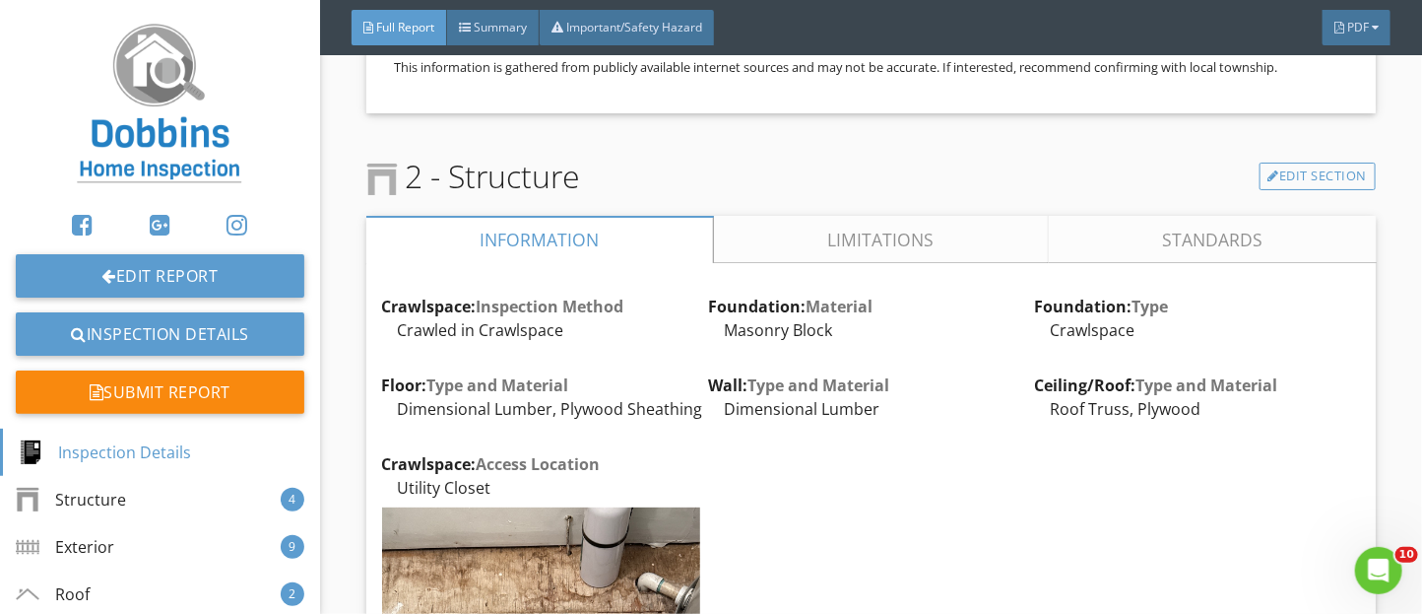
click at [741, 260] on link "Limitations" at bounding box center [880, 239] width 335 height 47
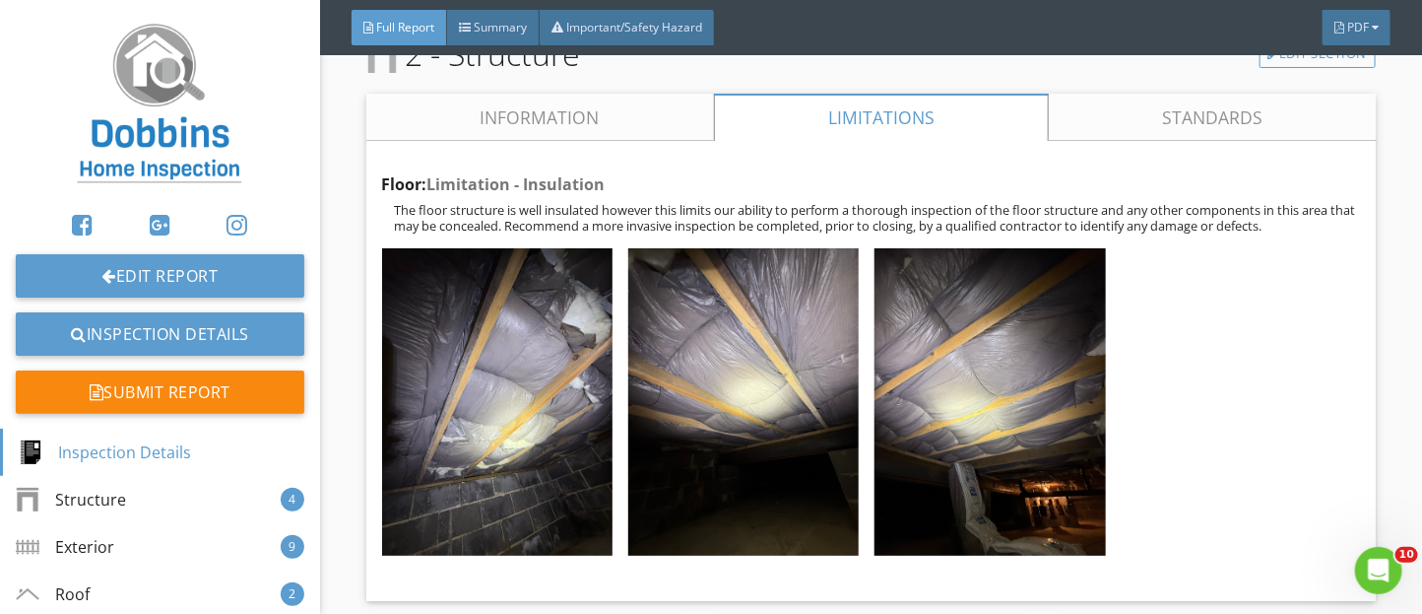
scroll to position [3100, 0]
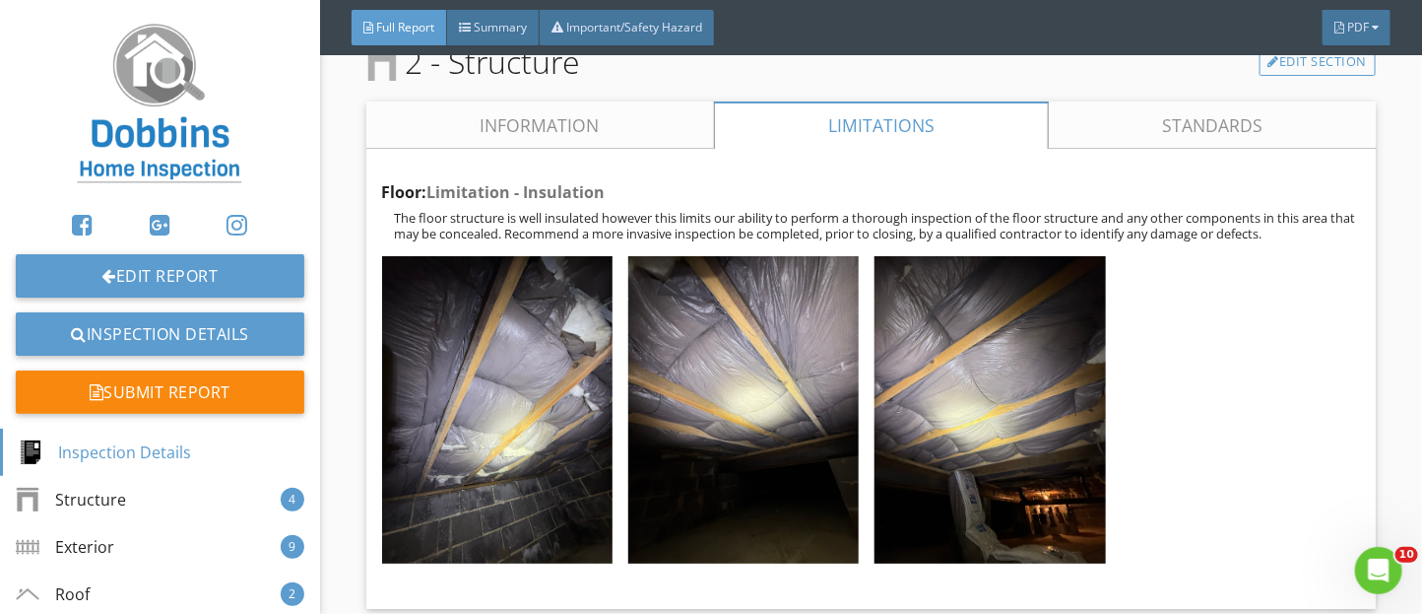
click at [566, 126] on link "Information" at bounding box center [540, 124] width 348 height 47
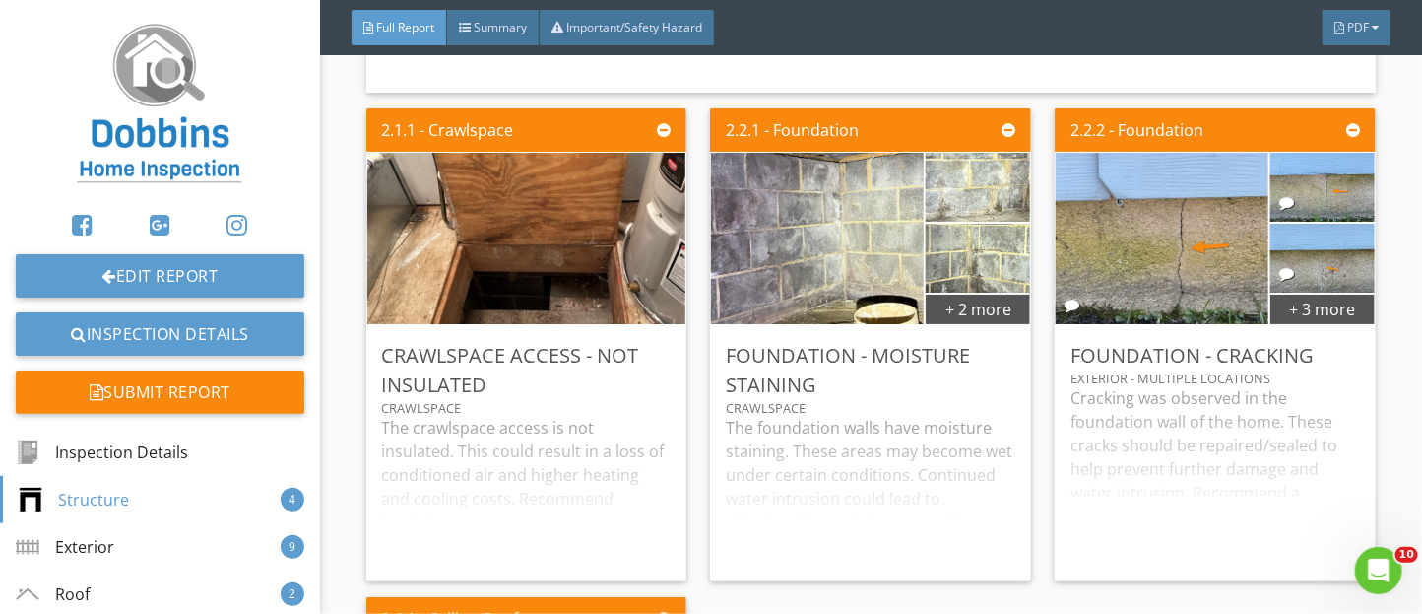
scroll to position [3866, 0]
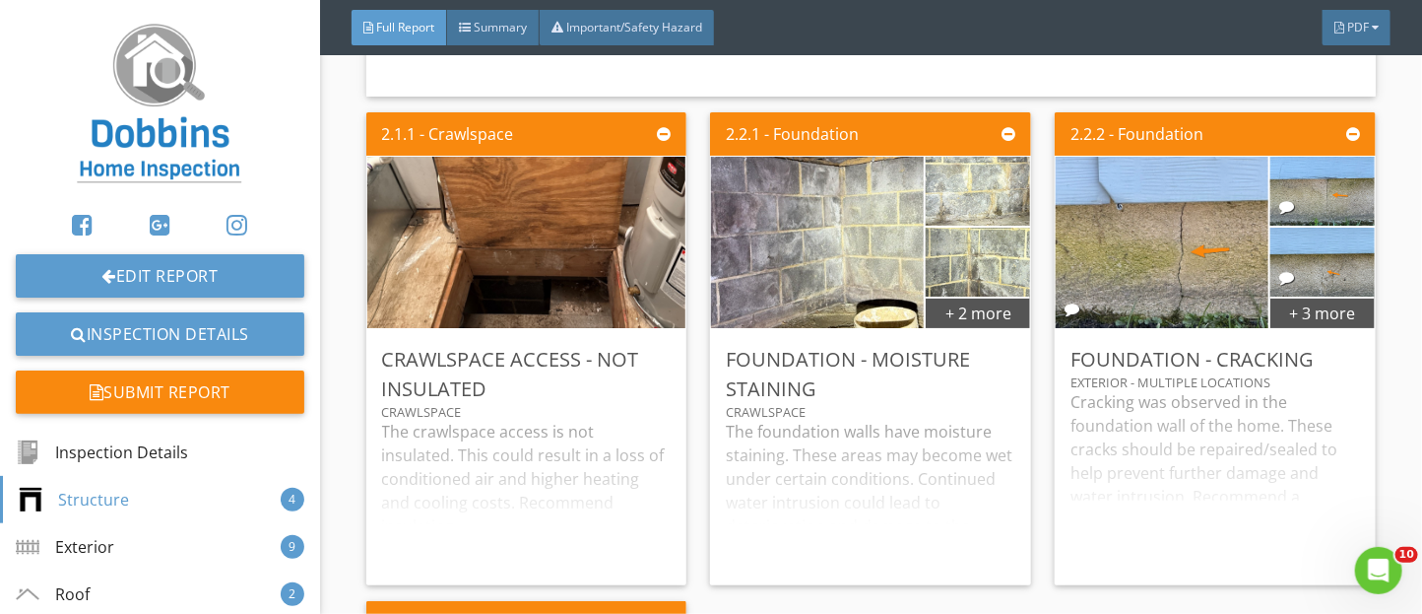
click at [541, 282] on img at bounding box center [525, 242] width 321 height 428
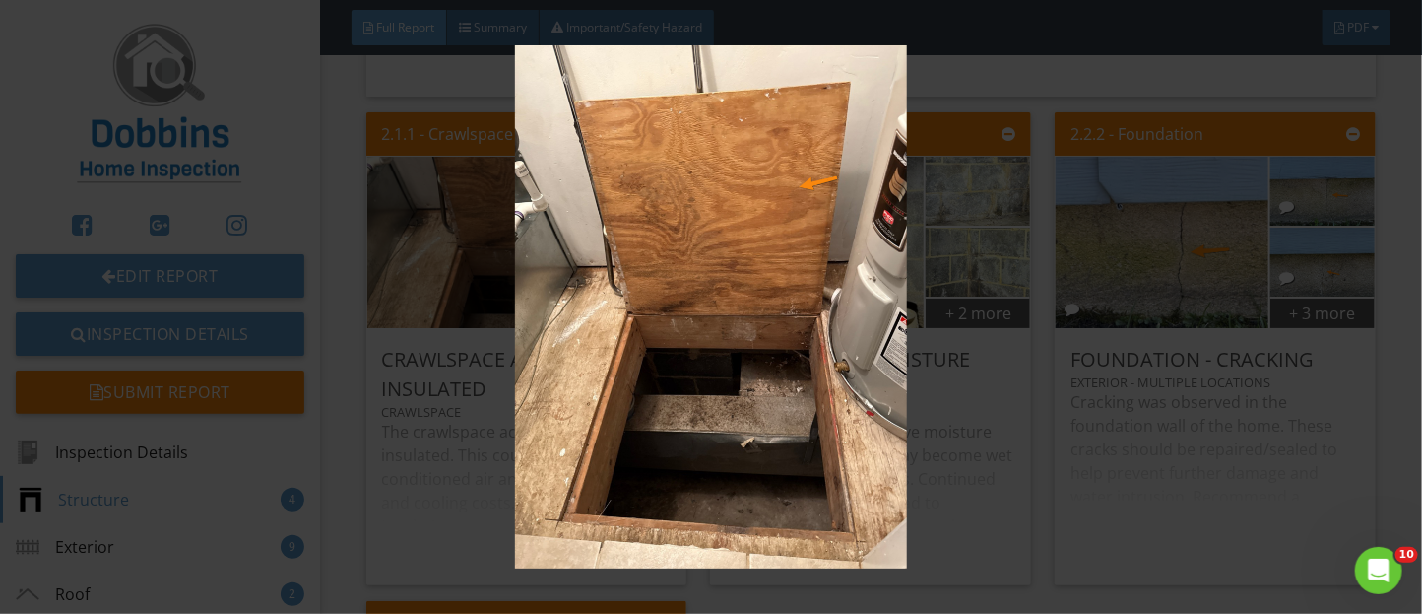
click at [971, 431] on img at bounding box center [711, 306] width 1291 height 523
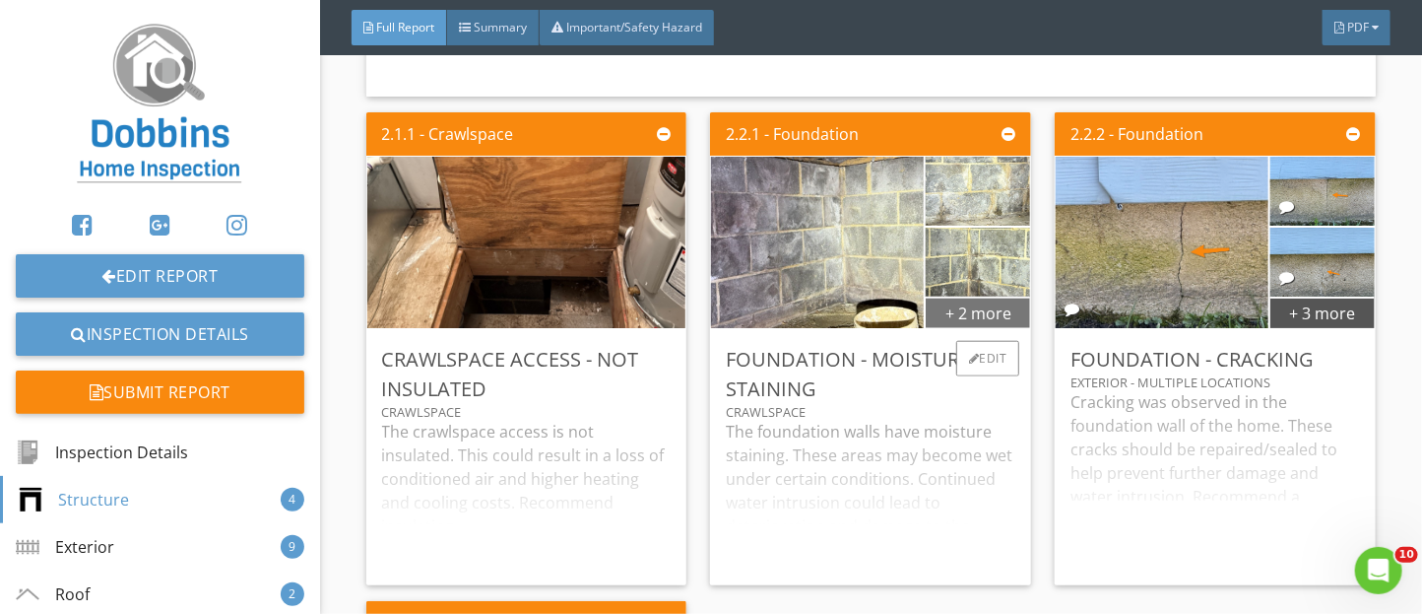
click at [976, 328] on div "+ 2 more" at bounding box center [978, 312] width 104 height 32
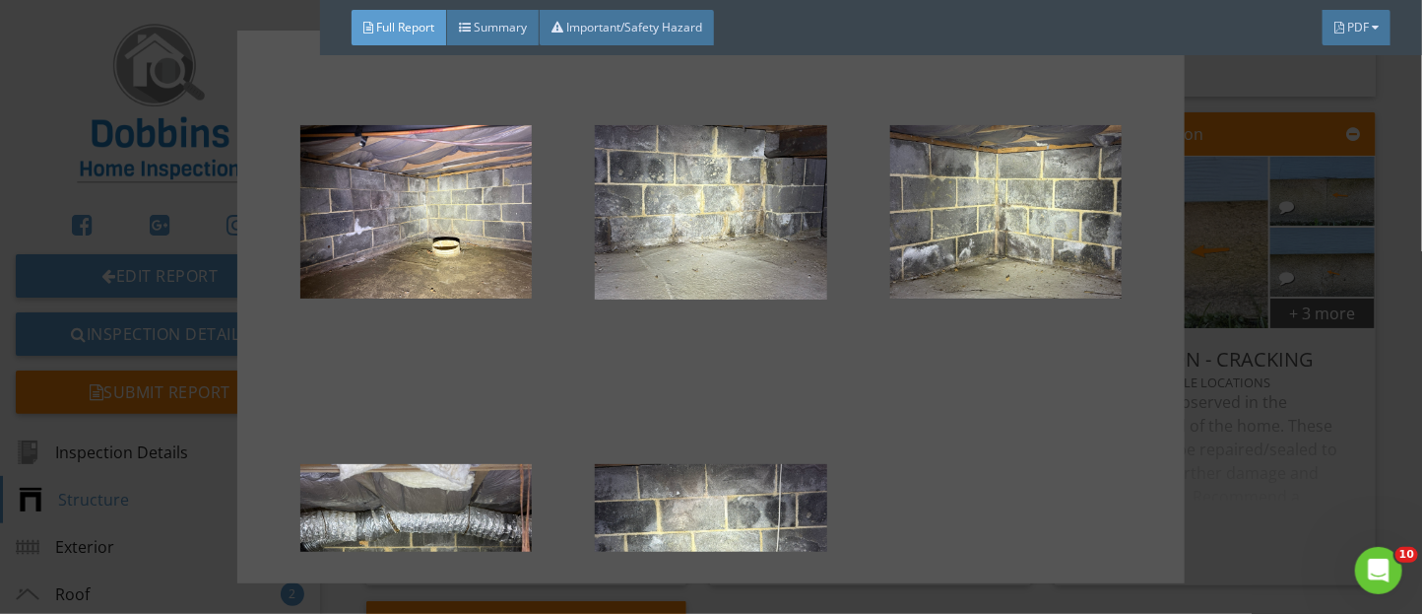
scroll to position [187, 0]
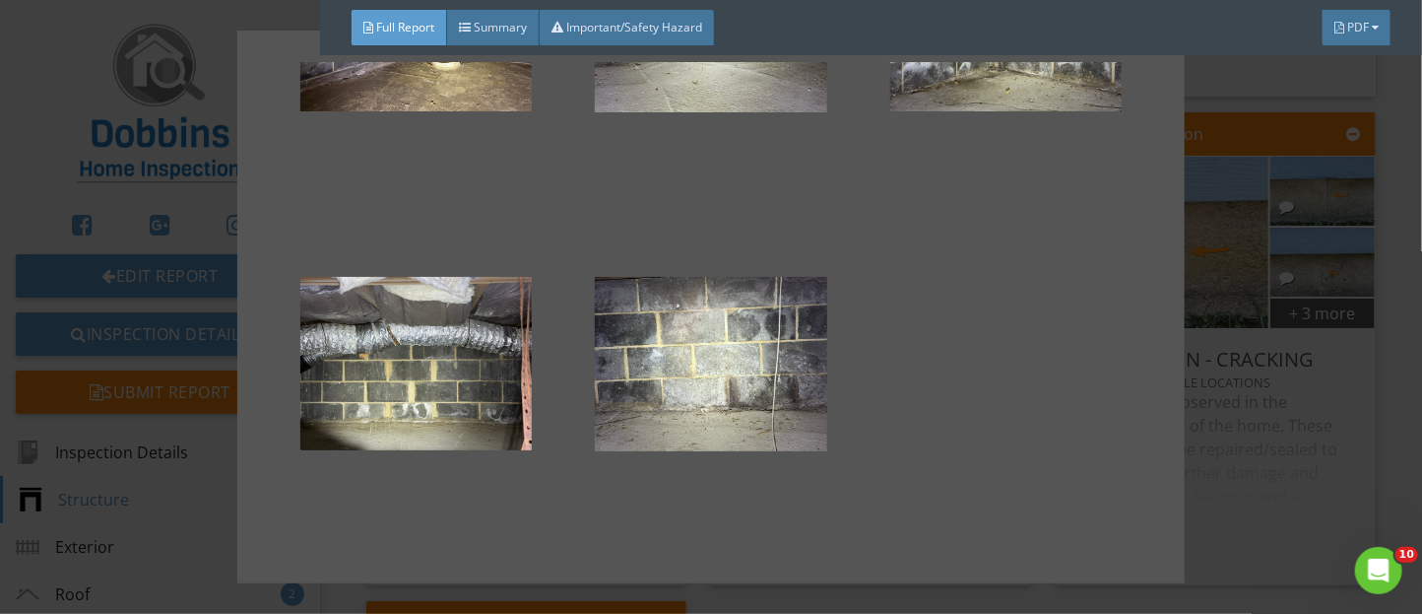
click at [1329, 459] on div at bounding box center [711, 307] width 1422 height 614
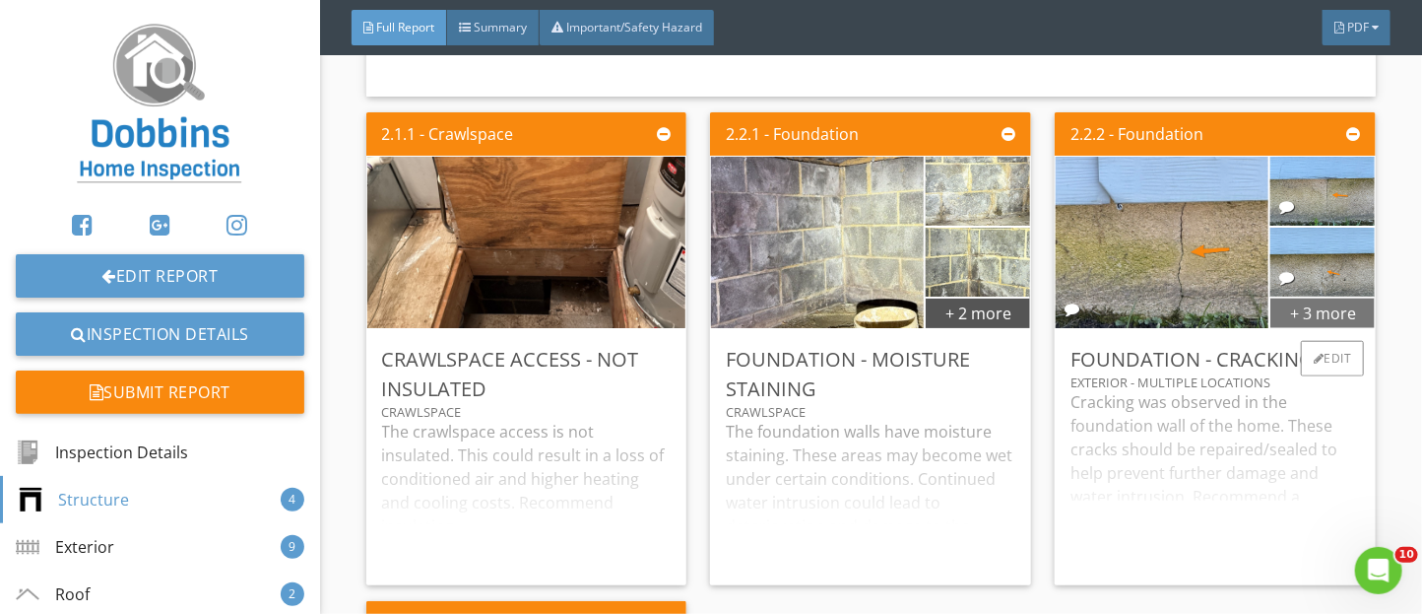
click at [1308, 328] on div "+ 3 more" at bounding box center [1323, 312] width 104 height 32
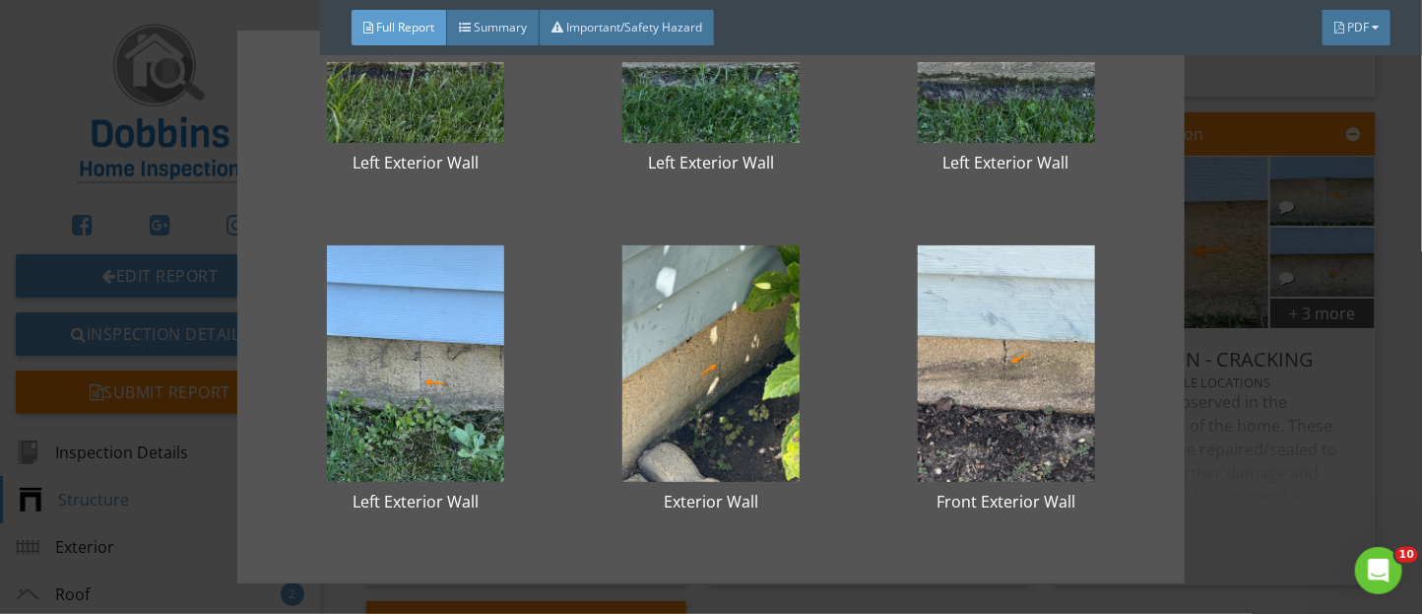
click at [1229, 412] on div "Left Exterior Wall Left Exterior Wall Left Exterior Wall Left Exterior Wall Ext…" at bounding box center [711, 307] width 1422 height 614
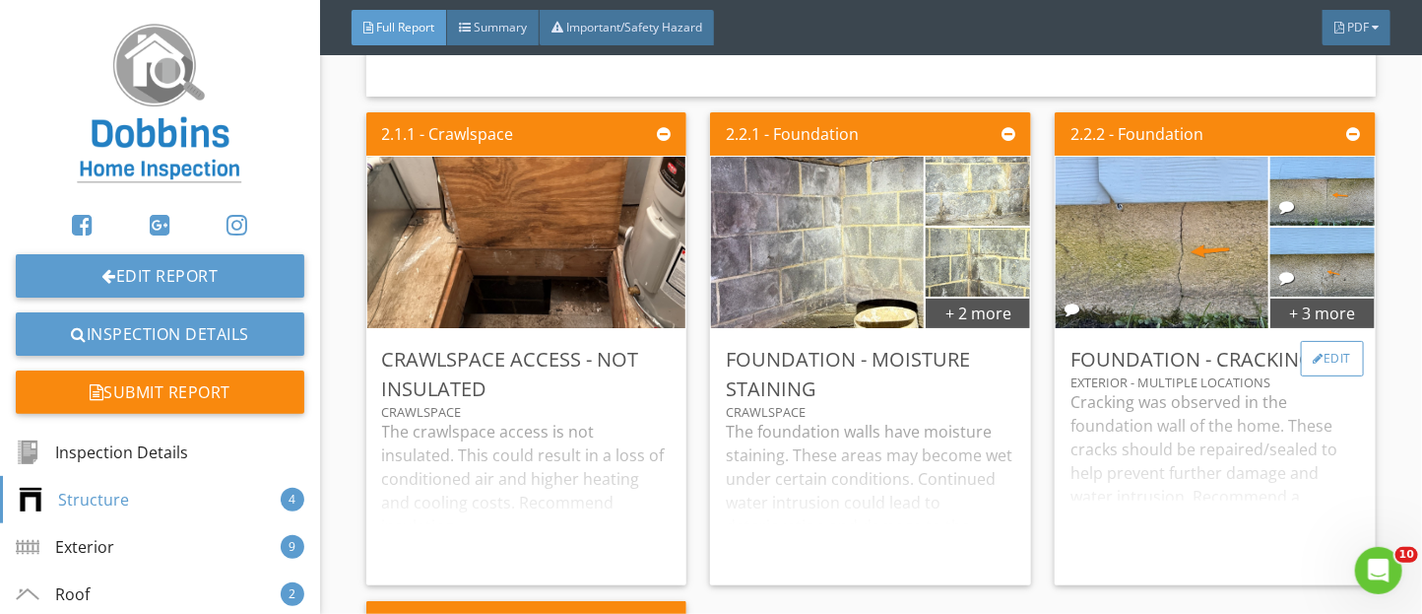
click at [1335, 376] on div "Edit" at bounding box center [1333, 358] width 64 height 35
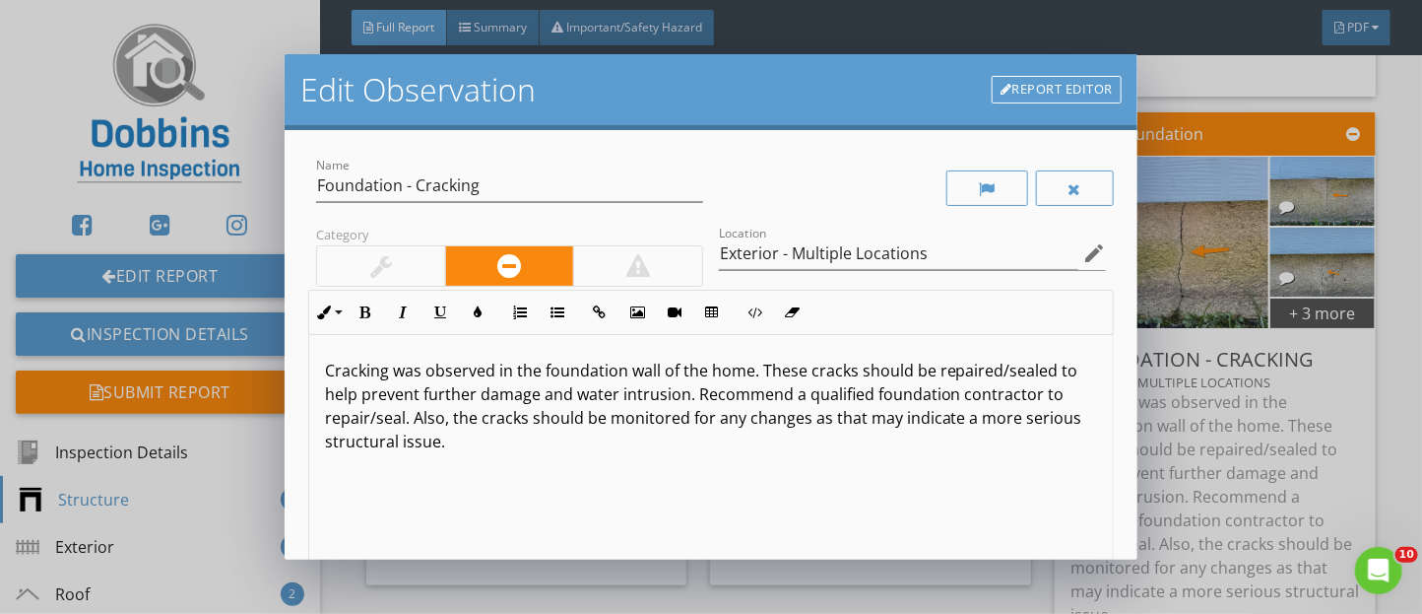
click at [1054, 93] on link "Report Editor" at bounding box center [1057, 90] width 130 height 28
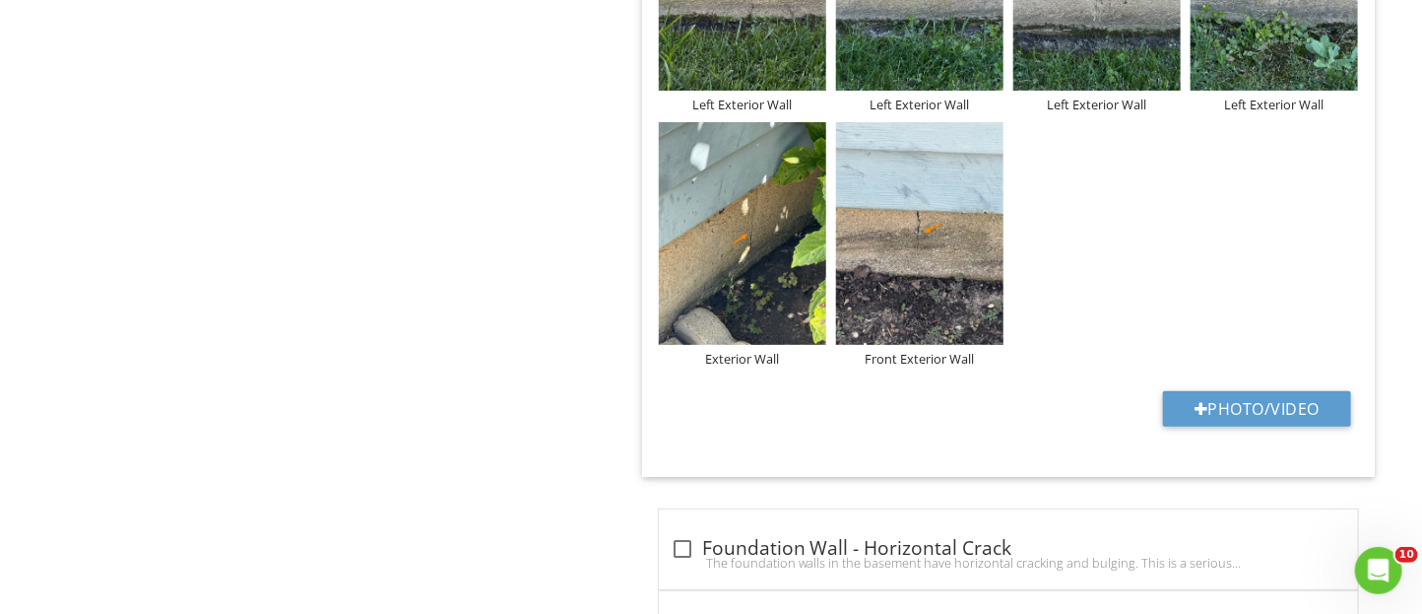
scroll to position [3373, 0]
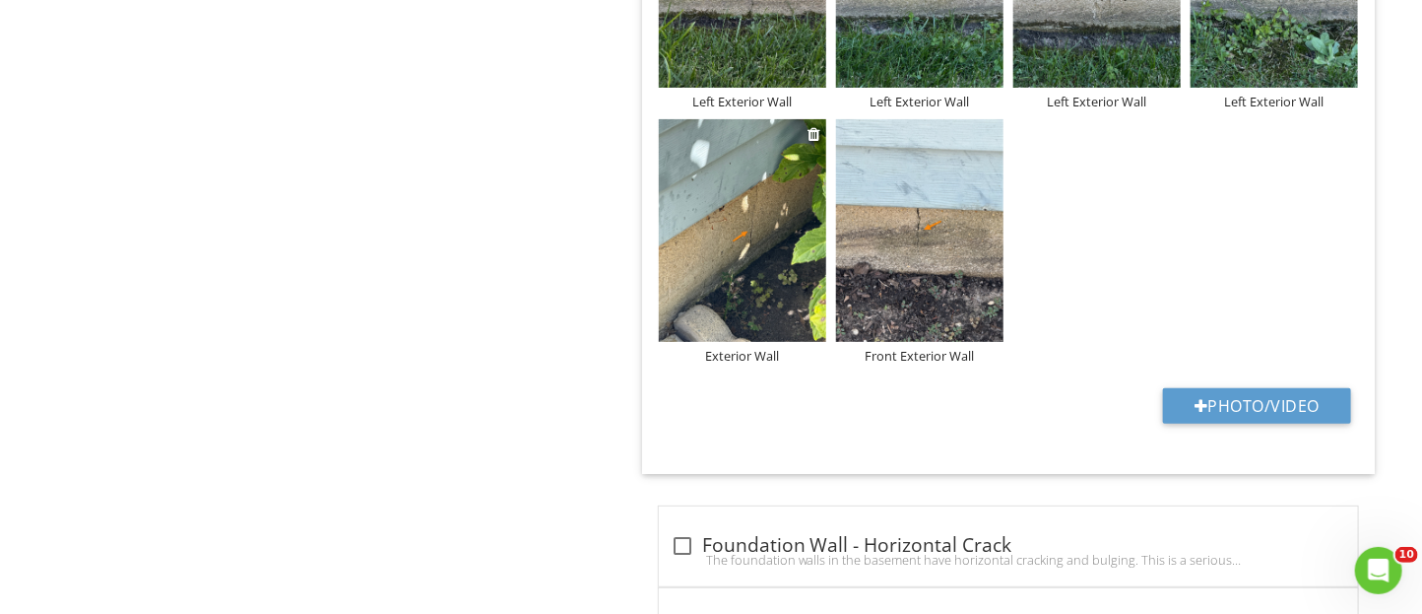
click at [741, 363] on div "Exterior Wall" at bounding box center [742, 356] width 167 height 16
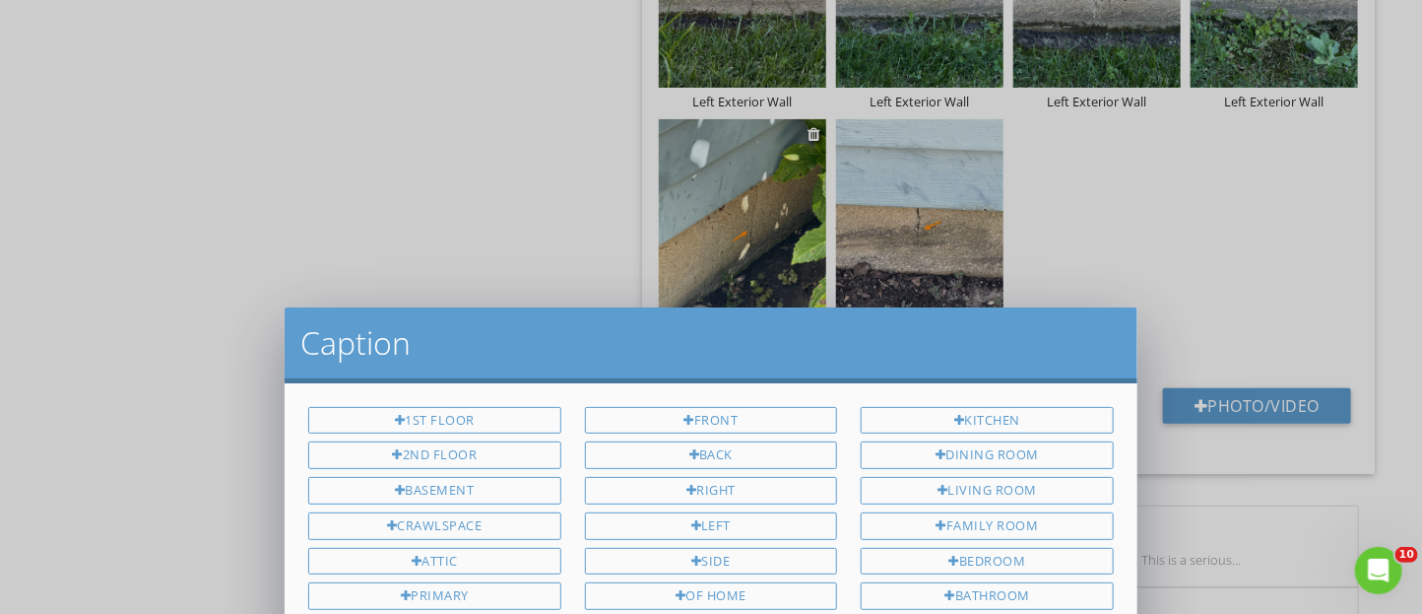
scroll to position [0, 0]
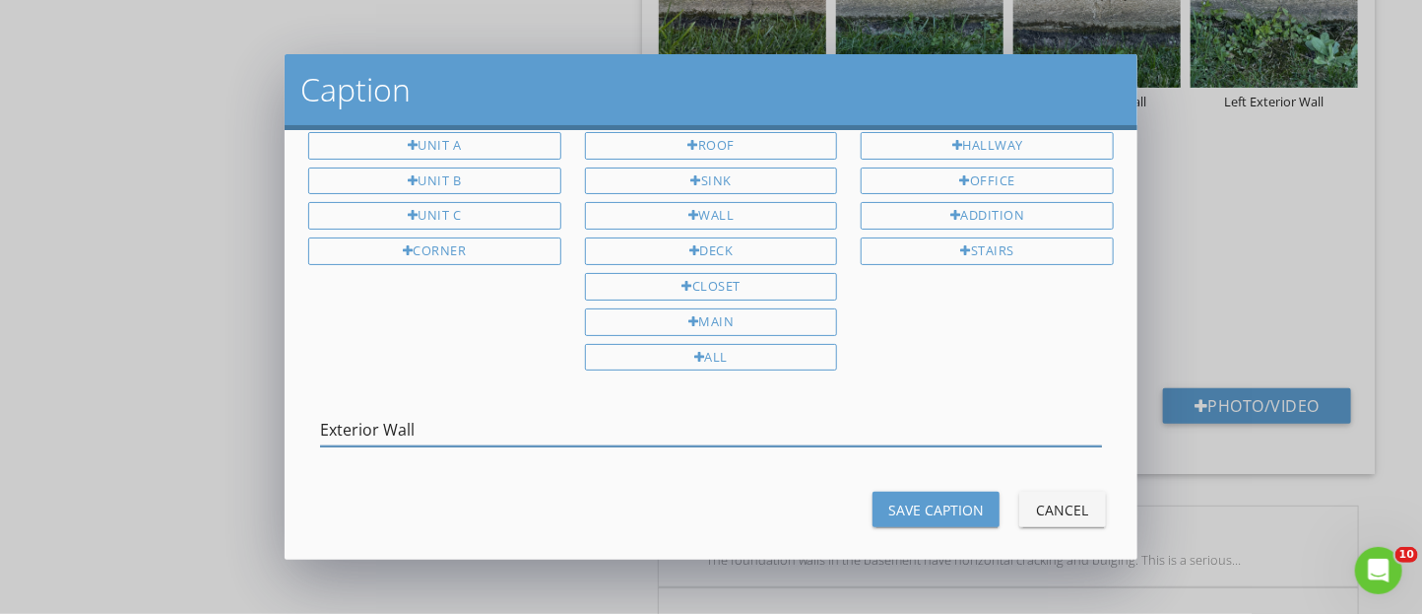
click at [323, 414] on input "Exterior Wall" at bounding box center [711, 430] width 782 height 33
type input "Front Exterior Wall"
click at [946, 499] on div "Save Caption" at bounding box center [936, 509] width 96 height 21
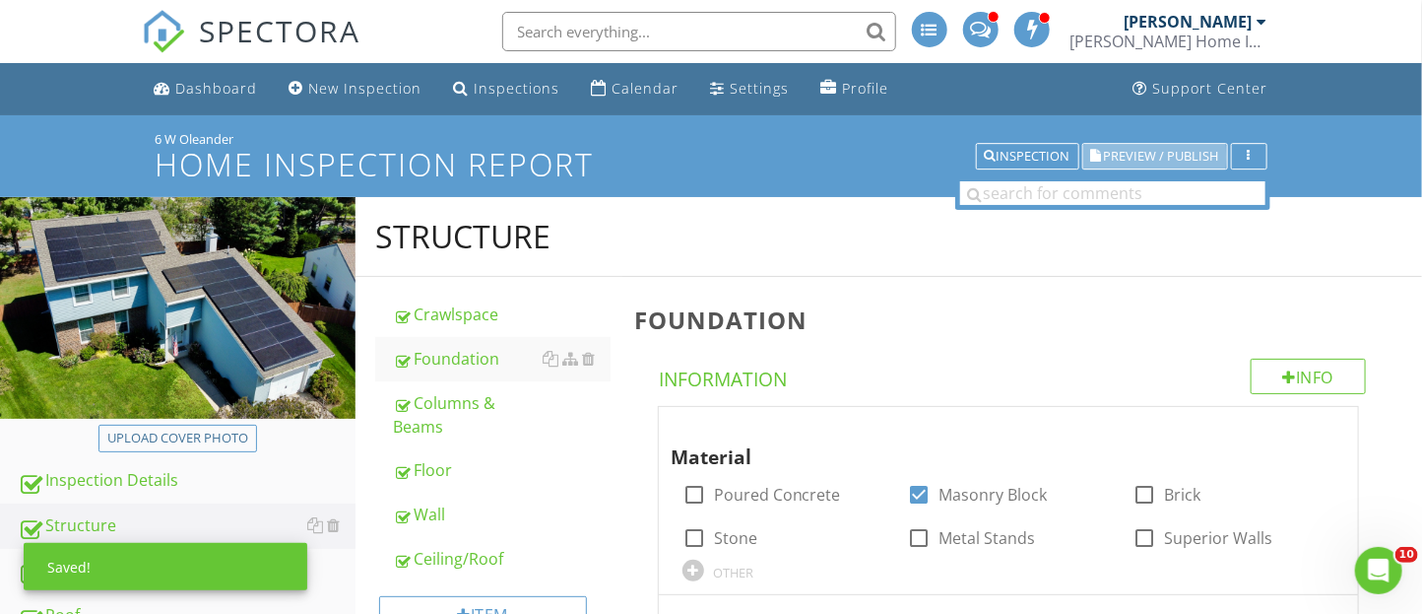
click at [1152, 146] on button "Preview / Publish" at bounding box center [1155, 157] width 146 height 28
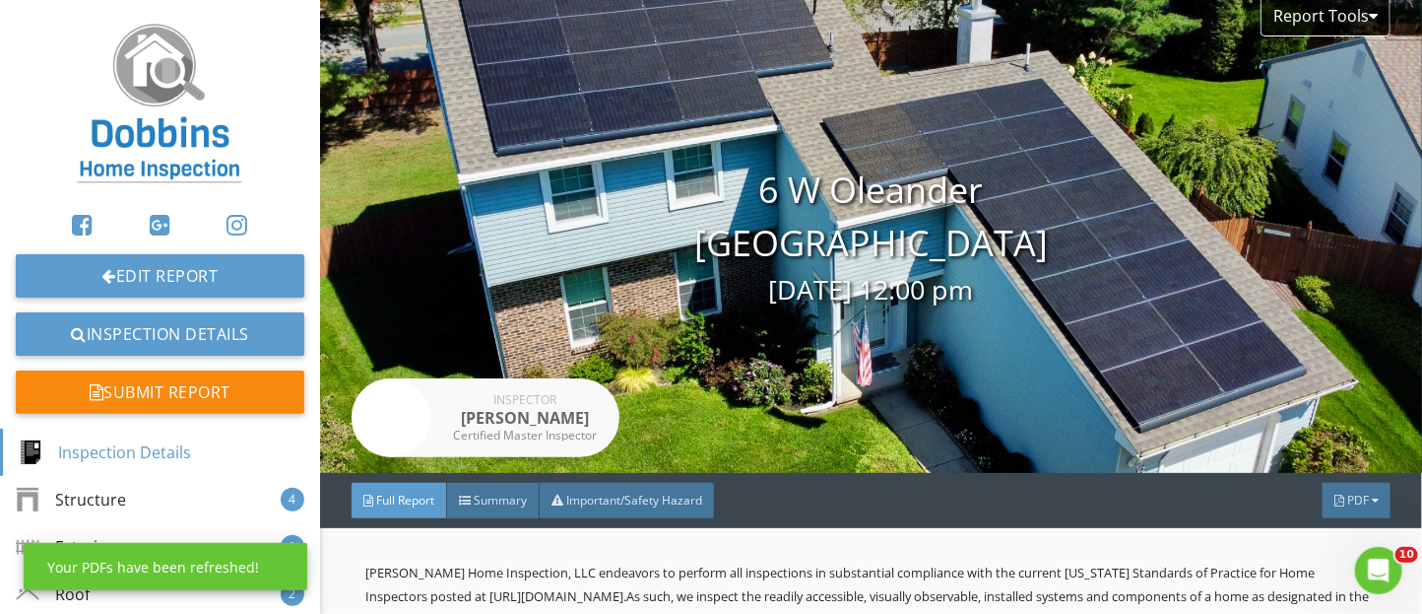
click at [1152, 146] on div "Report Tools 6 W Oleander Mt laurel, NJ 08054 08/27/2025 12:00 pm Inspector Mic…" at bounding box center [871, 236] width 1102 height 473
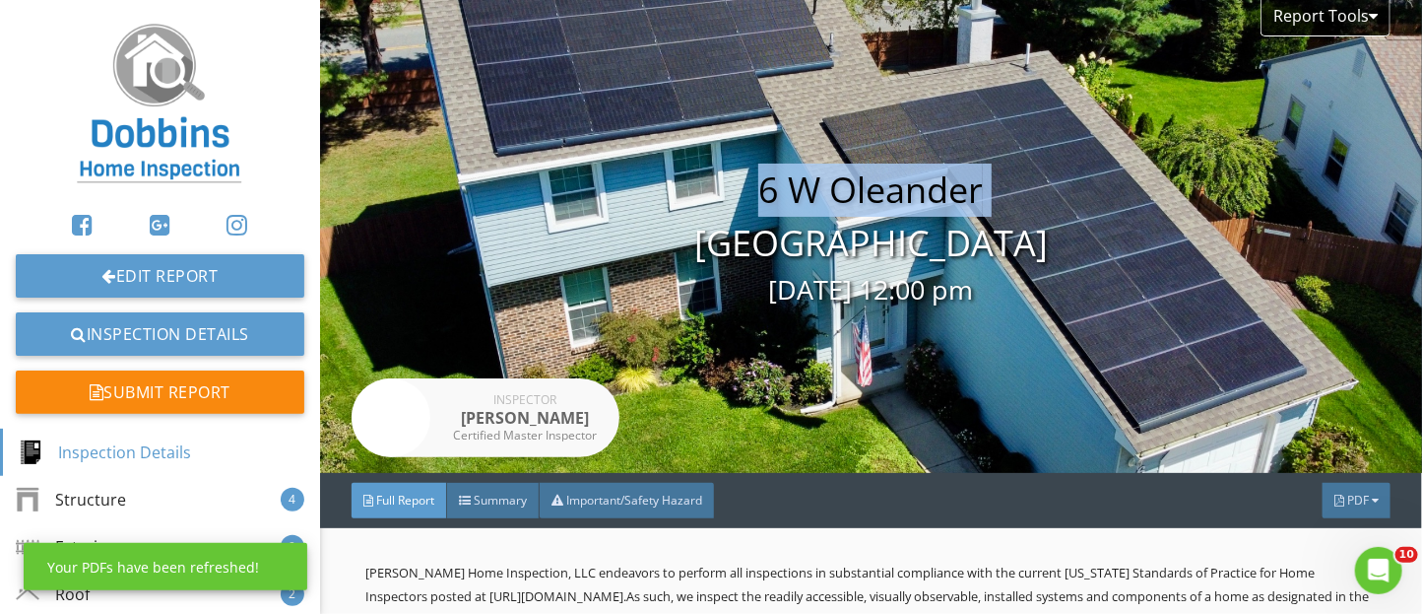
click at [1152, 146] on div "Report Tools 6 W Oleander Mt laurel, NJ 08054 08/27/2025 12:00 pm Inspector Mic…" at bounding box center [871, 236] width 1102 height 473
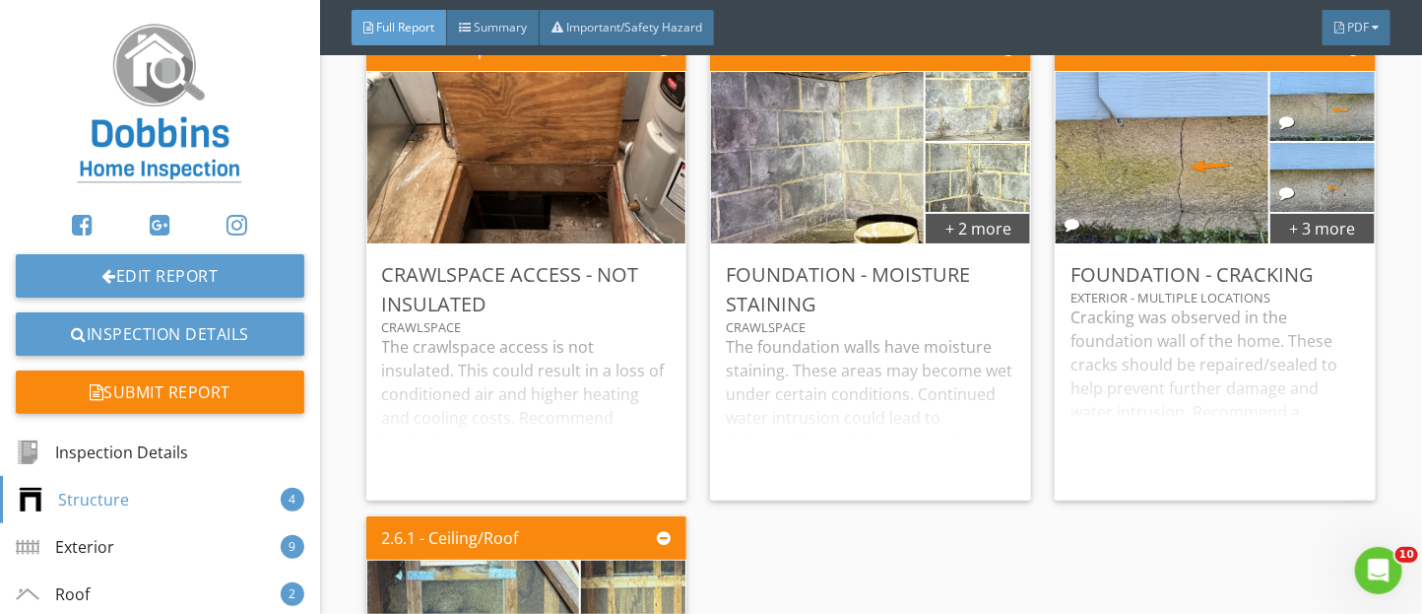
scroll to position [3944, 0]
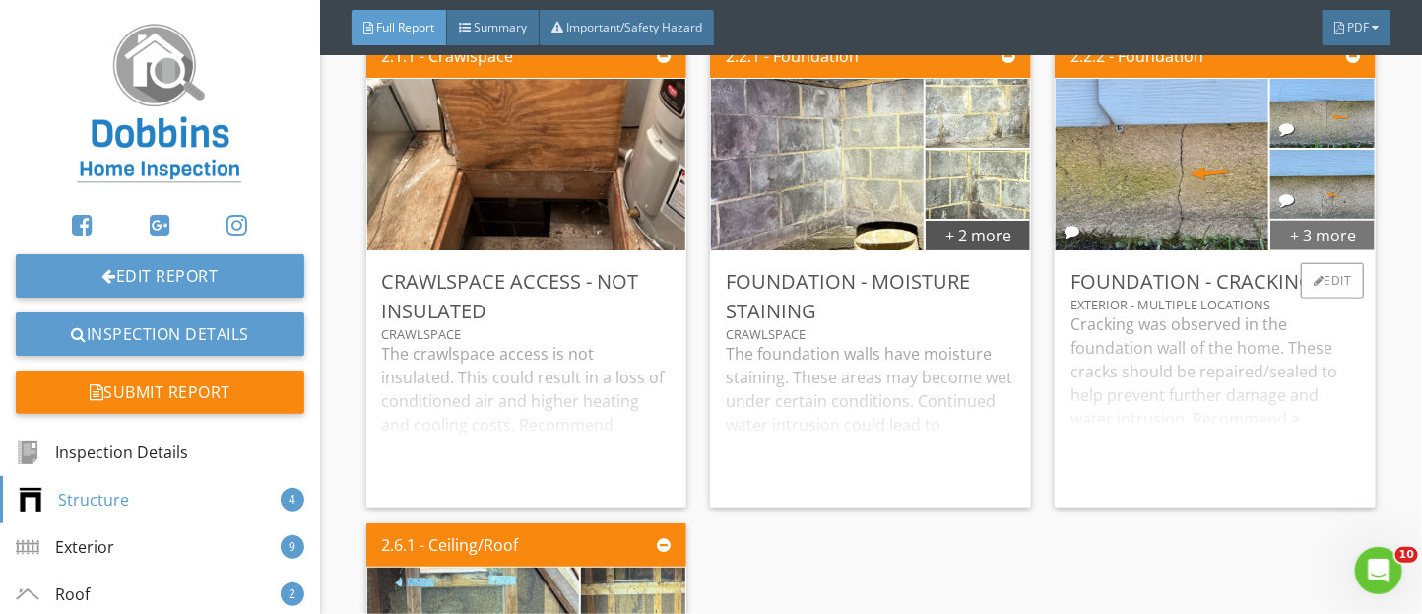
click at [1310, 250] on div "+ 3 more" at bounding box center [1323, 235] width 104 height 32
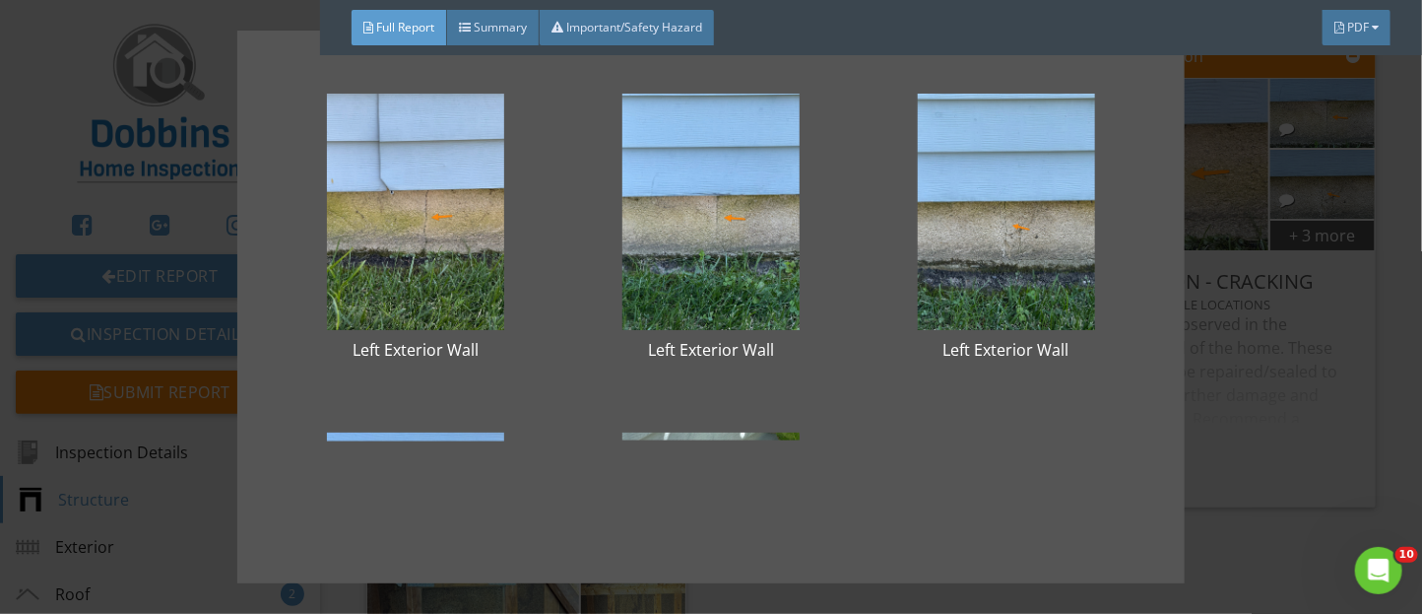
scroll to position [187, 0]
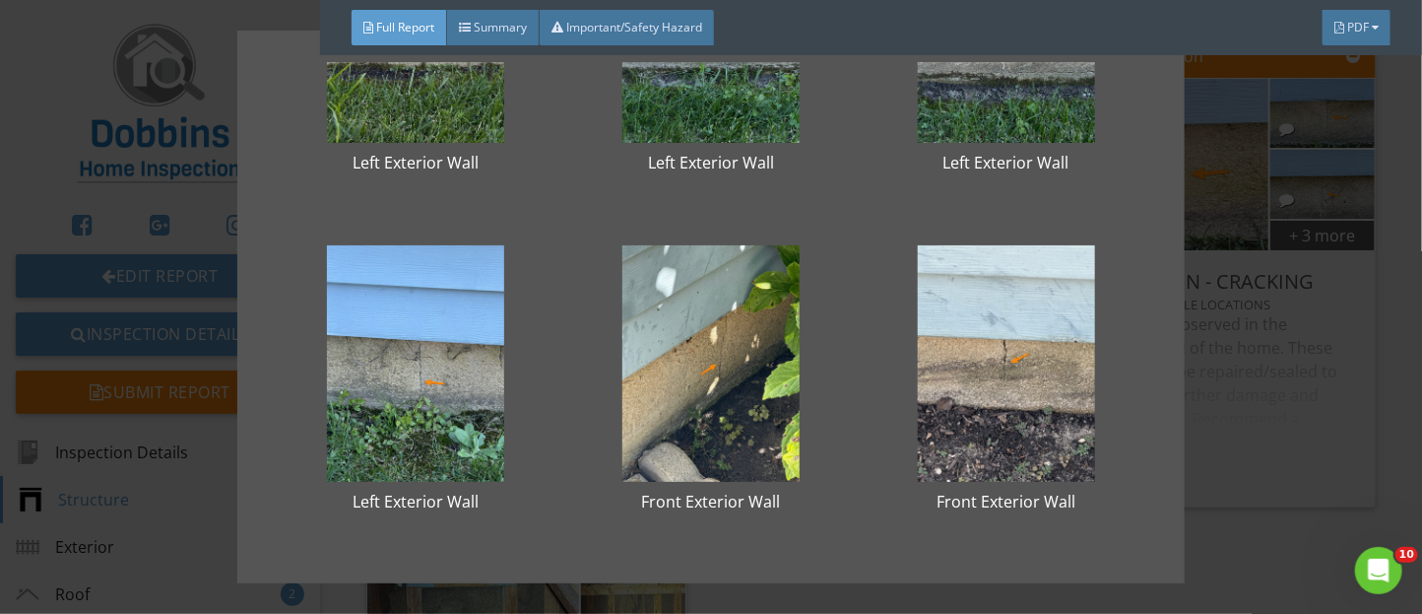
click at [1217, 326] on div "Left Exterior Wall Left Exterior Wall Left Exterior Wall Left Exterior Wall Fro…" at bounding box center [711, 307] width 1422 height 614
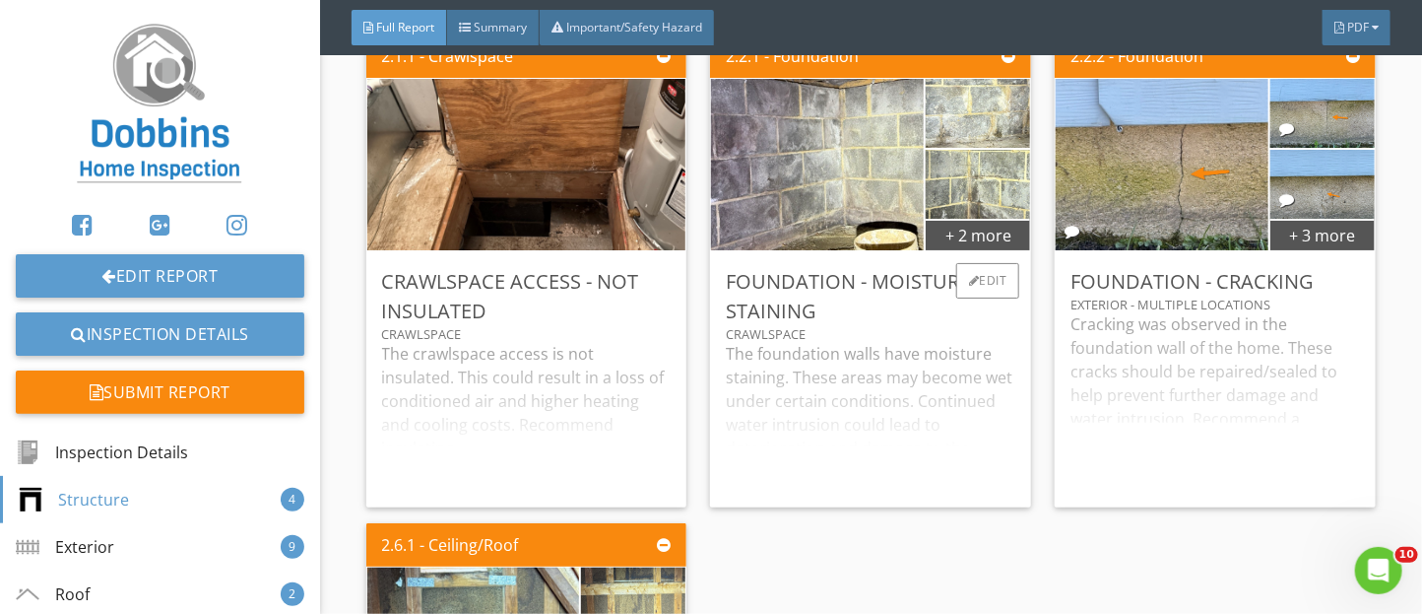
scroll to position [4345, 0]
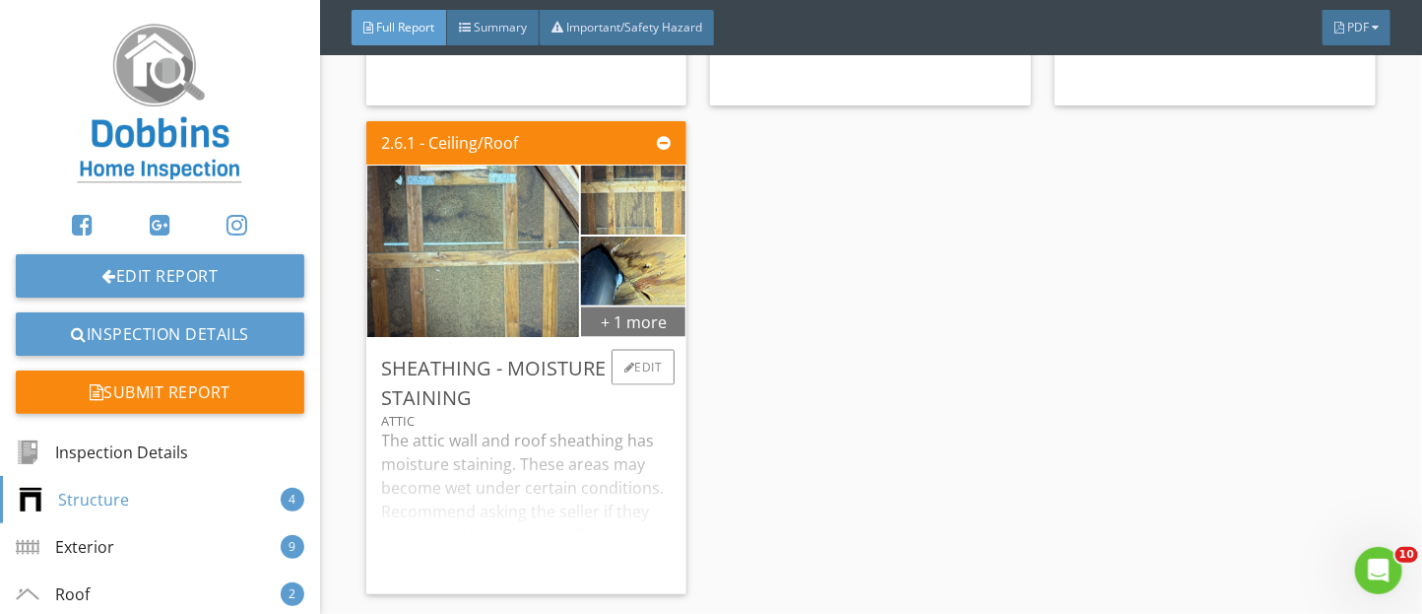
click at [674, 337] on div "+ 1 more" at bounding box center [633, 321] width 104 height 32
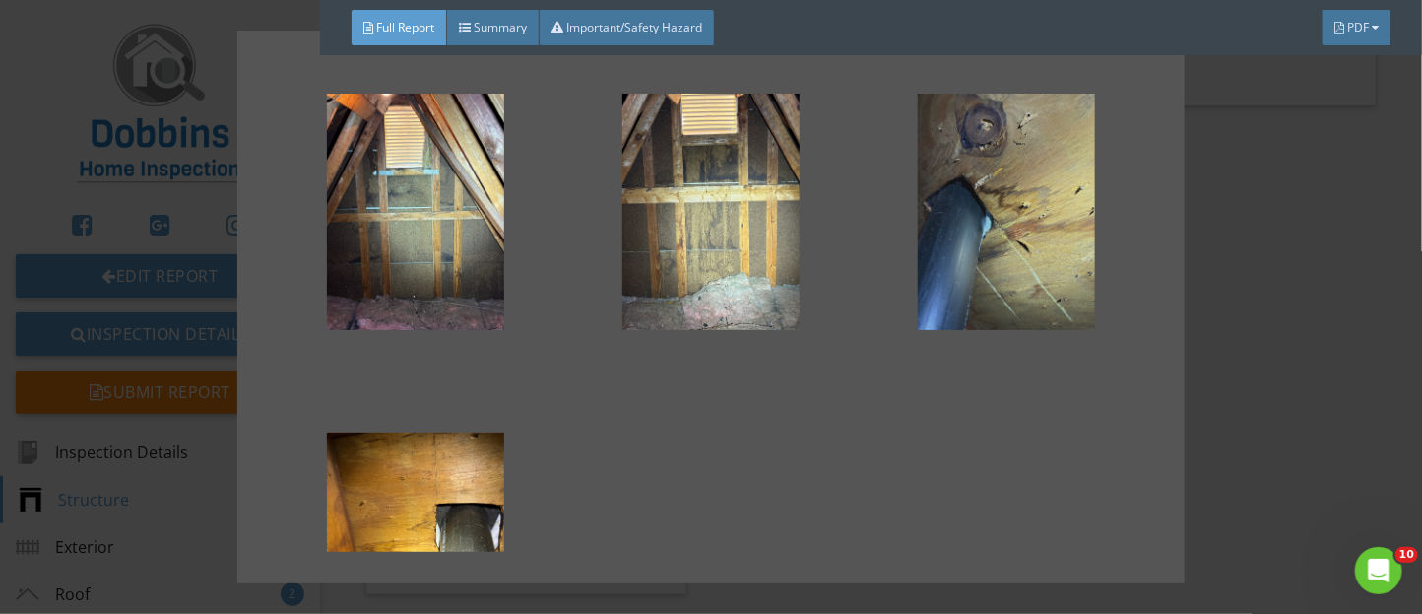
scroll to position [187, 0]
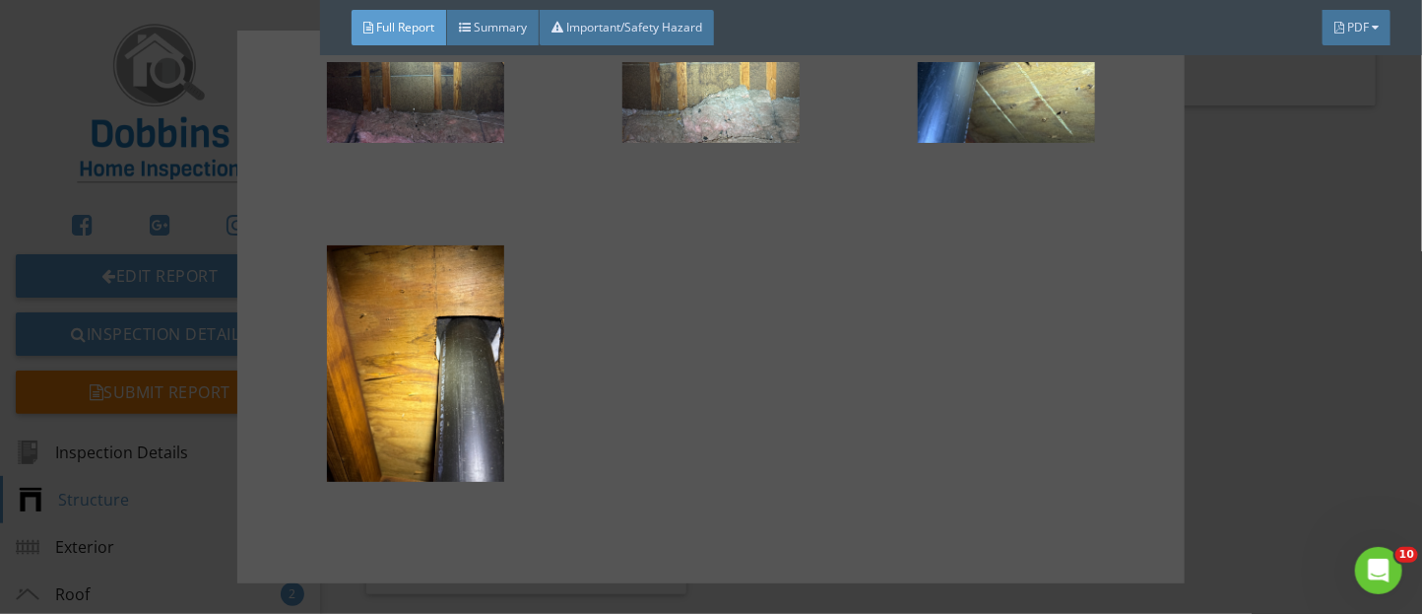
click at [1224, 336] on div at bounding box center [711, 307] width 1422 height 614
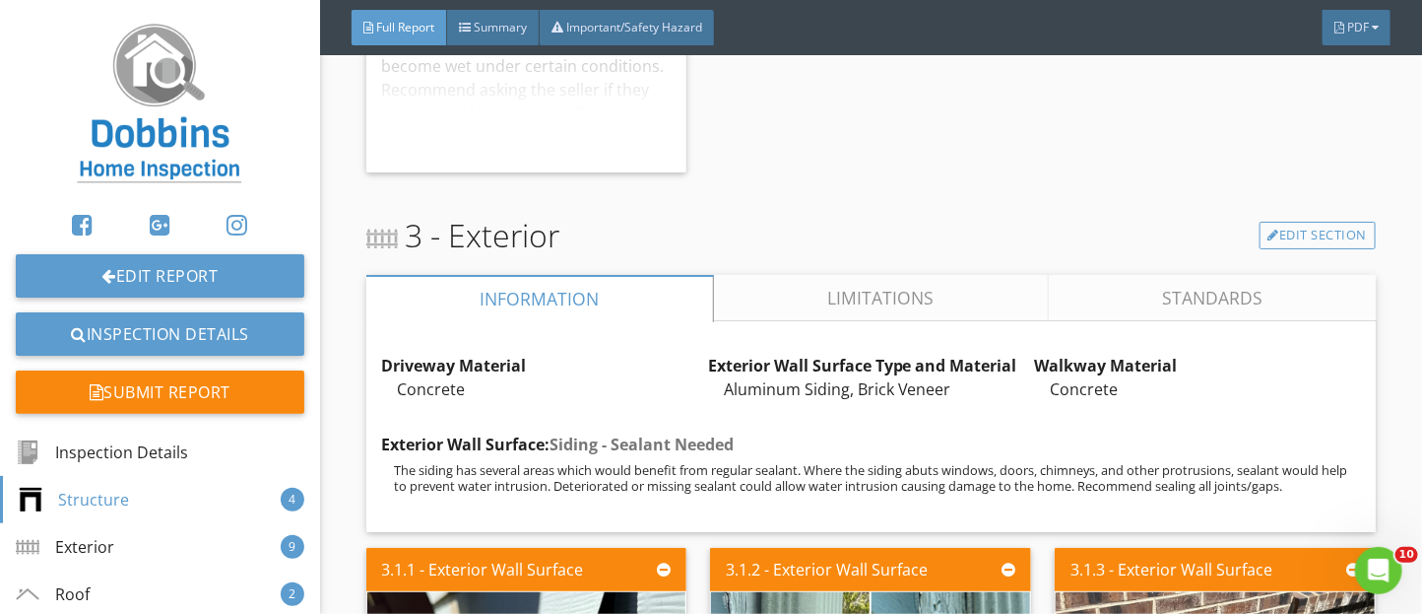
scroll to position [4768, 0]
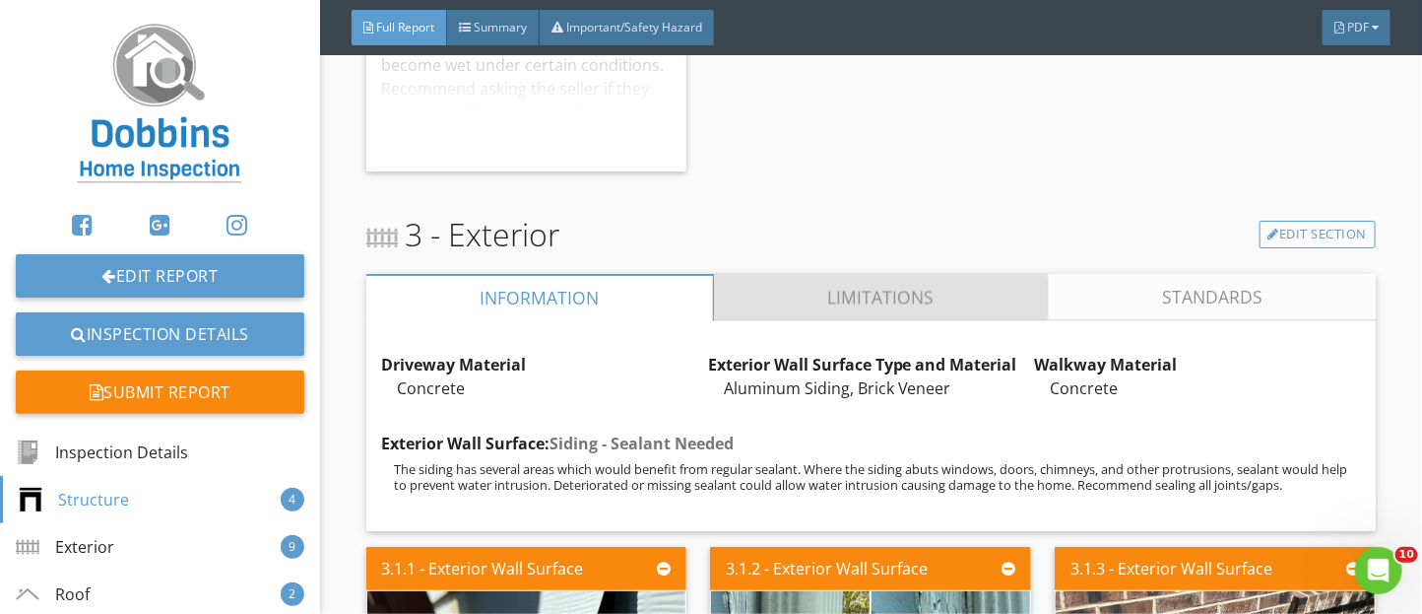
click at [798, 310] on link "Limitations" at bounding box center [880, 297] width 335 height 47
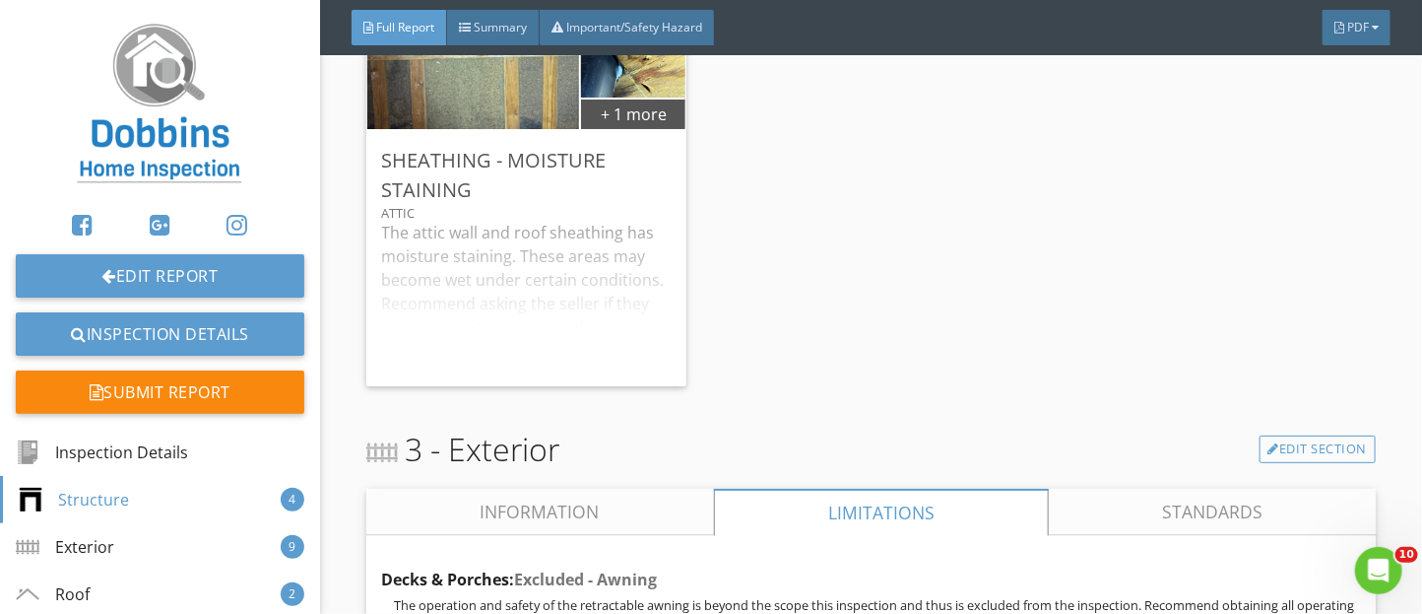
scroll to position [4536, 0]
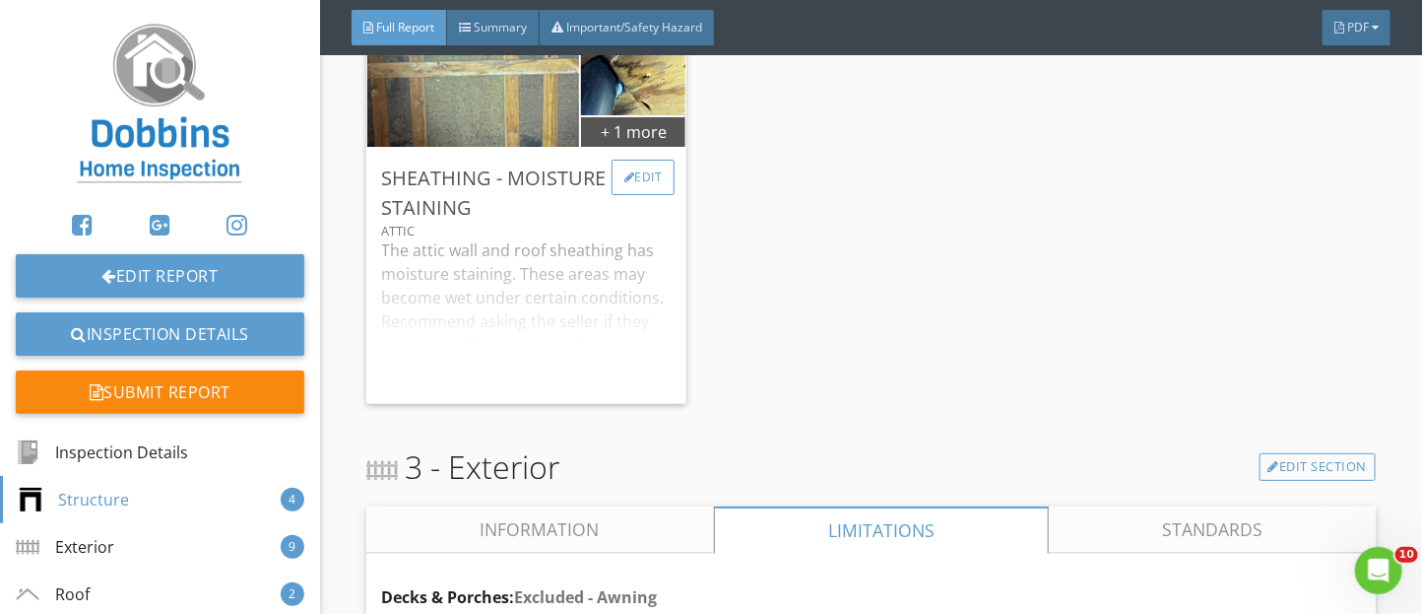
click at [640, 192] on div "Edit" at bounding box center [644, 177] width 64 height 35
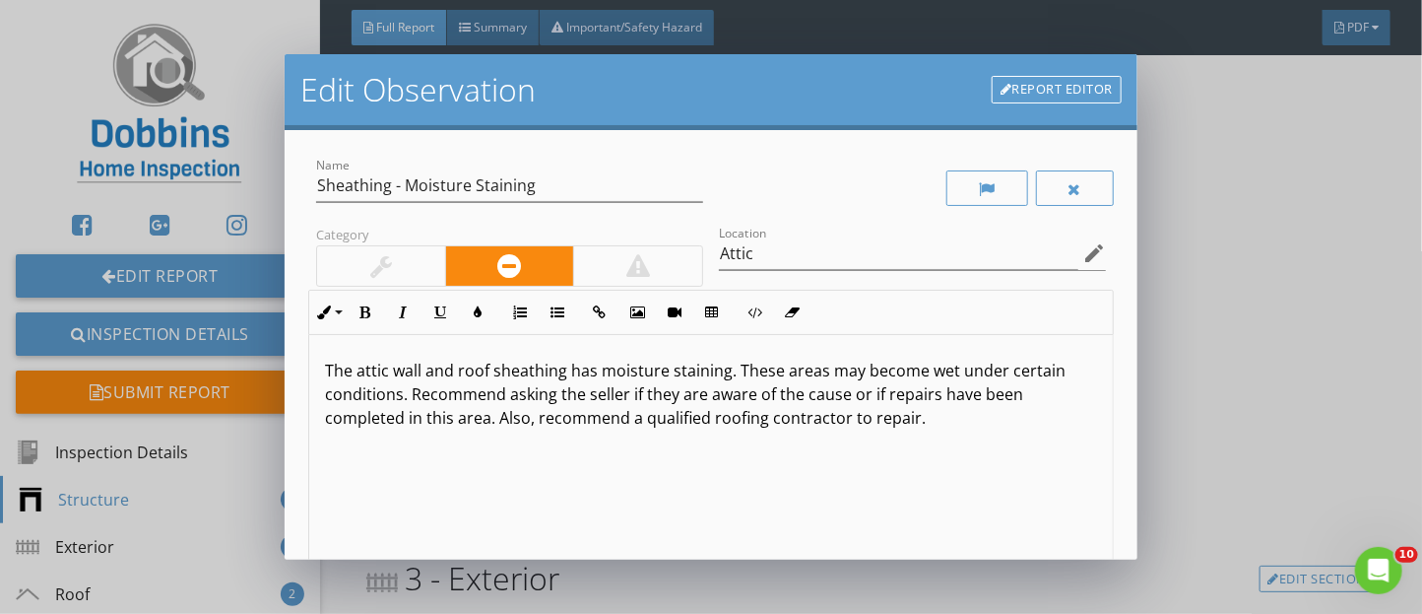
click at [422, 377] on p "The attic wall and roof sheathing has moisture staining. These areas may become…" at bounding box center [711, 394] width 772 height 71
click at [602, 374] on p "The attic walls and roof sheathing has moisture staining. These areas may becom…" at bounding box center [711, 394] width 772 height 71
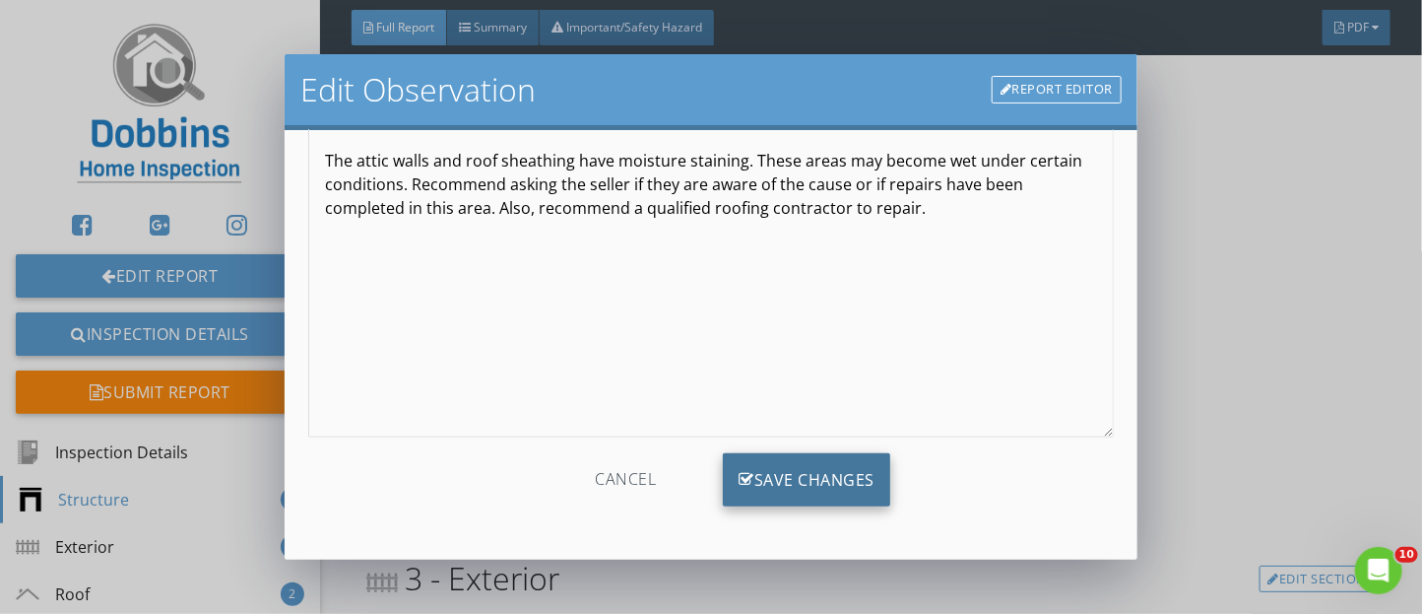
click at [876, 493] on div "Save Changes" at bounding box center [806, 479] width 167 height 53
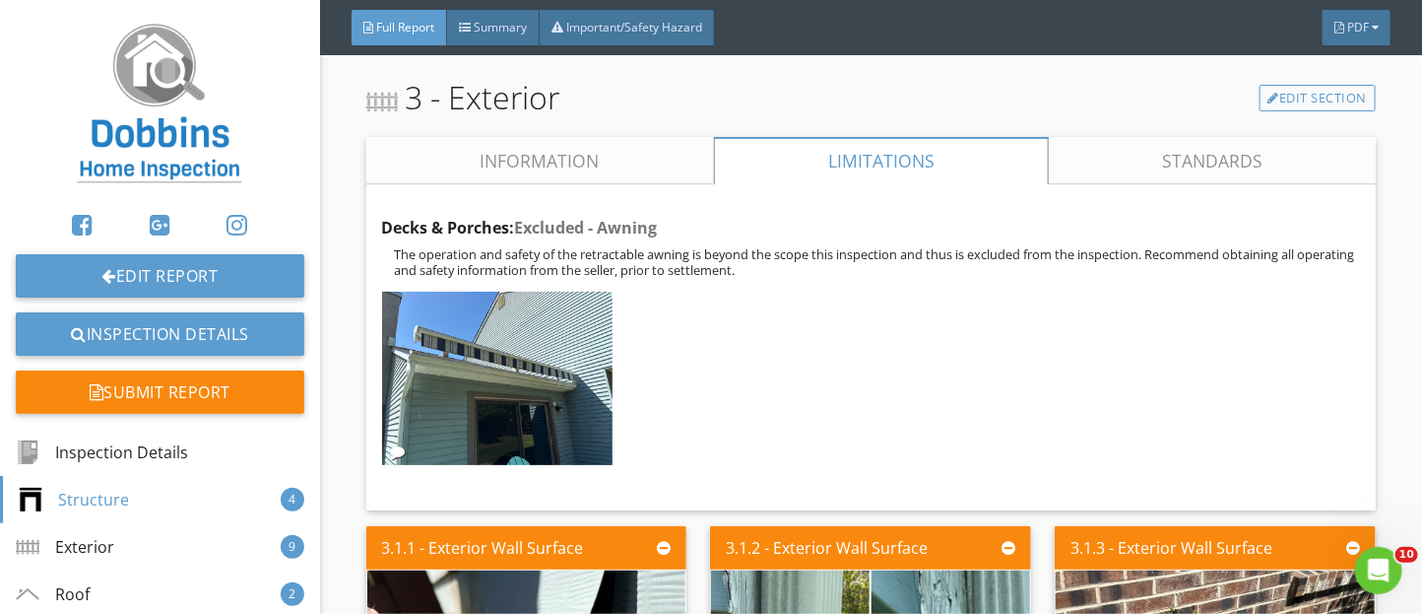
scroll to position [5028, 0]
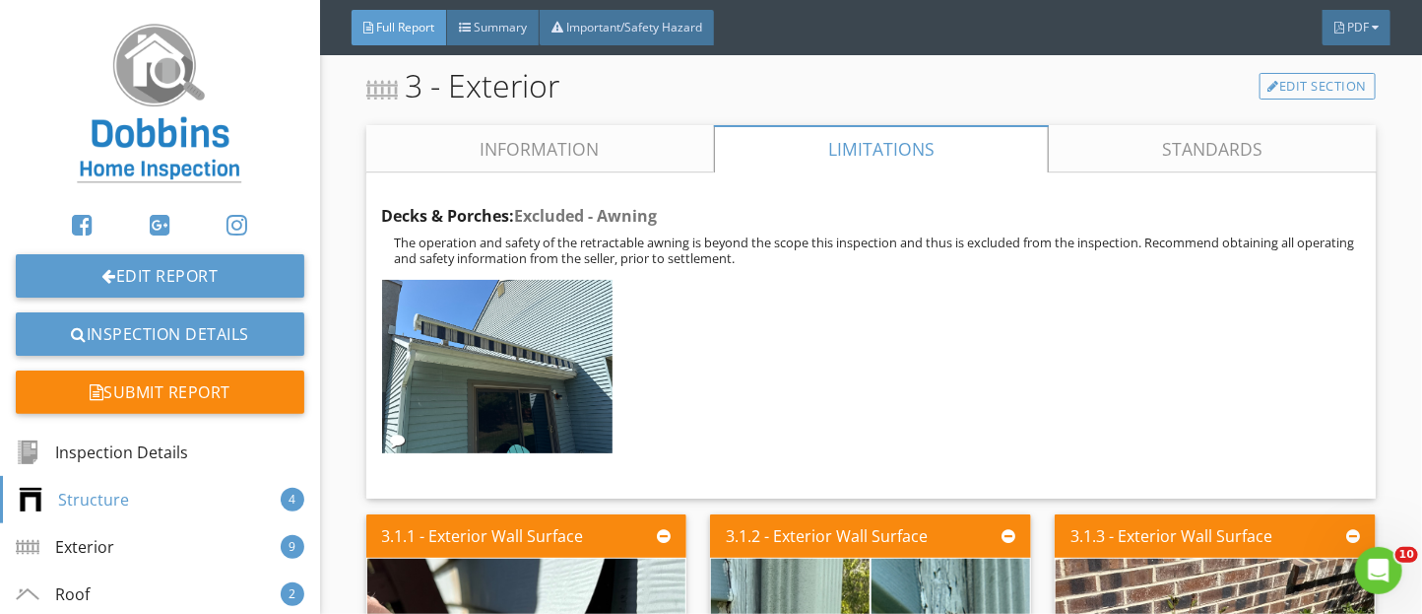
click at [501, 172] on link "Information" at bounding box center [540, 148] width 348 height 47
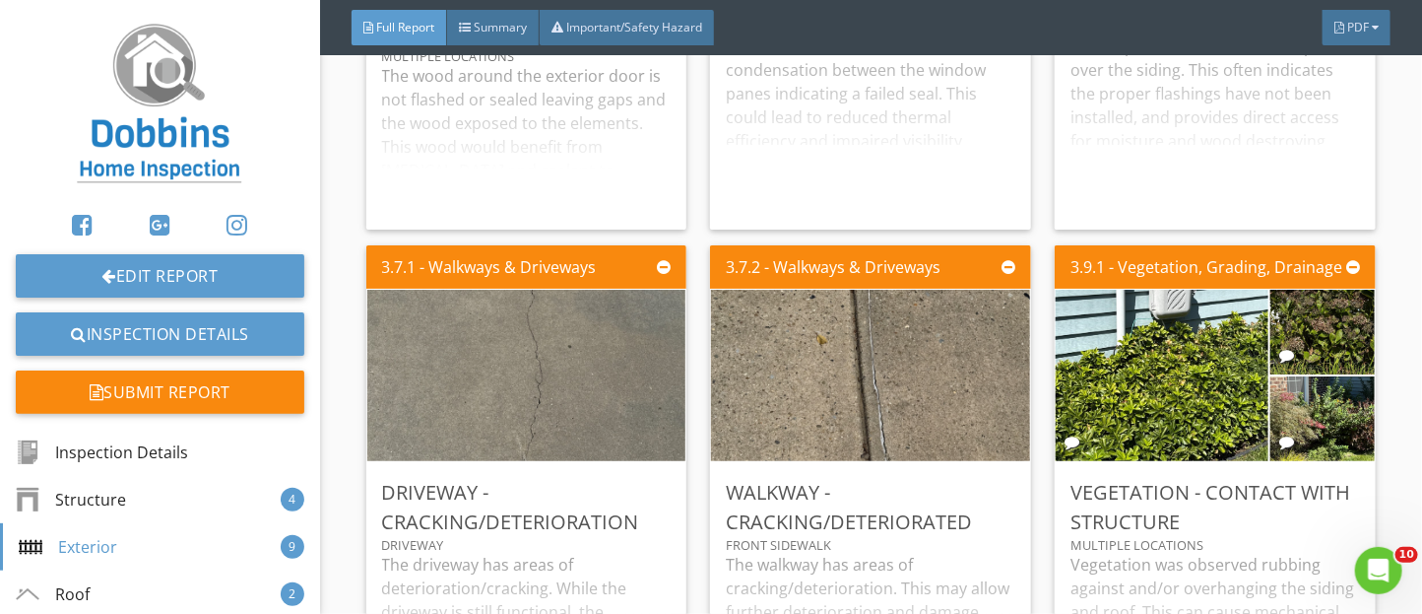
scroll to position [6271, 0]
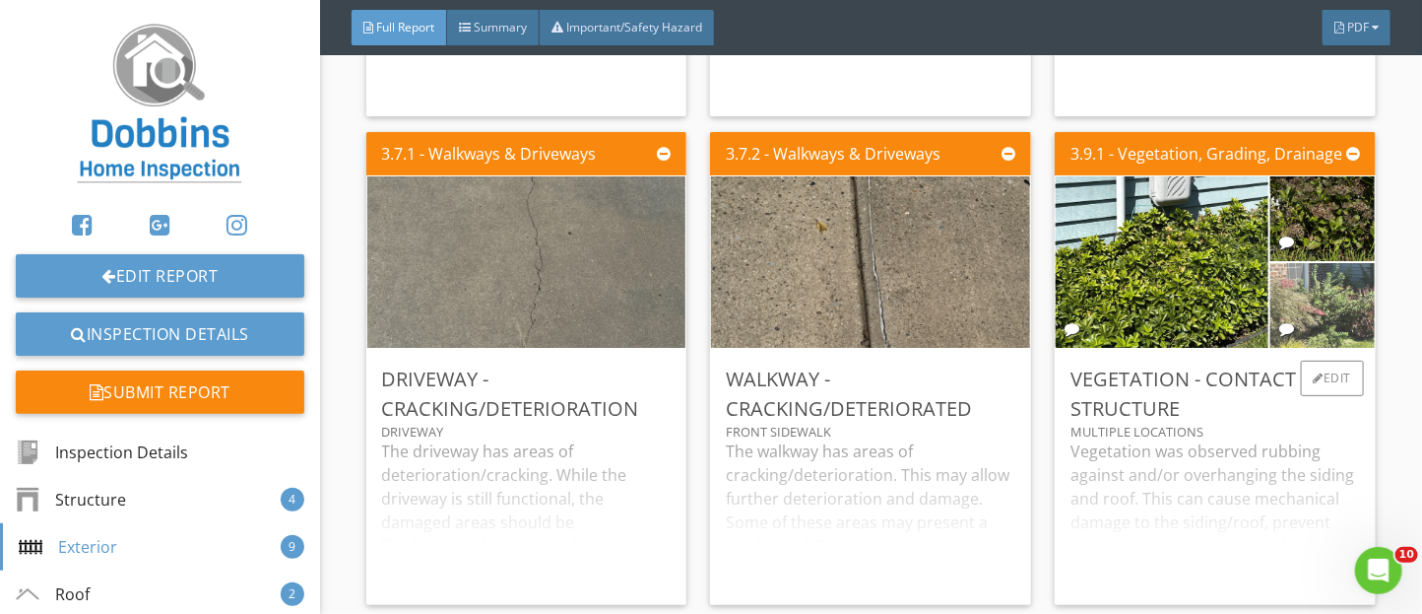
click at [1340, 337] on img at bounding box center [1323, 306] width 261 height 196
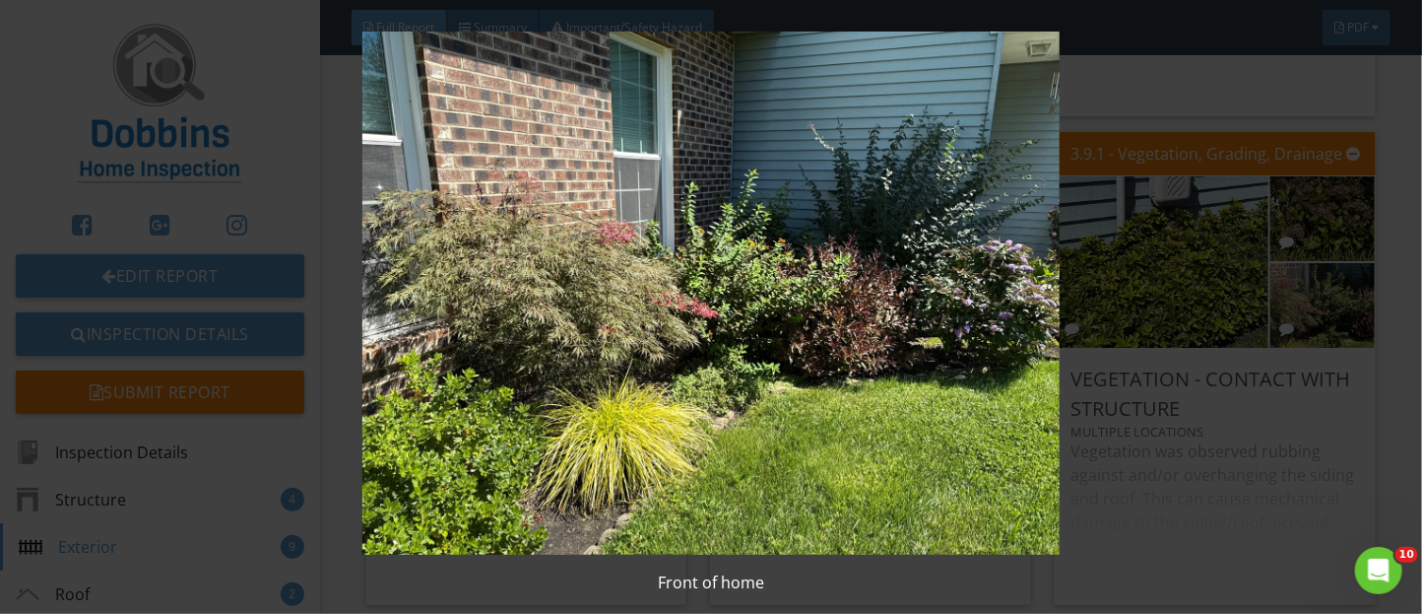
click at [1221, 442] on img at bounding box center [711, 293] width 1291 height 523
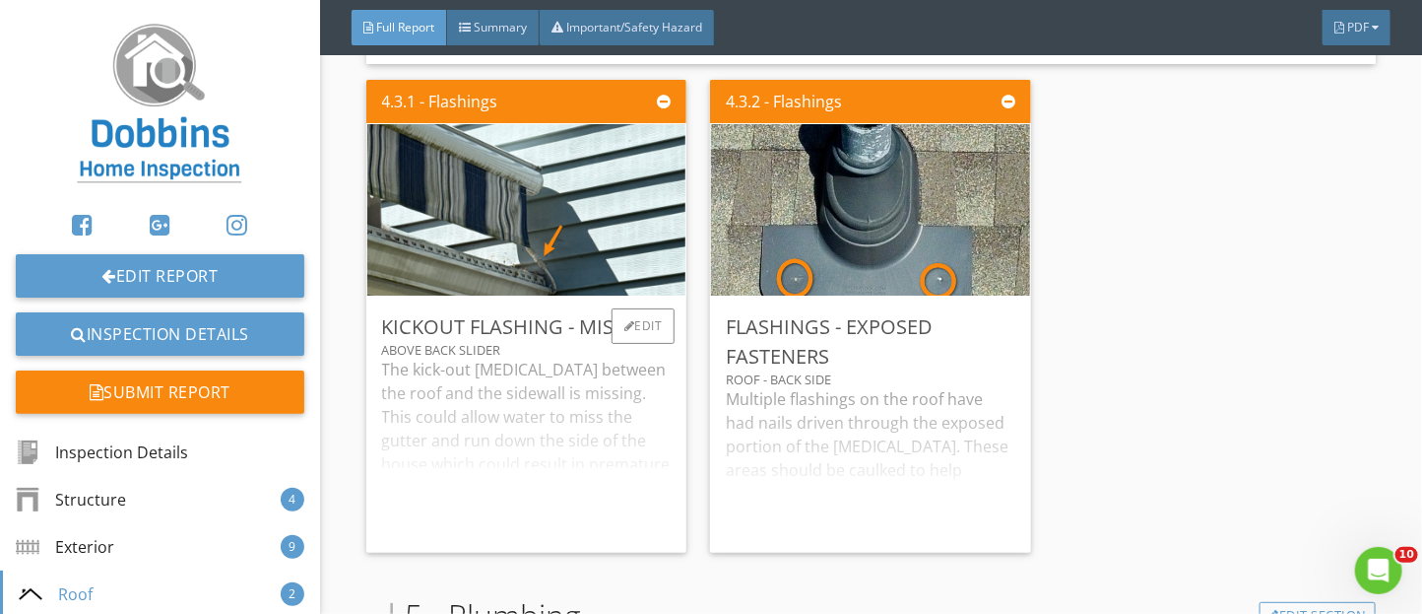
scroll to position [7931, 0]
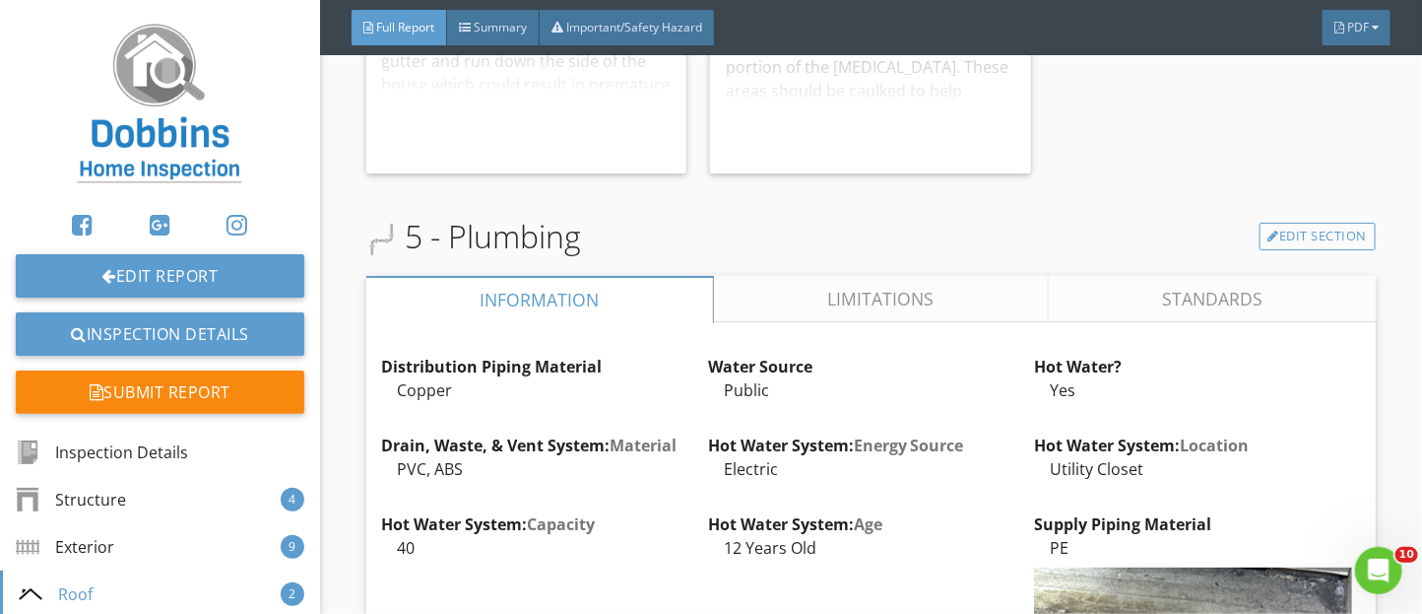
click at [782, 323] on link "Limitations" at bounding box center [880, 299] width 335 height 47
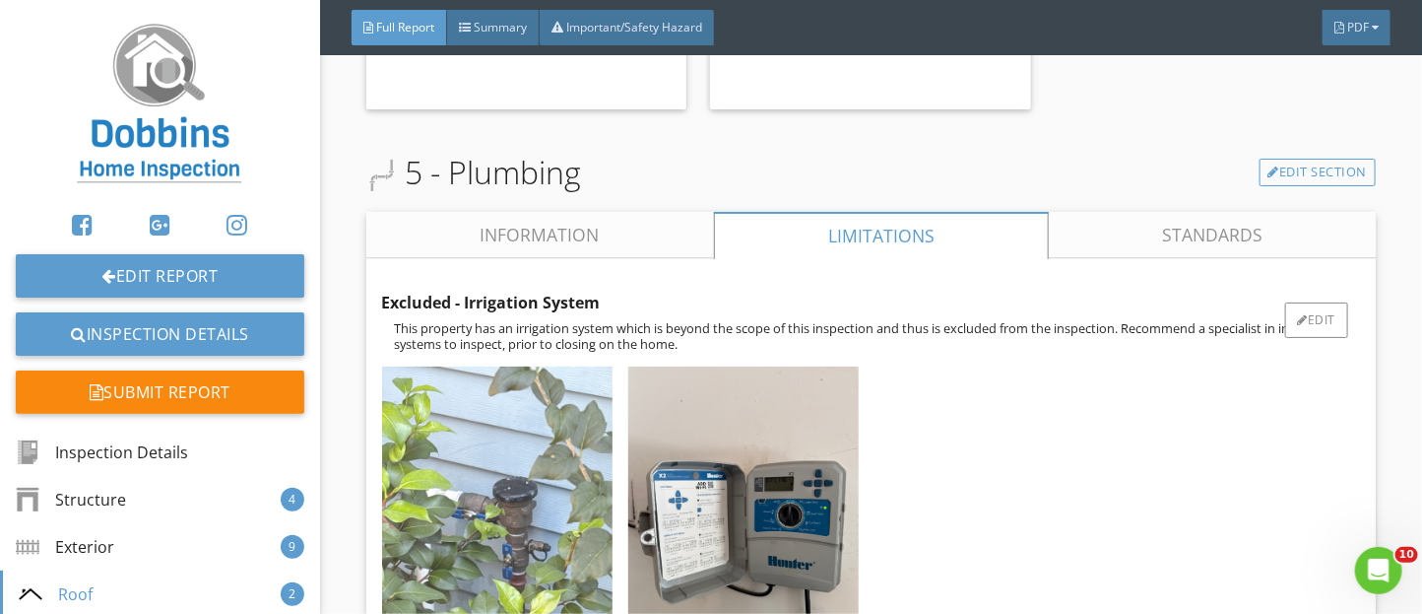
scroll to position [7981, 0]
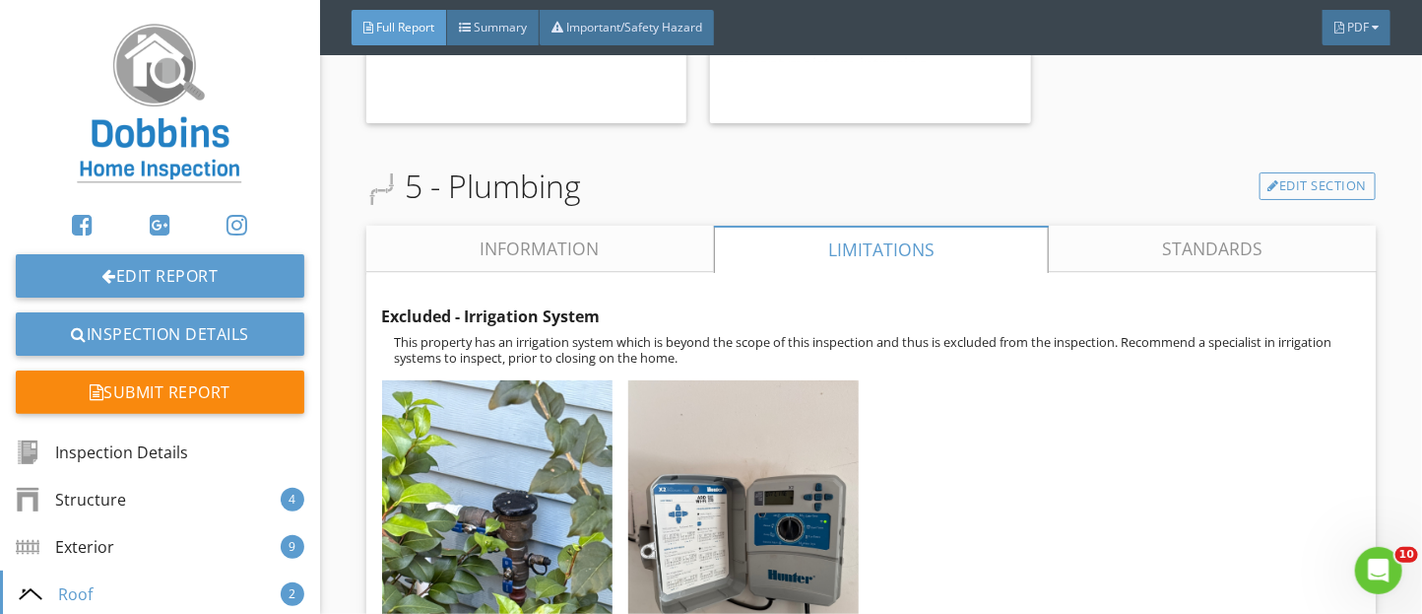
click at [536, 259] on link "Information" at bounding box center [540, 249] width 348 height 47
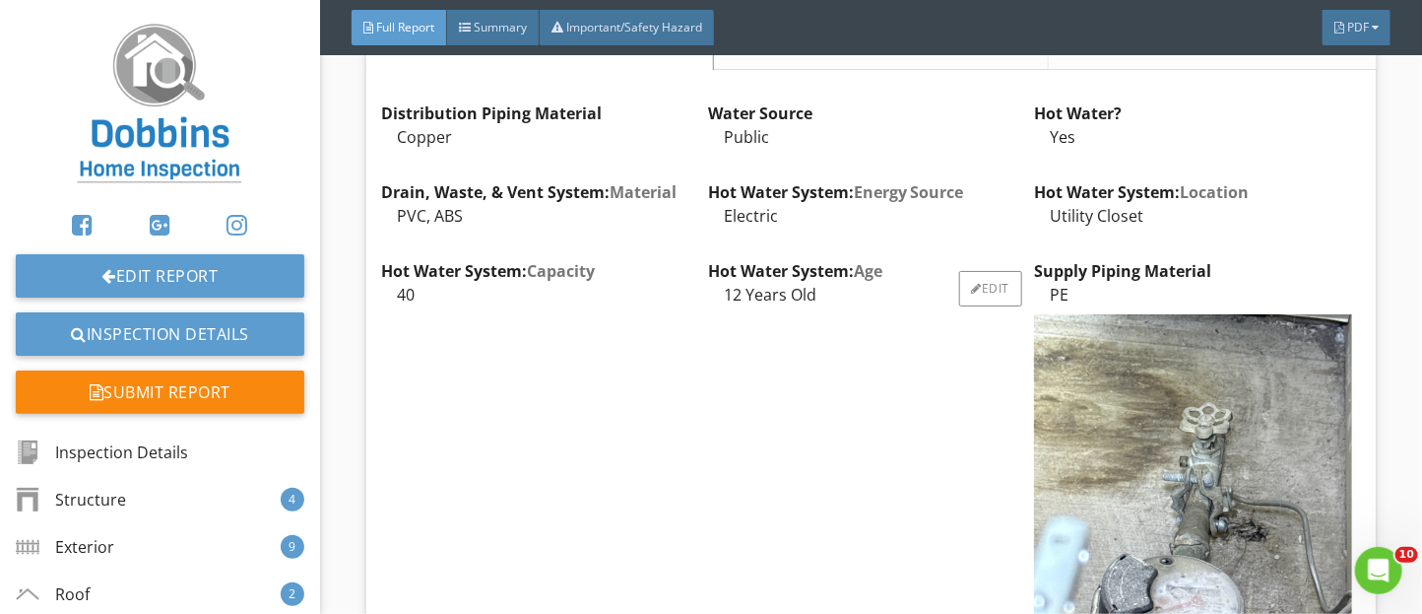
scroll to position [8182, 0]
click at [775, 421] on div "Hot Water System: Age 12 Years Old Edit" at bounding box center [871, 507] width 326 height 493
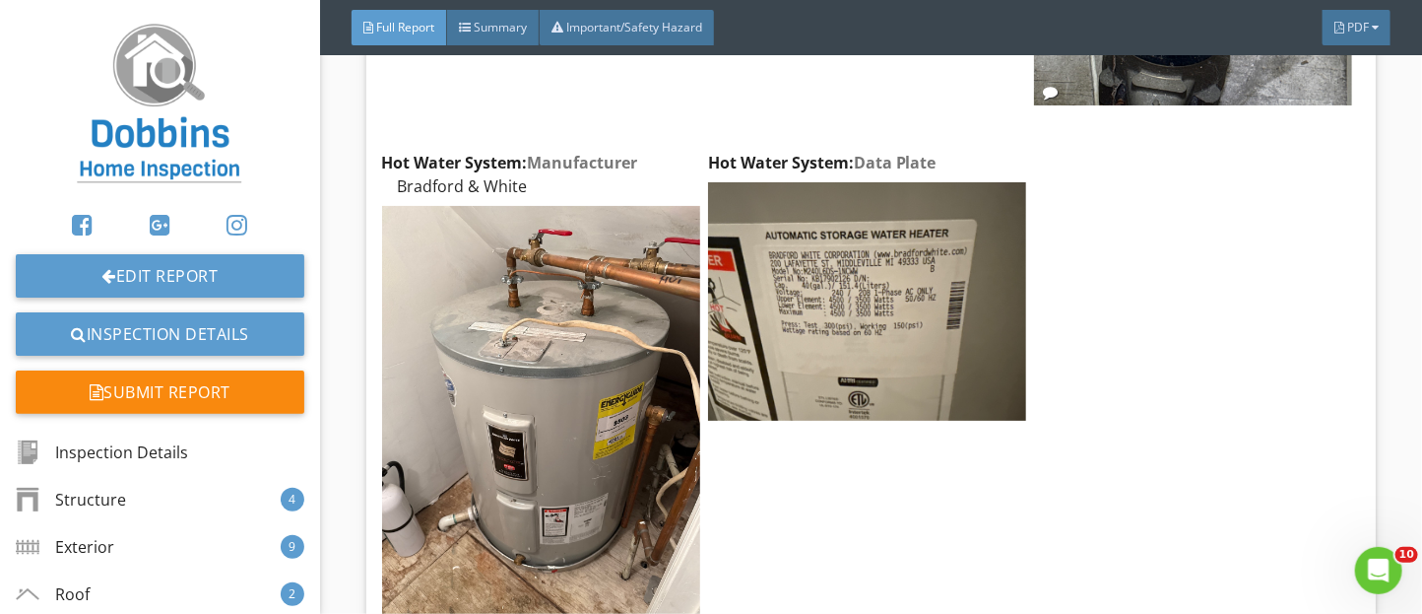
scroll to position [8827, 0]
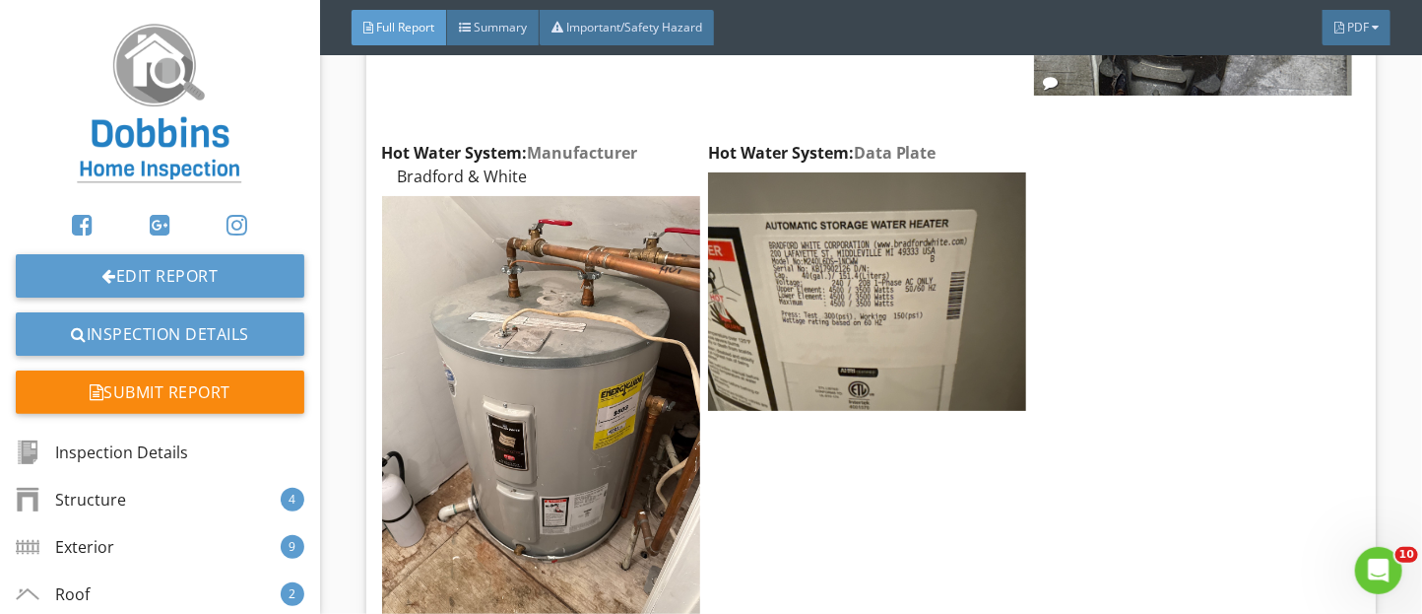
click at [775, 411] on img at bounding box center [867, 291] width 318 height 238
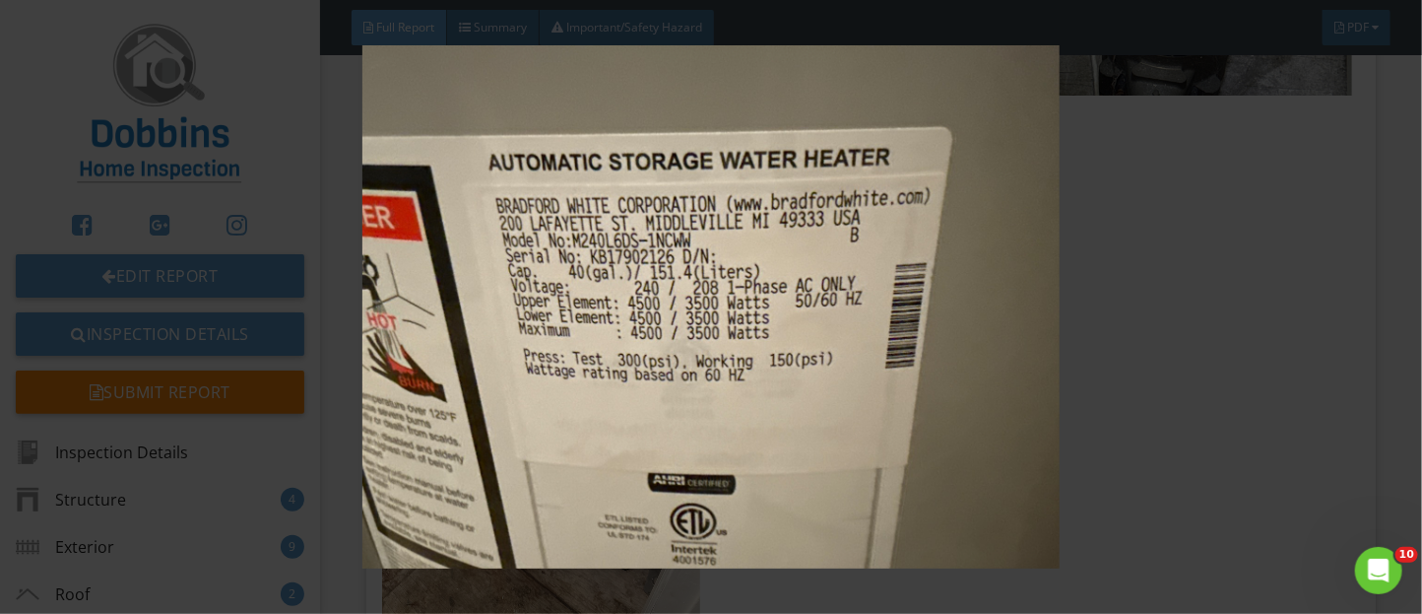
click at [1212, 363] on img at bounding box center [711, 306] width 1291 height 523
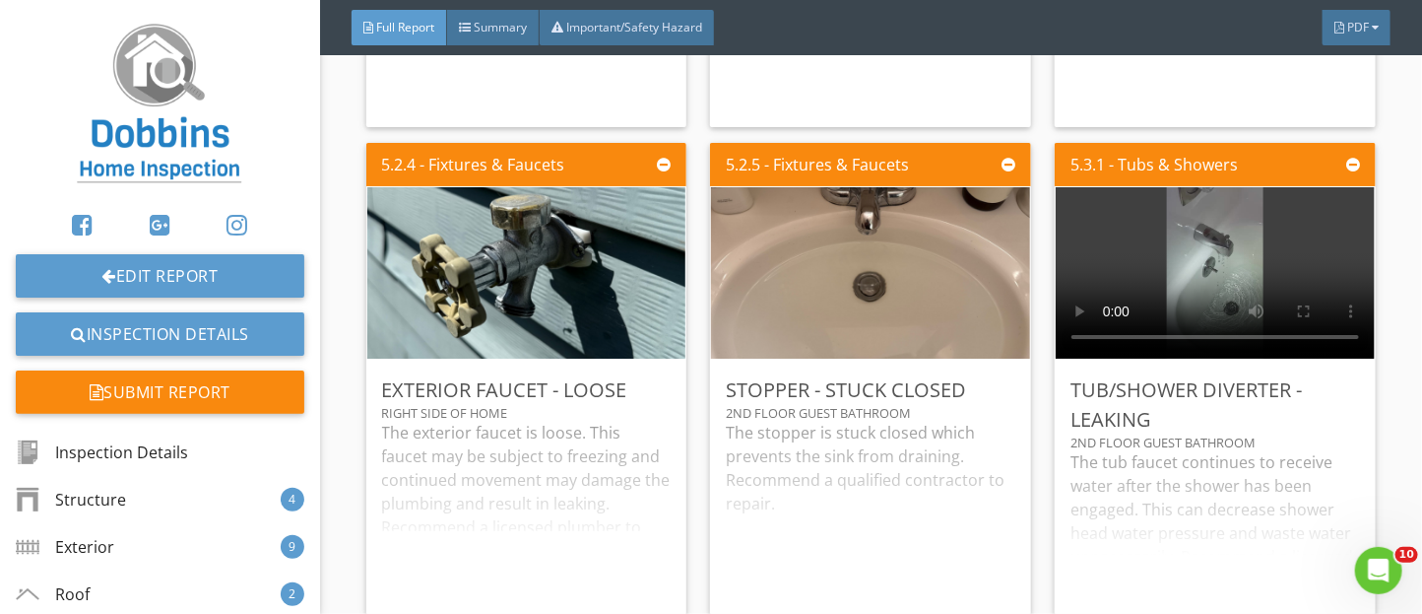
scroll to position [10399, 0]
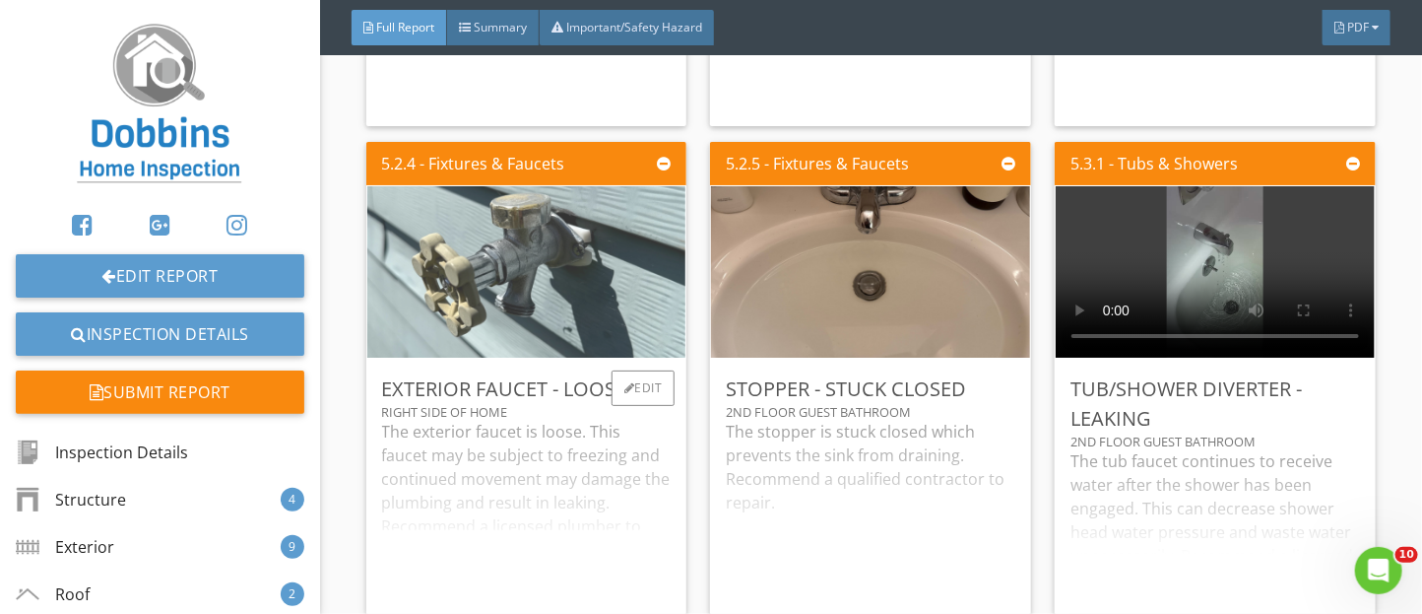
click at [601, 335] on div "5.2.1 - Fixtures & Faucets Toilet - Loose 1st Floor Bathroom The toilet is loos…" at bounding box center [871, 622] width 1011 height 1954
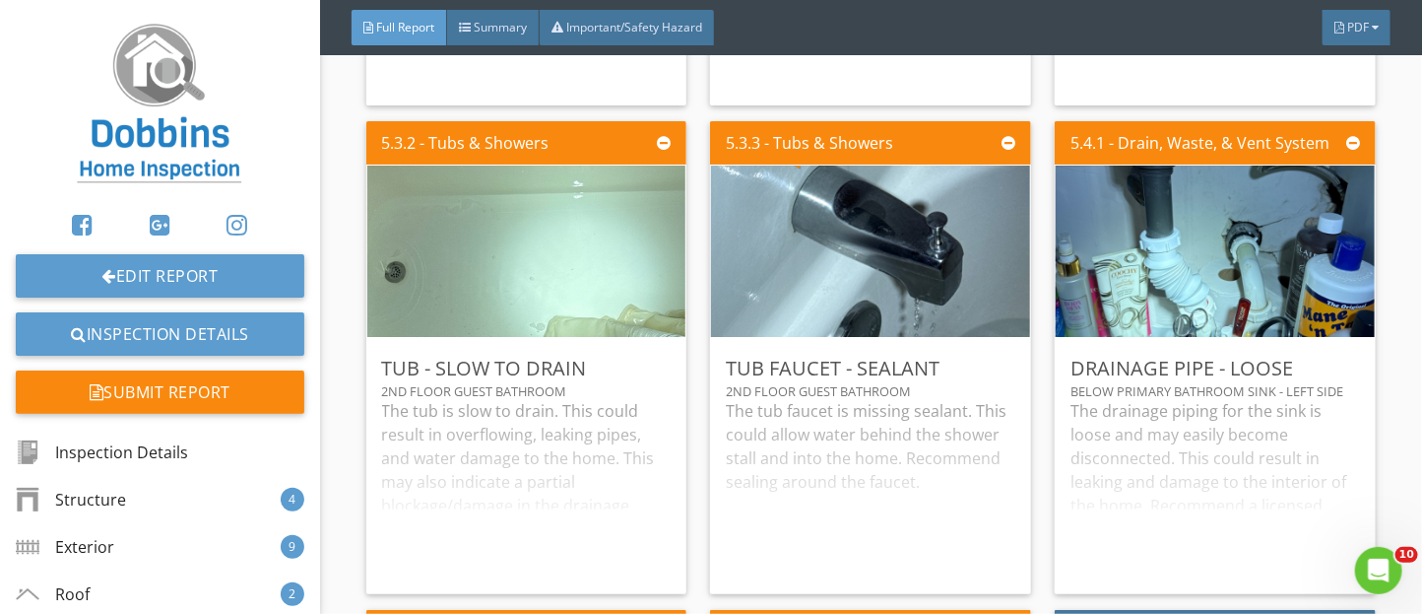
scroll to position [10909, 0]
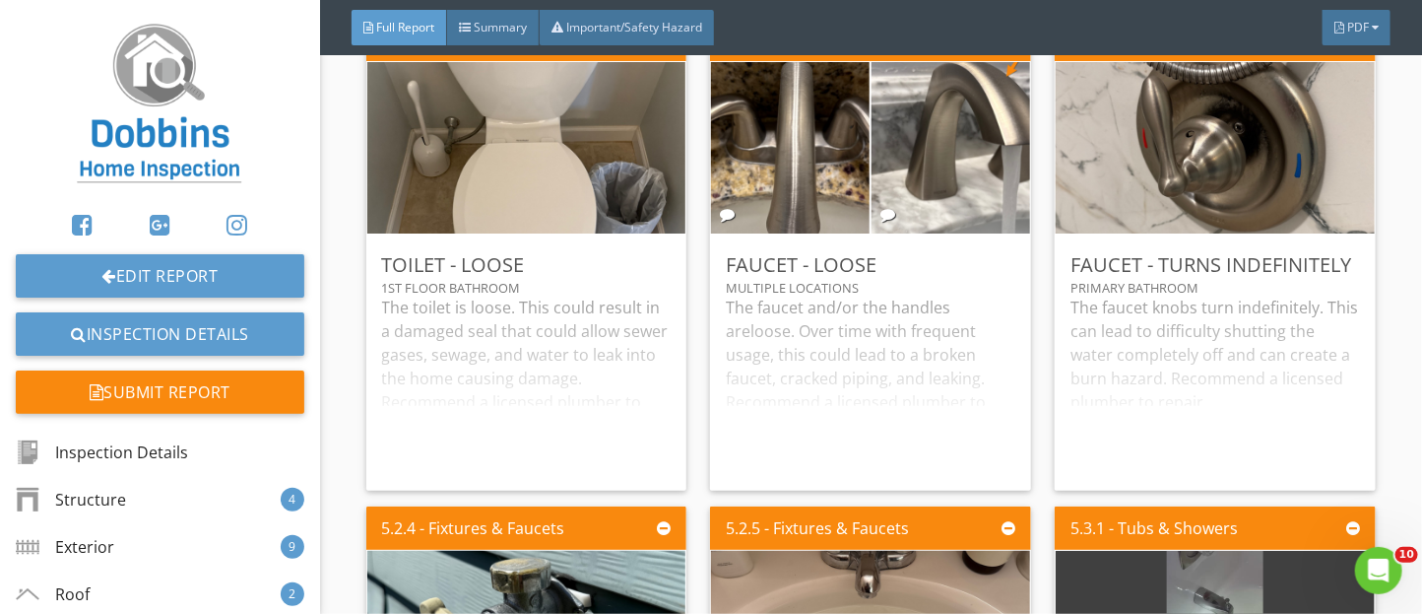
scroll to position [10032, 0]
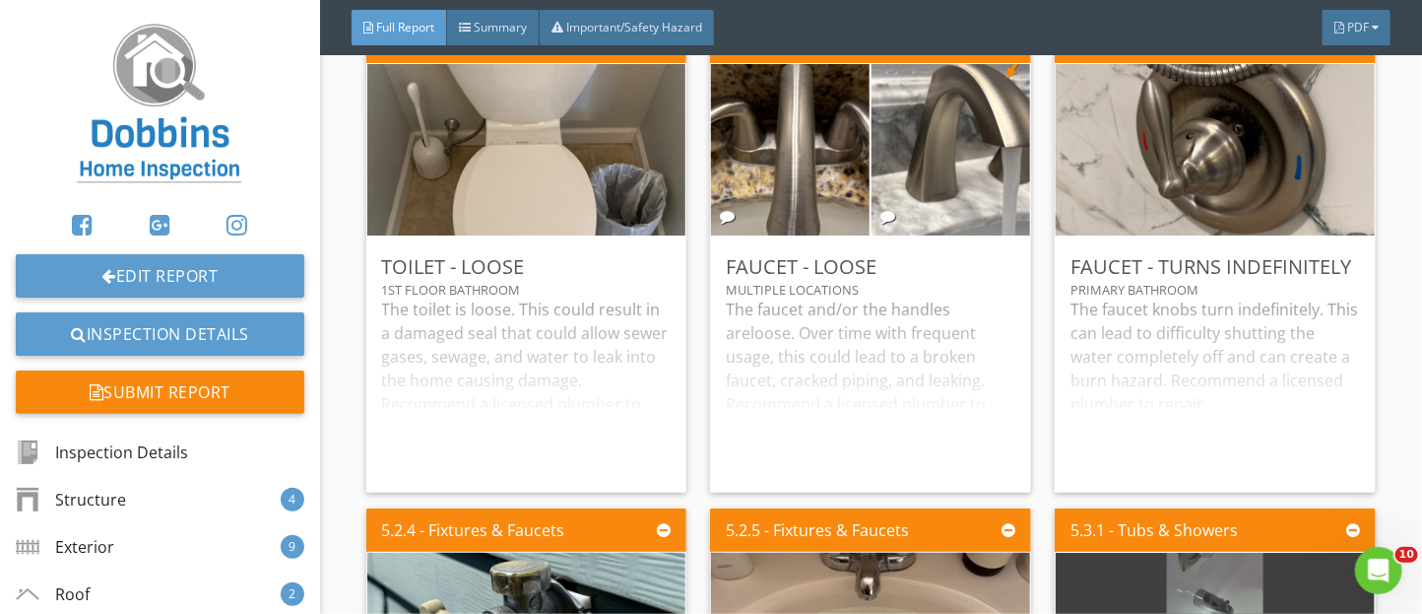
click at [1339, 284] on div "Edit" at bounding box center [1333, 265] width 64 height 35
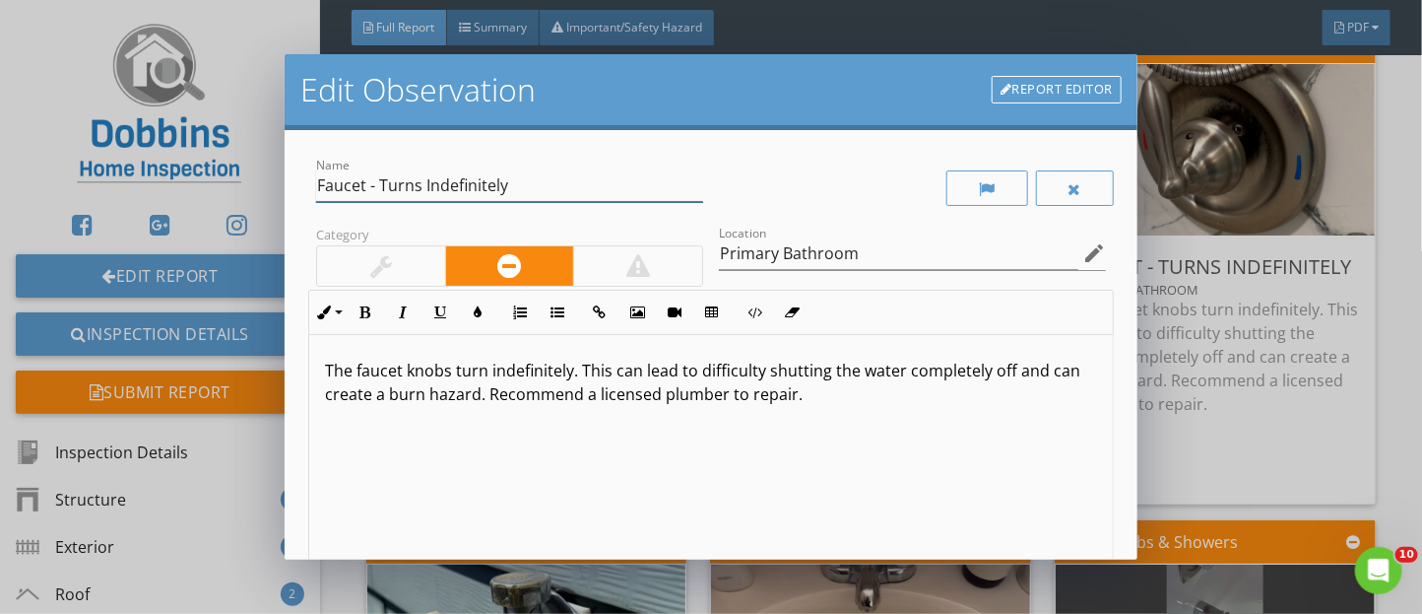
click at [366, 179] on input "Faucet - Turns Indefinitely" at bounding box center [509, 185] width 387 height 33
type input "Shower Controls - Turns Indefinitely"
click at [449, 379] on p "The faucet knobs turn indefinitely. This can lead to difficulty shutting the wa…" at bounding box center [711, 382] width 772 height 47
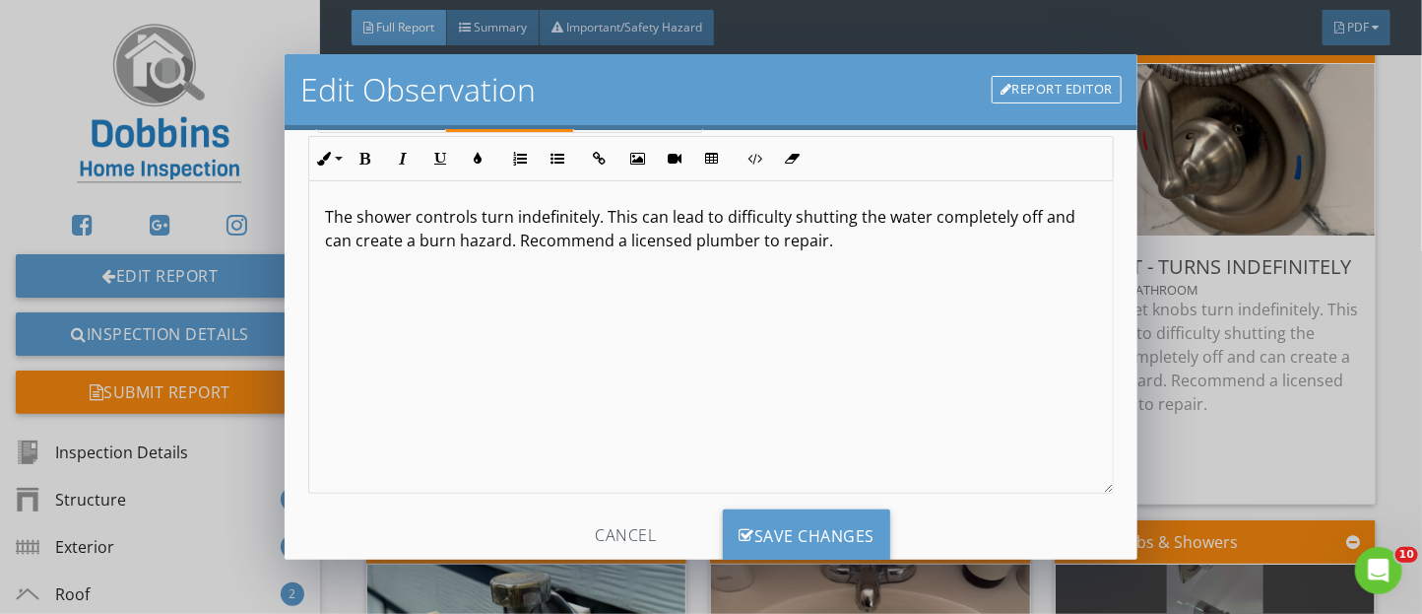
scroll to position [210, 0]
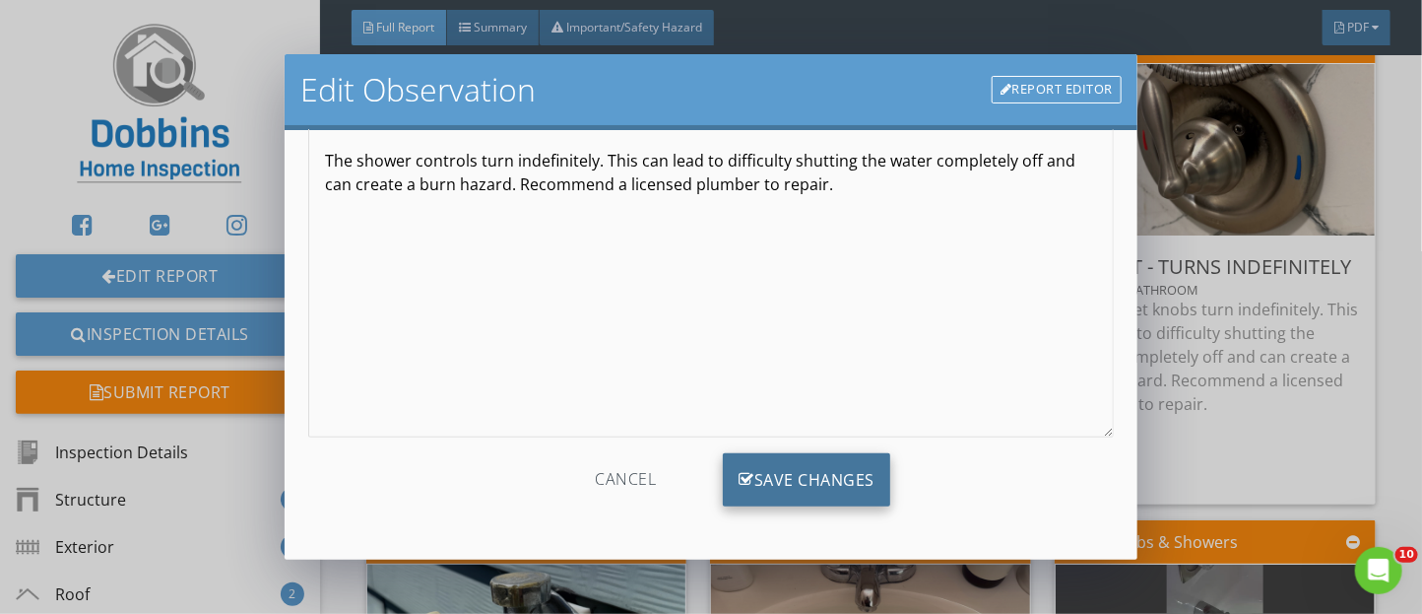
click at [870, 486] on div "Save Changes" at bounding box center [806, 479] width 167 height 53
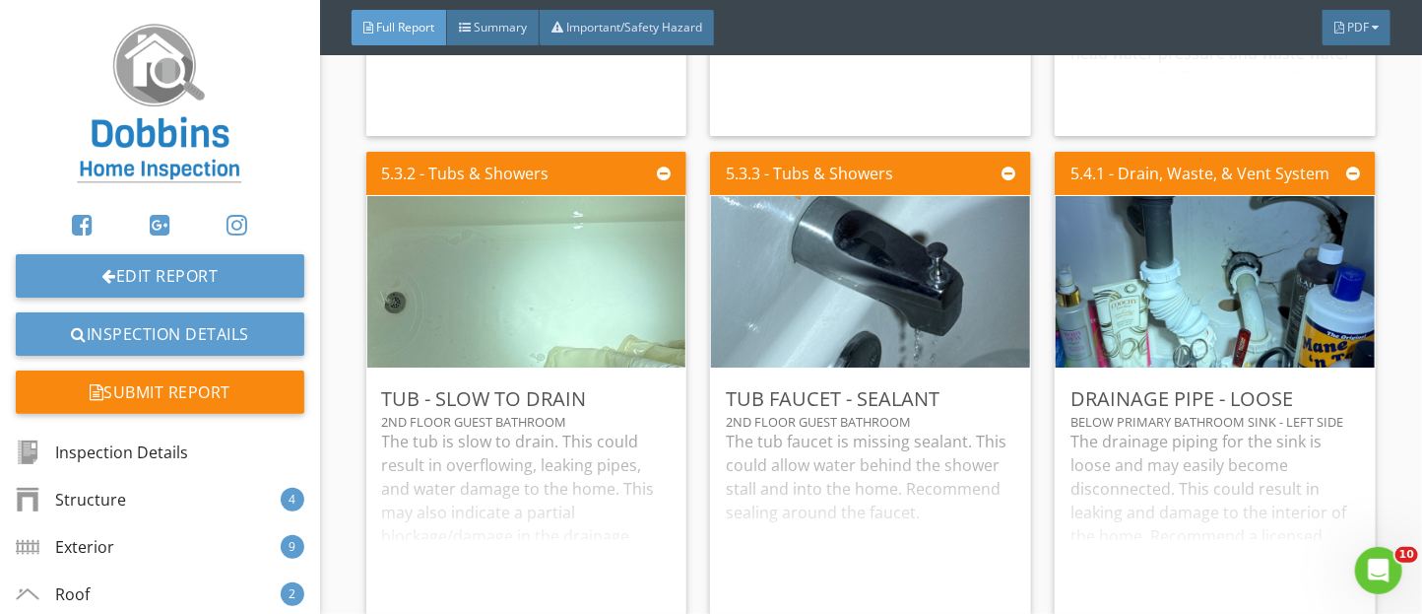
scroll to position [10921, 0]
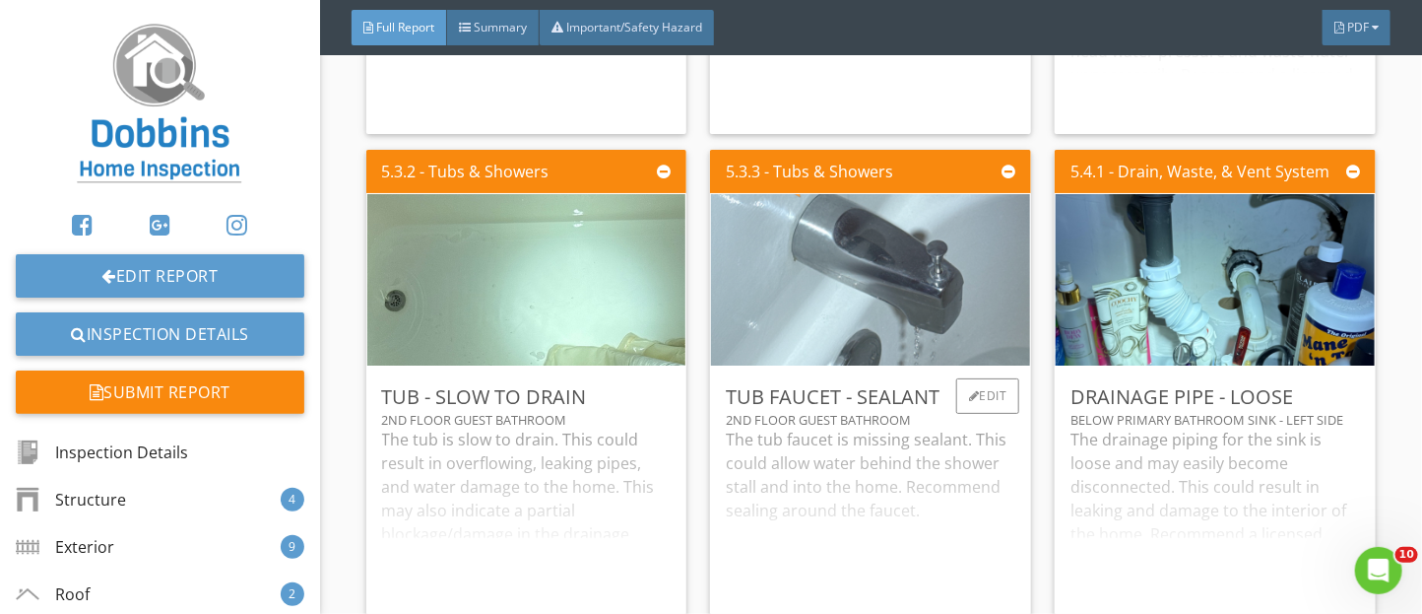
click at [782, 314] on img at bounding box center [870, 279] width 321 height 428
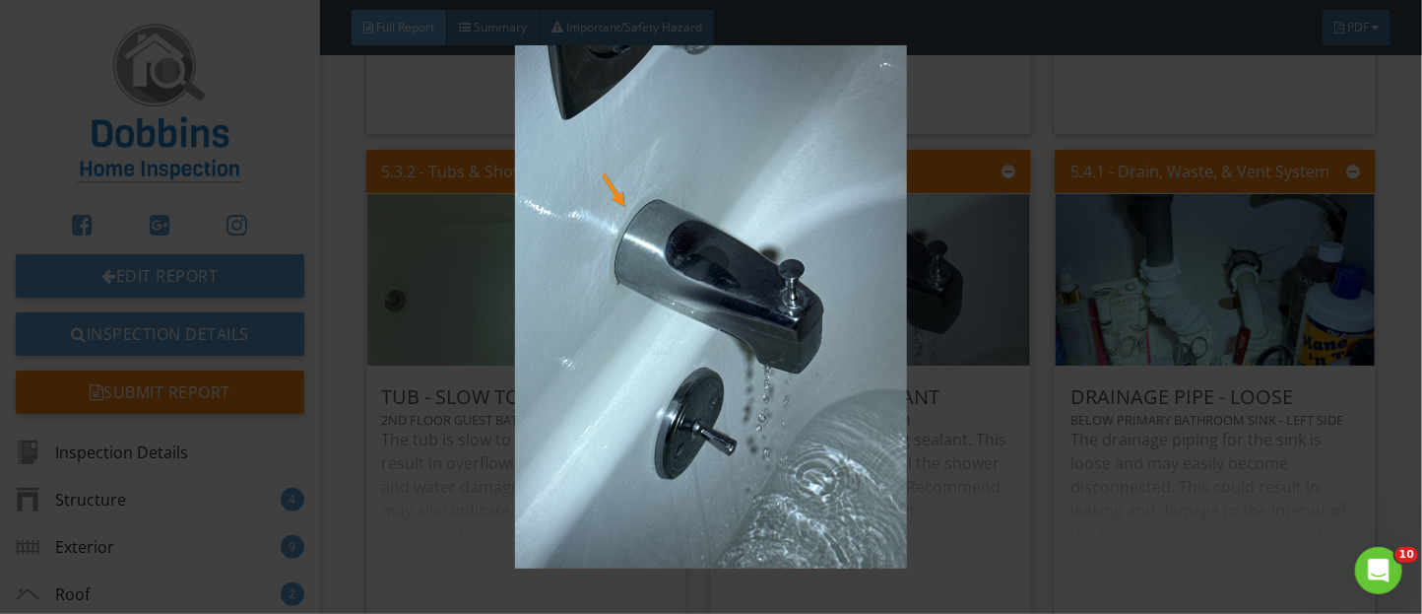
click at [1037, 508] on img at bounding box center [711, 306] width 1291 height 523
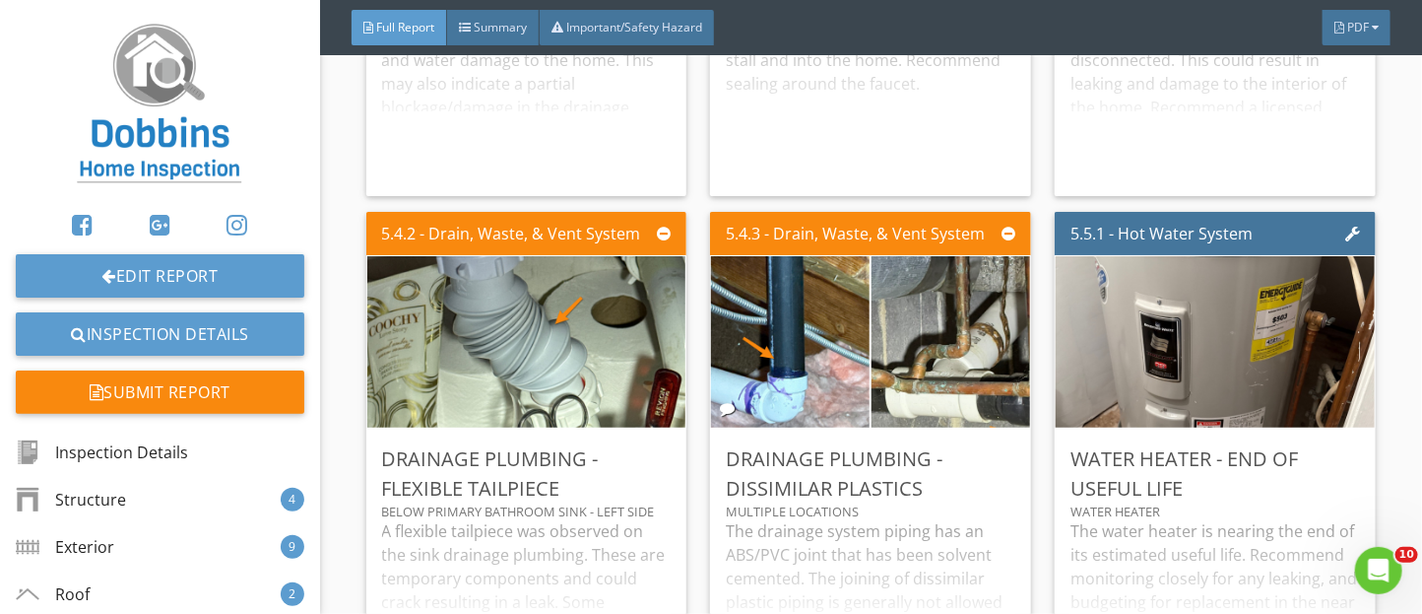
scroll to position [11414, 0]
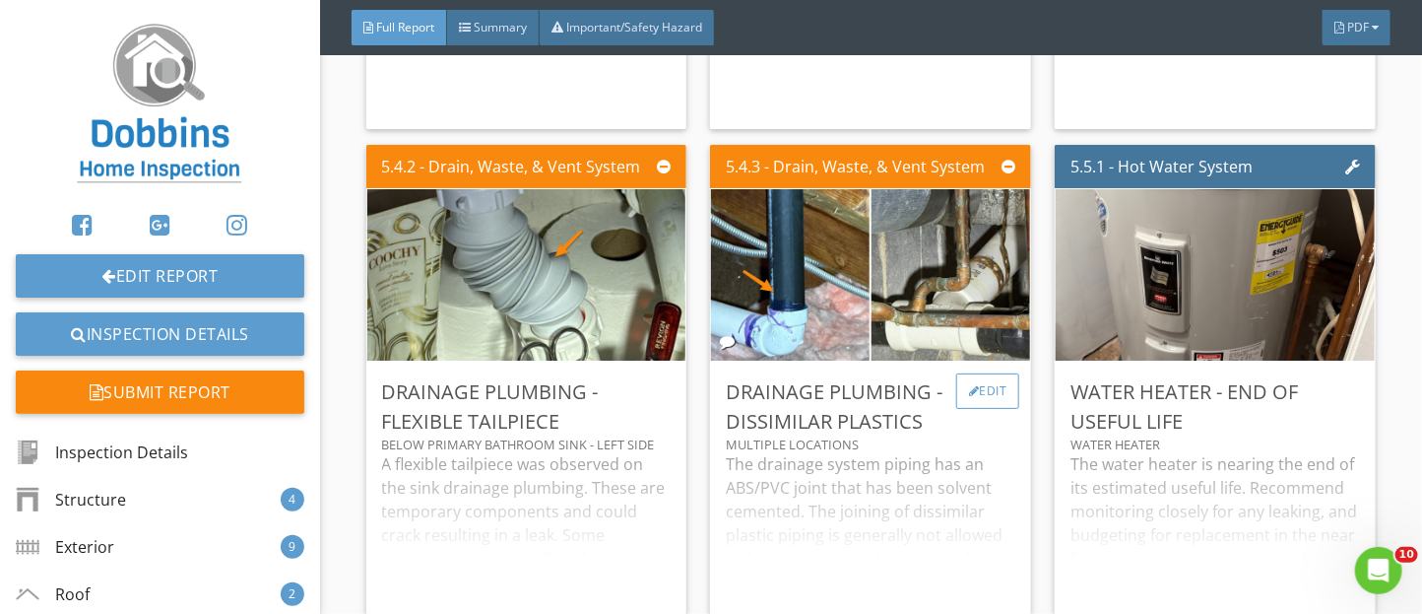
click at [990, 409] on div "Edit" at bounding box center [988, 390] width 64 height 35
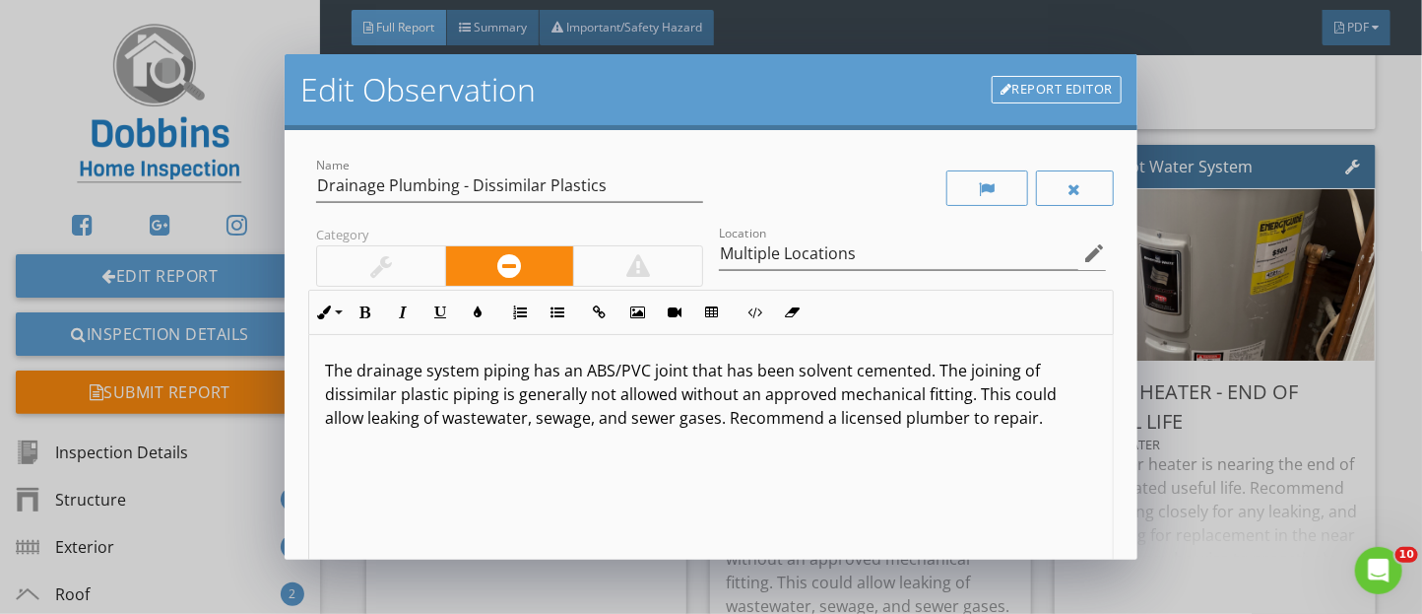
click at [1022, 78] on link "Report Editor" at bounding box center [1057, 90] width 130 height 28
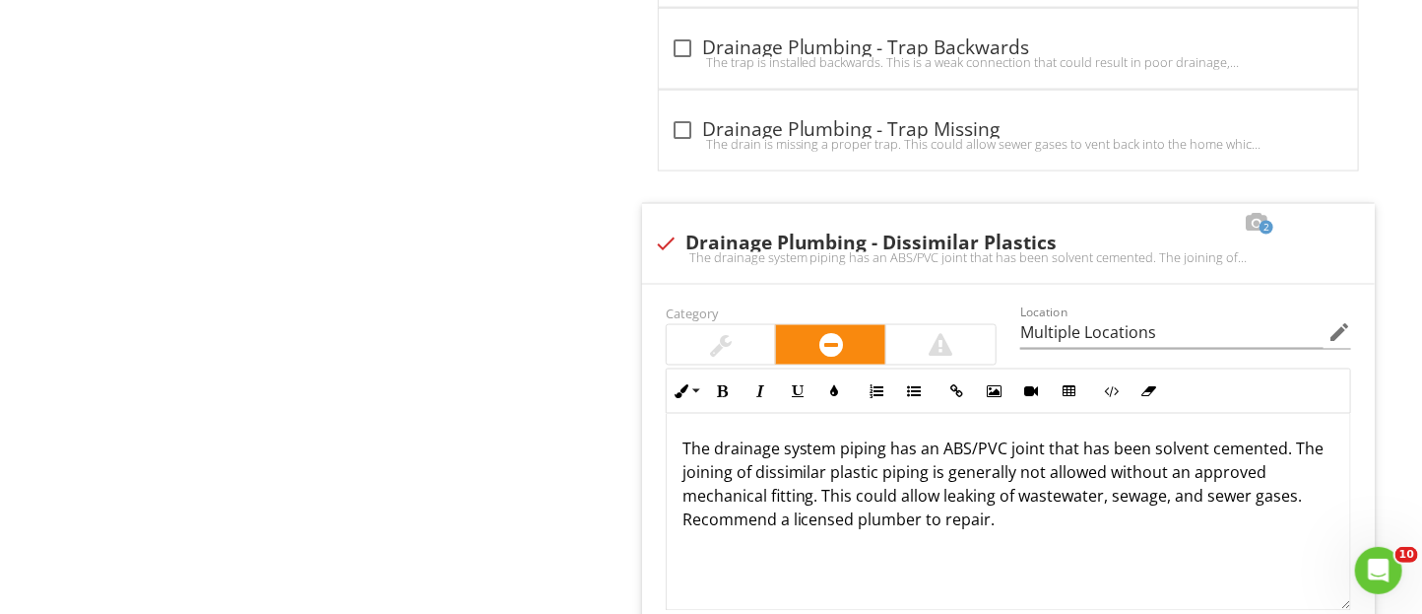
scroll to position [4954, 0]
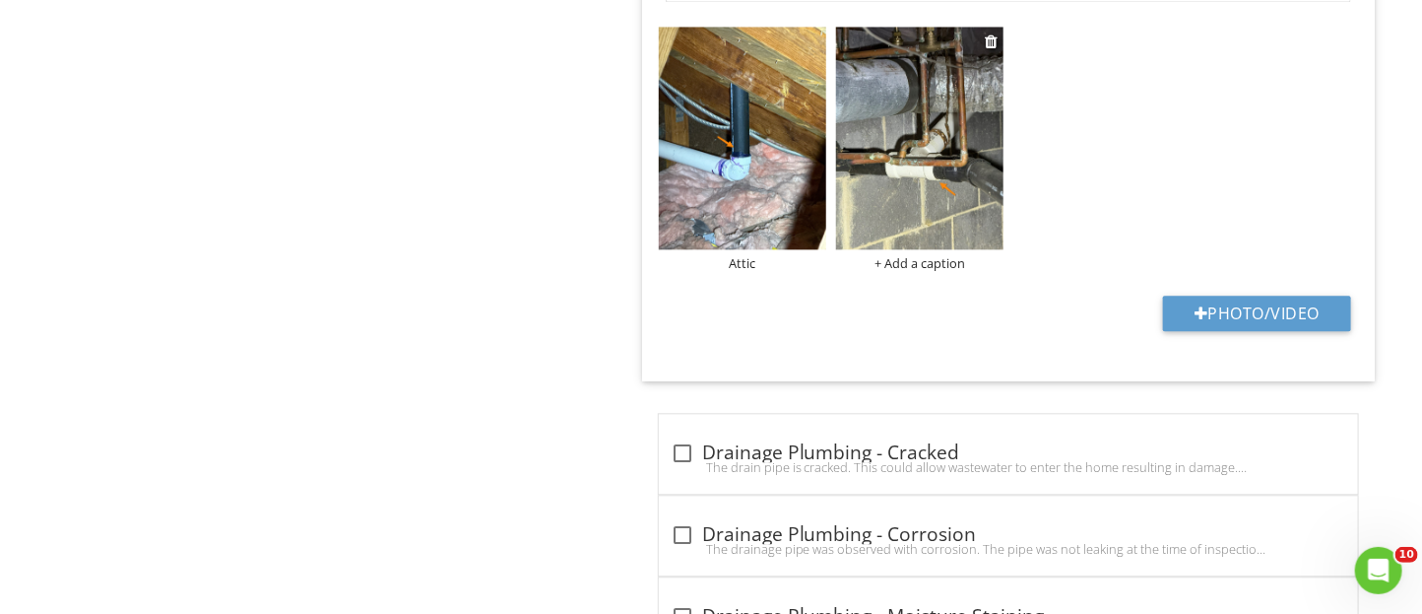
click at [924, 268] on div "+ Add a caption" at bounding box center [919, 263] width 167 height 16
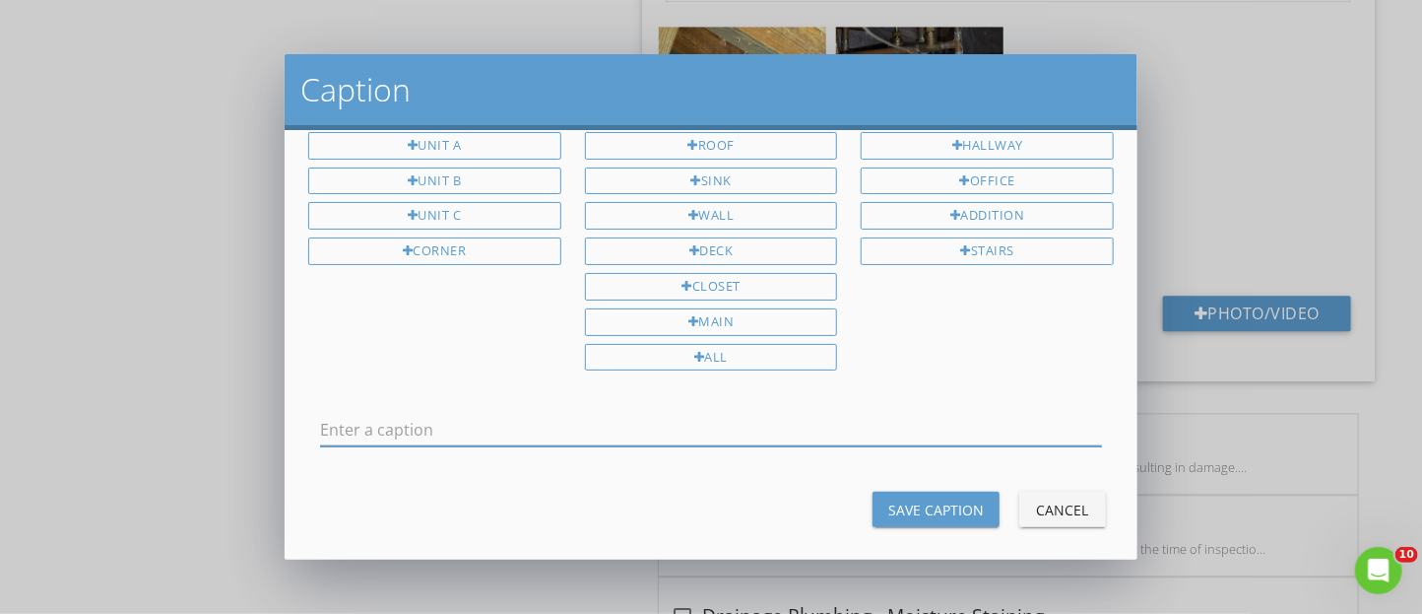
scroll to position [0, 0]
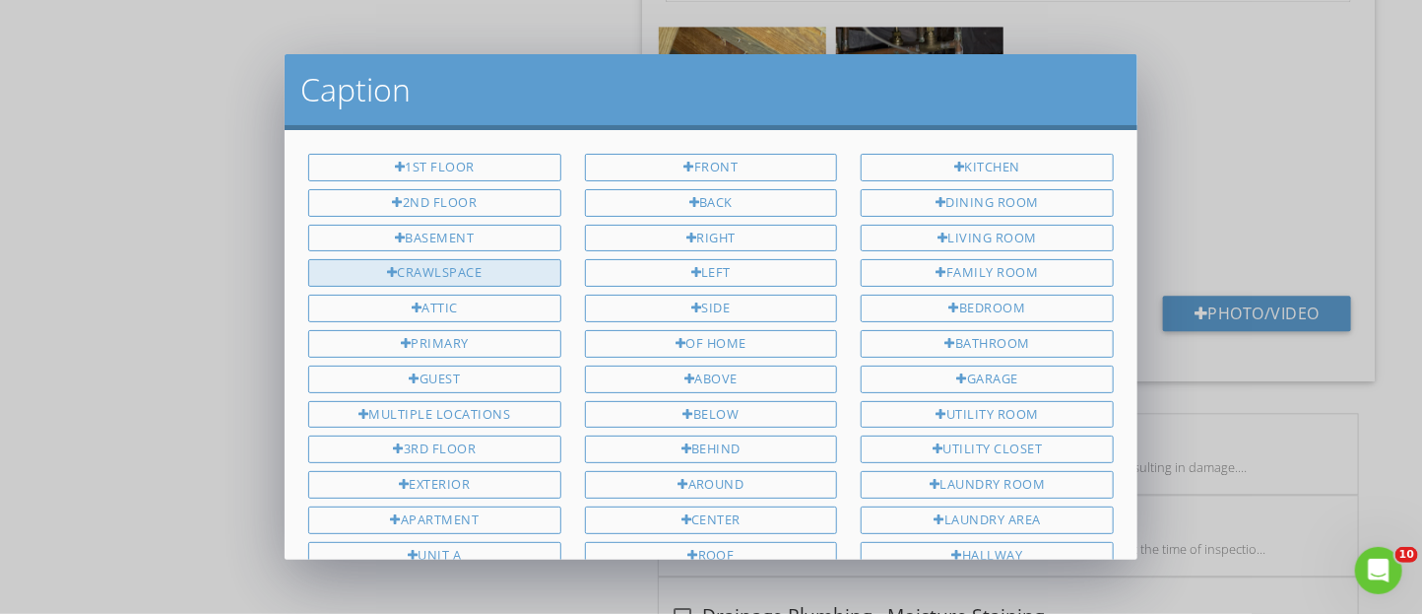
click at [524, 272] on div "Crawlspace" at bounding box center [434, 273] width 253 height 28
type input "Crawlspace"
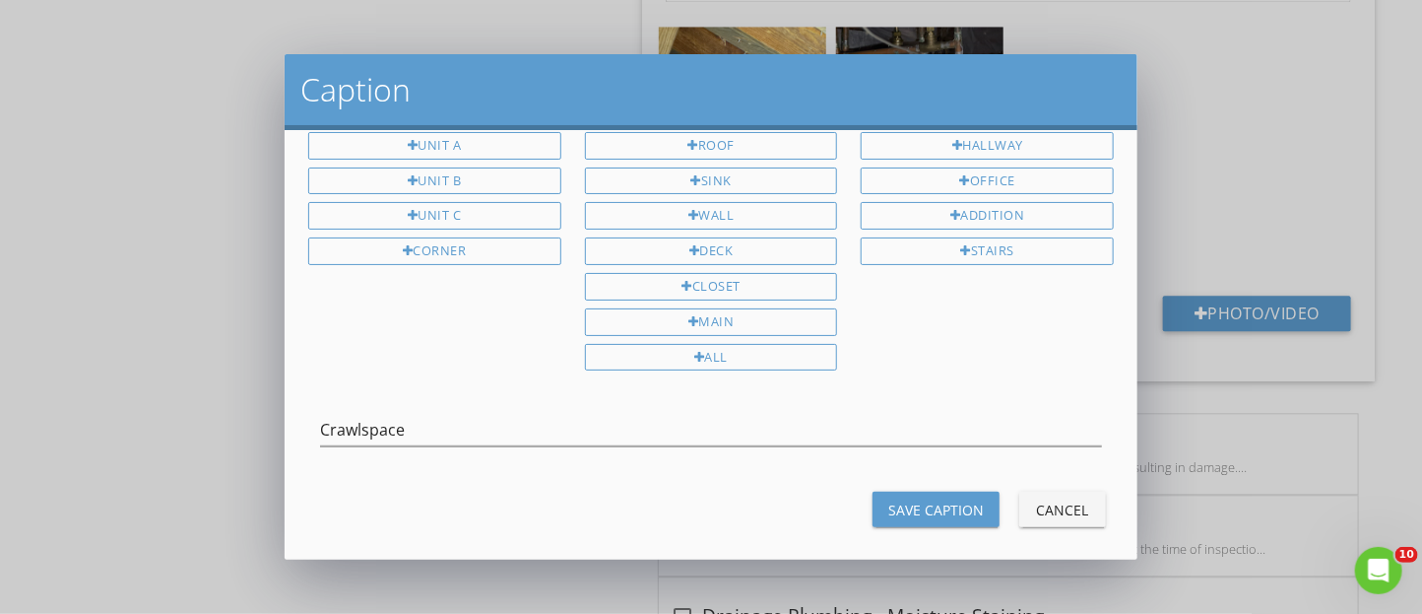
click at [949, 491] on button "Save Caption" at bounding box center [936, 508] width 127 height 35
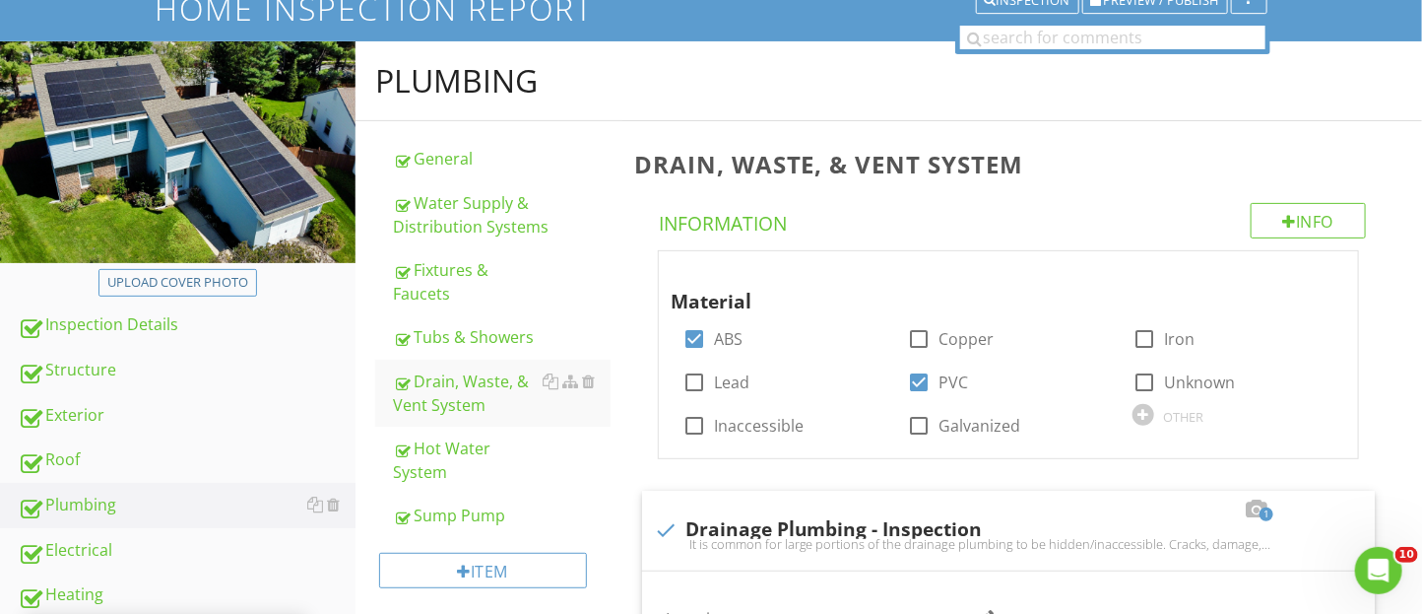
scroll to position [0, 0]
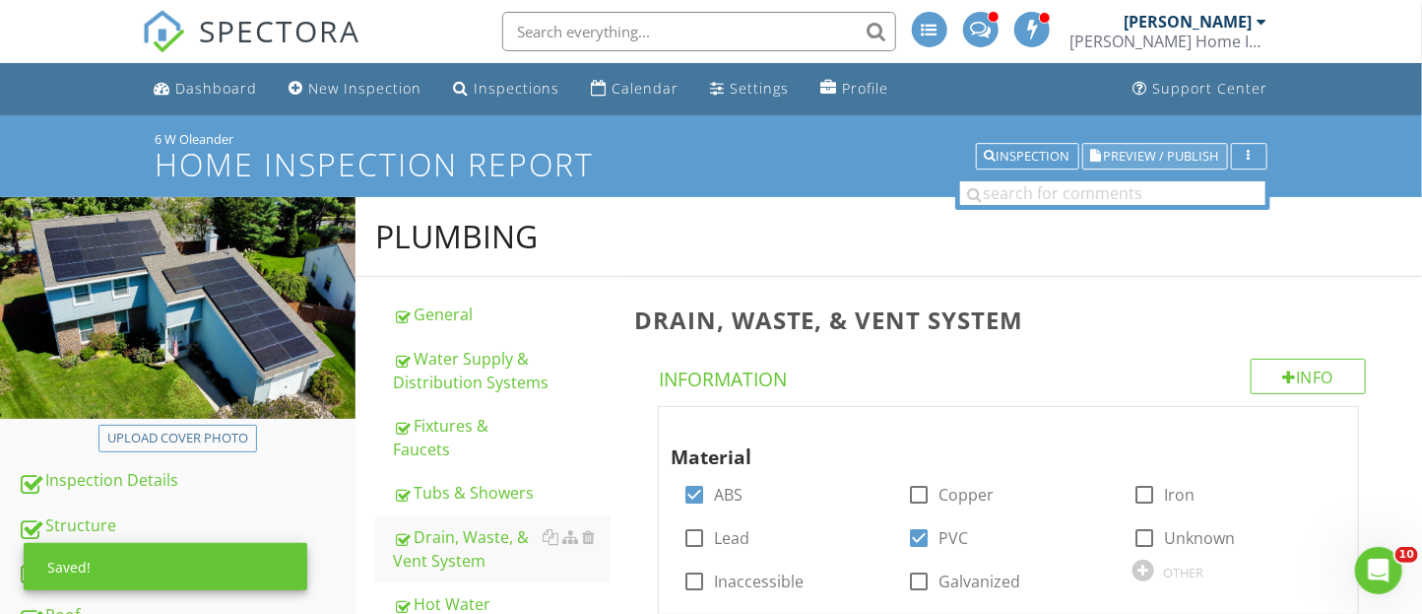
click at [1179, 150] on span "Preview / Publish" at bounding box center [1161, 156] width 115 height 13
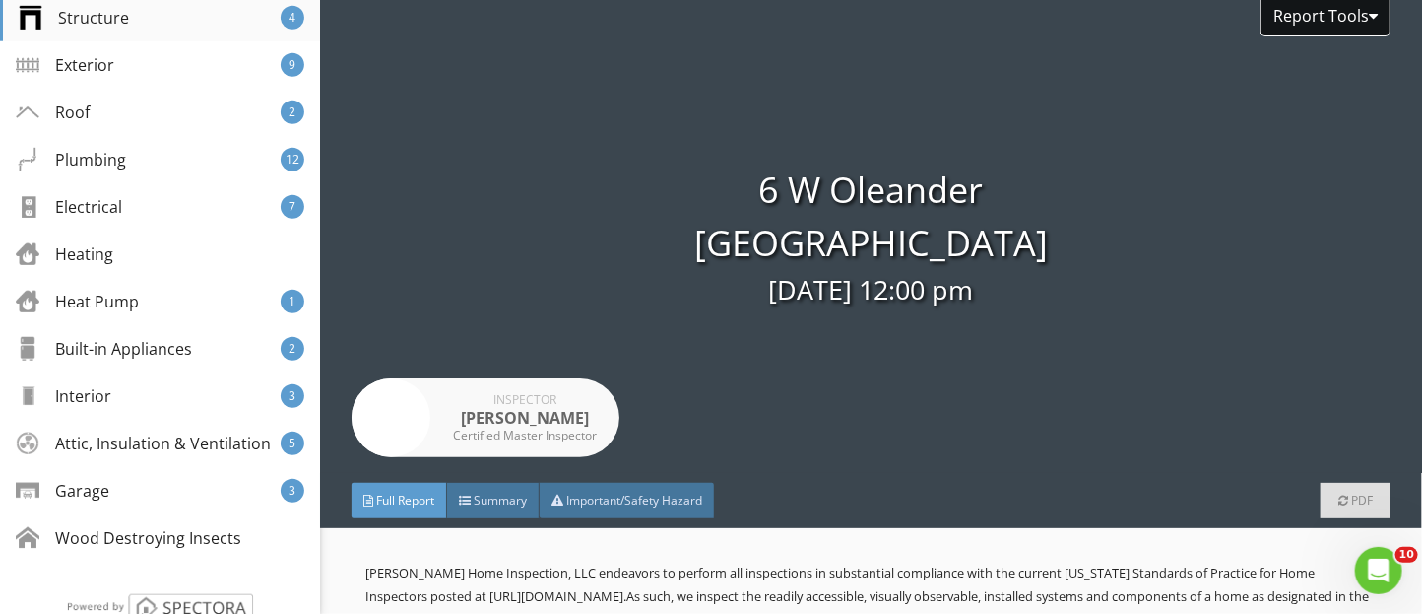
scroll to position [496, 0]
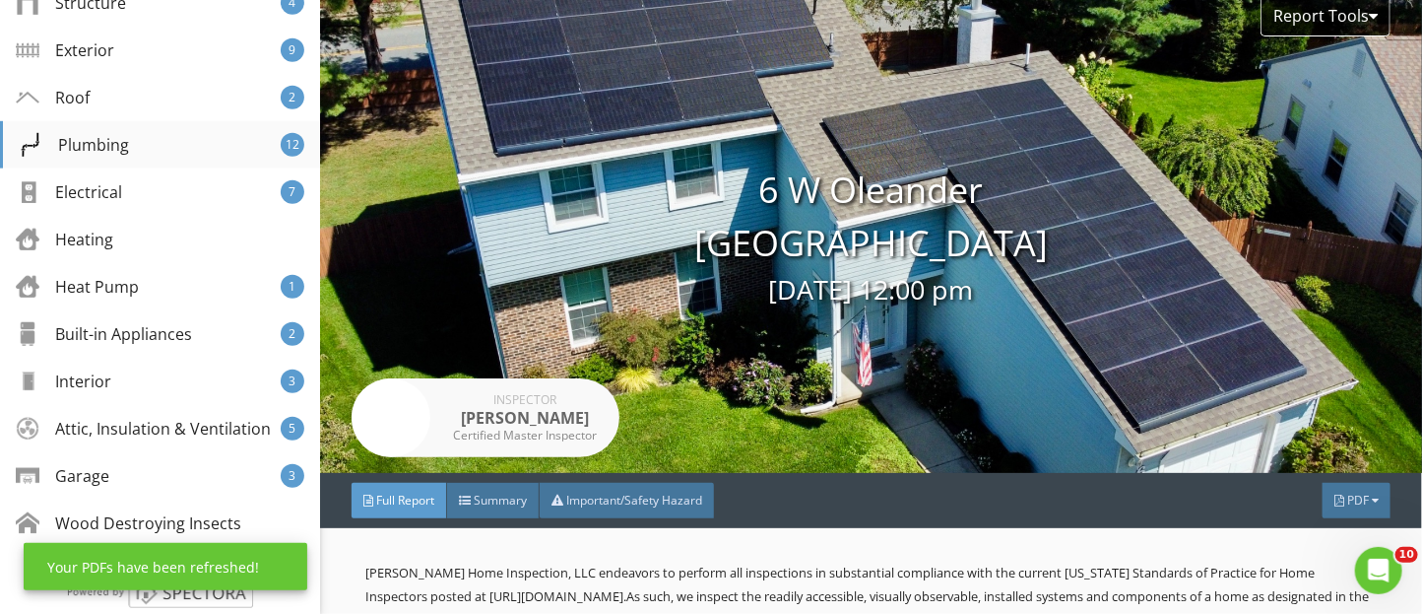
click at [129, 156] on div "Plumbing 12" at bounding box center [160, 144] width 320 height 47
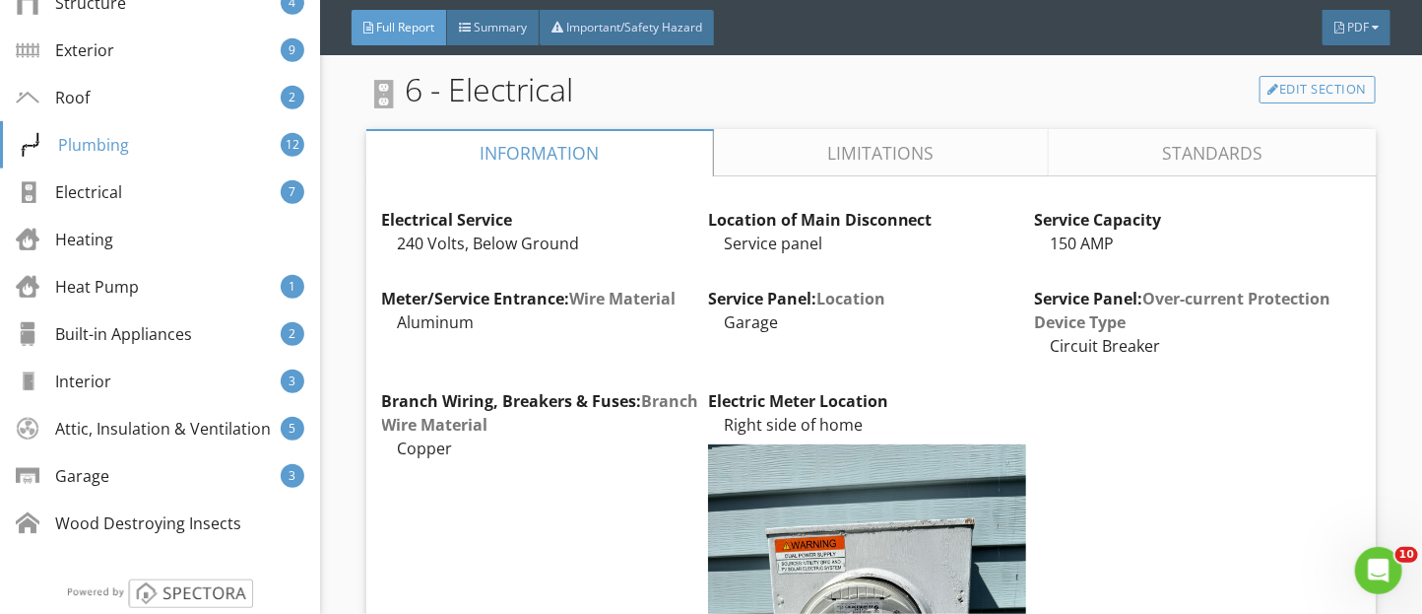
scroll to position [11909, 0]
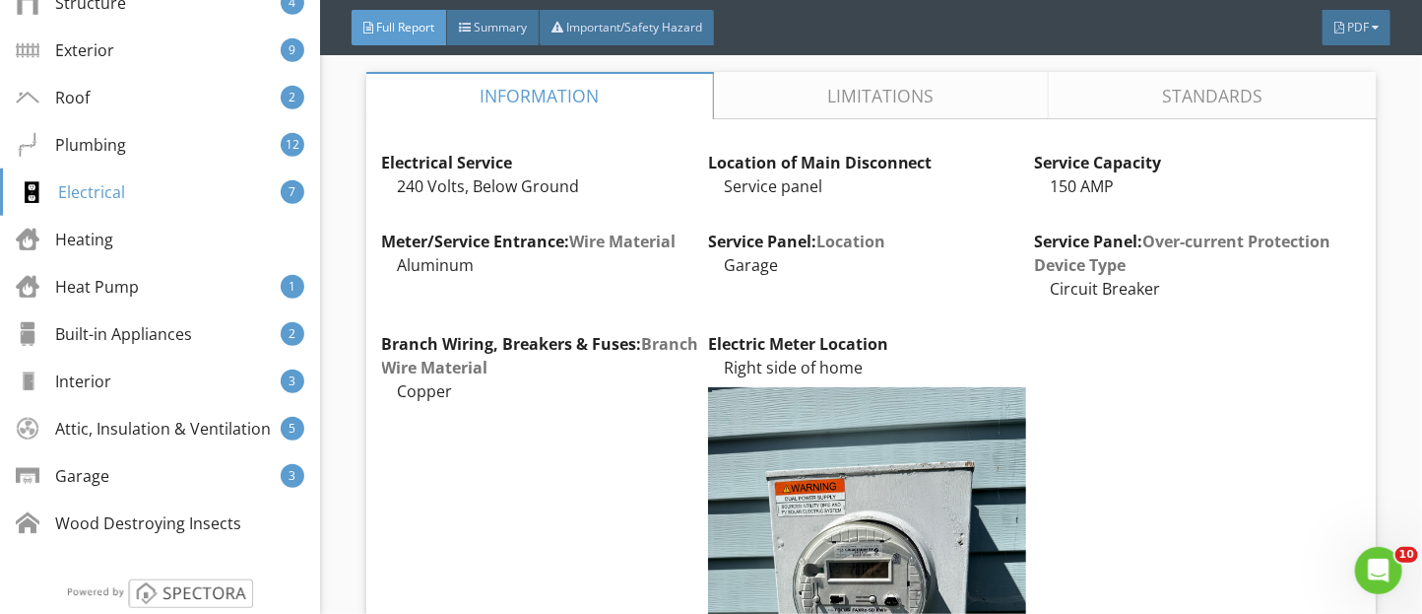
click at [827, 108] on link "Limitations" at bounding box center [880, 95] width 335 height 47
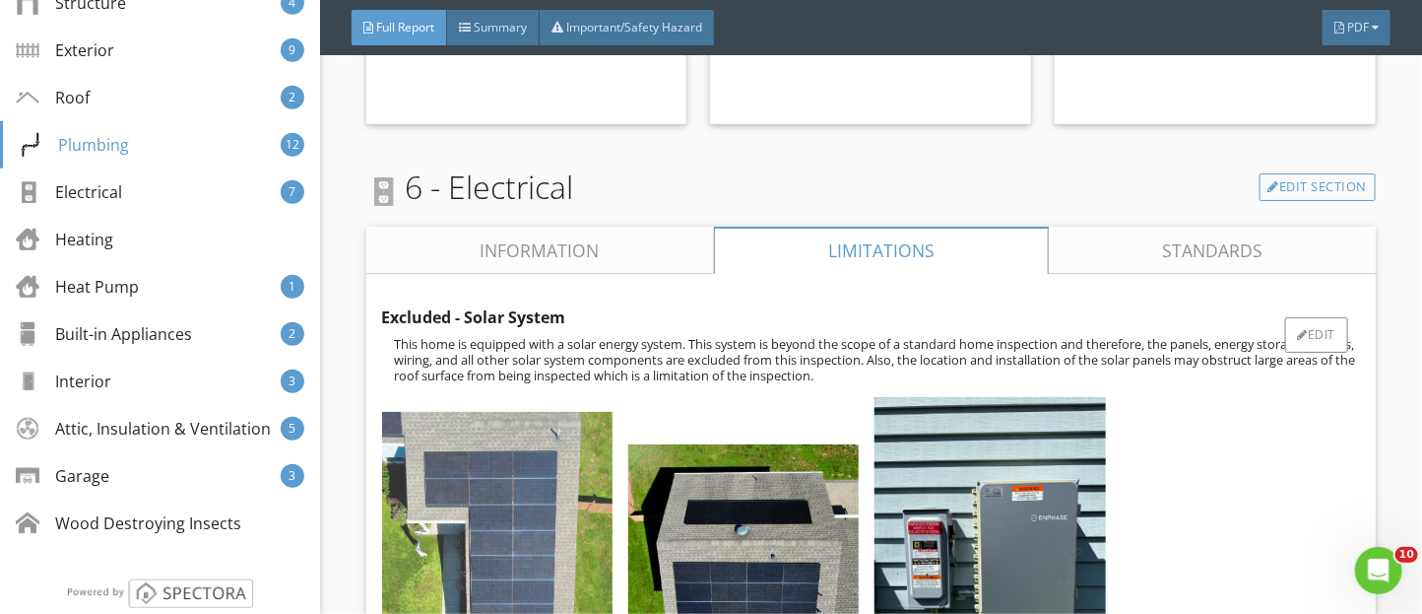
scroll to position [11743, 0]
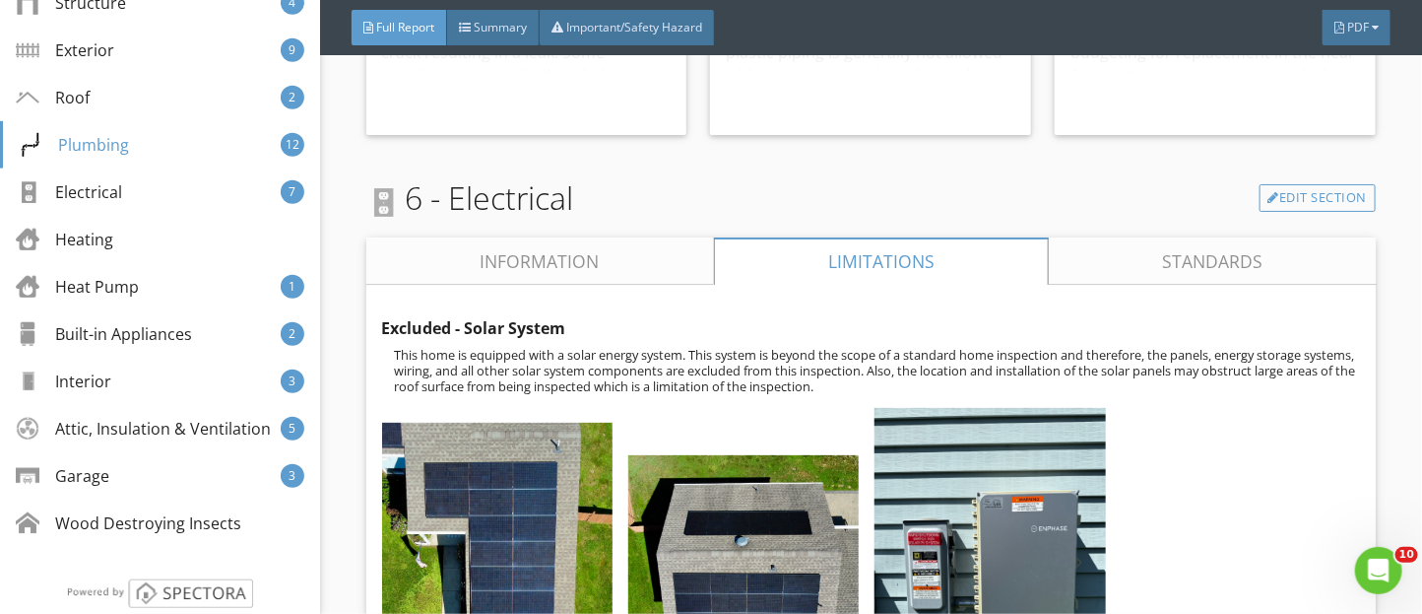
click at [537, 285] on link "Information" at bounding box center [540, 260] width 348 height 47
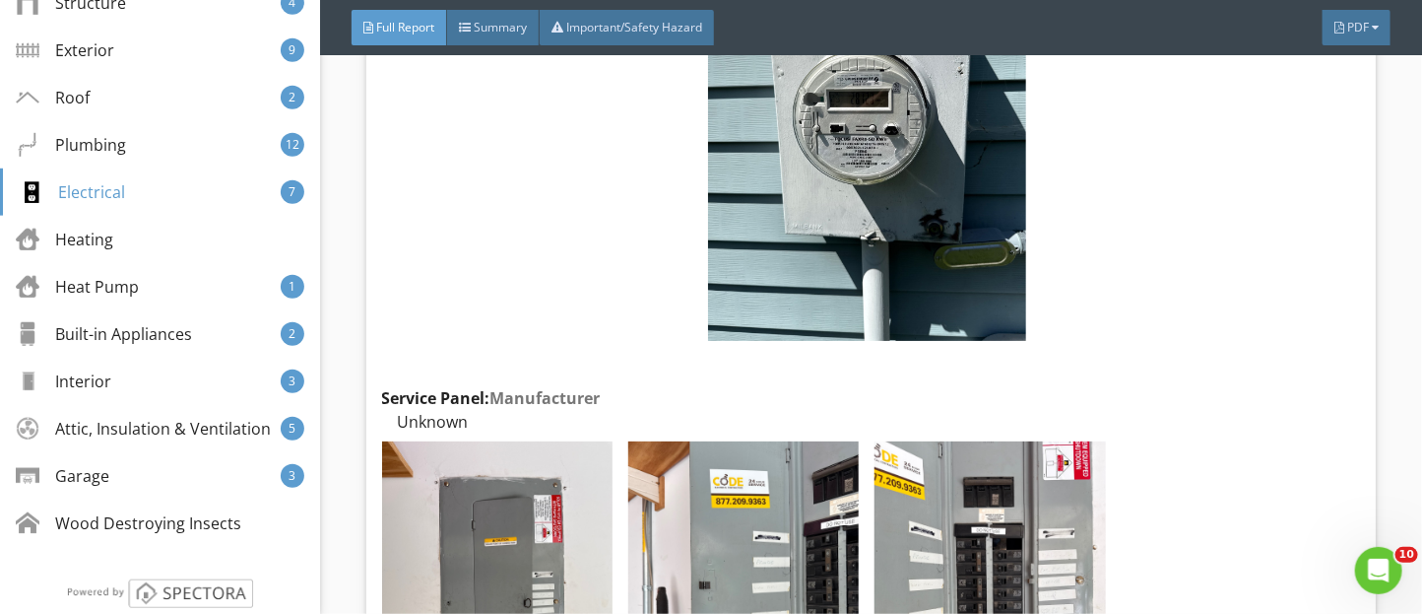
scroll to position [12376, 0]
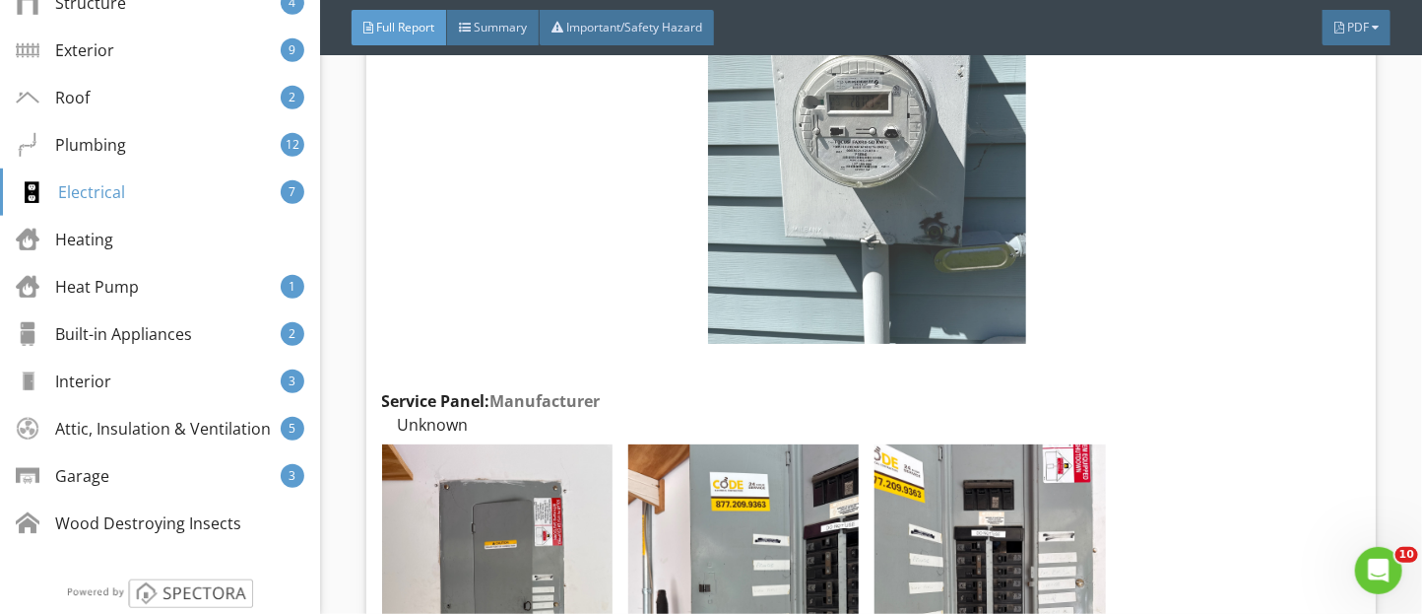
click at [865, 283] on img at bounding box center [867, 131] width 318 height 424
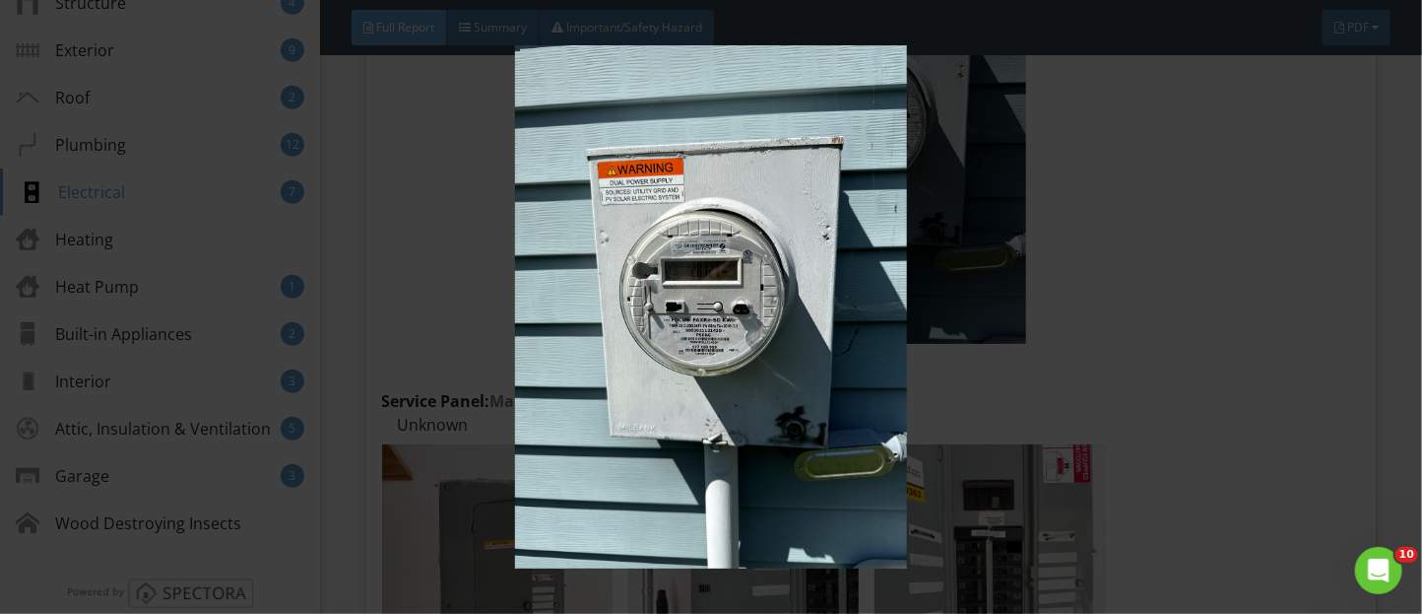
click at [1144, 439] on img at bounding box center [711, 306] width 1291 height 523
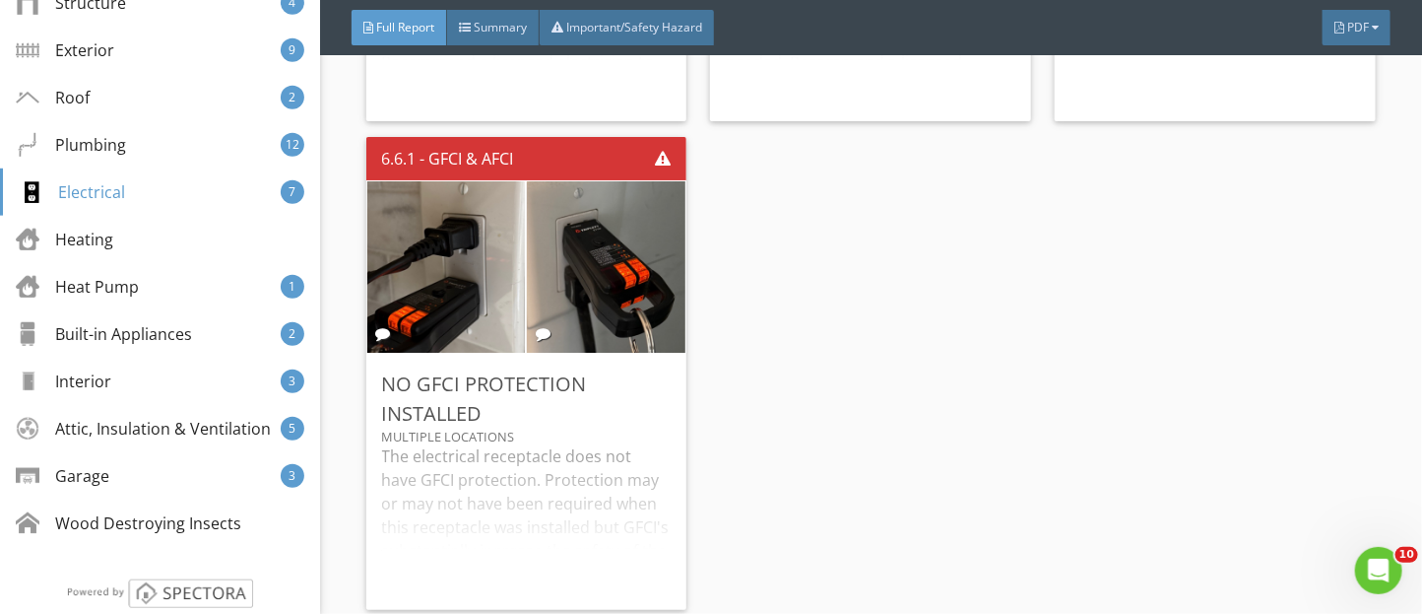
scroll to position [14034, 0]
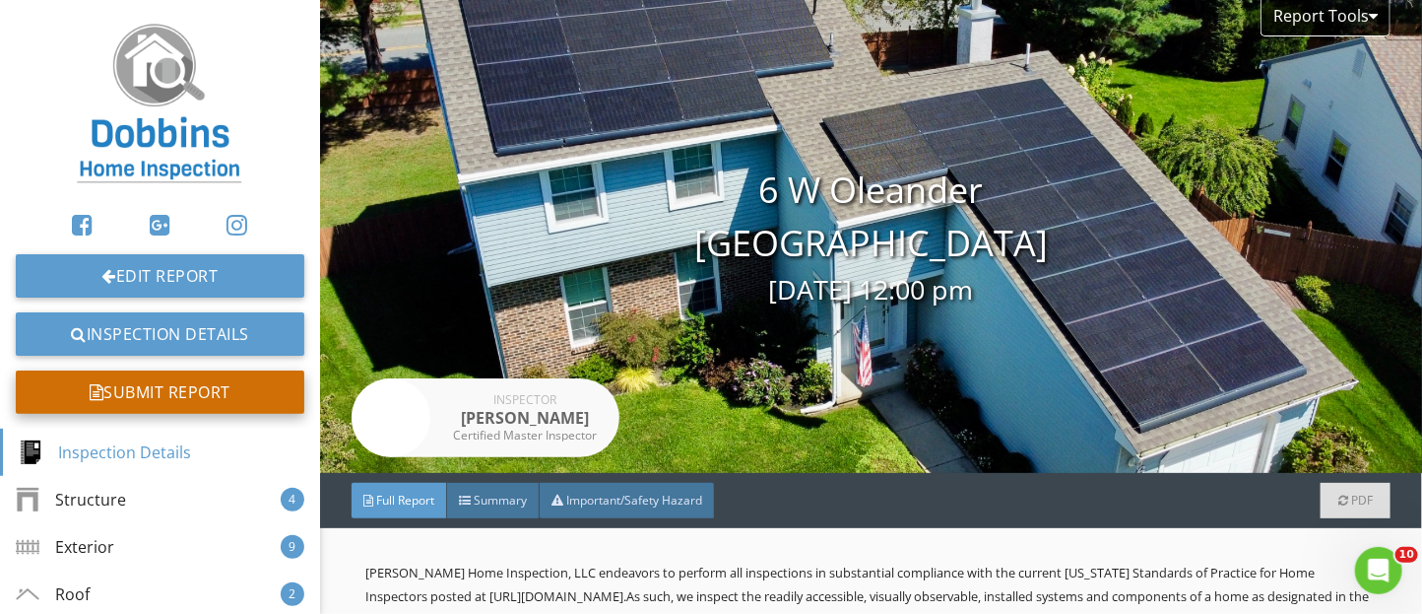
scroll to position [338, 0]
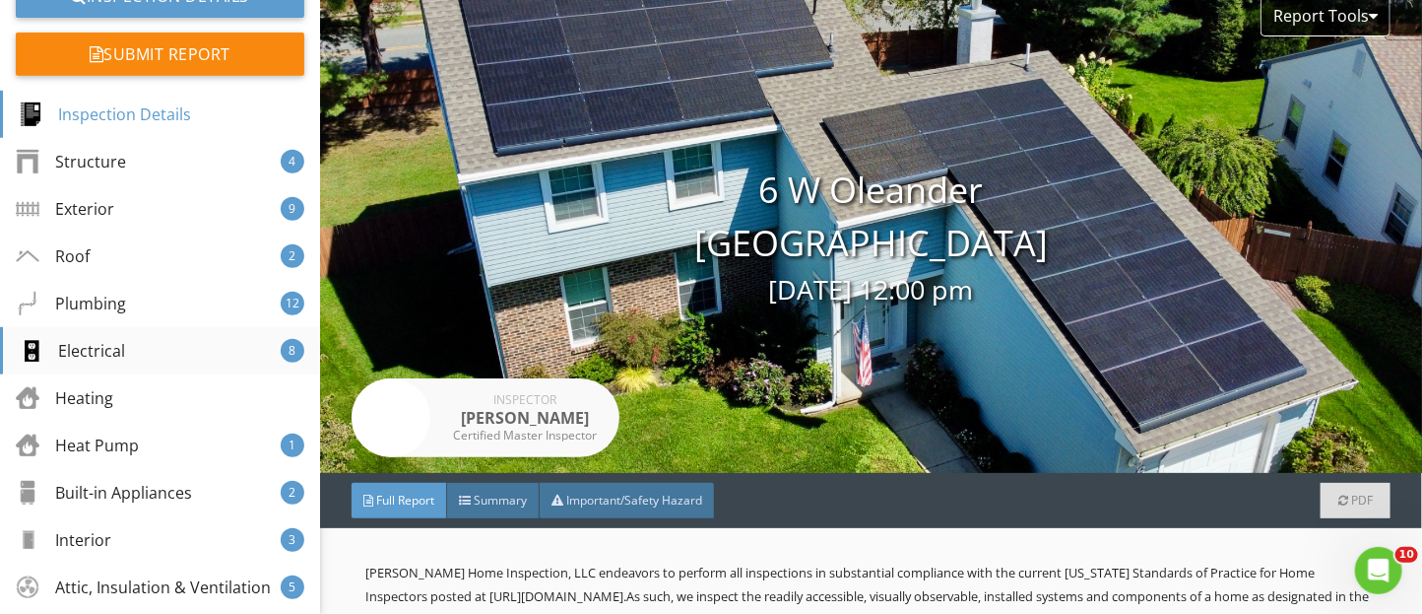
click at [121, 362] on div "Electrical 8" at bounding box center [160, 350] width 320 height 47
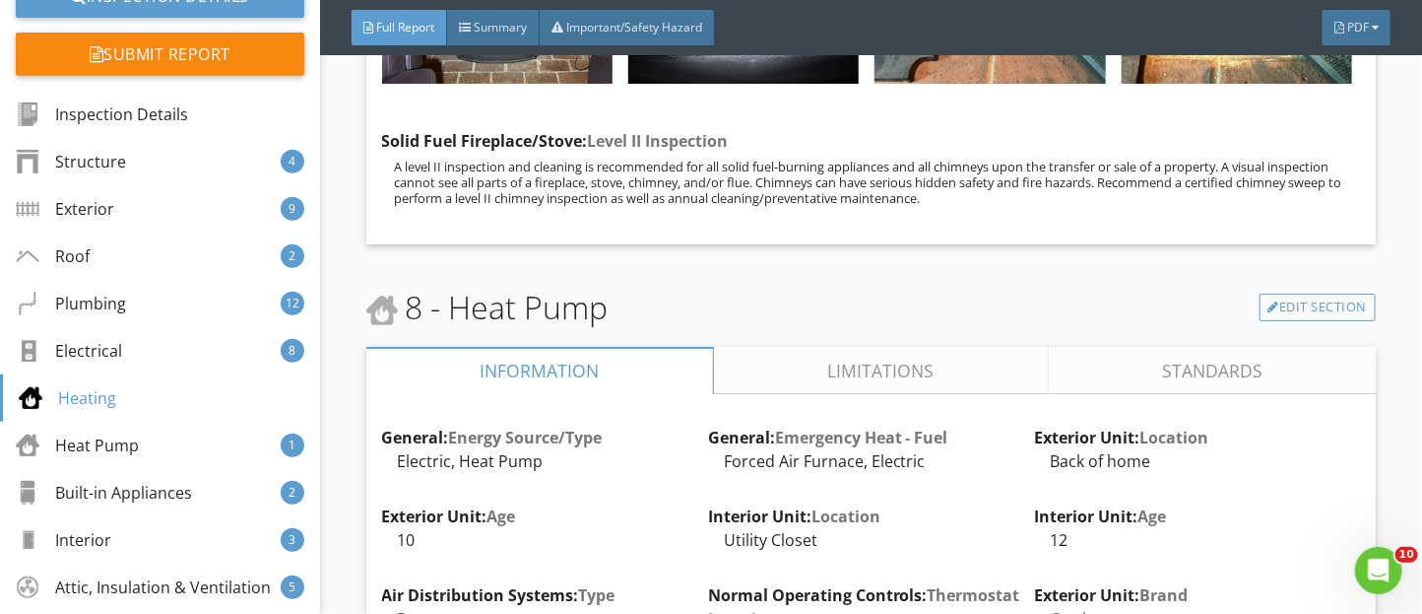
scroll to position [15114, 0]
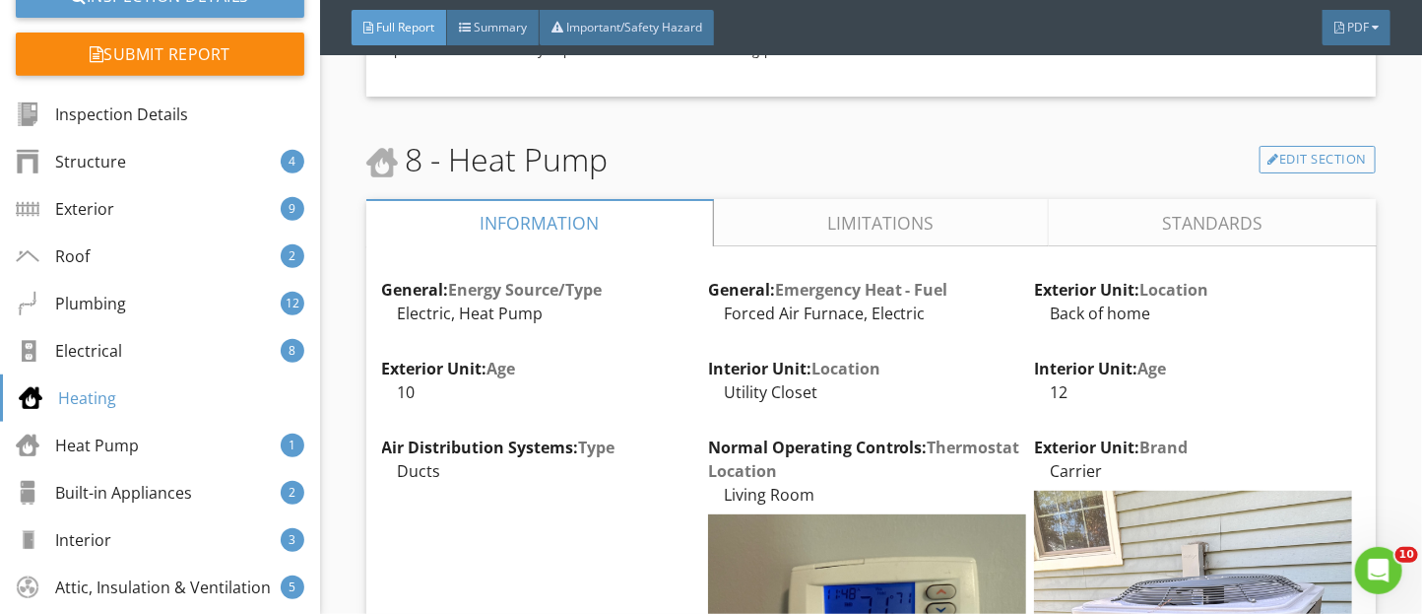
click at [797, 241] on link "Limitations" at bounding box center [880, 222] width 335 height 47
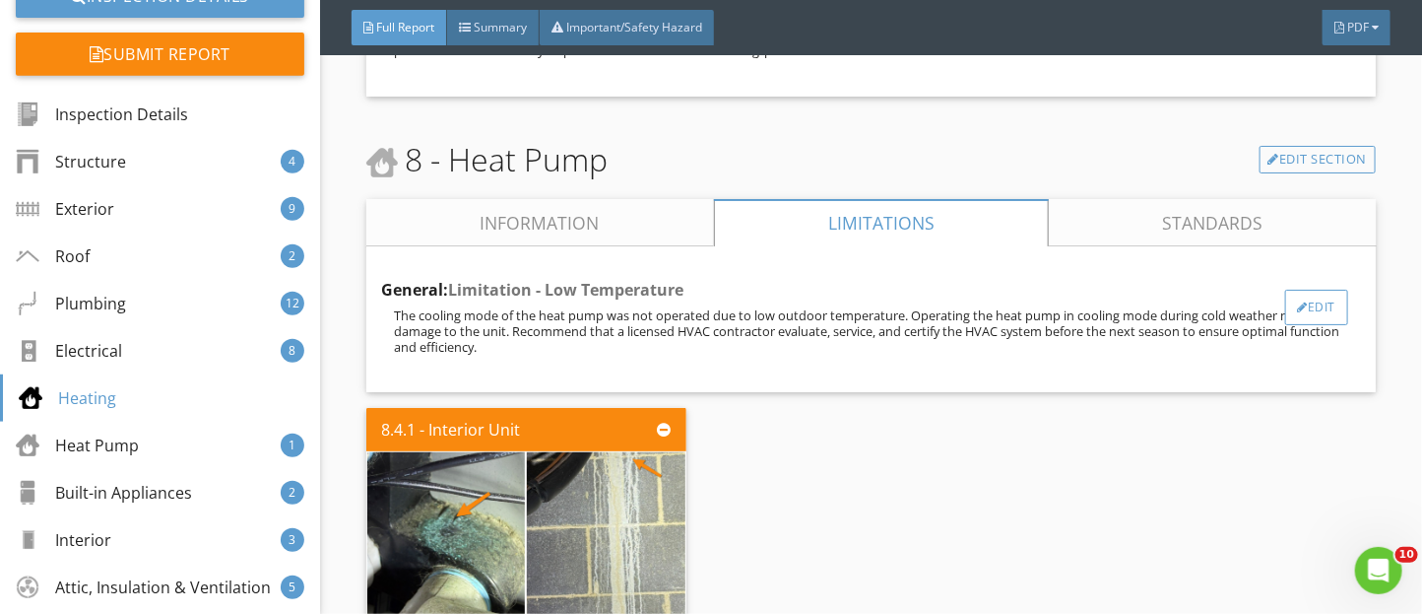
click at [1324, 325] on div "Edit" at bounding box center [1317, 307] width 64 height 35
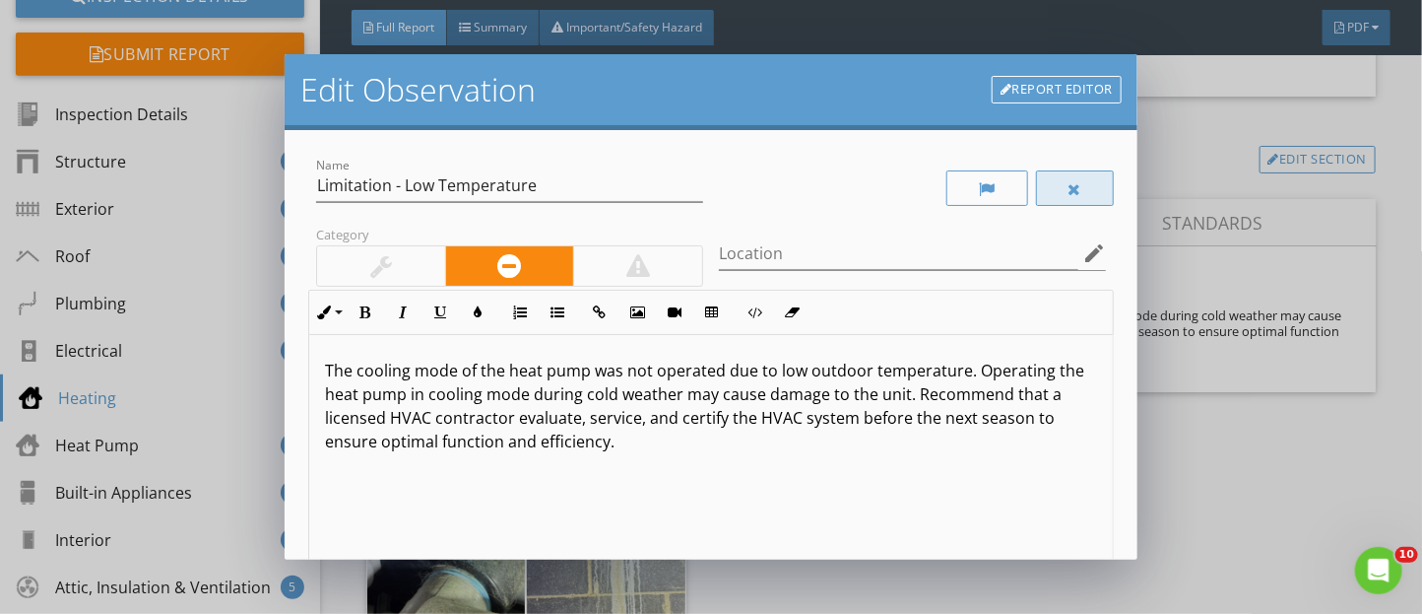
click at [1069, 195] on div at bounding box center [1076, 189] width 14 height 16
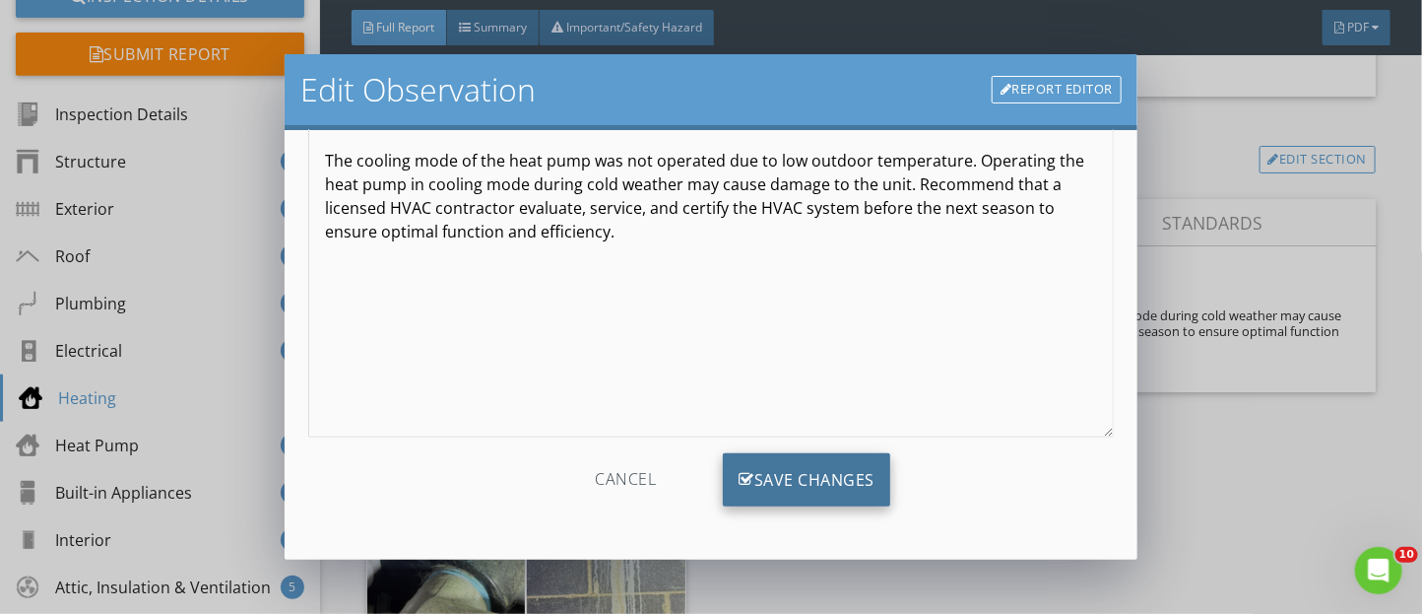
click at [838, 470] on div "Save Changes" at bounding box center [806, 479] width 167 height 53
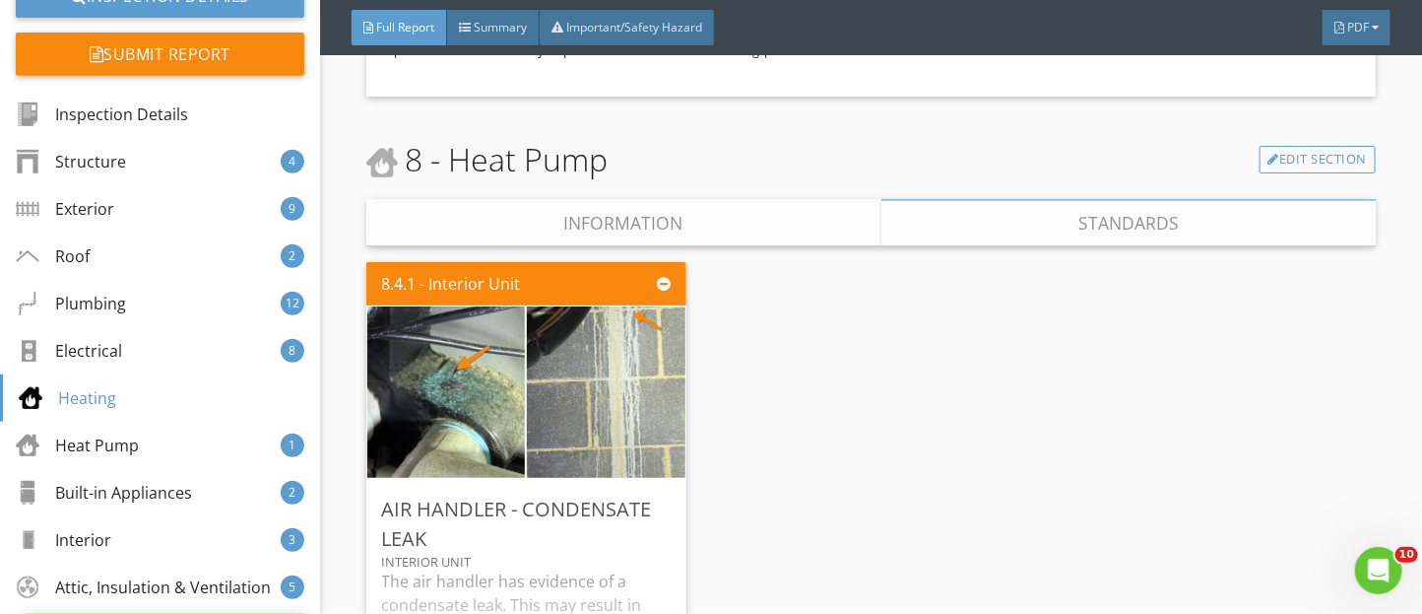
scroll to position [0, 0]
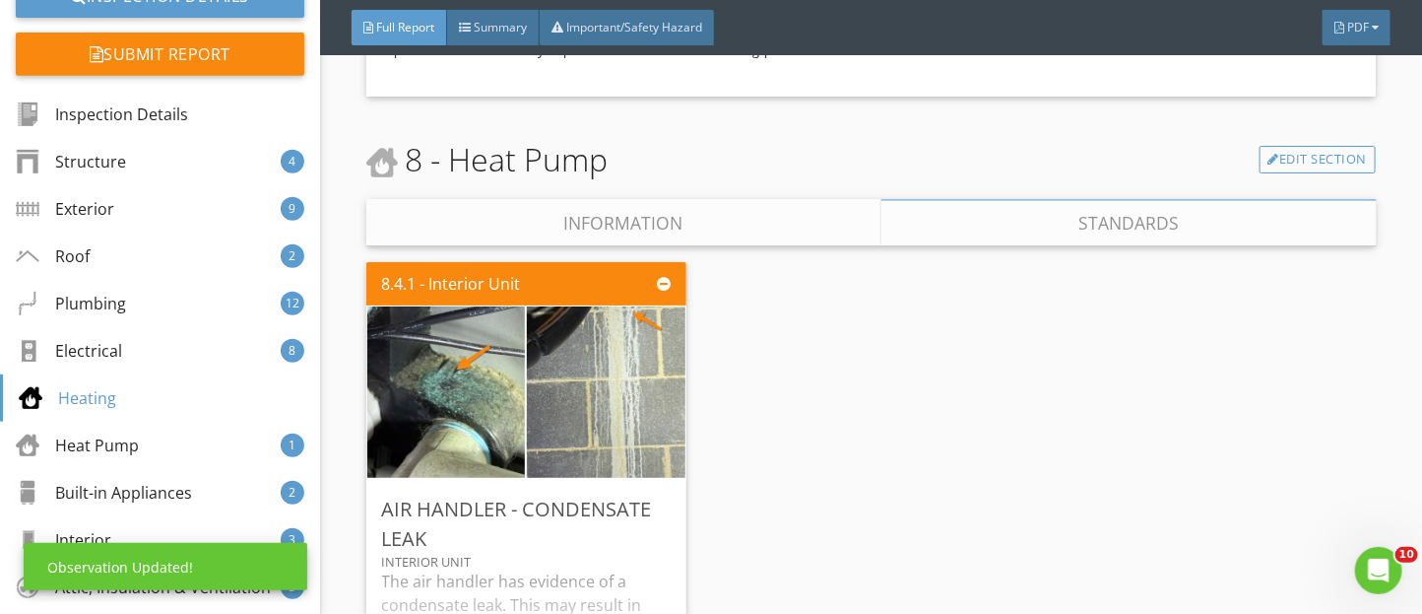
click at [441, 246] on link "Information" at bounding box center [623, 222] width 515 height 47
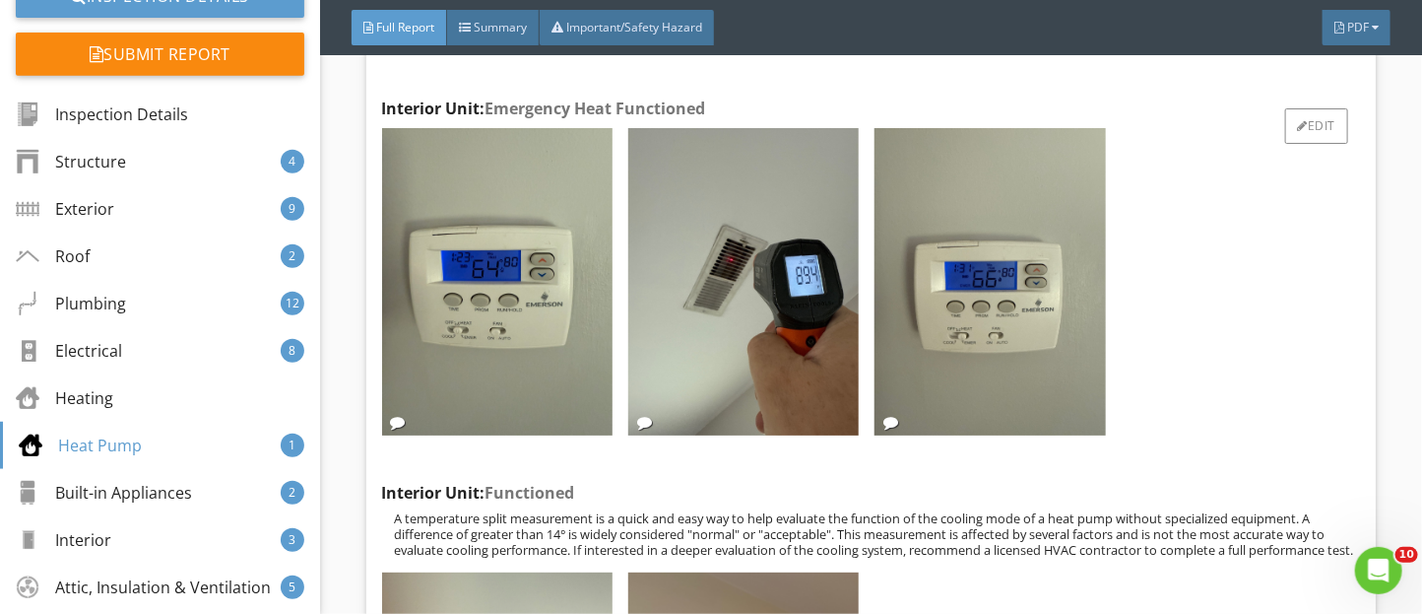
scroll to position [16794, 0]
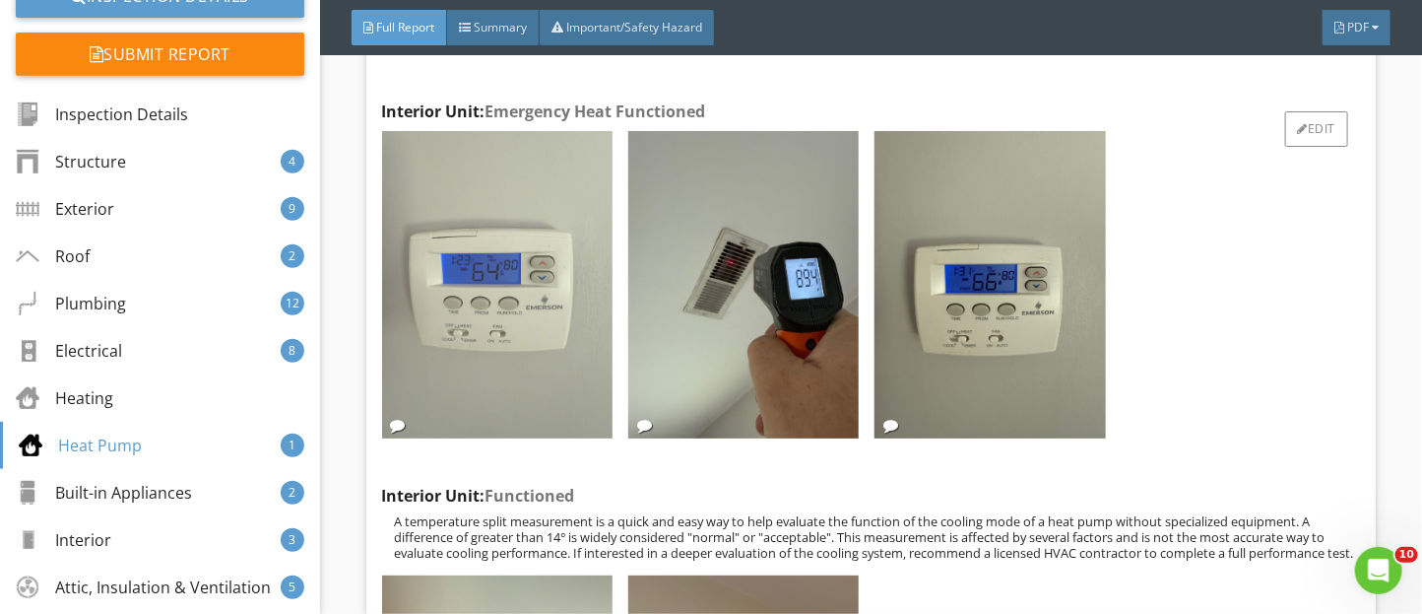
click at [450, 349] on img at bounding box center [497, 284] width 230 height 307
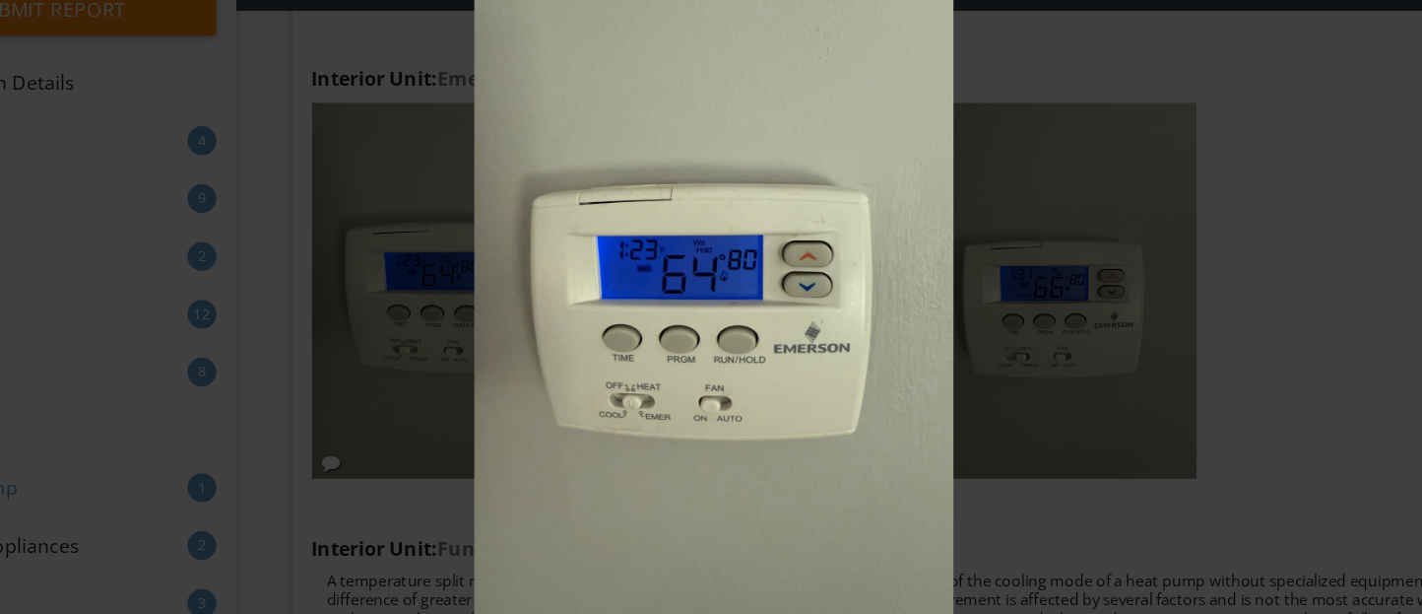
click at [1023, 261] on img at bounding box center [711, 293] width 1291 height 523
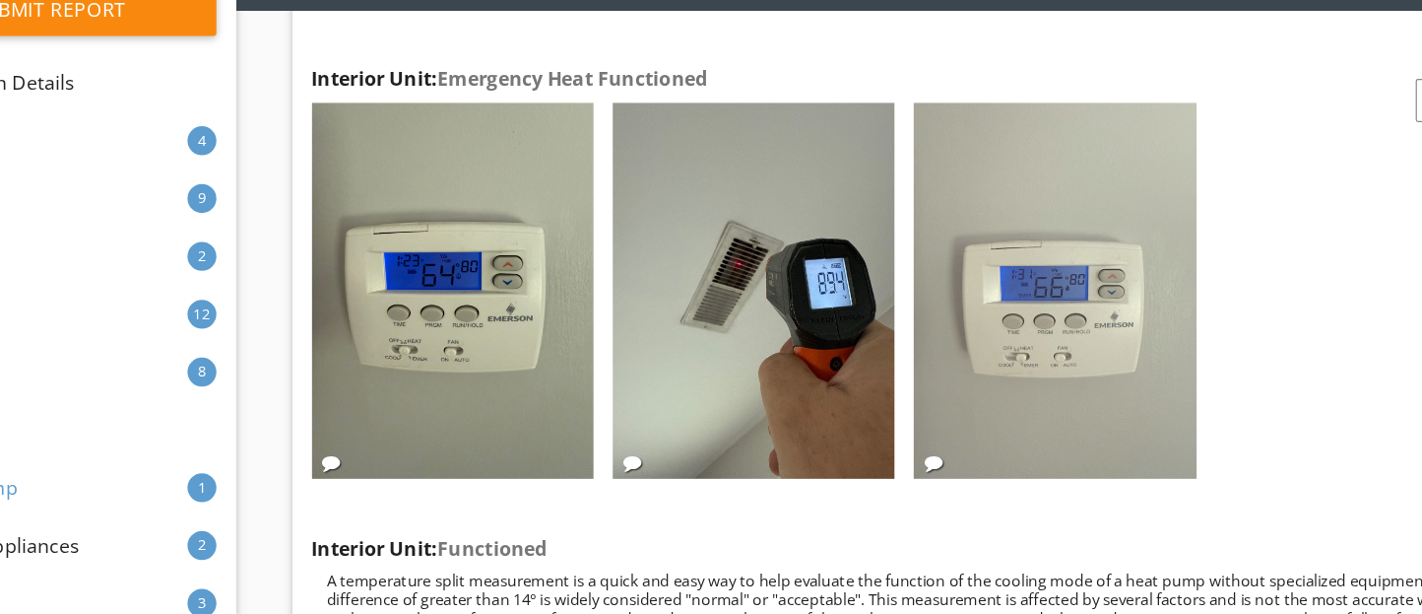
click at [1003, 326] on img at bounding box center [990, 285] width 230 height 308
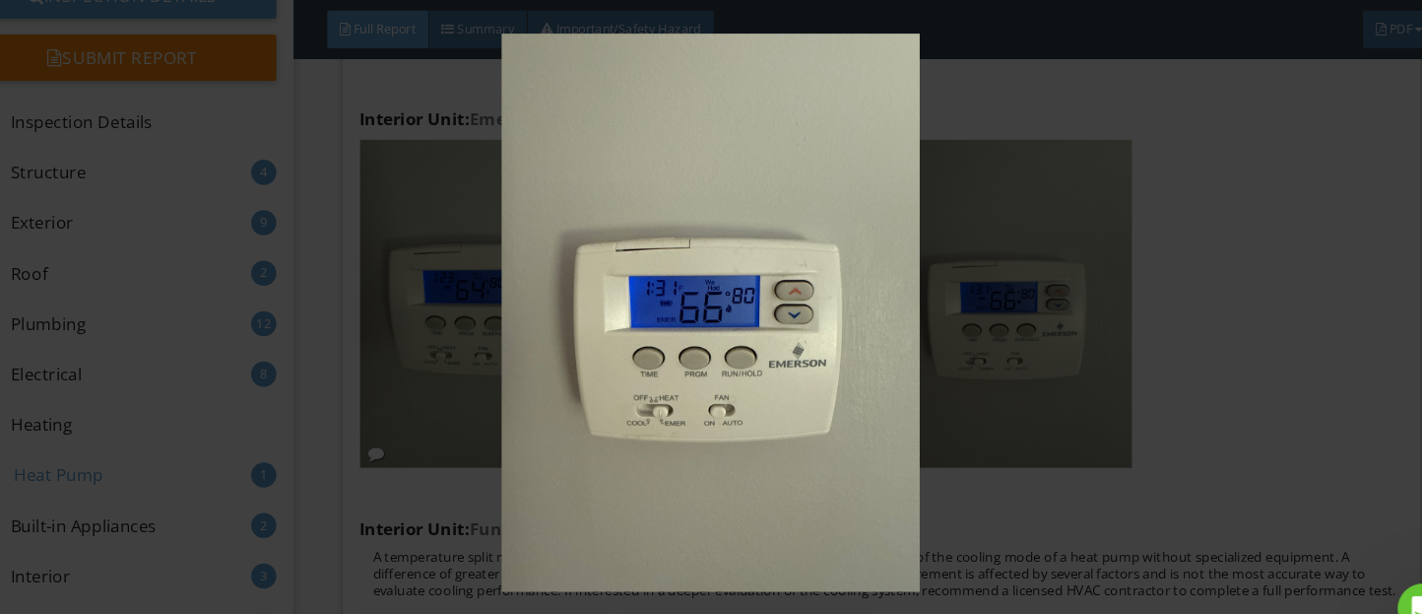
click at [1096, 273] on img at bounding box center [711, 293] width 1291 height 523
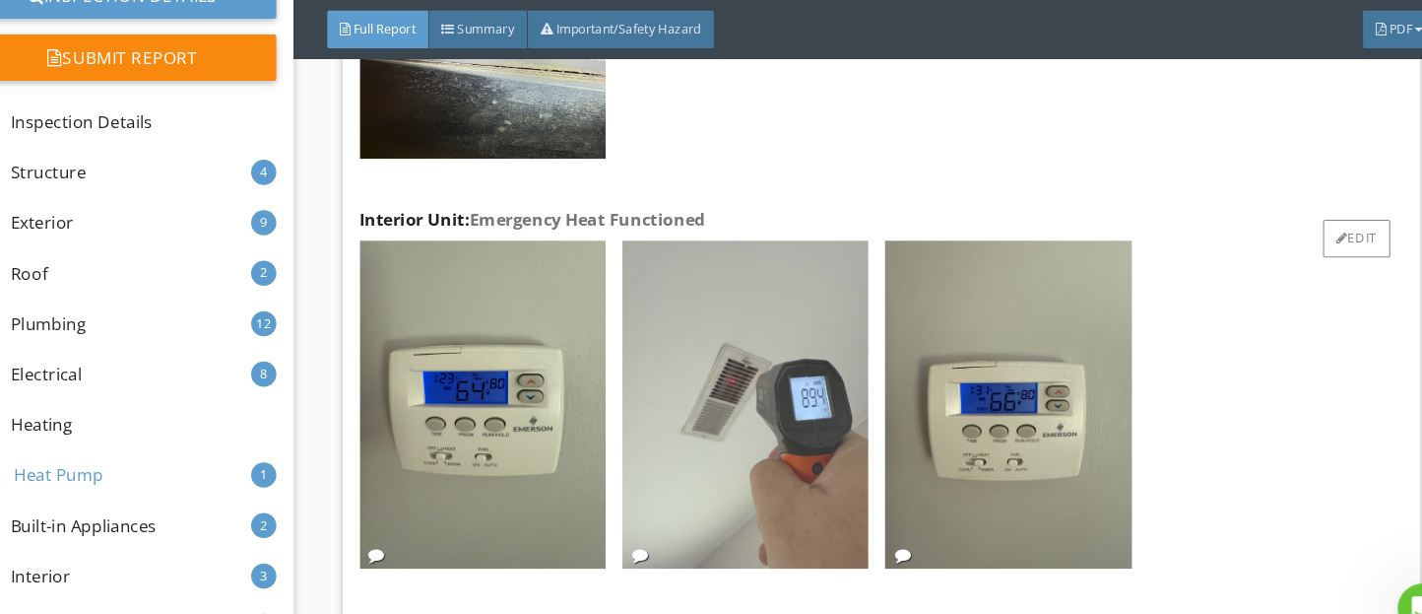
scroll to position [16695, 0]
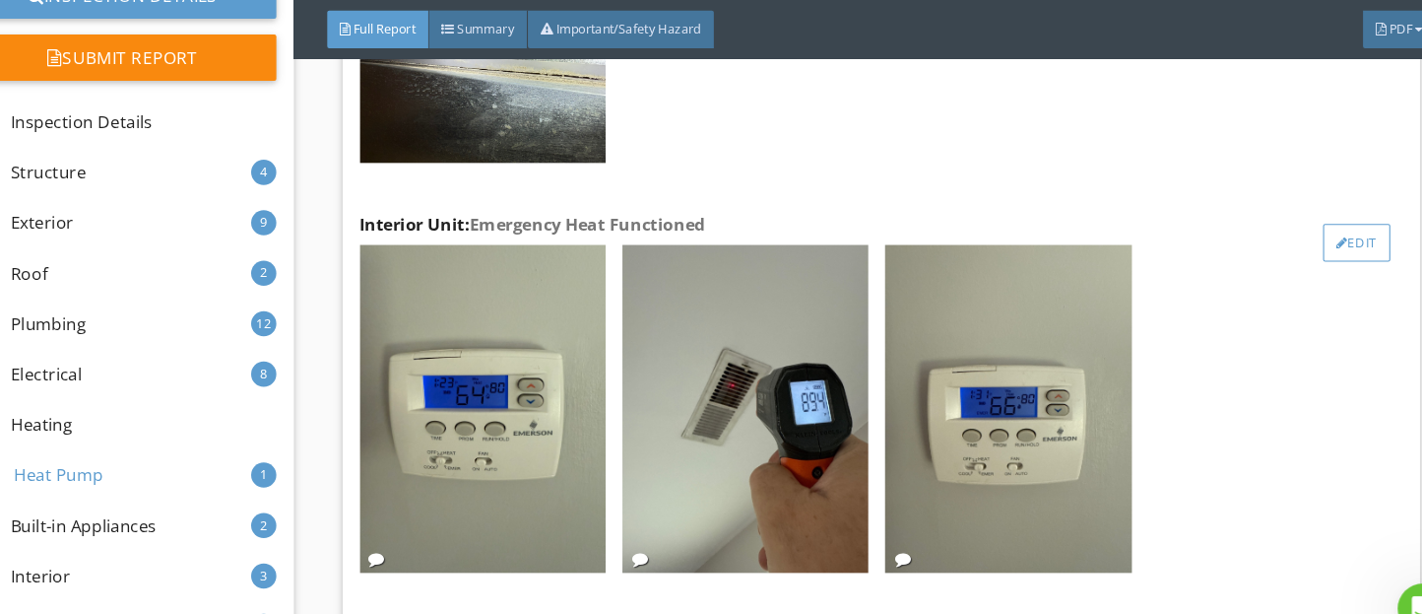
click at [1322, 245] on div "Edit" at bounding box center [1317, 227] width 64 height 35
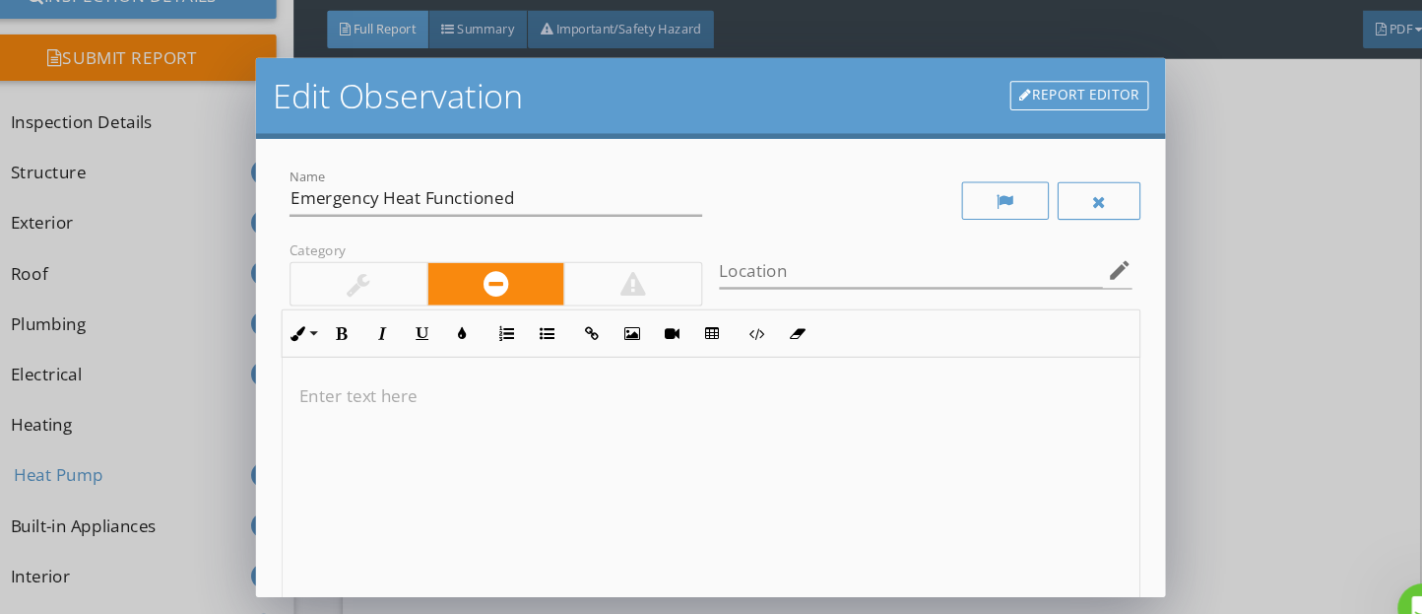
click at [1030, 84] on link "Report Editor" at bounding box center [1057, 90] width 130 height 28
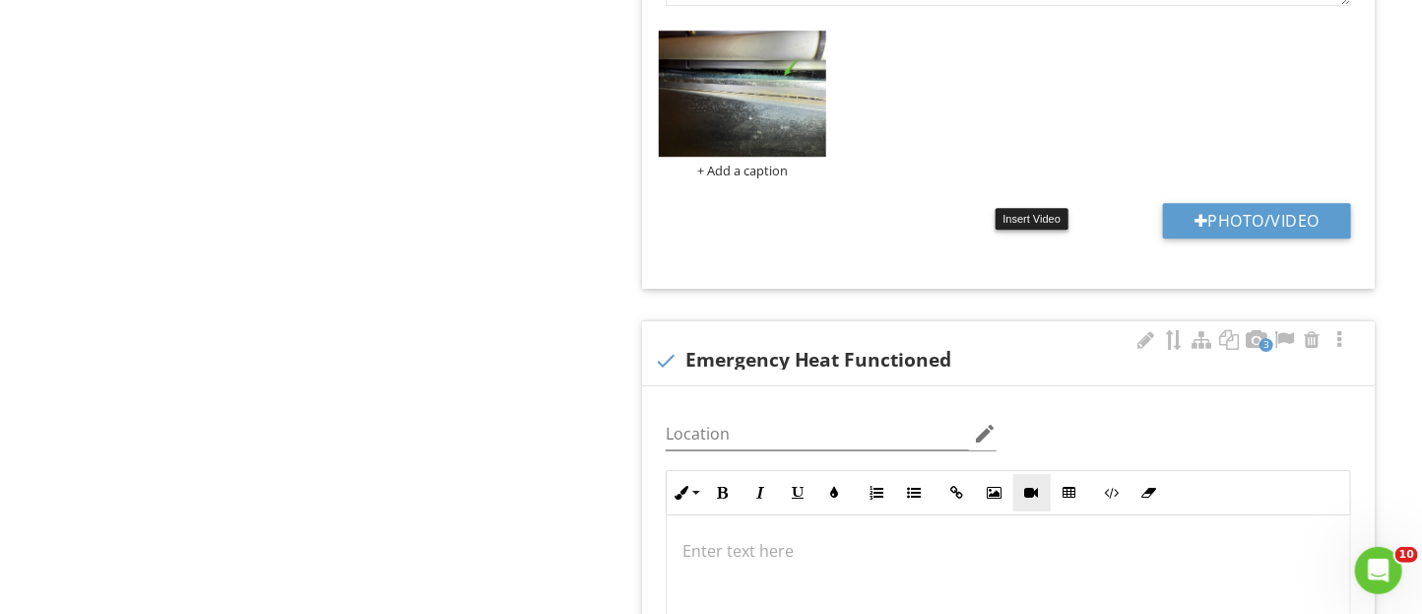
scroll to position [2773, 0]
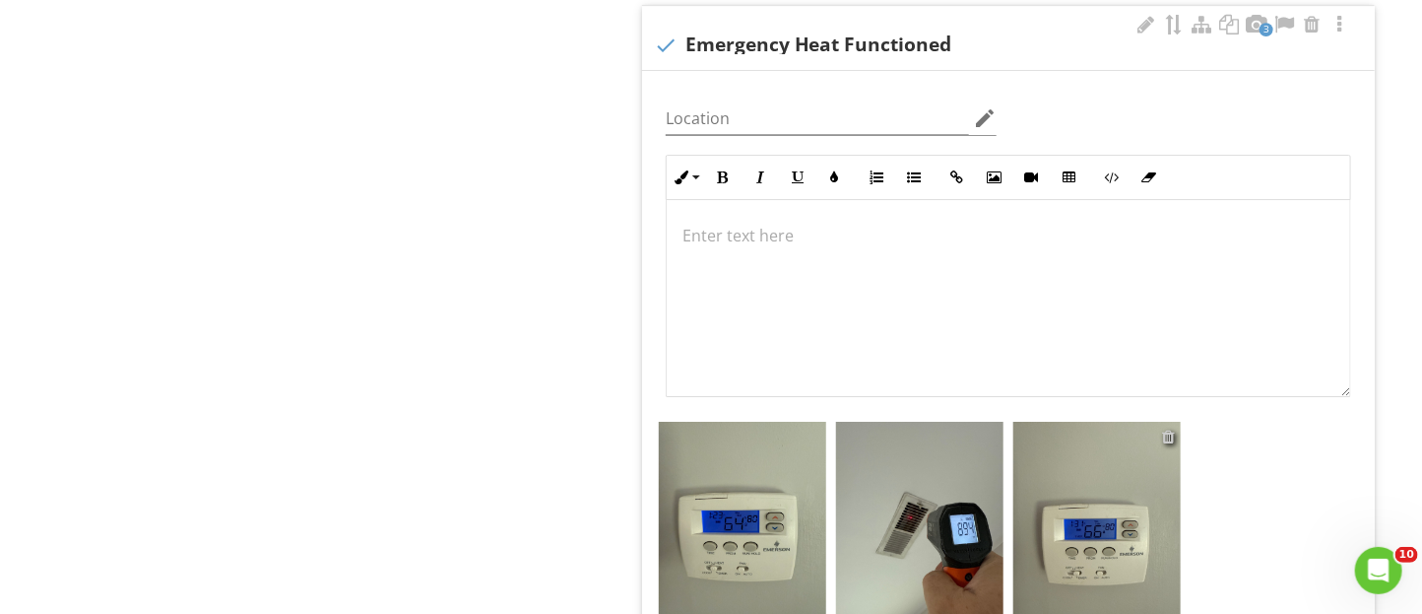
click at [1171, 441] on div at bounding box center [1168, 436] width 13 height 16
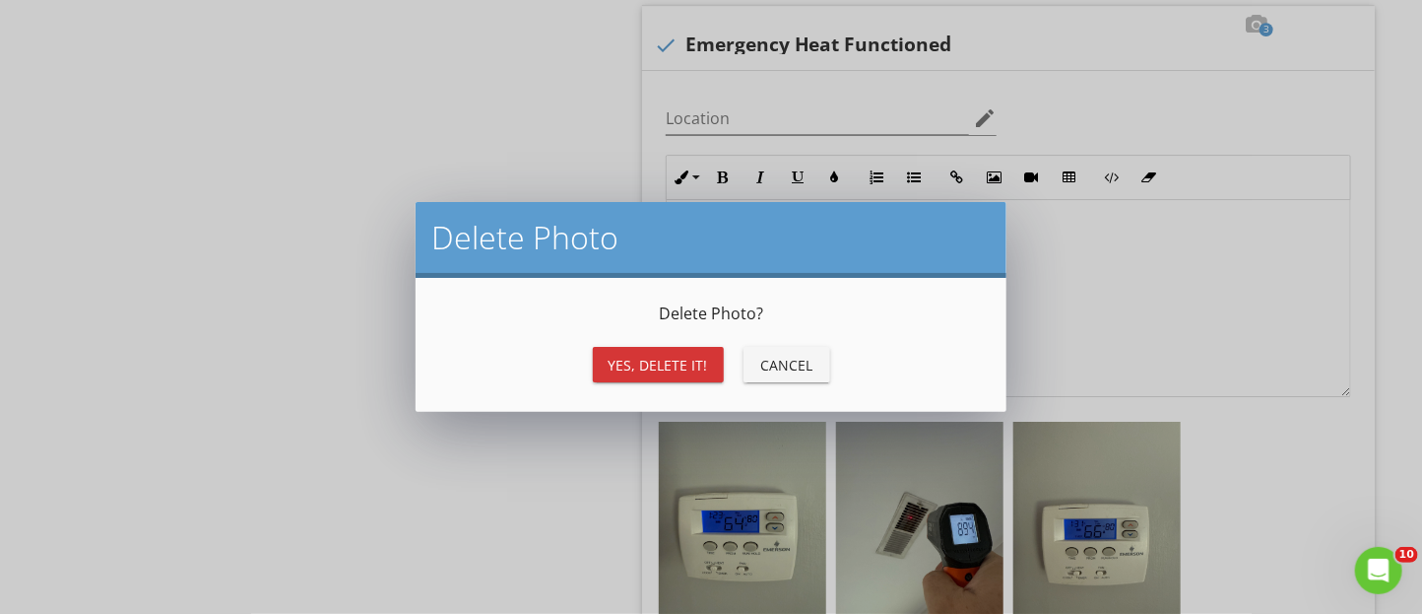
click at [708, 358] on button "Yes, Delete it!" at bounding box center [658, 364] width 131 height 35
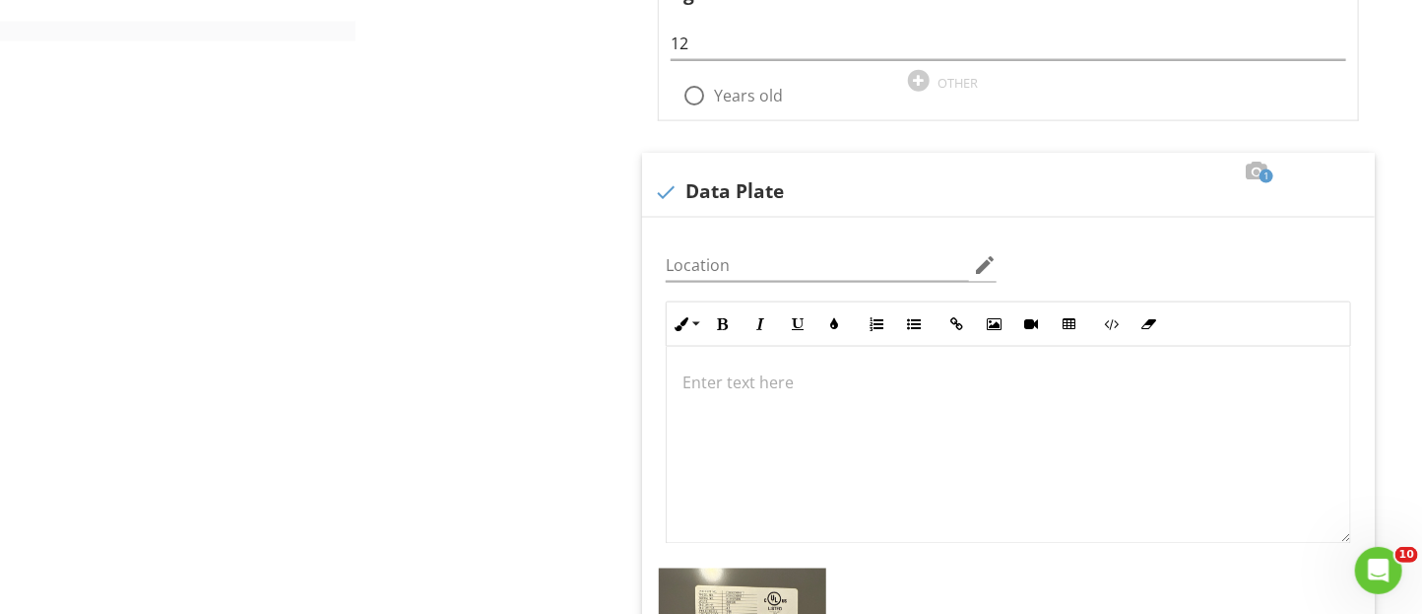
scroll to position [0, 0]
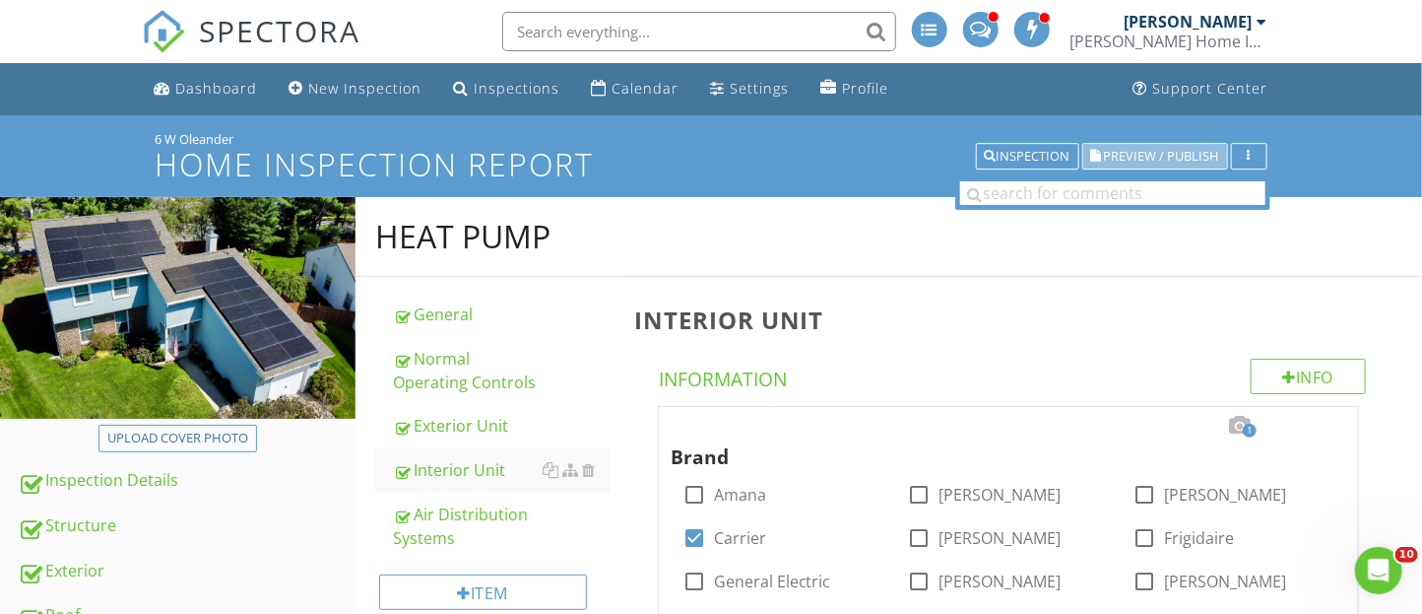
click at [1127, 155] on span "Preview / Publish" at bounding box center [1161, 156] width 115 height 13
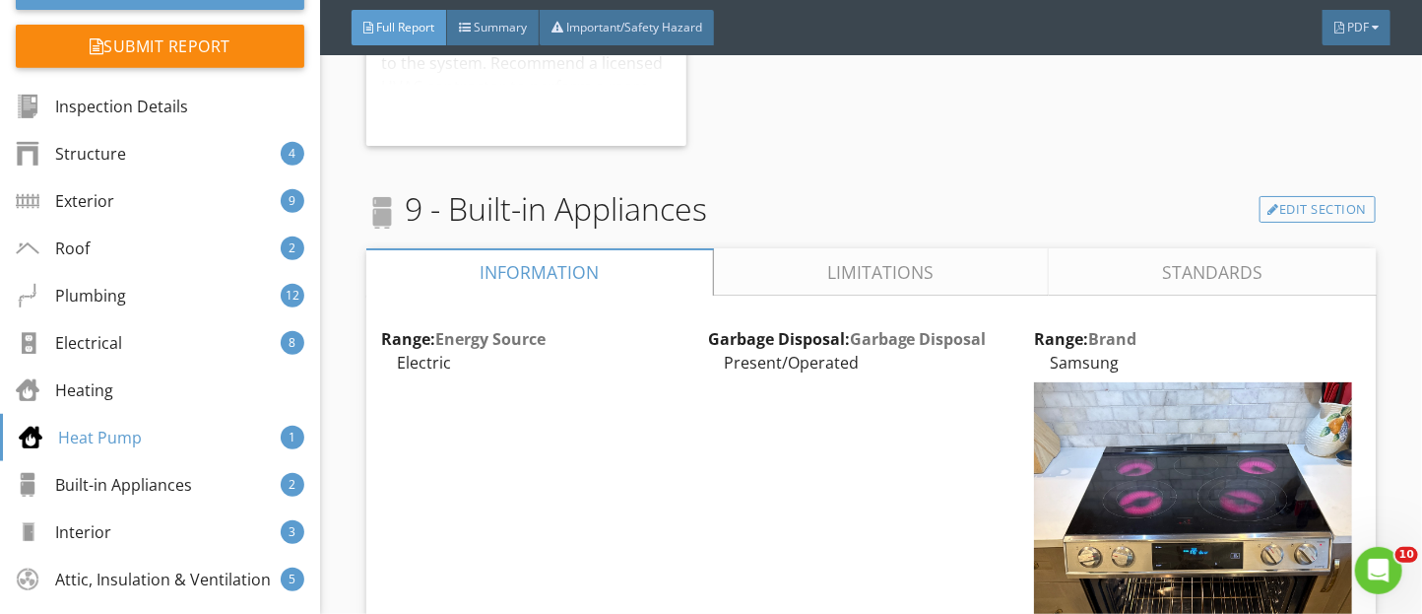
scroll to position [18063, 0]
click at [767, 296] on link "Limitations" at bounding box center [880, 272] width 335 height 47
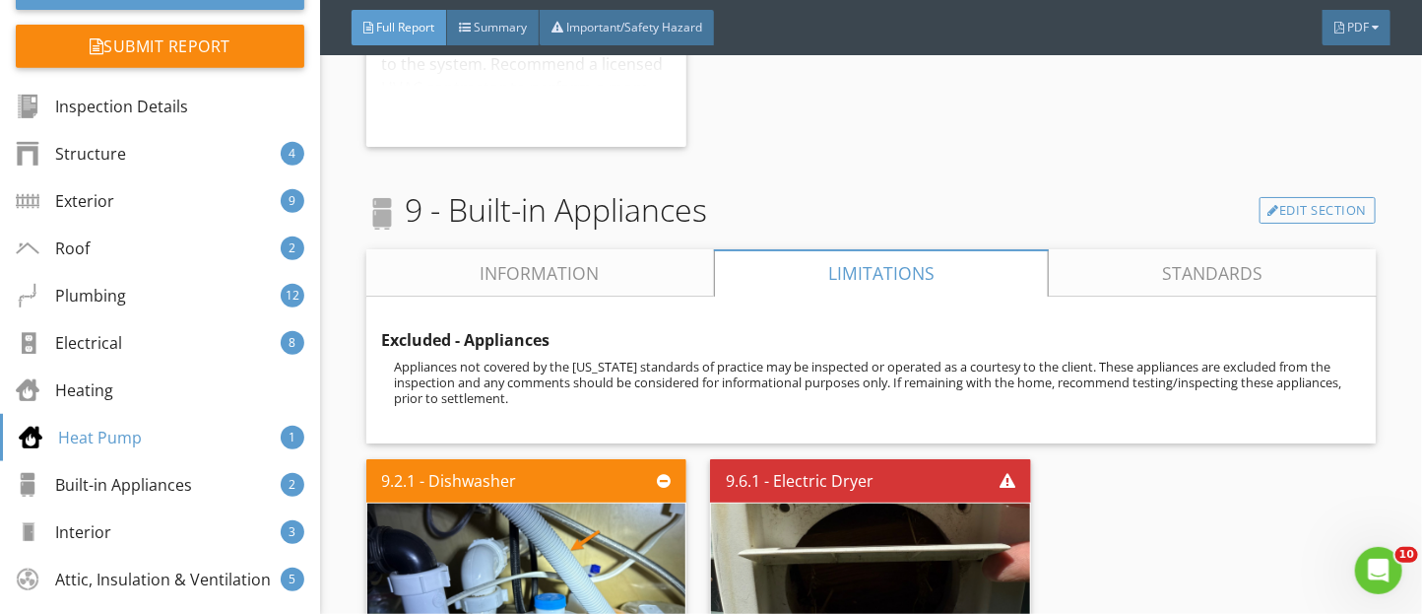
scroll to position [18201, 0]
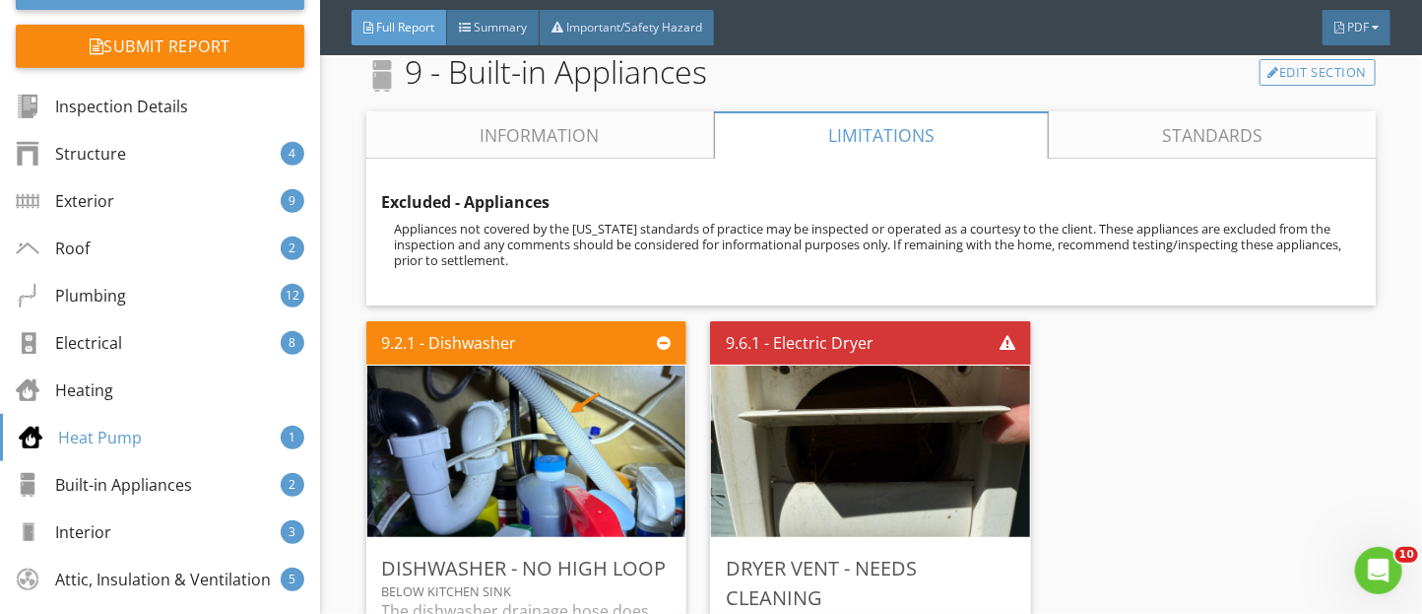
click at [648, 159] on link "Information" at bounding box center [540, 134] width 348 height 47
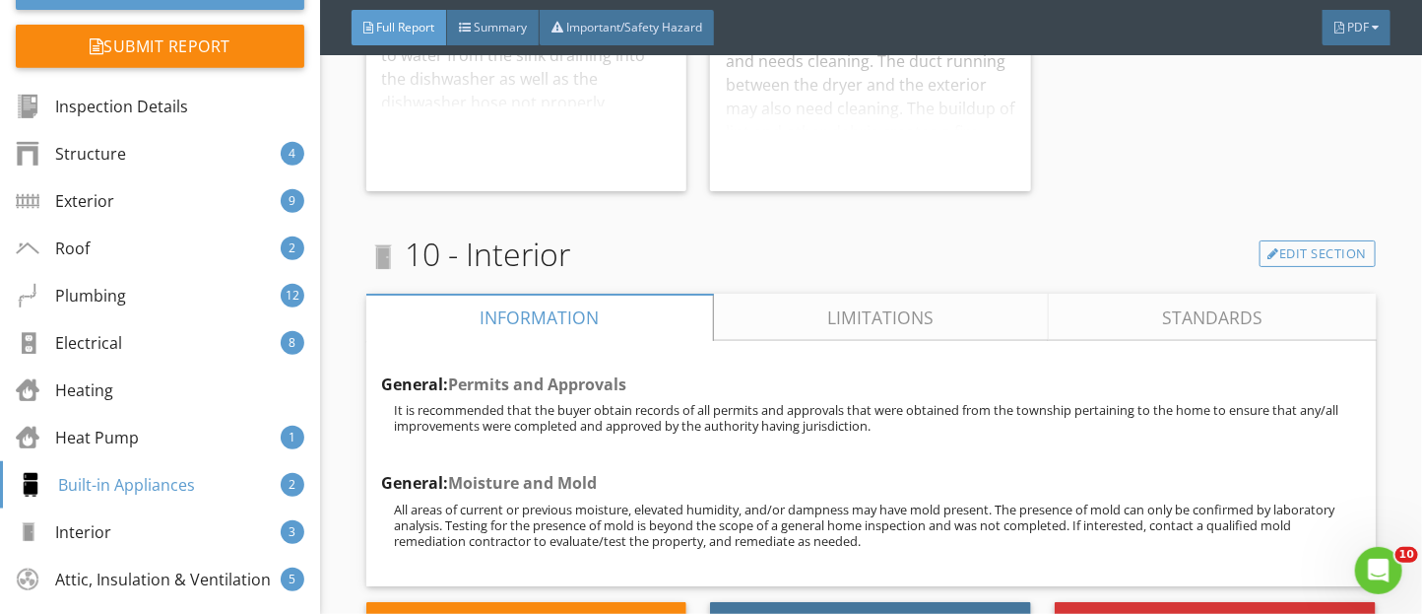
scroll to position [20464, 0]
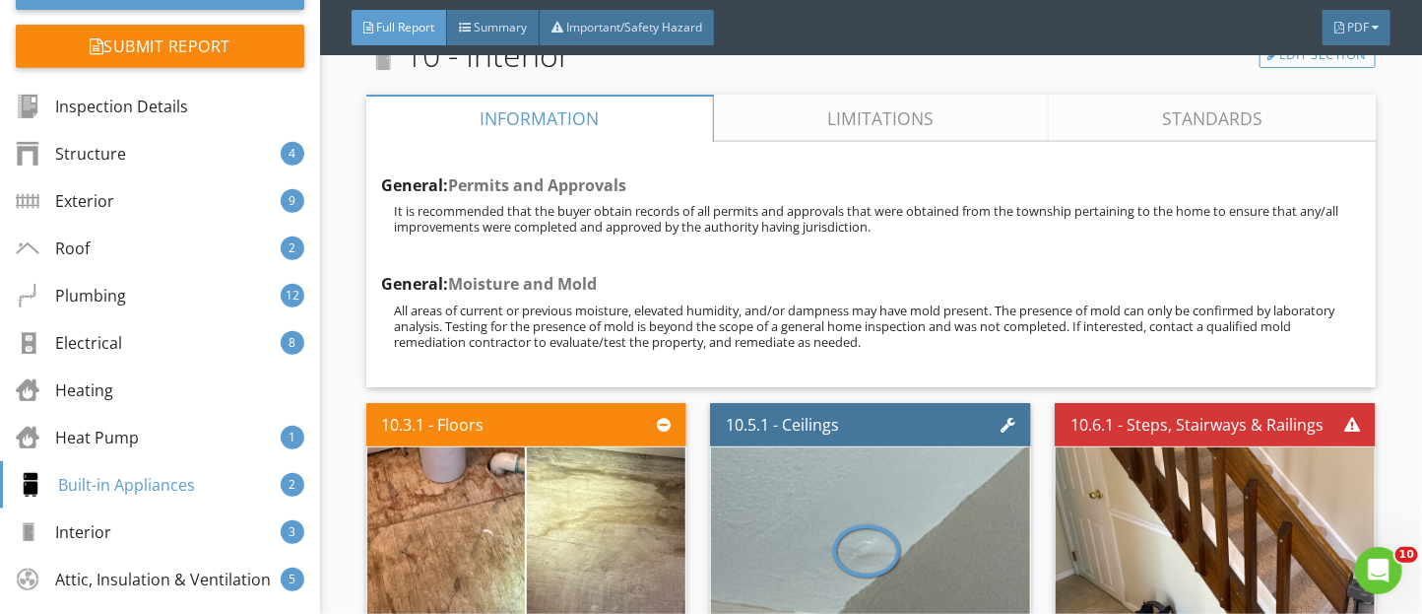
click at [786, 142] on link "Limitations" at bounding box center [880, 118] width 335 height 47
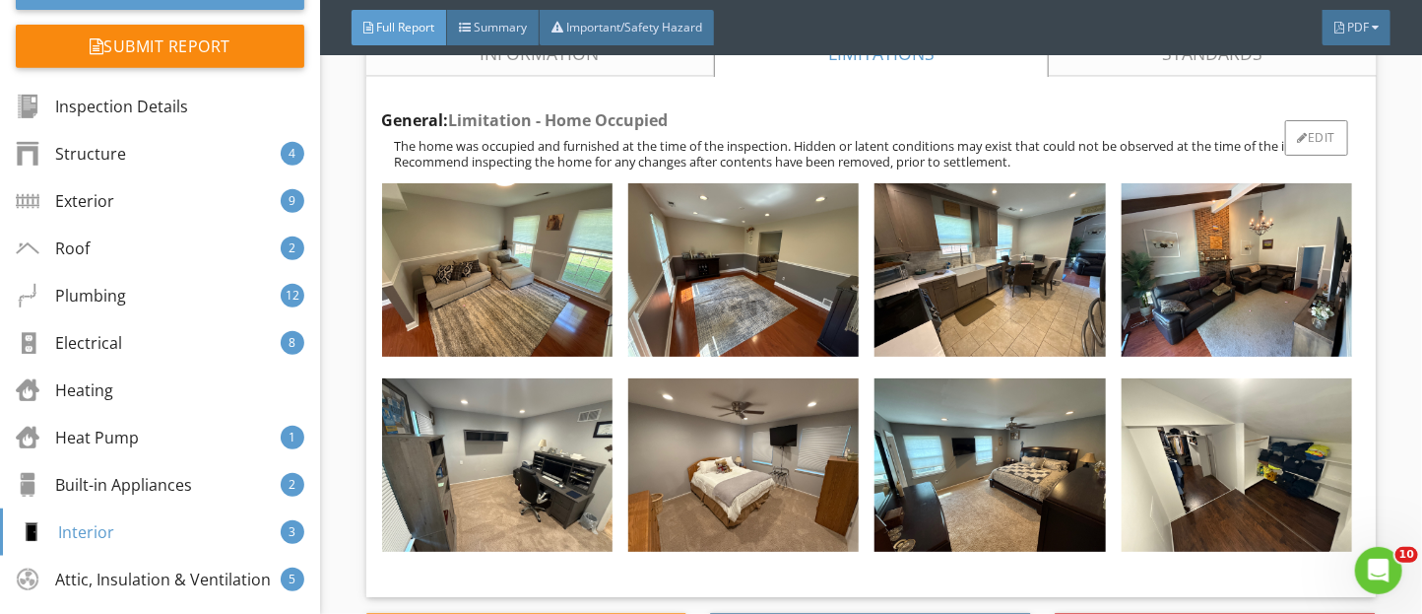
scroll to position [20502, 0]
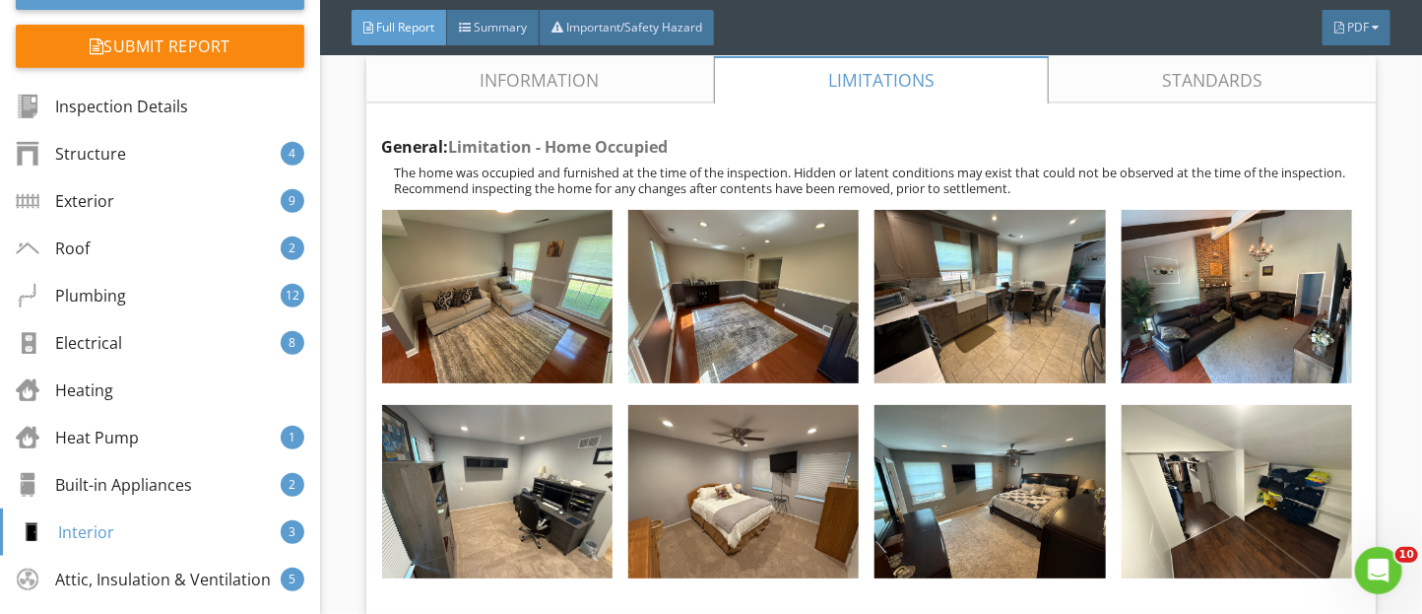
click at [436, 103] on link "Information" at bounding box center [540, 79] width 348 height 47
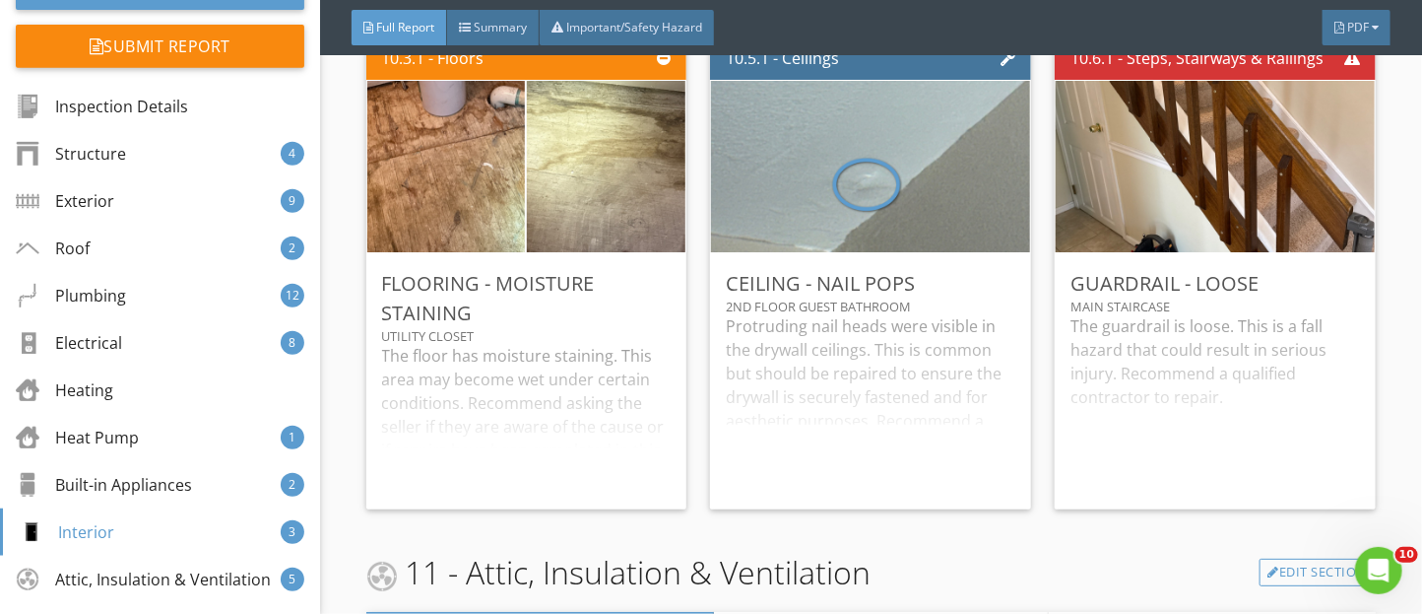
scroll to position [21152, 0]
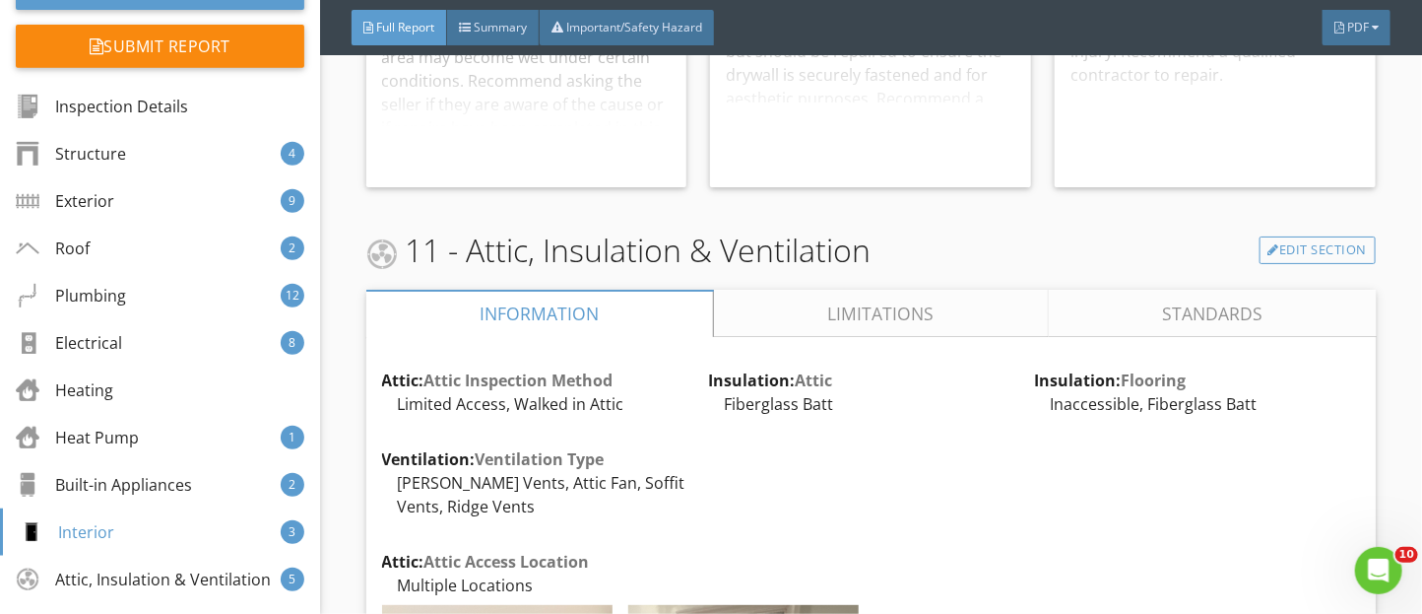
click at [743, 337] on link "Limitations" at bounding box center [880, 313] width 335 height 47
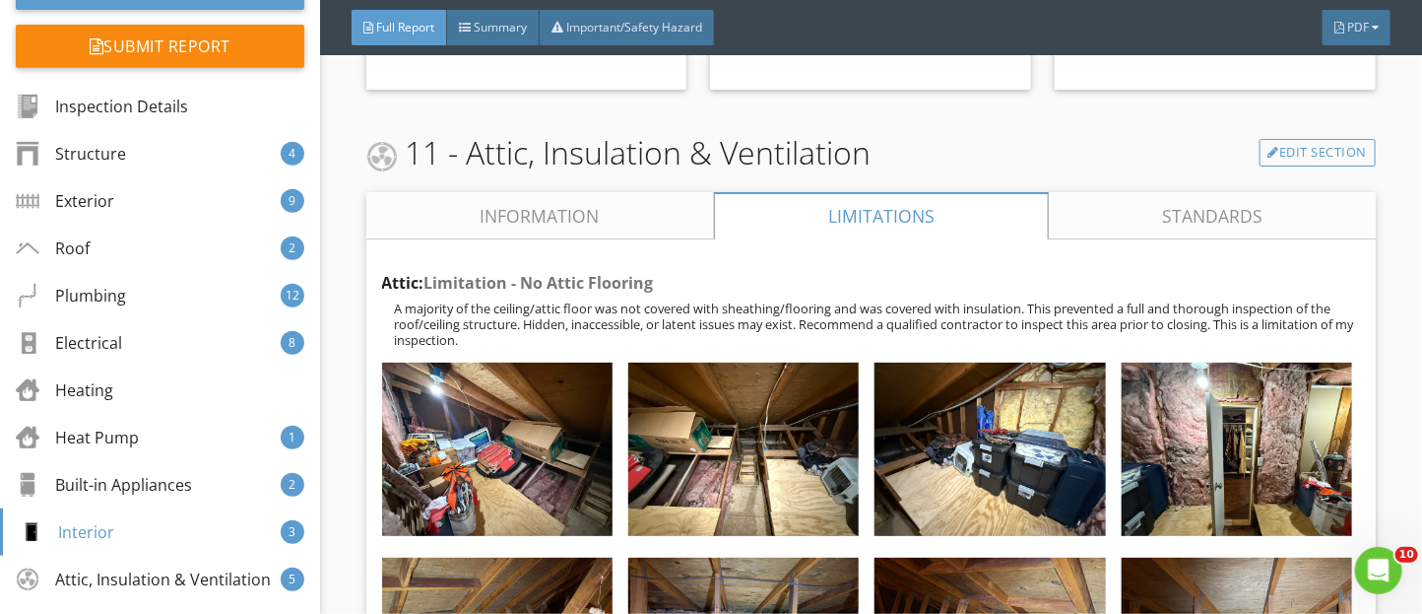
scroll to position [21249, 0]
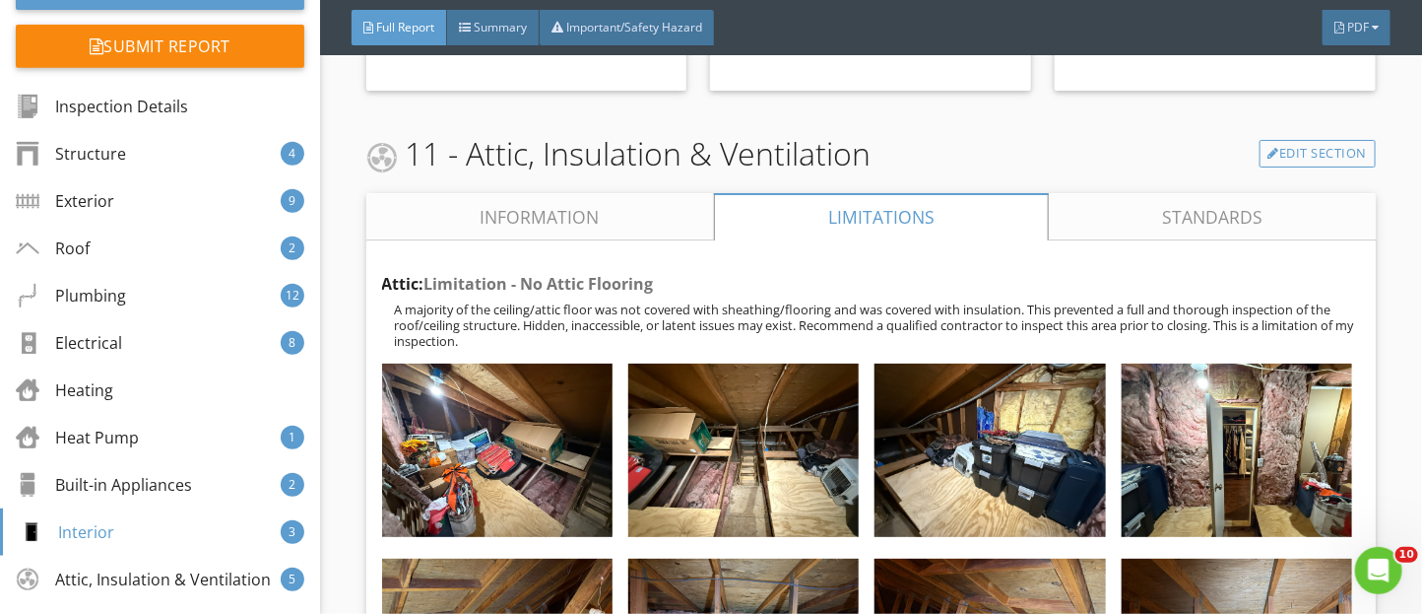
click at [542, 240] on link "Information" at bounding box center [540, 216] width 348 height 47
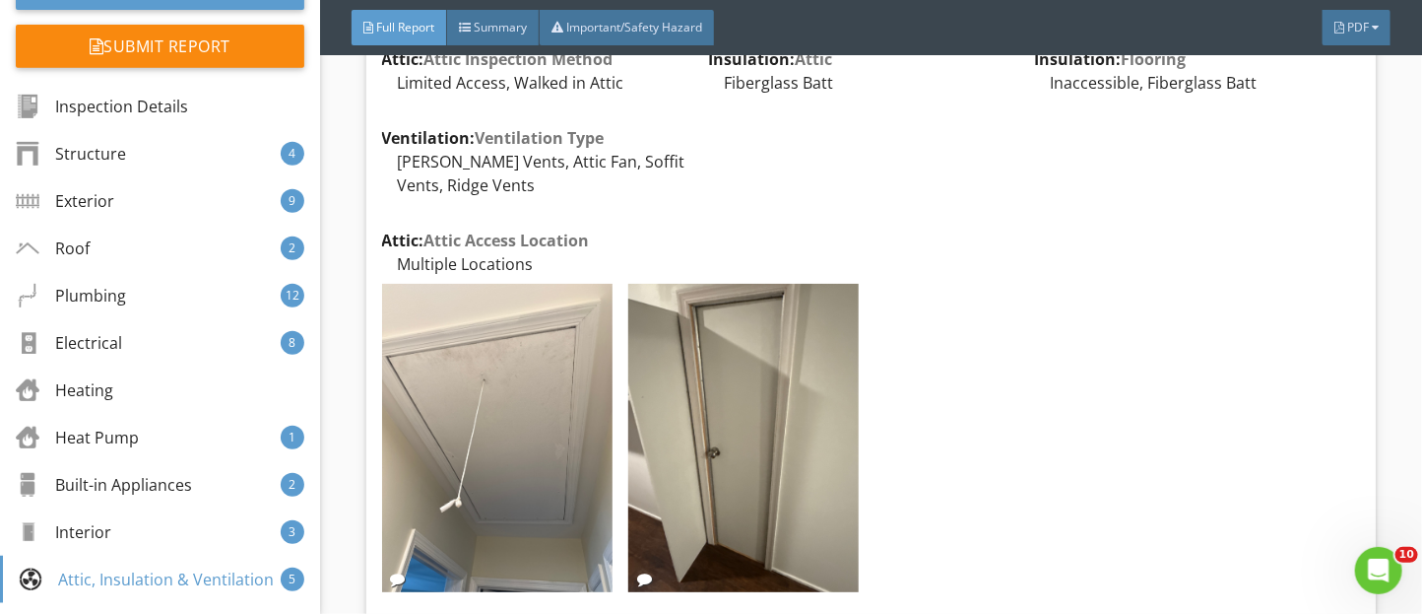
scroll to position [21476, 0]
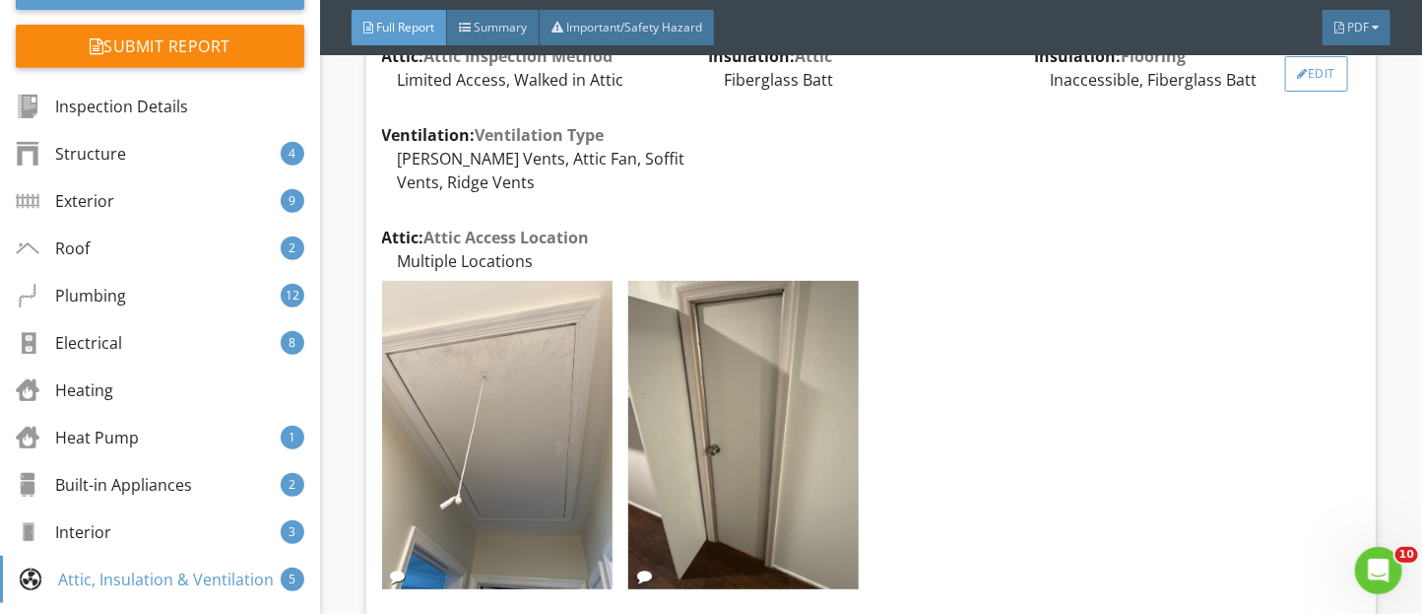
click at [1295, 92] on div "Edit" at bounding box center [1317, 73] width 64 height 35
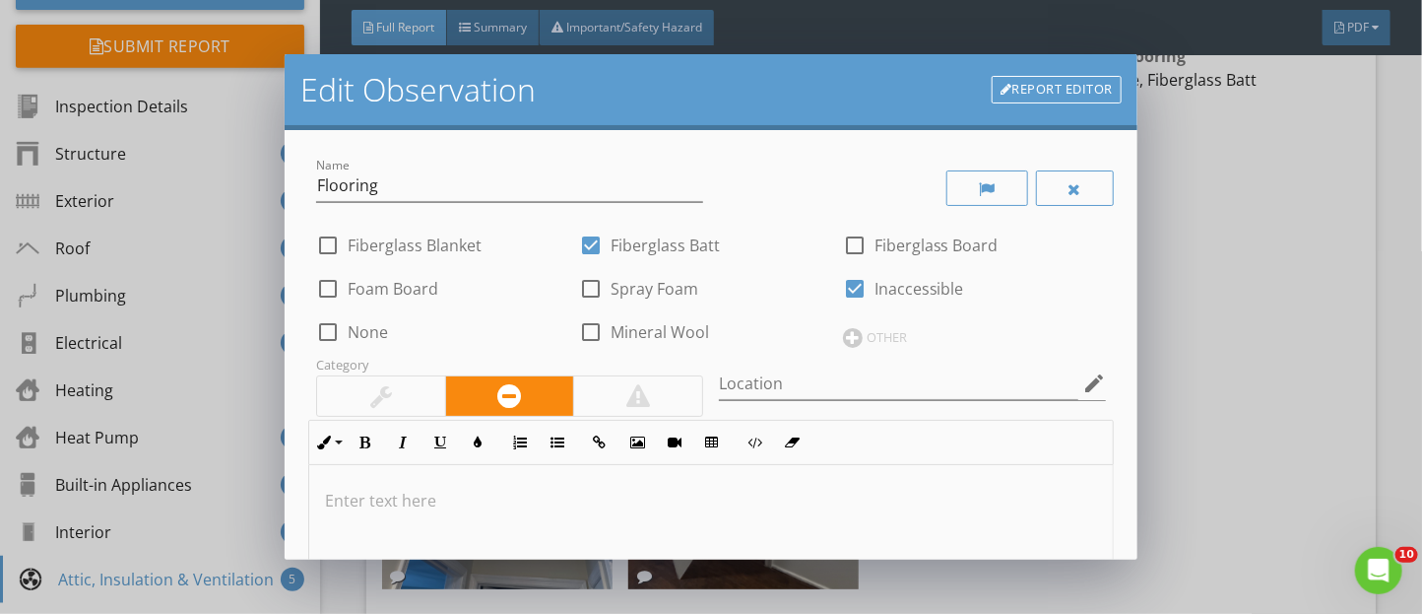
click at [859, 289] on div at bounding box center [854, 288] width 33 height 33
checkbox input "false"
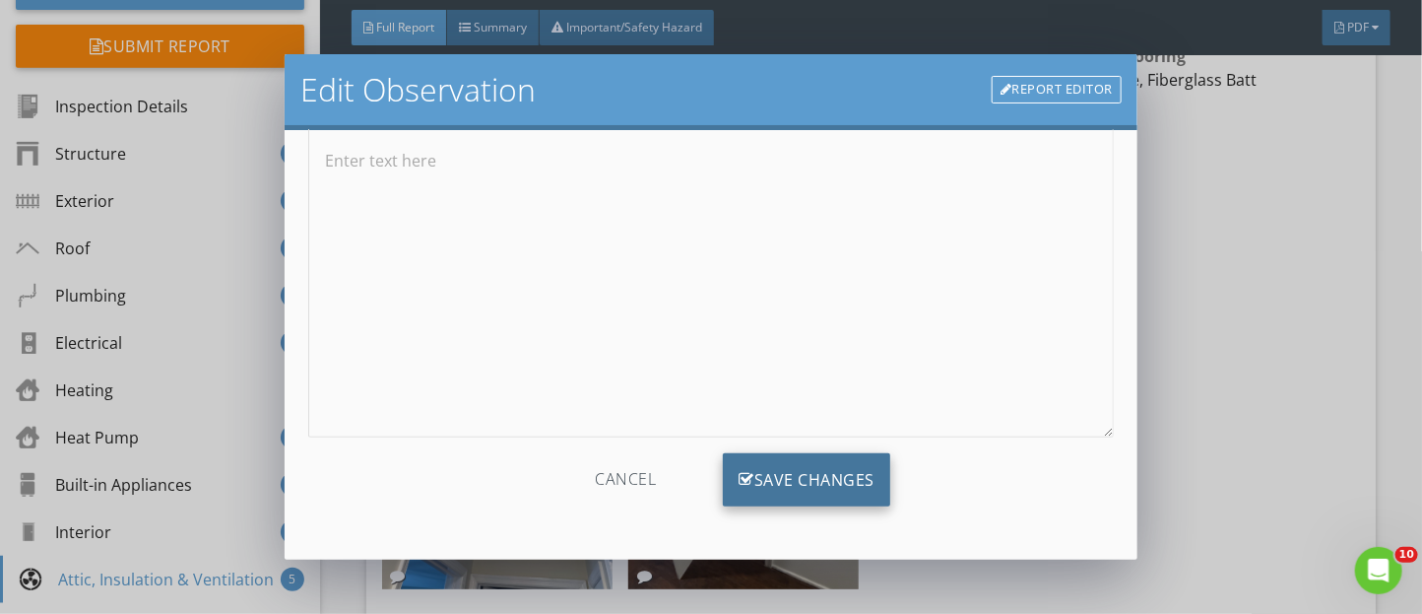
click at [838, 474] on div "Save Changes" at bounding box center [806, 479] width 167 height 53
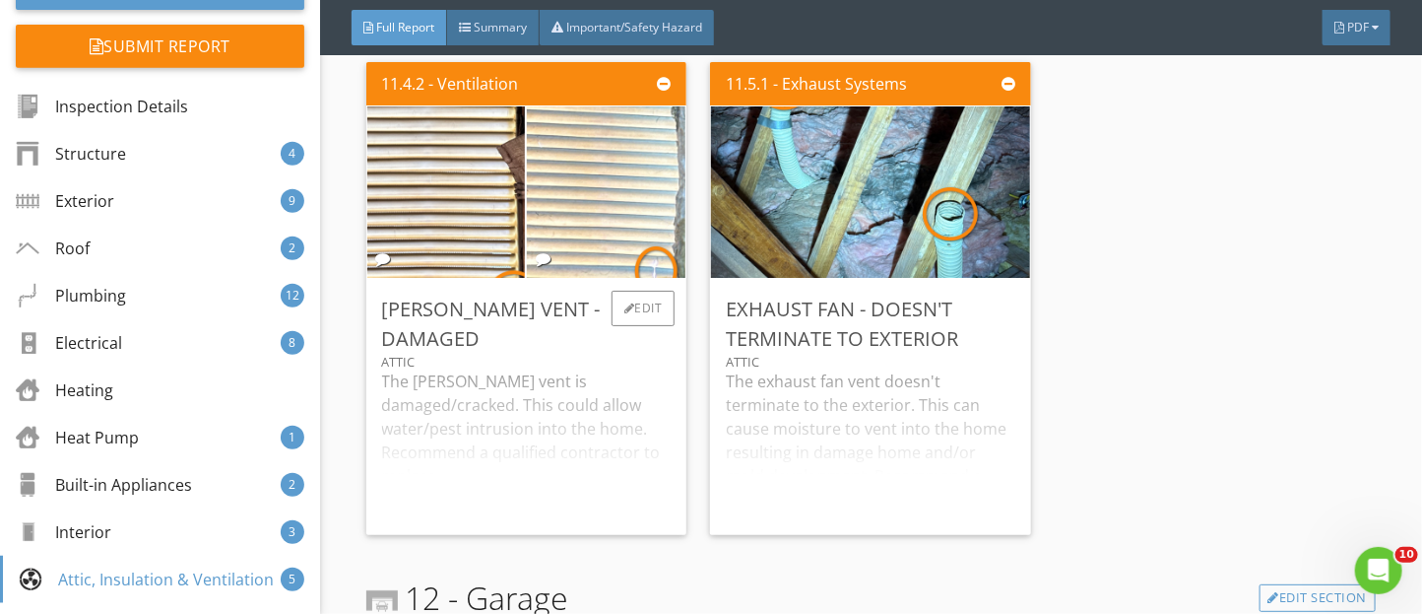
scroll to position [22554, 0]
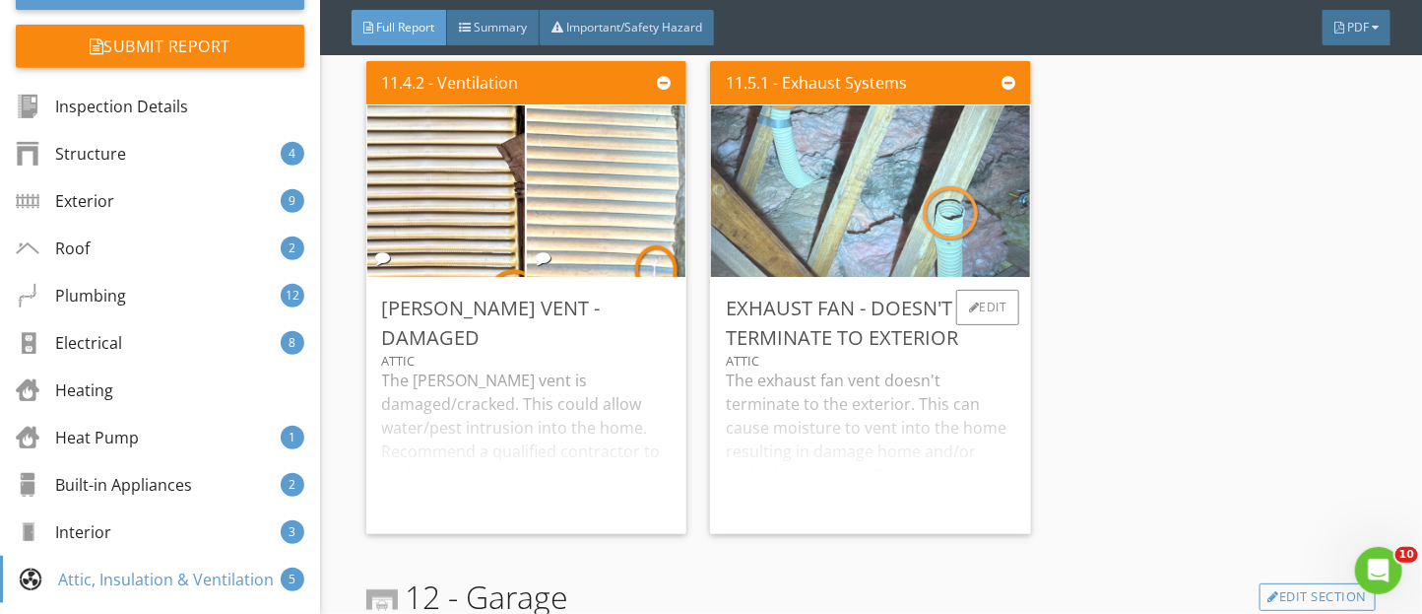
click at [884, 251] on img at bounding box center [870, 190] width 321 height 428
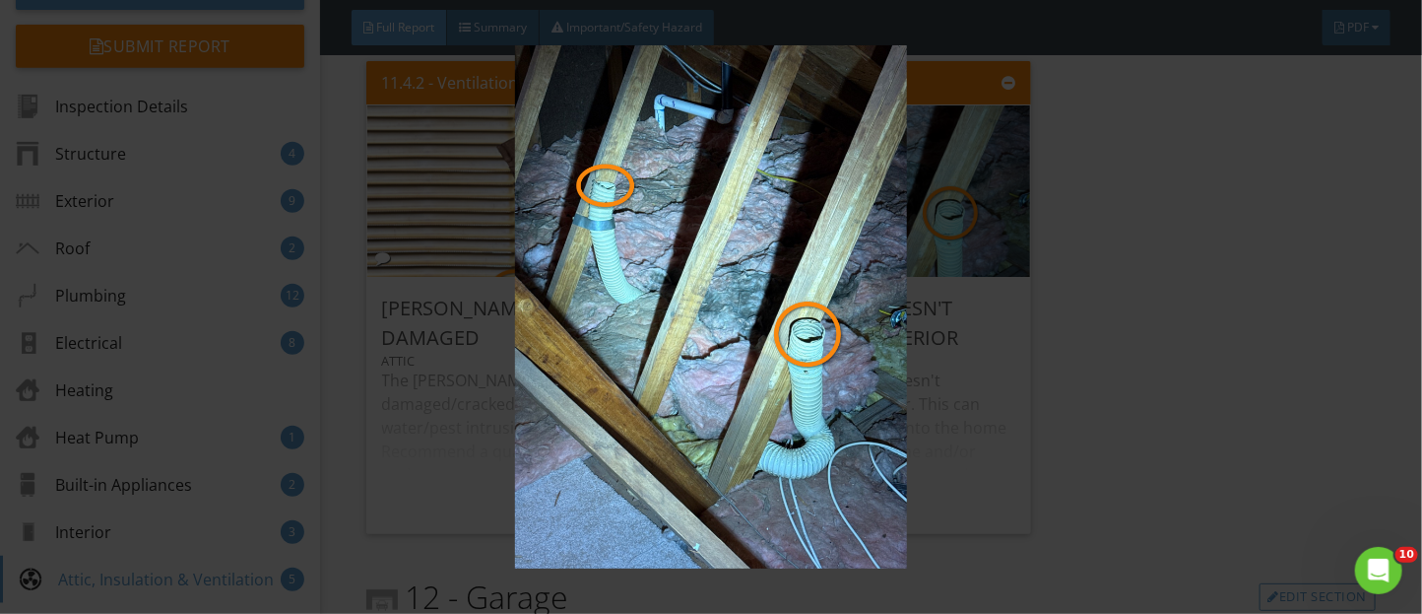
click at [1287, 307] on img at bounding box center [711, 306] width 1291 height 523
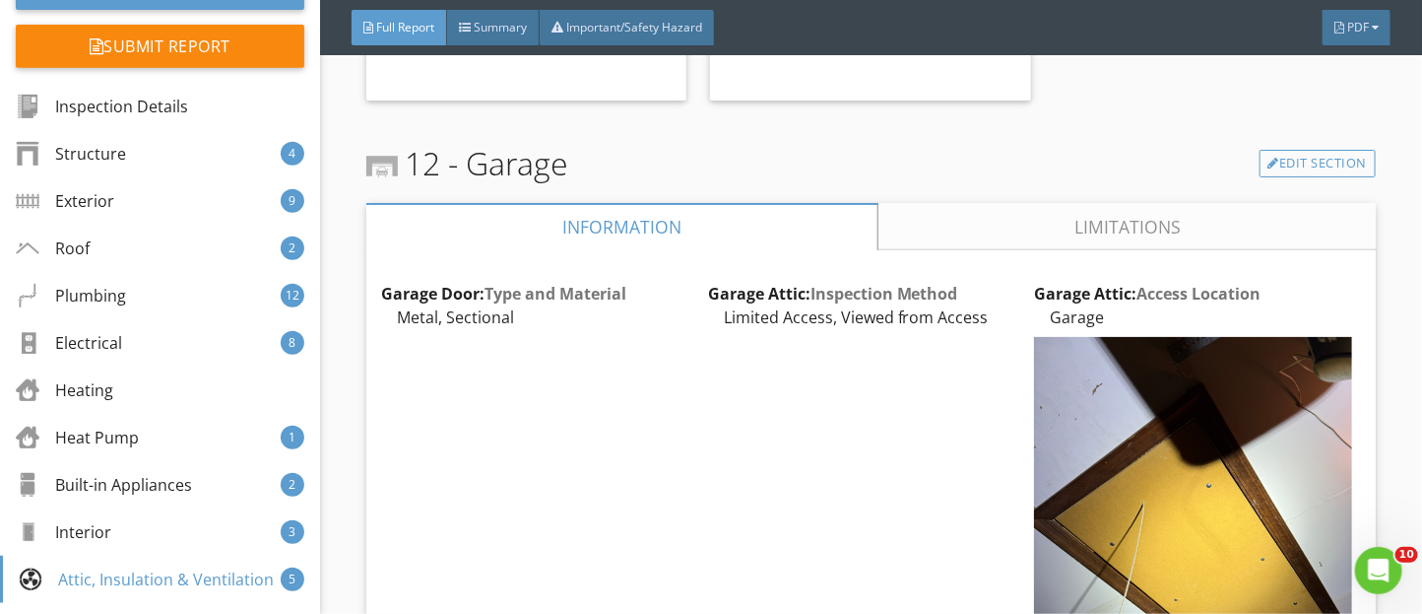
scroll to position [23101, 0]
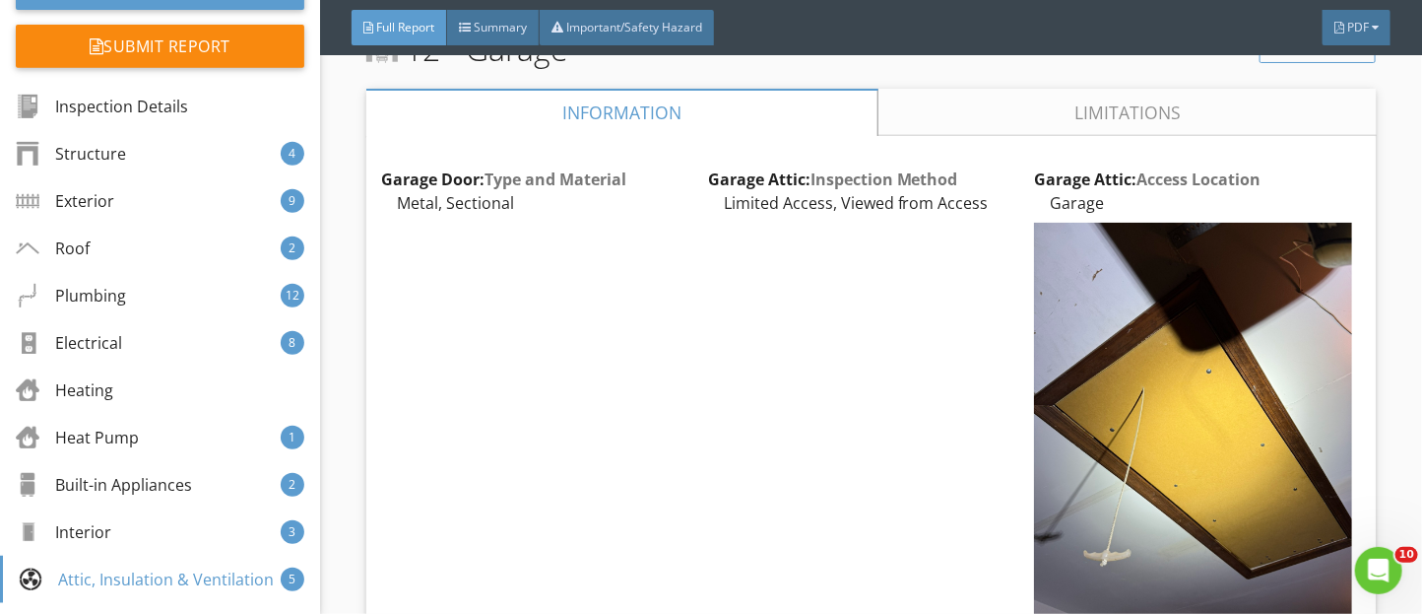
click at [962, 136] on link "Limitations" at bounding box center [1127, 112] width 498 height 47
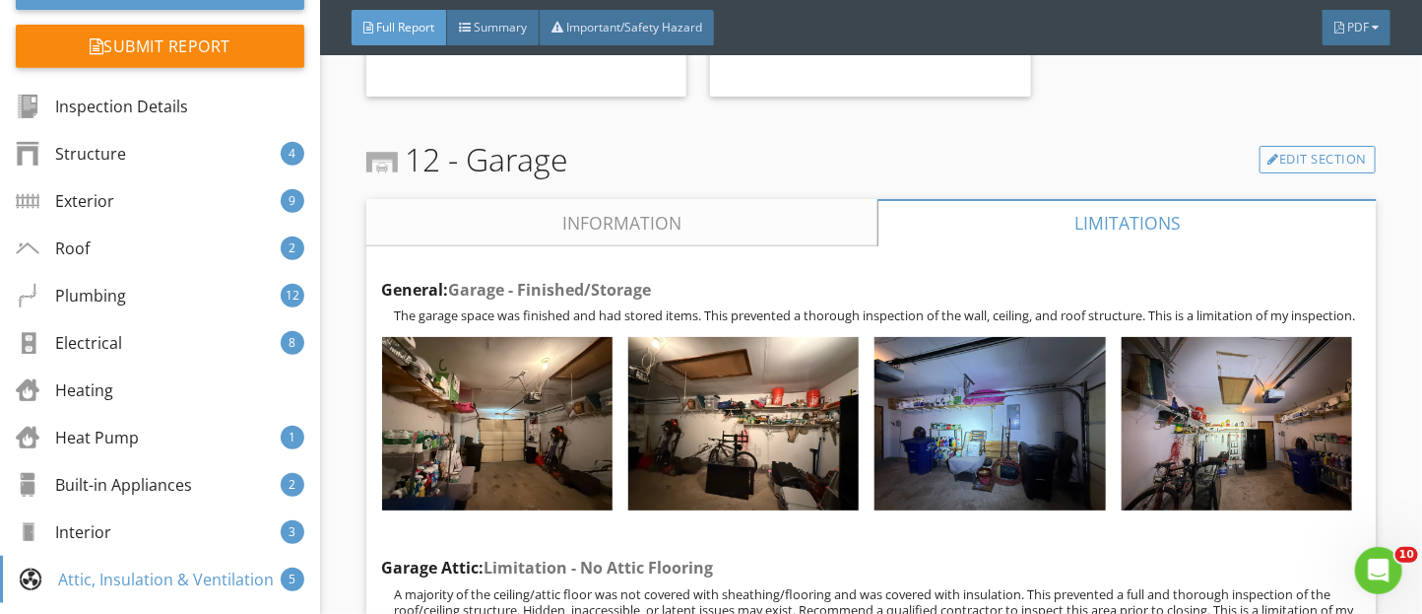
scroll to position [22989, 0]
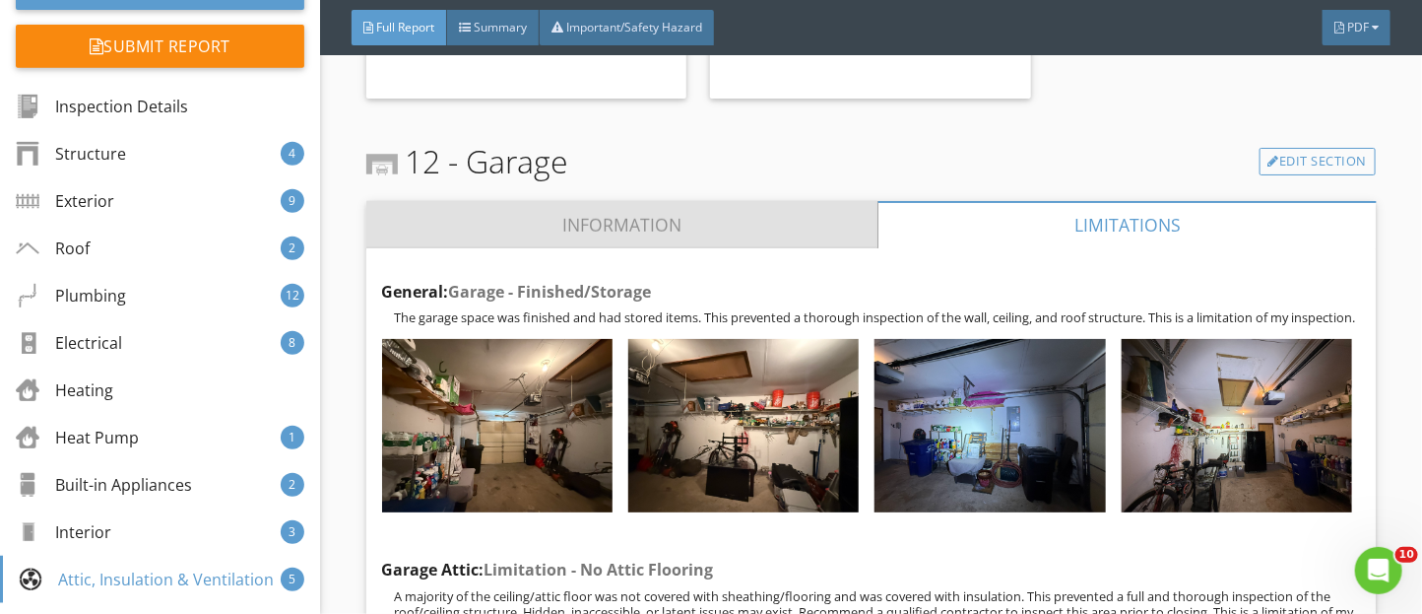
click at [513, 248] on link "Information" at bounding box center [621, 224] width 511 height 47
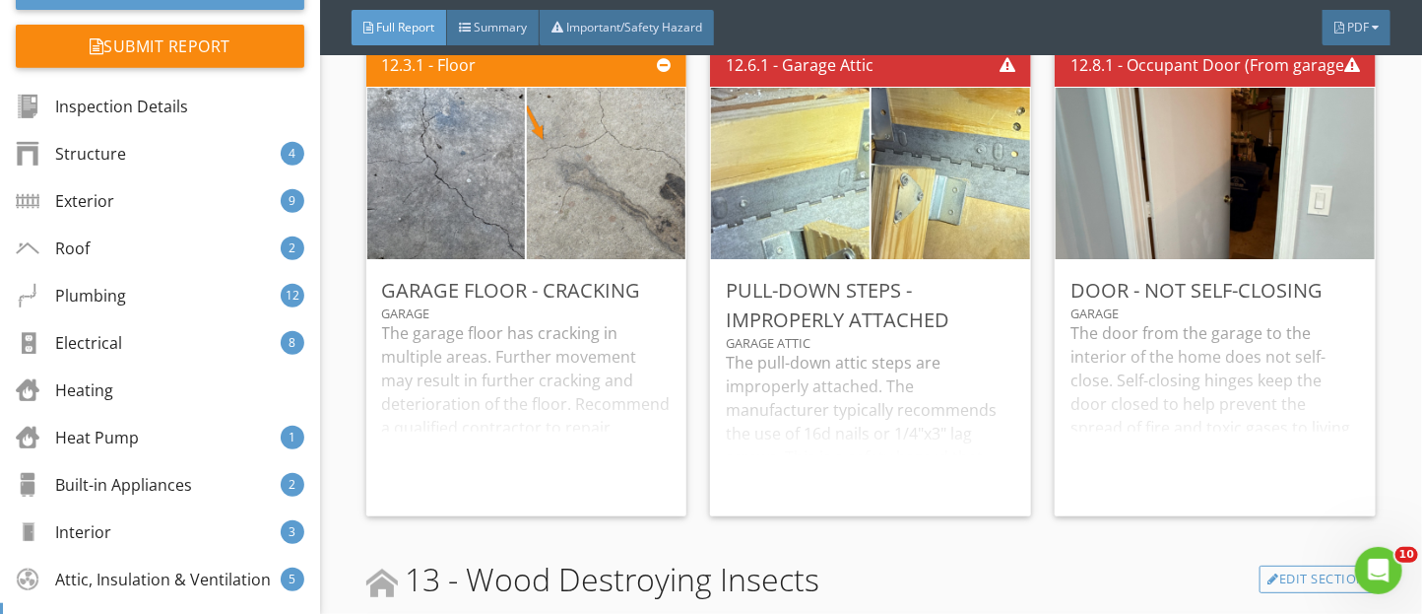
scroll to position [24198, 0]
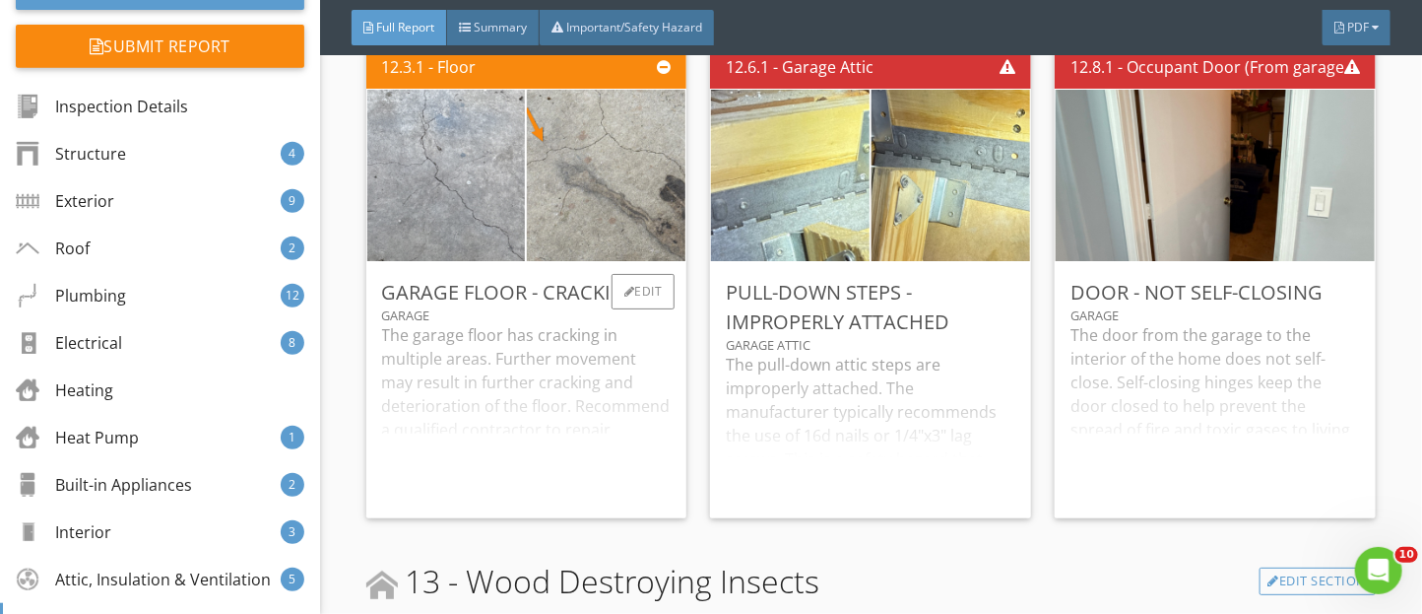
click at [445, 303] on img at bounding box center [446, 176] width 321 height 428
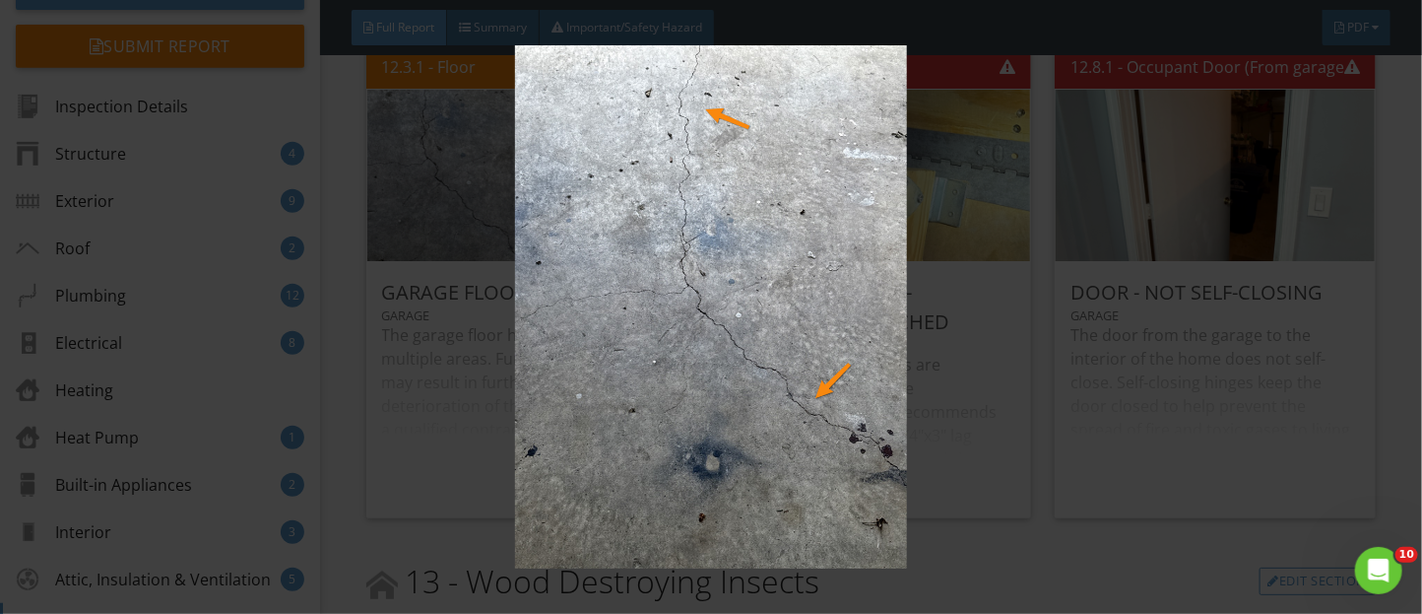
click at [986, 493] on img at bounding box center [711, 306] width 1291 height 523
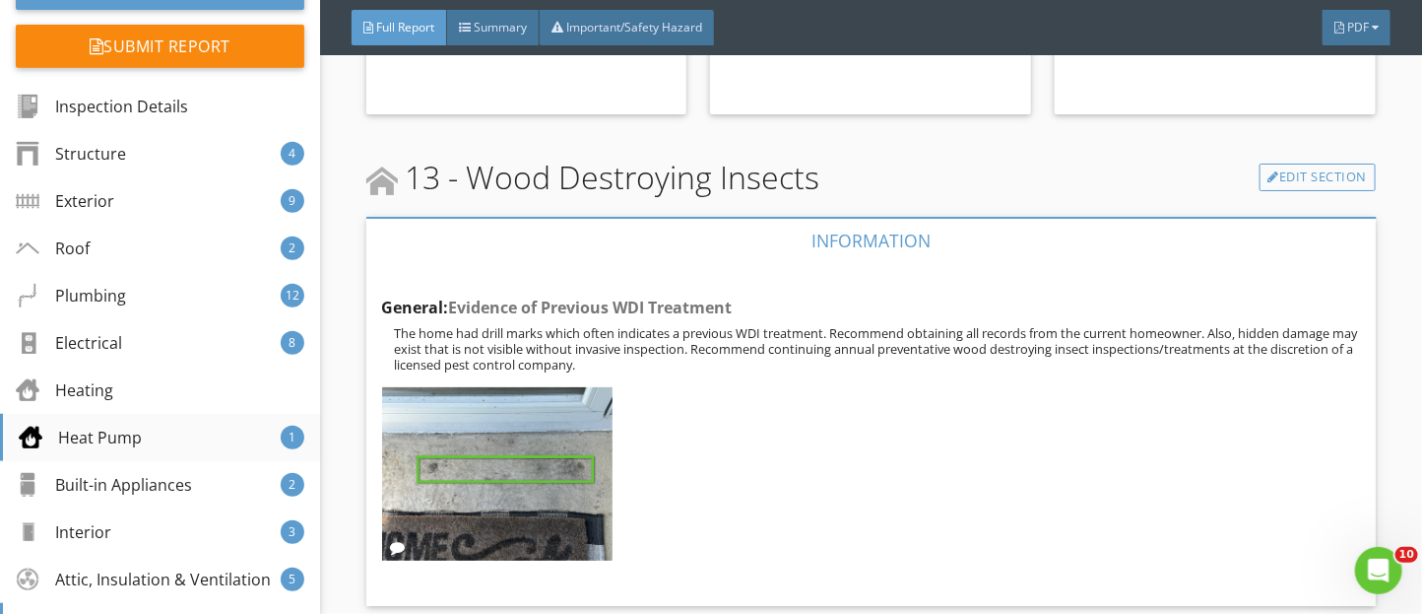
scroll to position [0, 0]
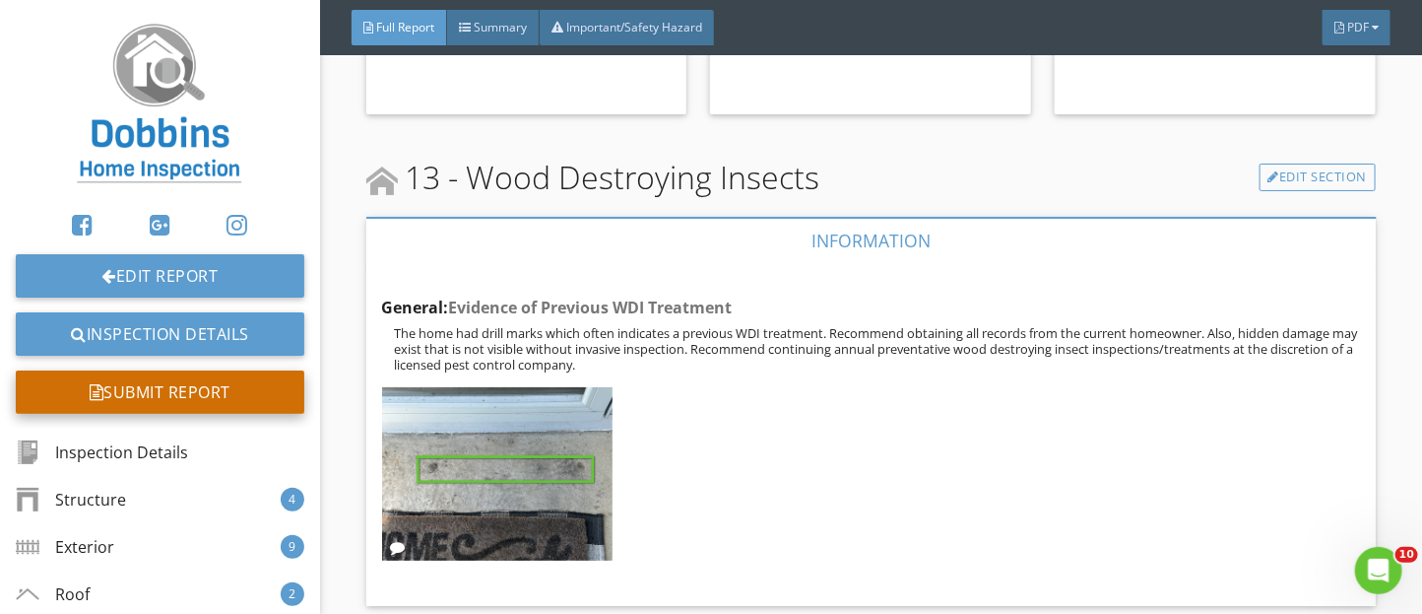
click at [171, 405] on div "Submit Report" at bounding box center [160, 391] width 289 height 43
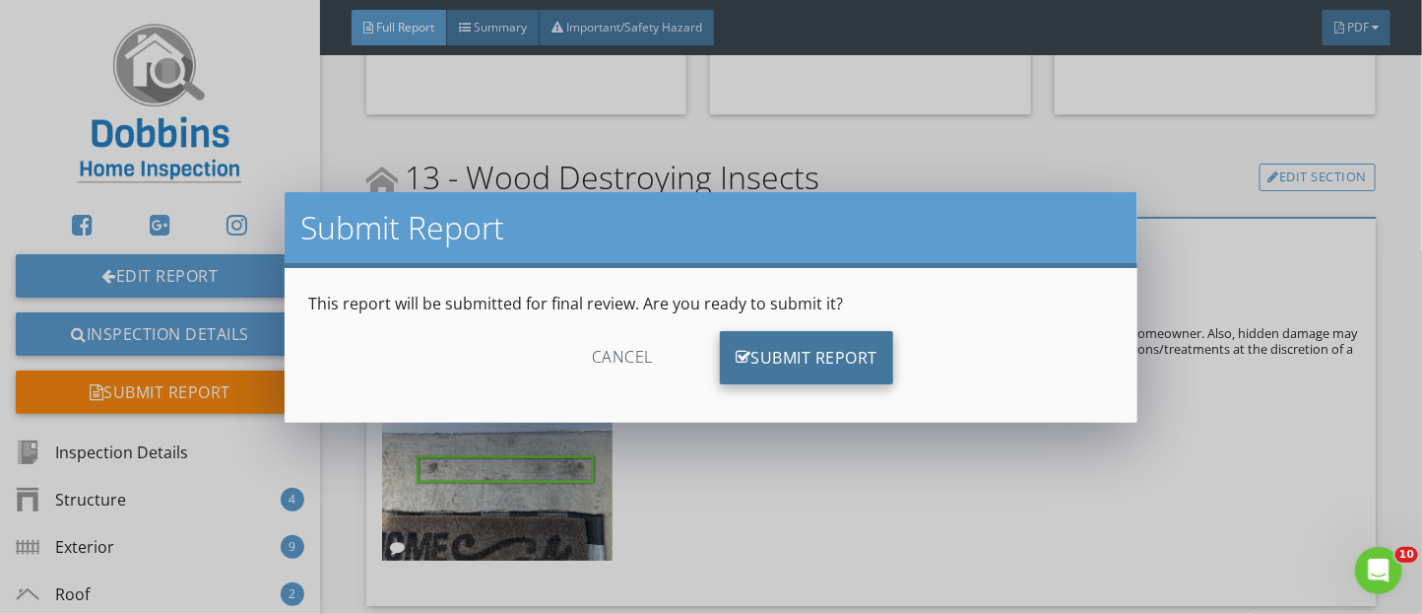
click at [817, 359] on div "Submit Report" at bounding box center [806, 357] width 173 height 53
